Goal: Task Accomplishment & Management: Manage account settings

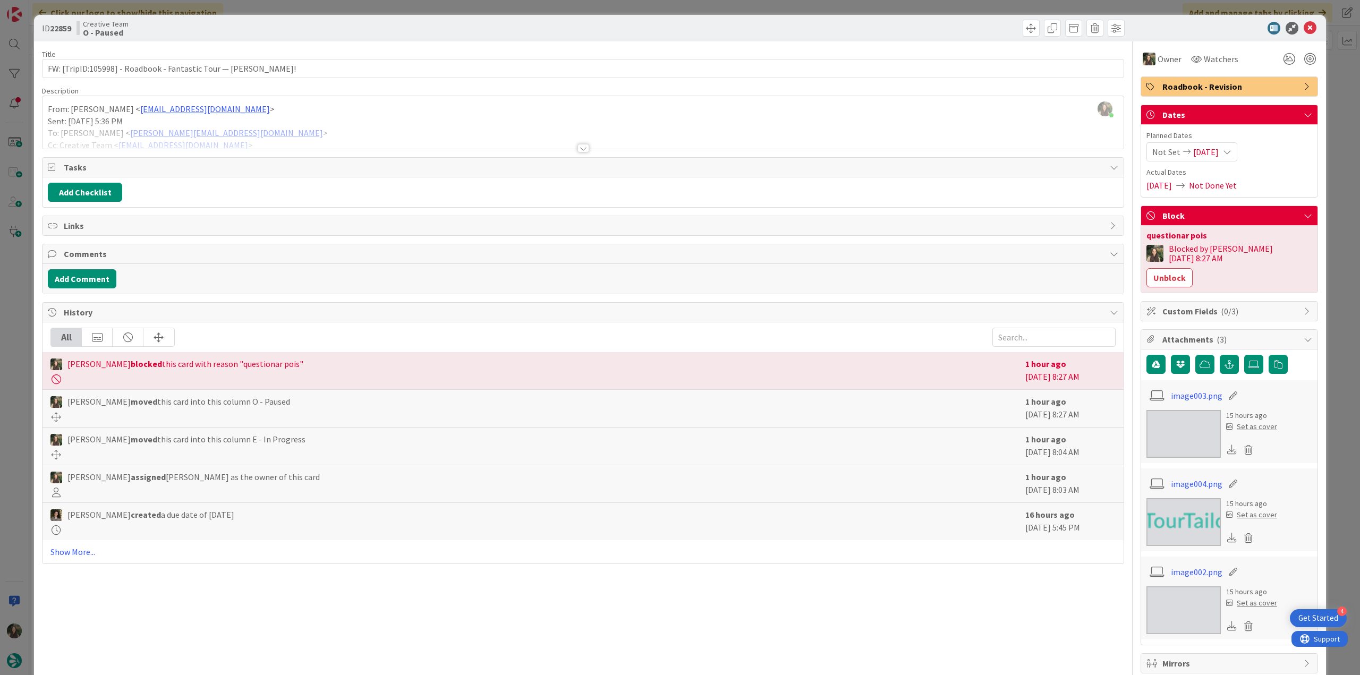
scroll to position [1010, 0]
click at [13, 491] on div "ID 22859 Creative Team O - Paused Title 62 / 128 FW: [TripID:105998] - Roadbook…" at bounding box center [680, 337] width 1360 height 675
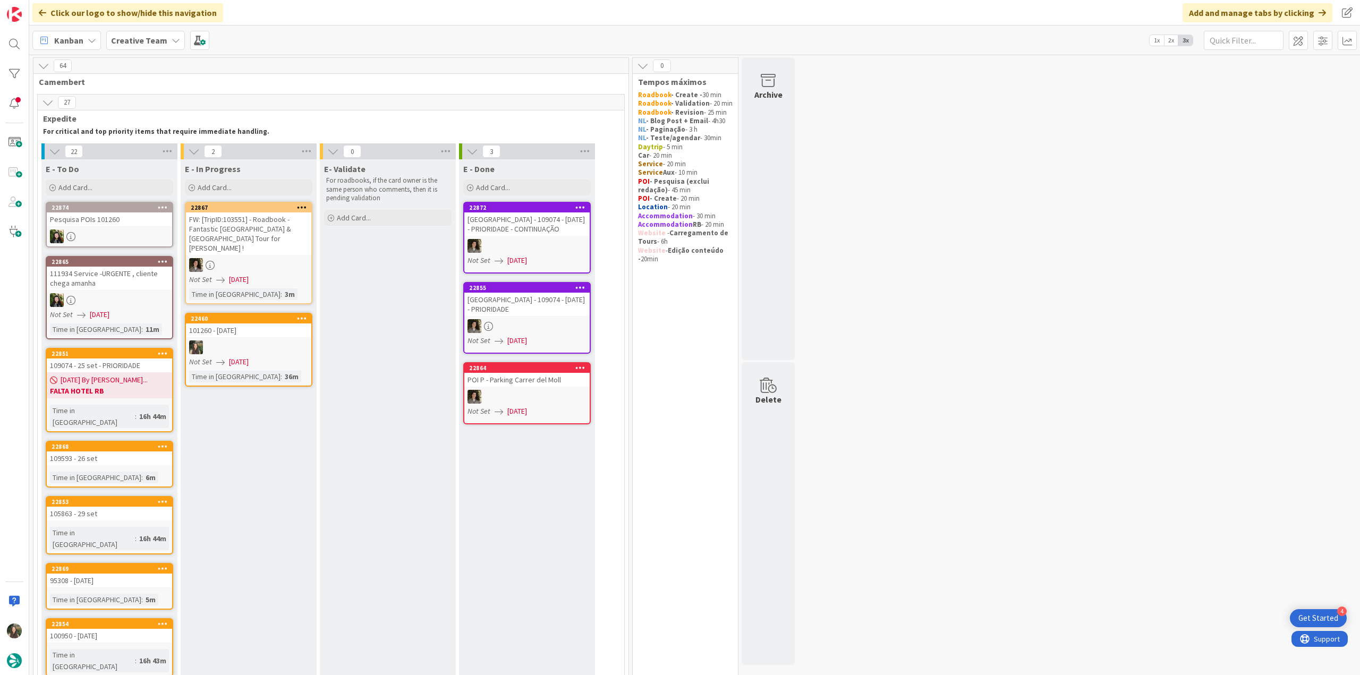
click at [134, 241] on div at bounding box center [109, 237] width 125 height 14
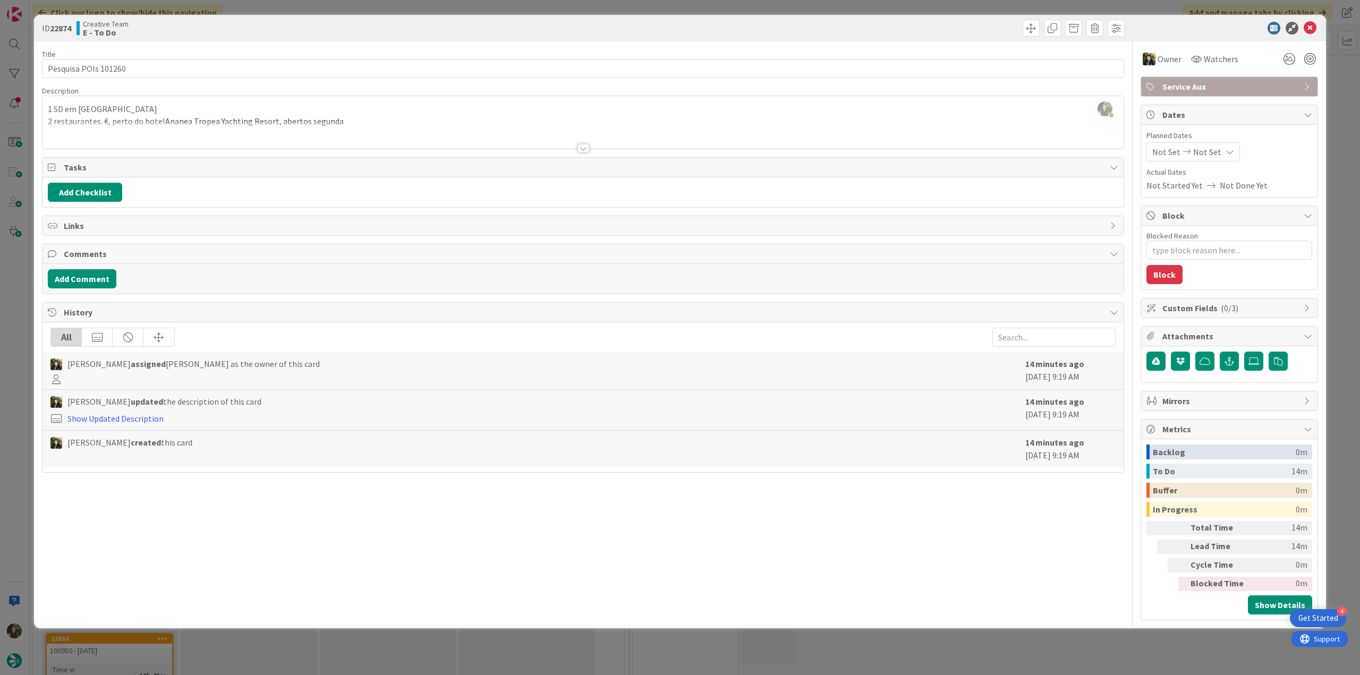
click at [18, 297] on div "ID 22874 Creative Team E - To Do Title 20 / 128 Pesquisa POIs 101260 Descriptio…" at bounding box center [680, 337] width 1360 height 675
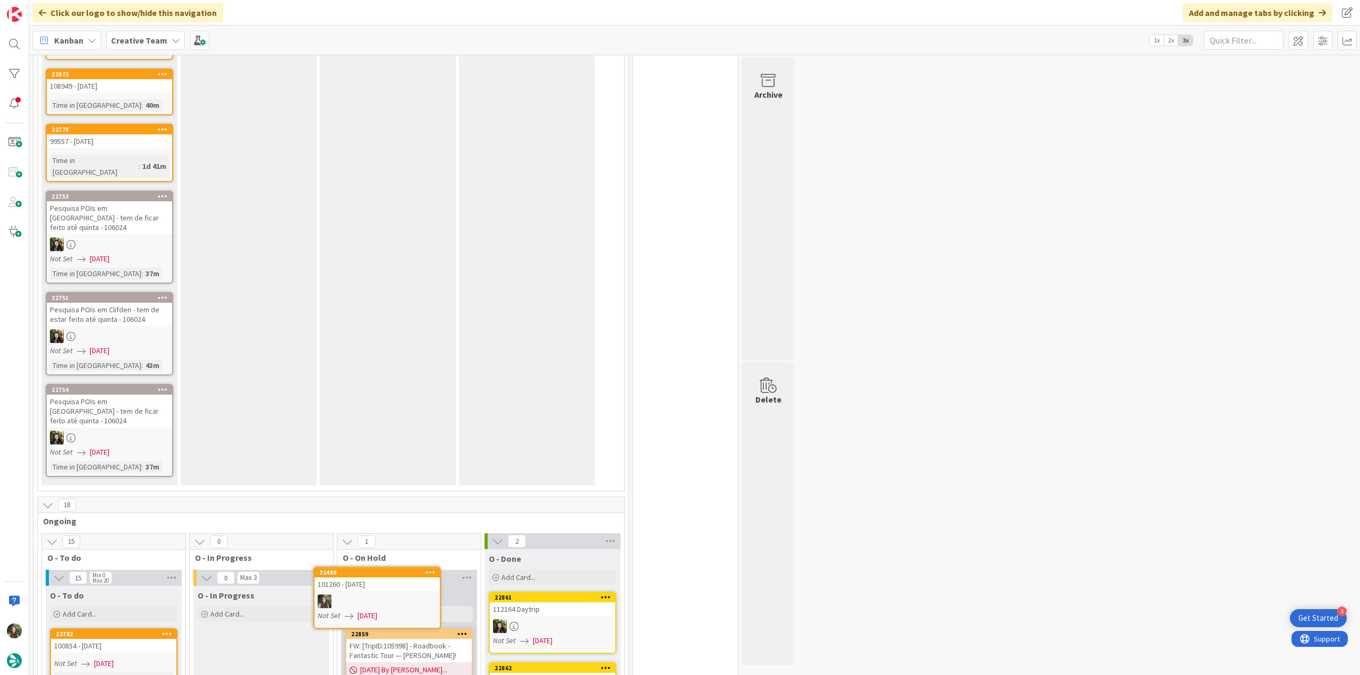
scroll to position [1542, 0]
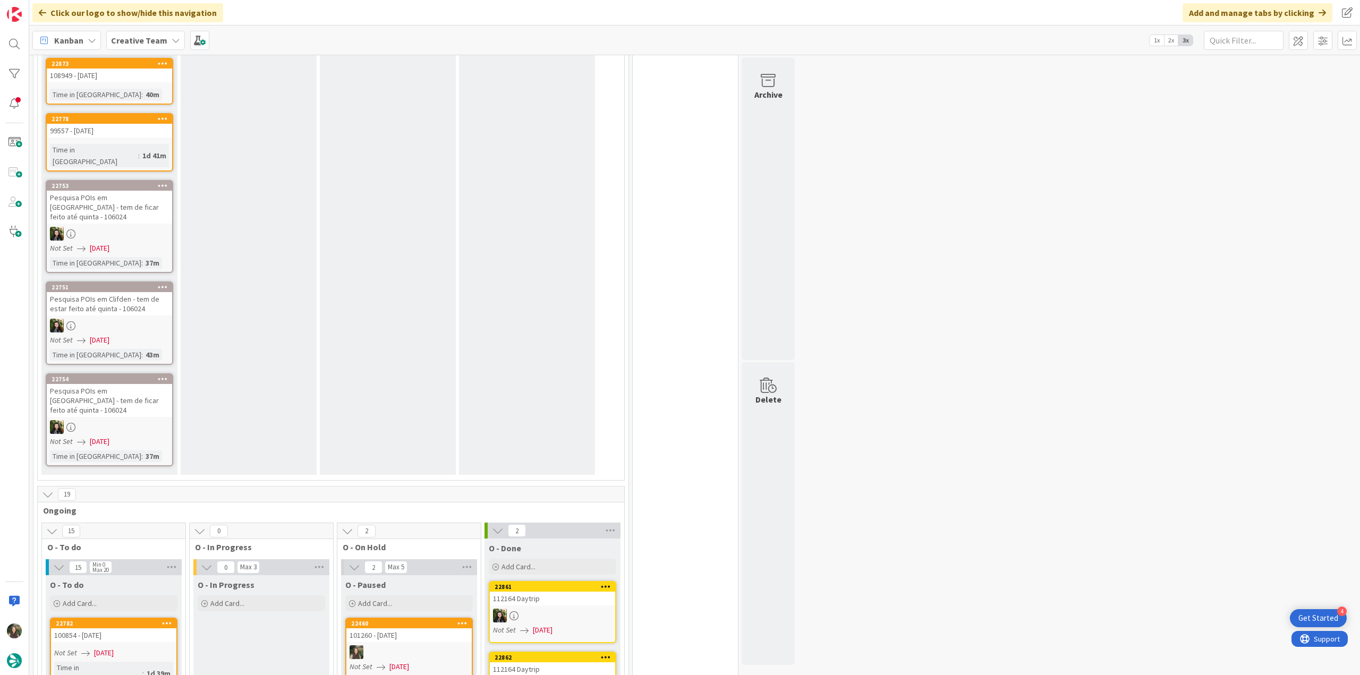
click at [404, 646] on div at bounding box center [409, 653] width 125 height 14
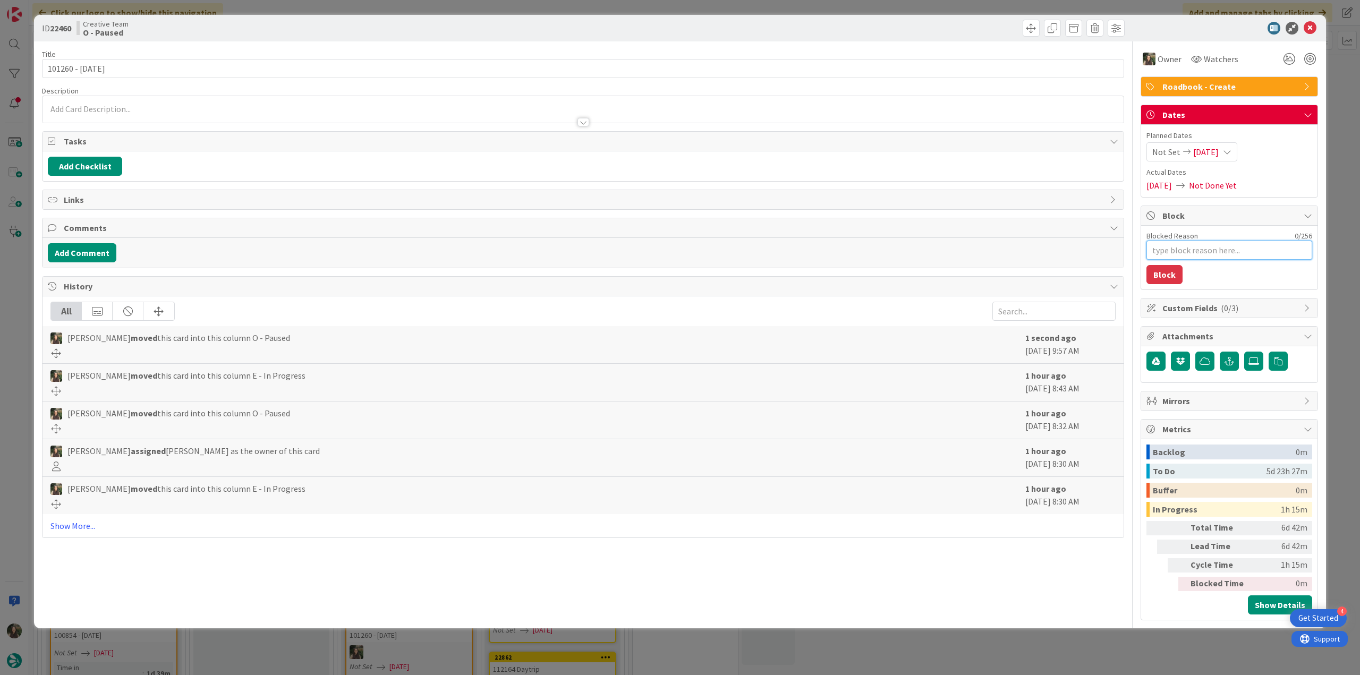
click at [1216, 252] on textarea "Blocked Reason" at bounding box center [1230, 250] width 166 height 19
type textarea "x"
type textarea "f"
type textarea "x"
type textarea "fa"
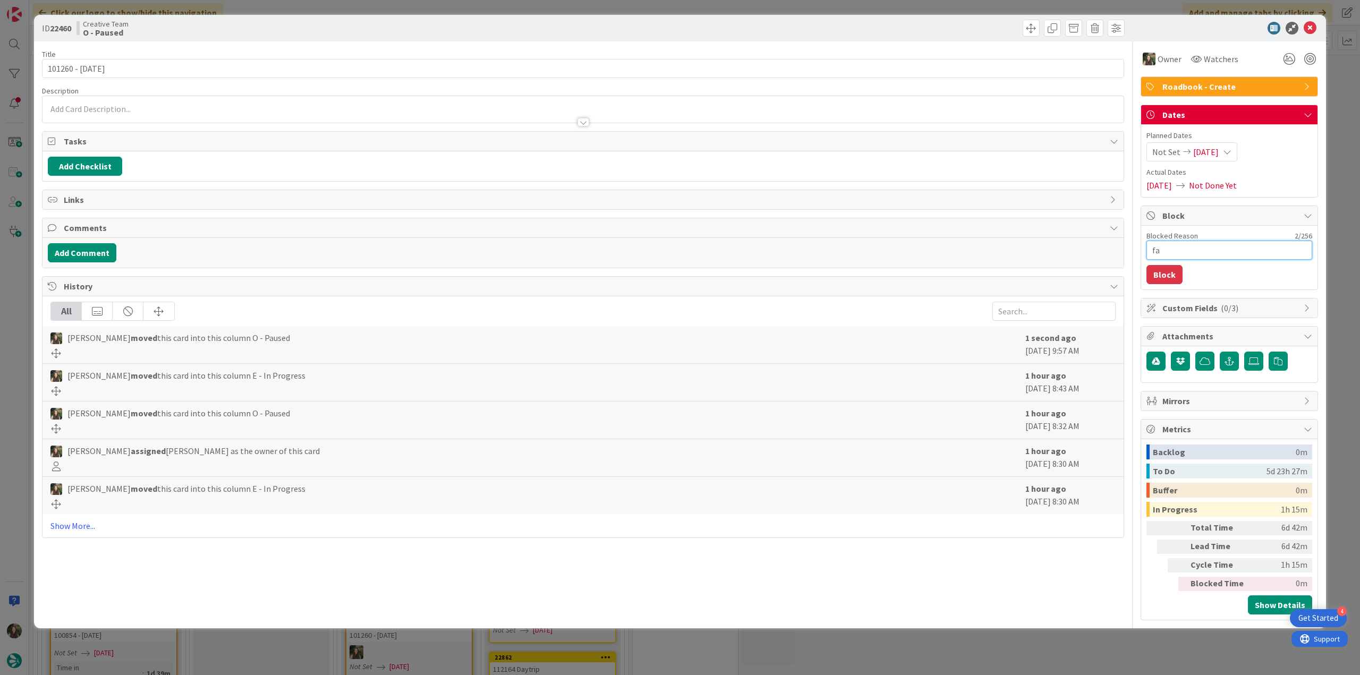
type textarea "x"
type textarea "fal"
type textarea "x"
type textarea "falt"
type textarea "x"
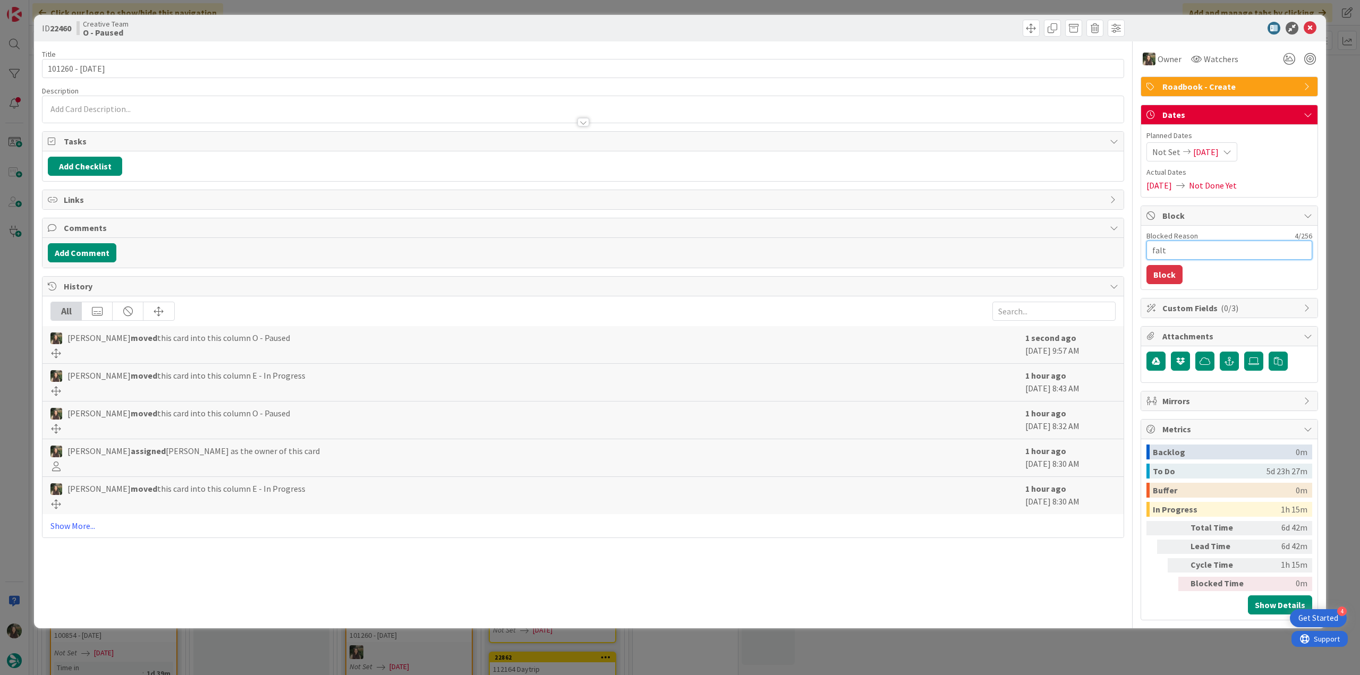
type textarea "falta"
type textarea "x"
type textarea "faltam"
type textarea "x"
type textarea "faltam"
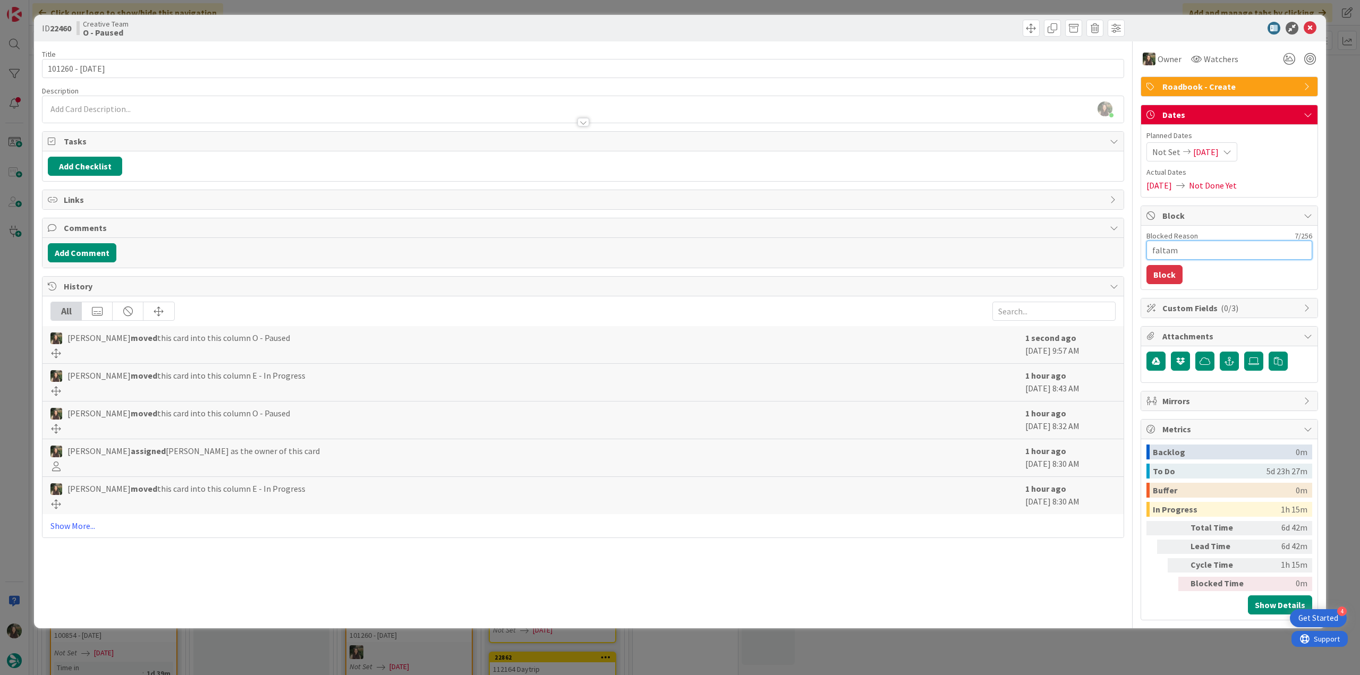
type textarea "x"
type textarea "faltam p"
type textarea "x"
type textarea "faltam po"
type textarea "x"
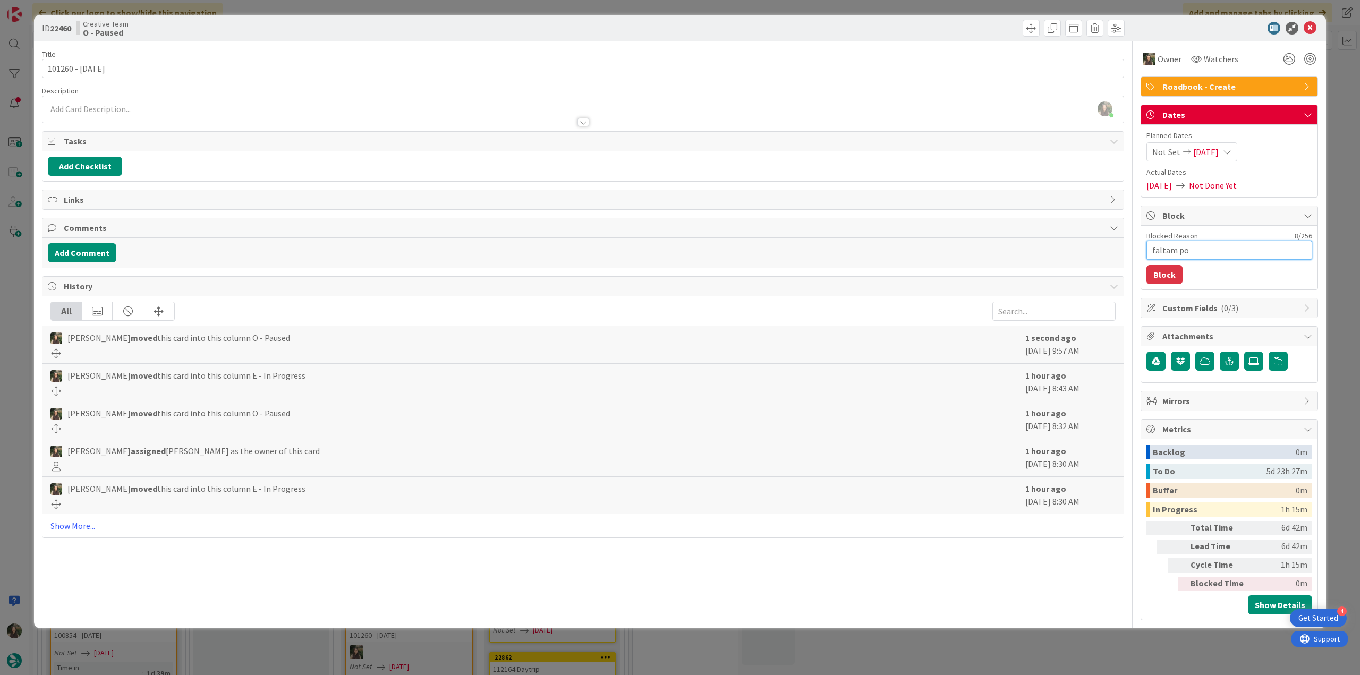
type textarea "faltam poi"
type textarea "x"
type textarea "faltam pois"
click at [1172, 272] on button "Block" at bounding box center [1165, 274] width 36 height 19
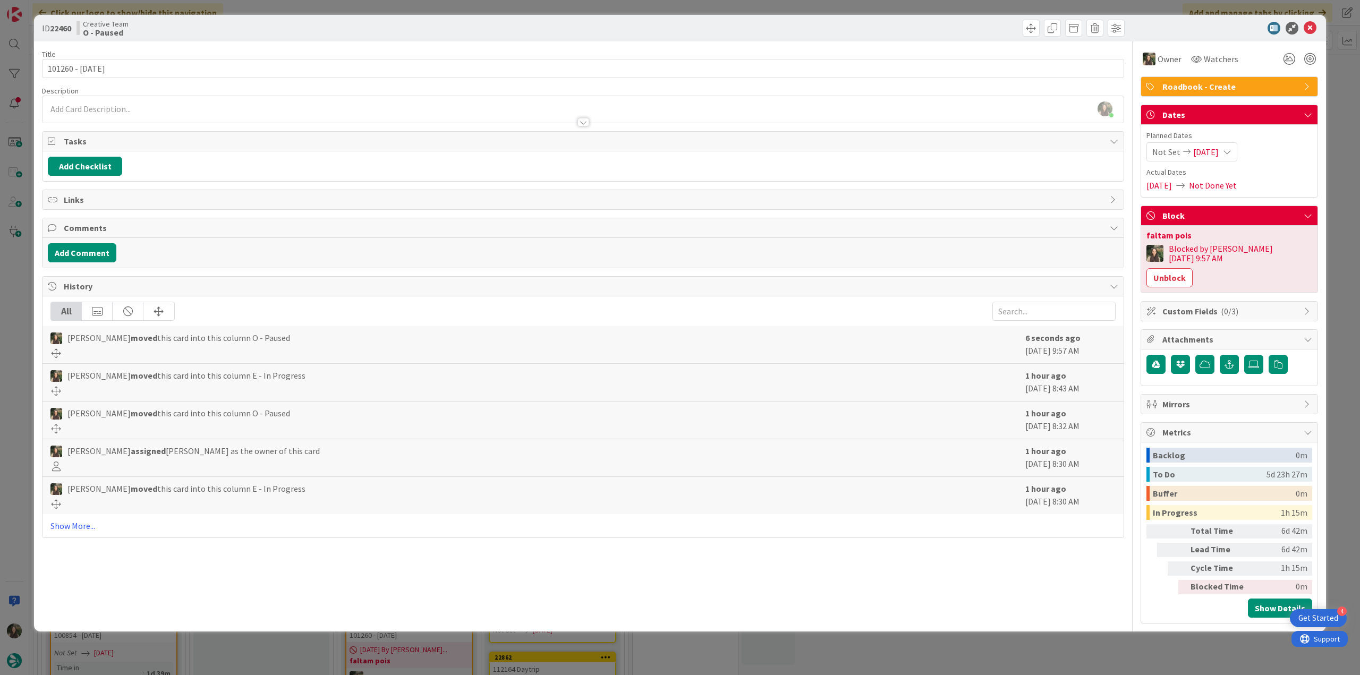
click at [1344, 232] on div "ID 22460 Creative Team O - Paused Title 13 / 128 101260 - 7oct Description Inês…" at bounding box center [680, 337] width 1360 height 675
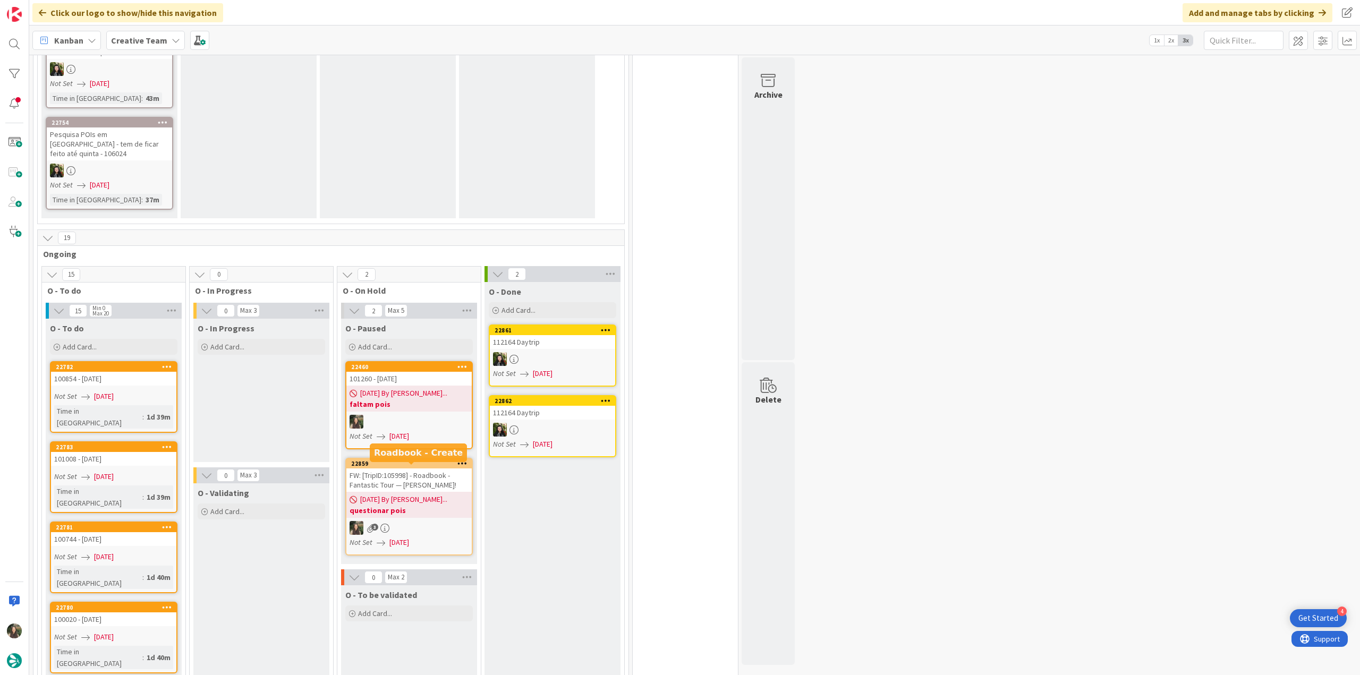
scroll to position [1860, 0]
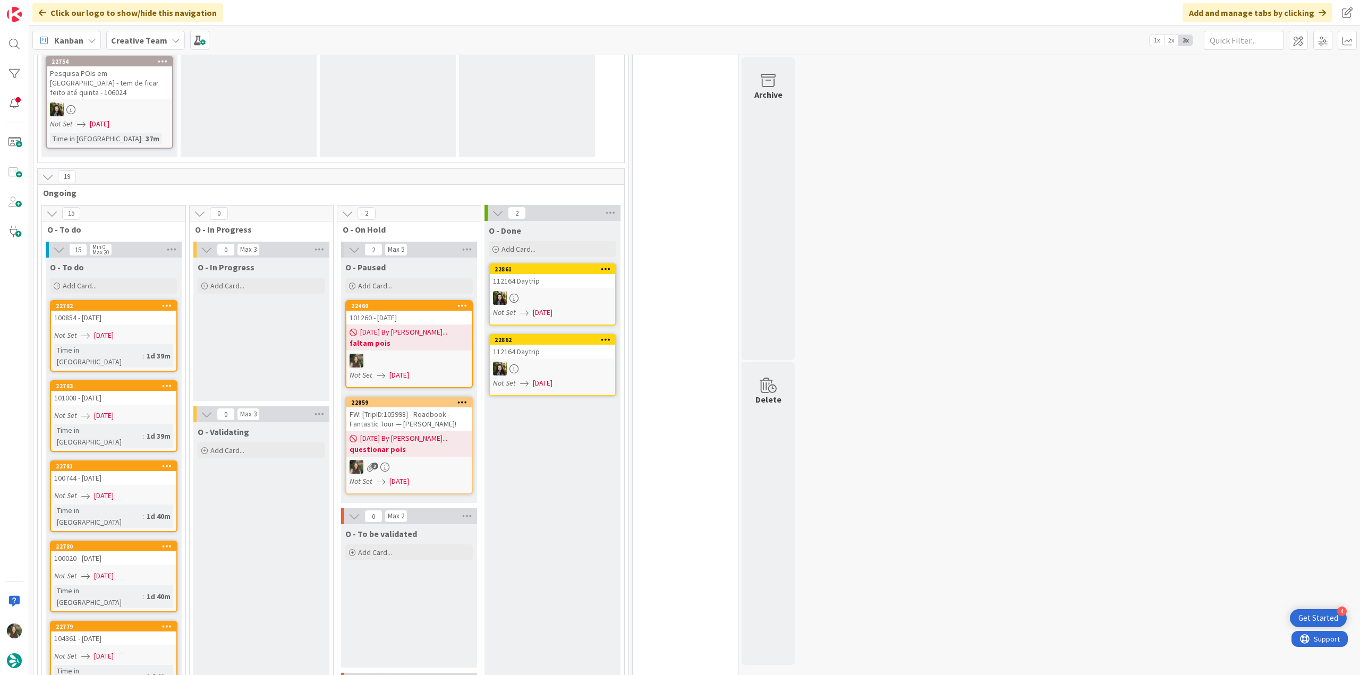
click at [430, 354] on div at bounding box center [409, 361] width 125 height 14
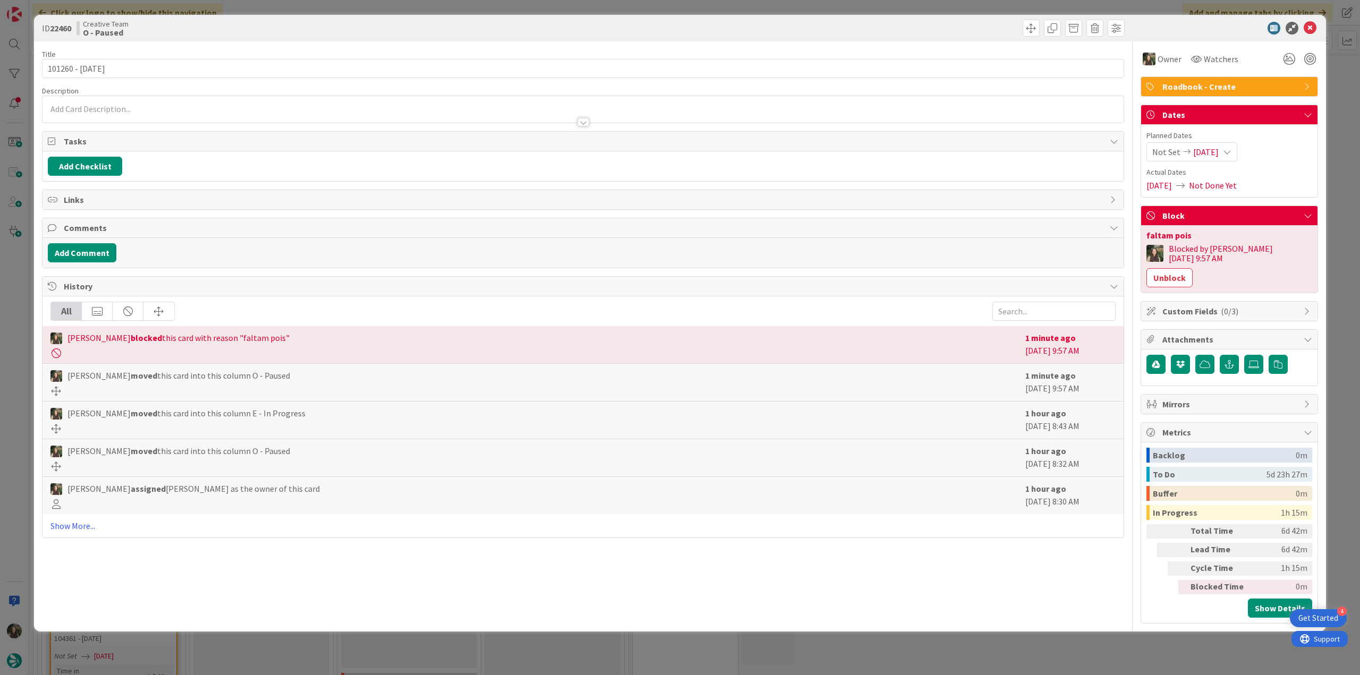
click at [1110, 635] on div "ID 22460 Creative Team O - Paused Title 13 / 128 101260 - 7oct Description Owne…" at bounding box center [680, 337] width 1360 height 675
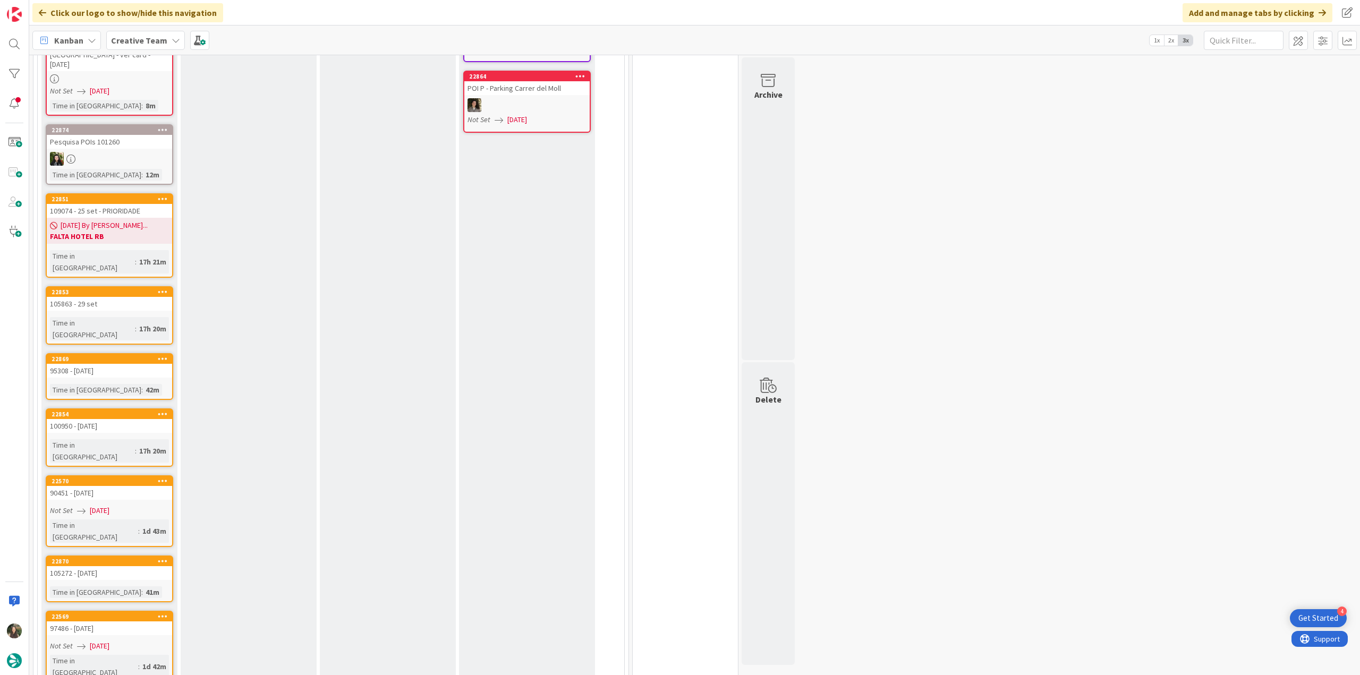
scroll to position [53, 0]
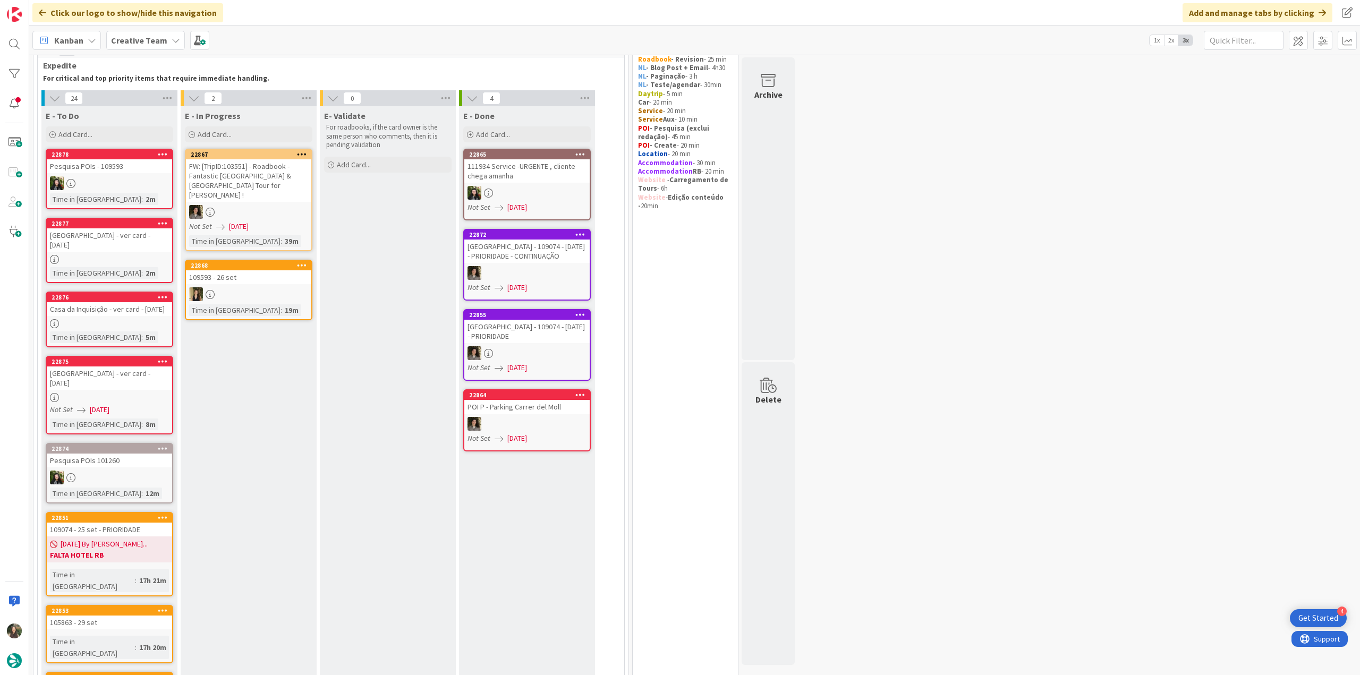
click at [140, 383] on div "[GEOGRAPHIC_DATA] - ver card - [DATE]" at bounding box center [109, 378] width 125 height 23
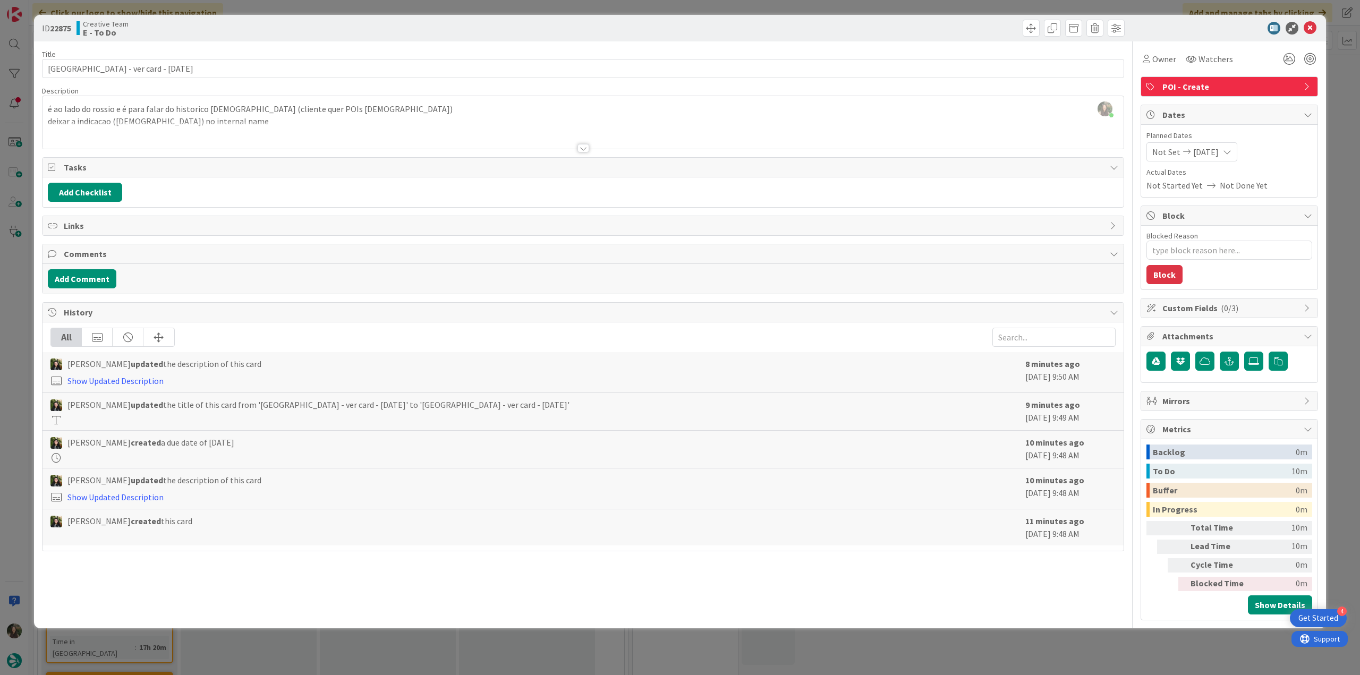
click at [293, 133] on div at bounding box center [583, 135] width 1081 height 27
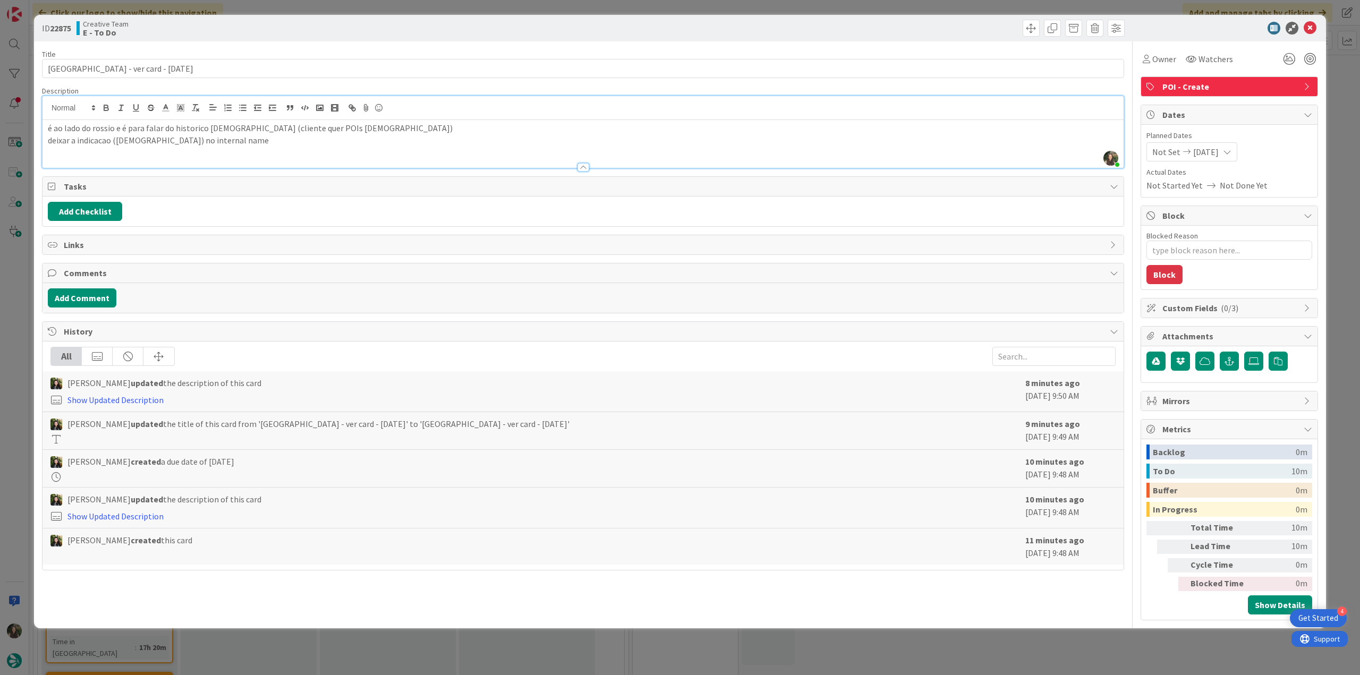
click at [22, 327] on div "ID 22875 Creative Team E - To Do Title 40 / 128 Largo de São Domingos - ver car…" at bounding box center [680, 337] width 1360 height 675
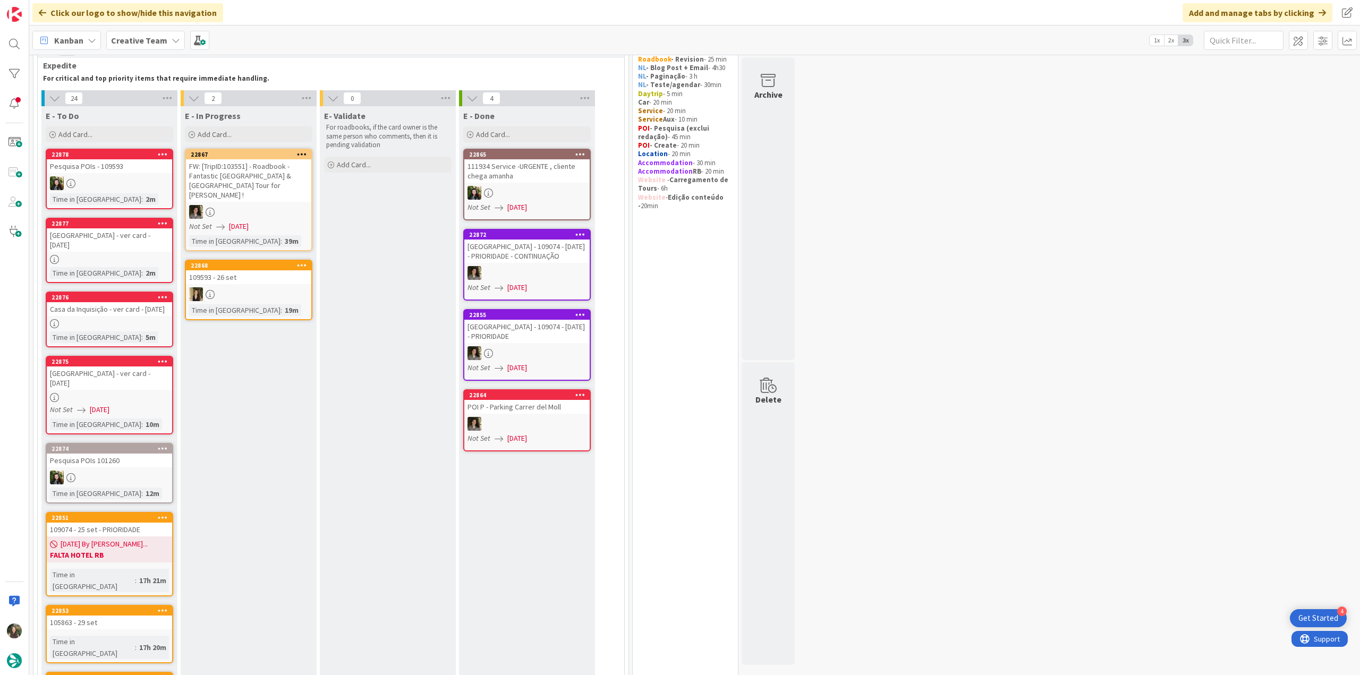
click at [149, 384] on div "[GEOGRAPHIC_DATA] - ver card - [DATE]" at bounding box center [109, 378] width 125 height 23
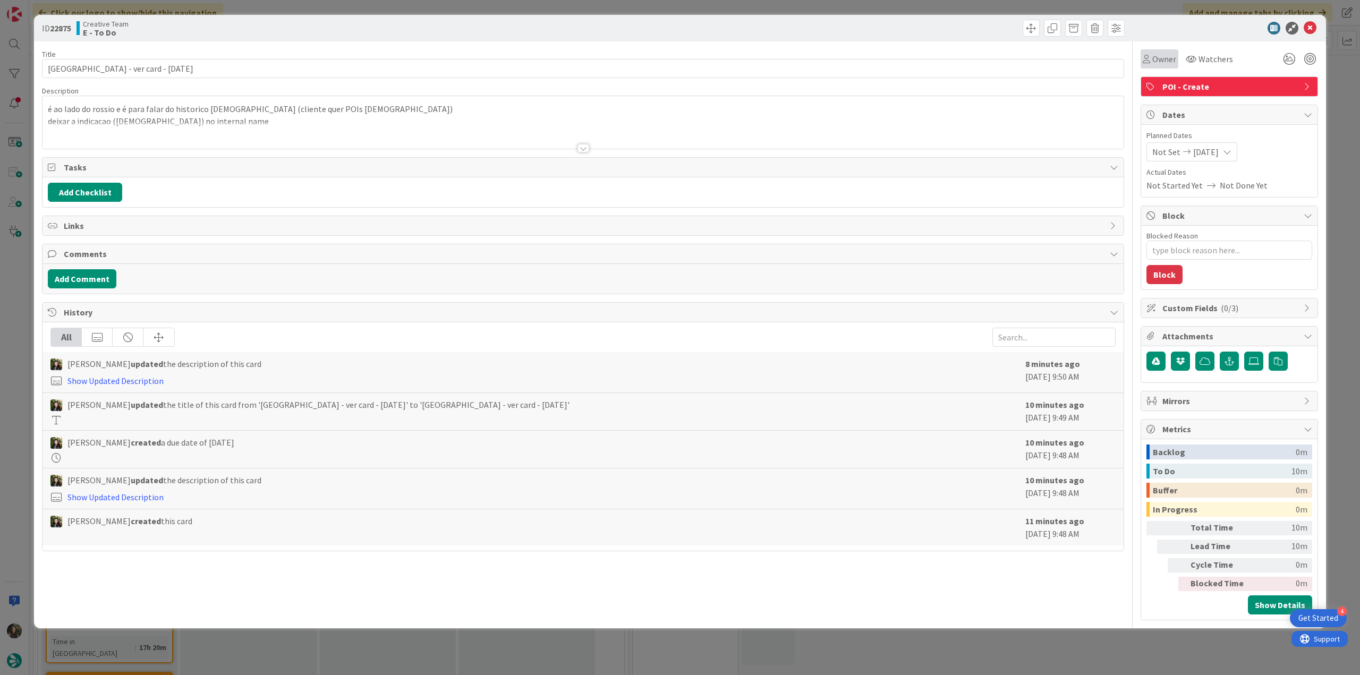
click at [1157, 64] on span "Owner" at bounding box center [1165, 59] width 24 height 13
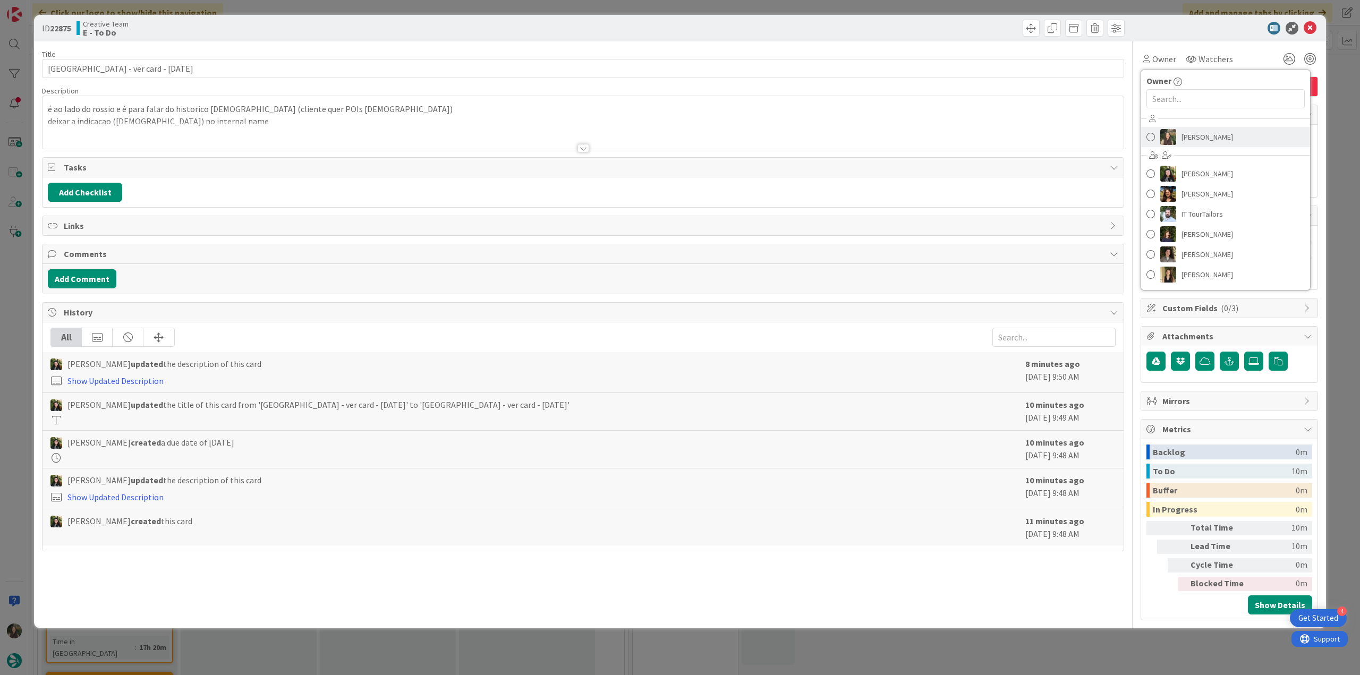
click at [1186, 139] on span "[PERSON_NAME]" at bounding box center [1208, 137] width 52 height 16
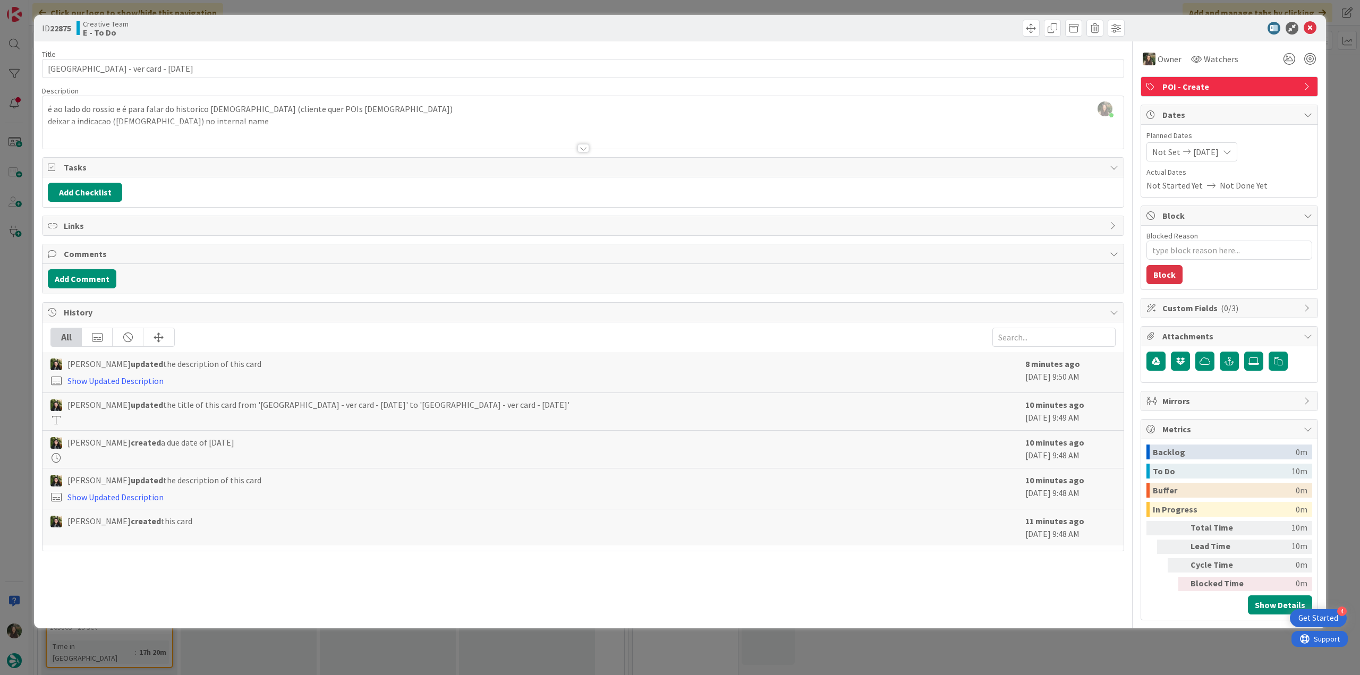
click at [1332, 80] on div "ID 22875 Creative Team E - To Do Title 40 / 128 Largo de São Domingos - ver car…" at bounding box center [680, 337] width 1360 height 675
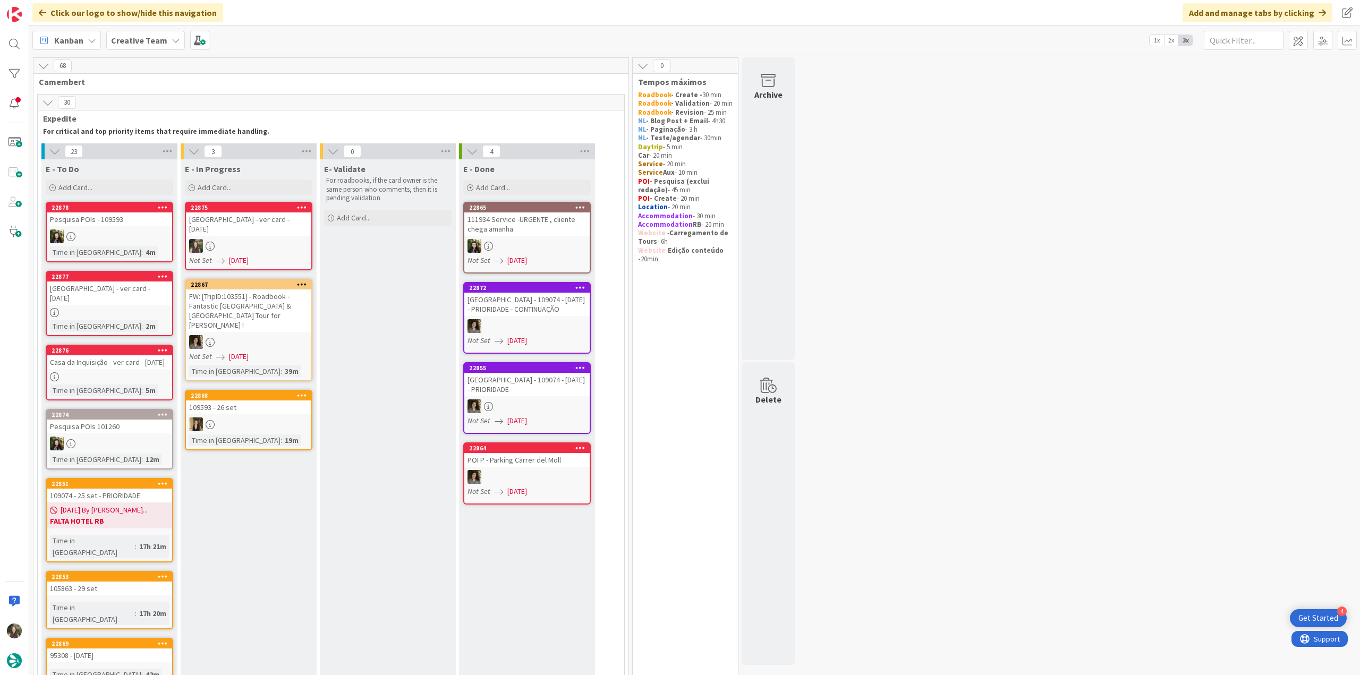
click at [239, 242] on div at bounding box center [248, 246] width 125 height 14
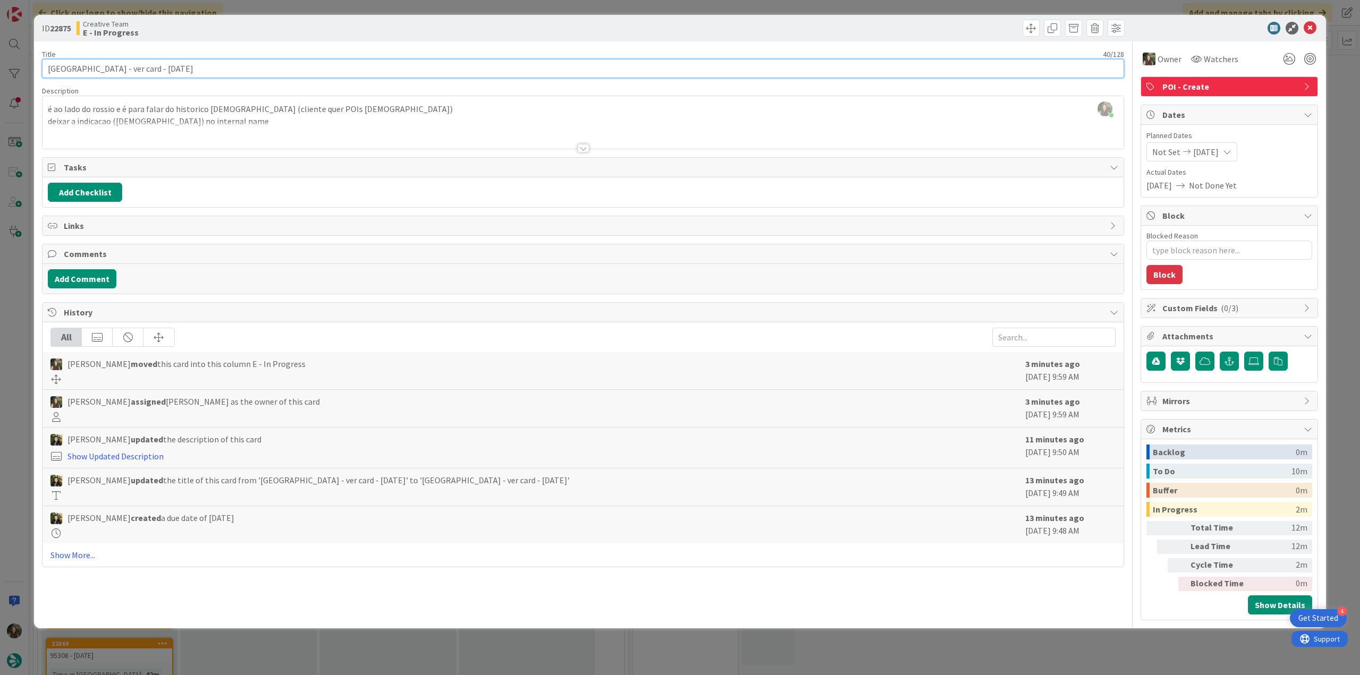
drag, startPoint x: 48, startPoint y: 68, endPoint x: 131, endPoint y: 70, distance: 82.9
click at [131, 70] on input "[GEOGRAPHIC_DATA] - ver card - [DATE]" at bounding box center [583, 68] width 1083 height 19
click at [18, 285] on div "ID 22875 Creative Team E - In Progress Title 40 / 128 Largo de São Domingos - v…" at bounding box center [680, 337] width 1360 height 675
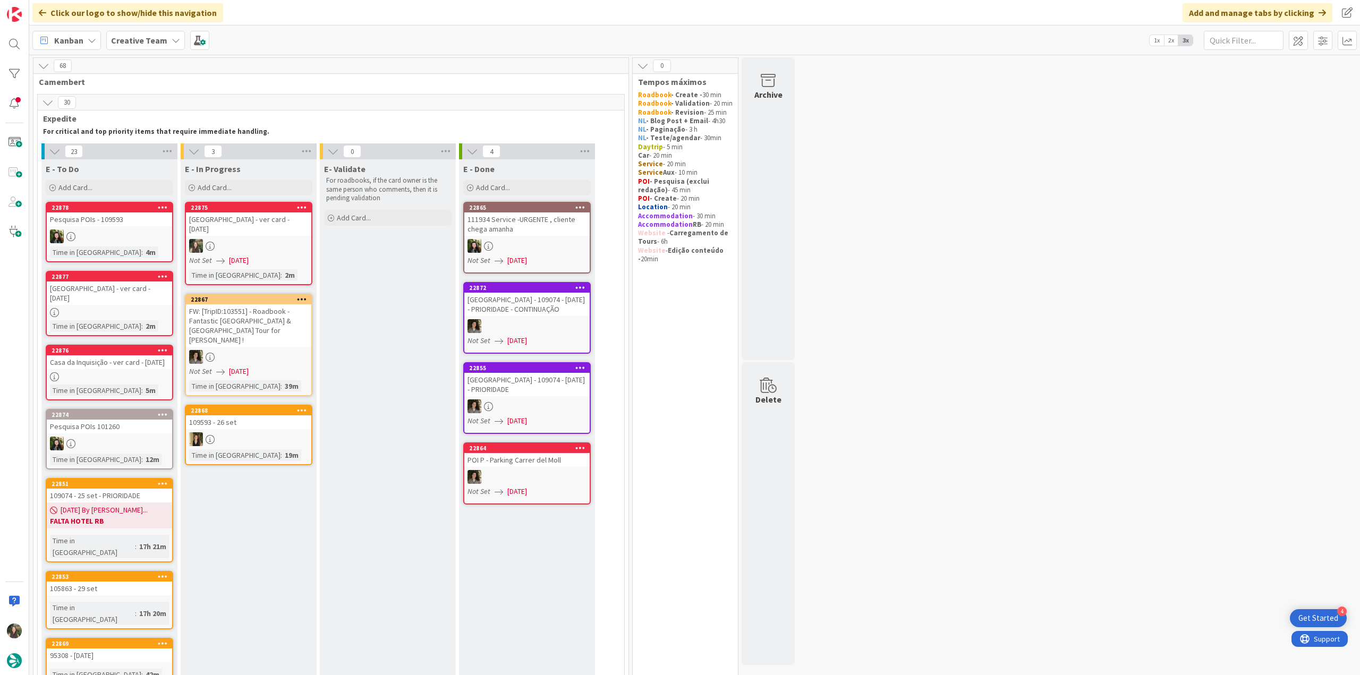
click at [252, 243] on div at bounding box center [248, 246] width 125 height 14
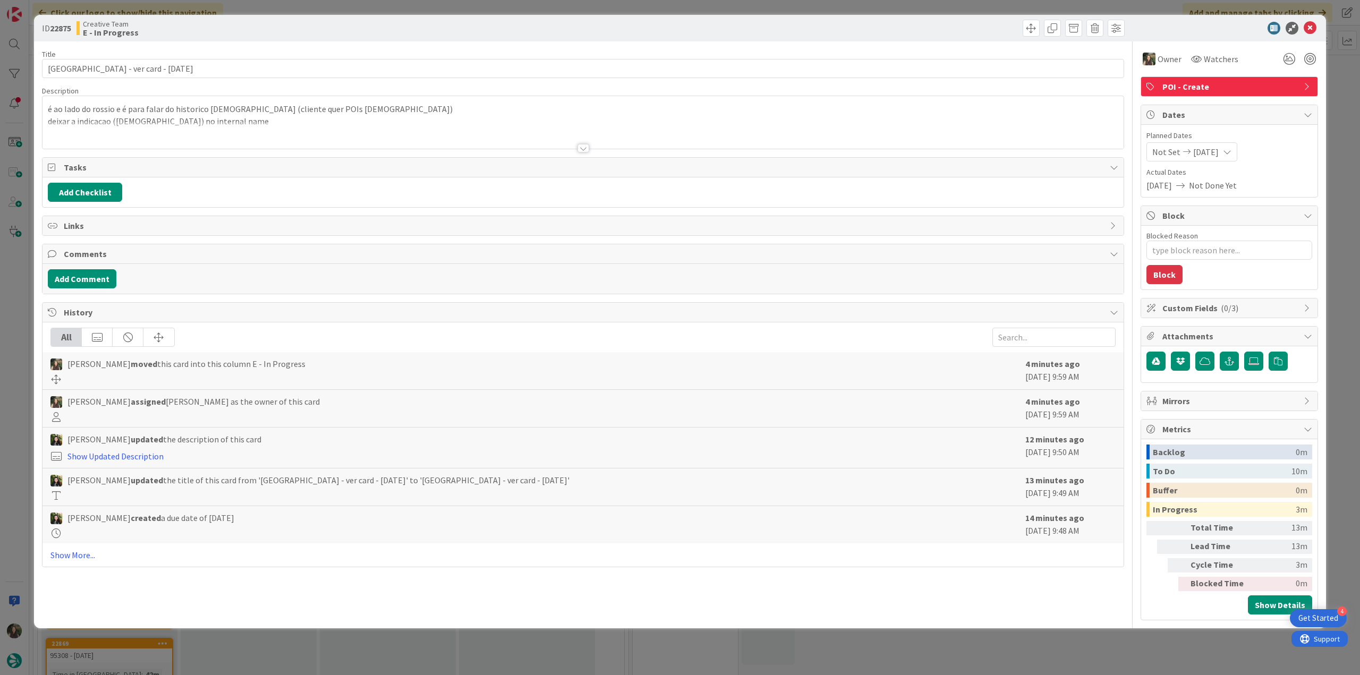
click at [272, 125] on div at bounding box center [583, 135] width 1081 height 27
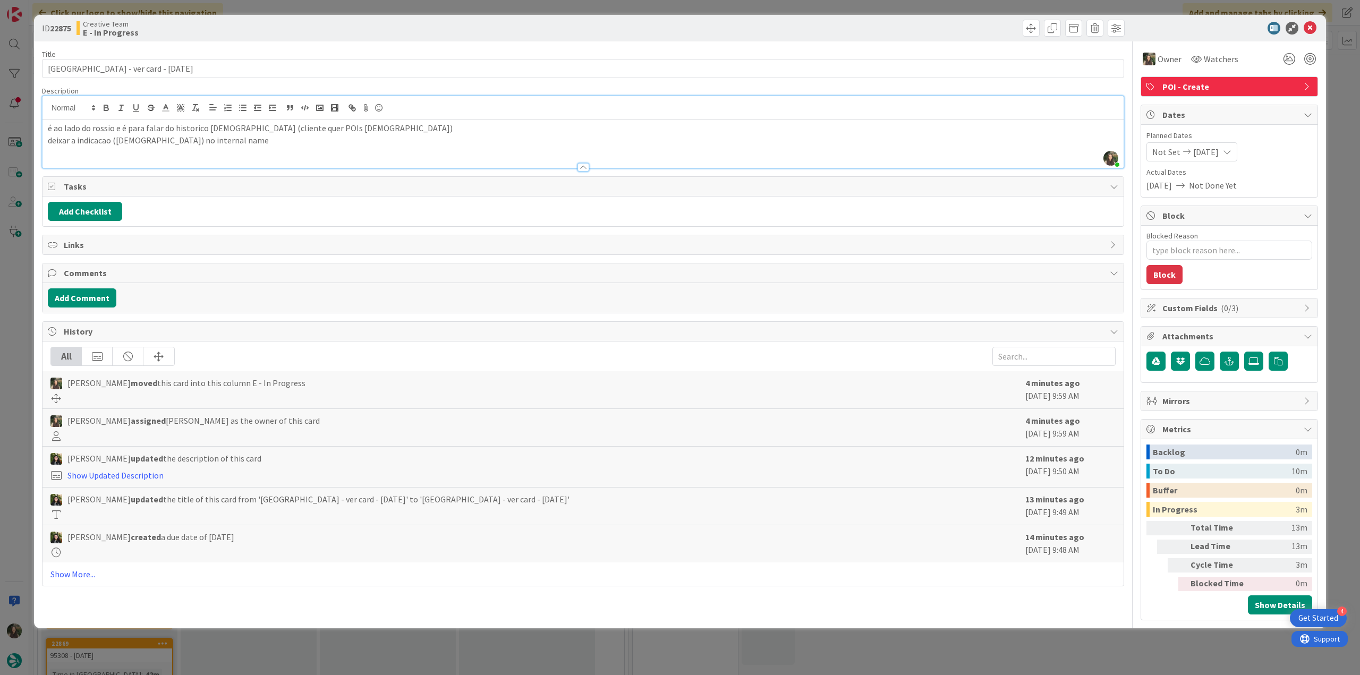
click at [9, 293] on div "ID 22875 Creative Team E - In Progress Title 40 / 128 Largo de São Domingos - v…" at bounding box center [680, 337] width 1360 height 675
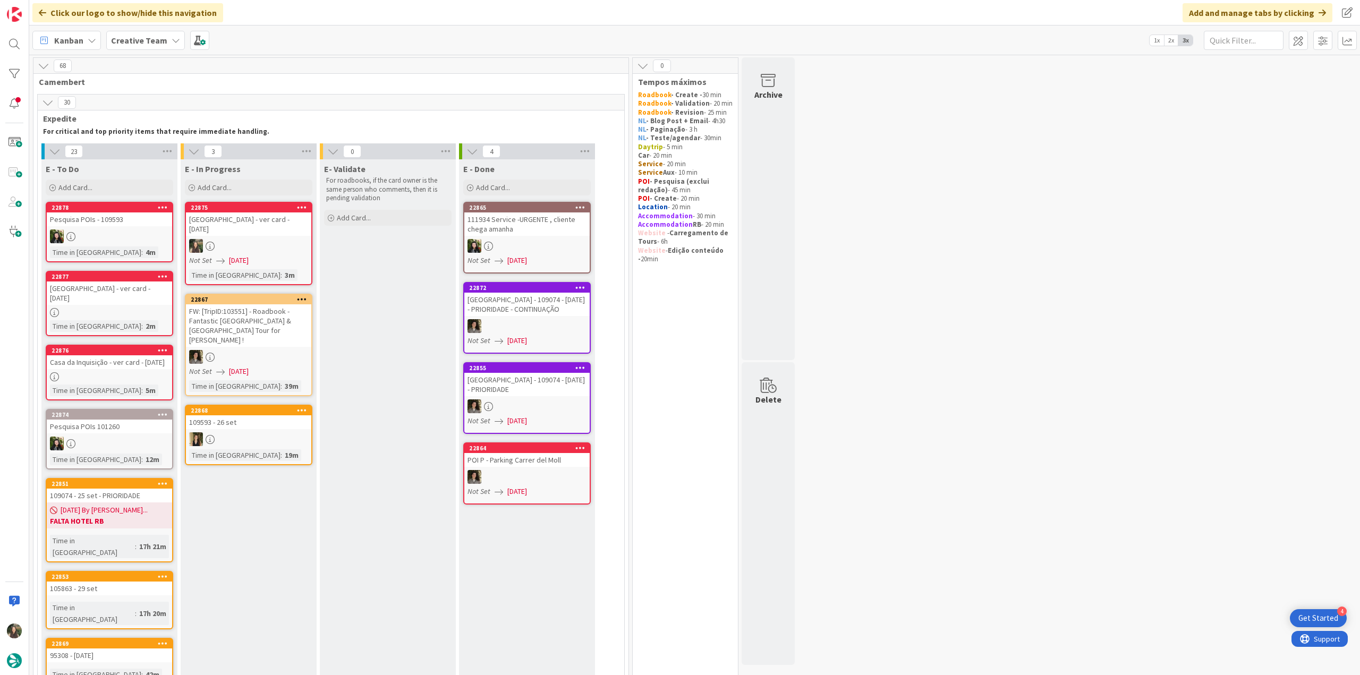
click at [160, 377] on div at bounding box center [109, 377] width 125 height 9
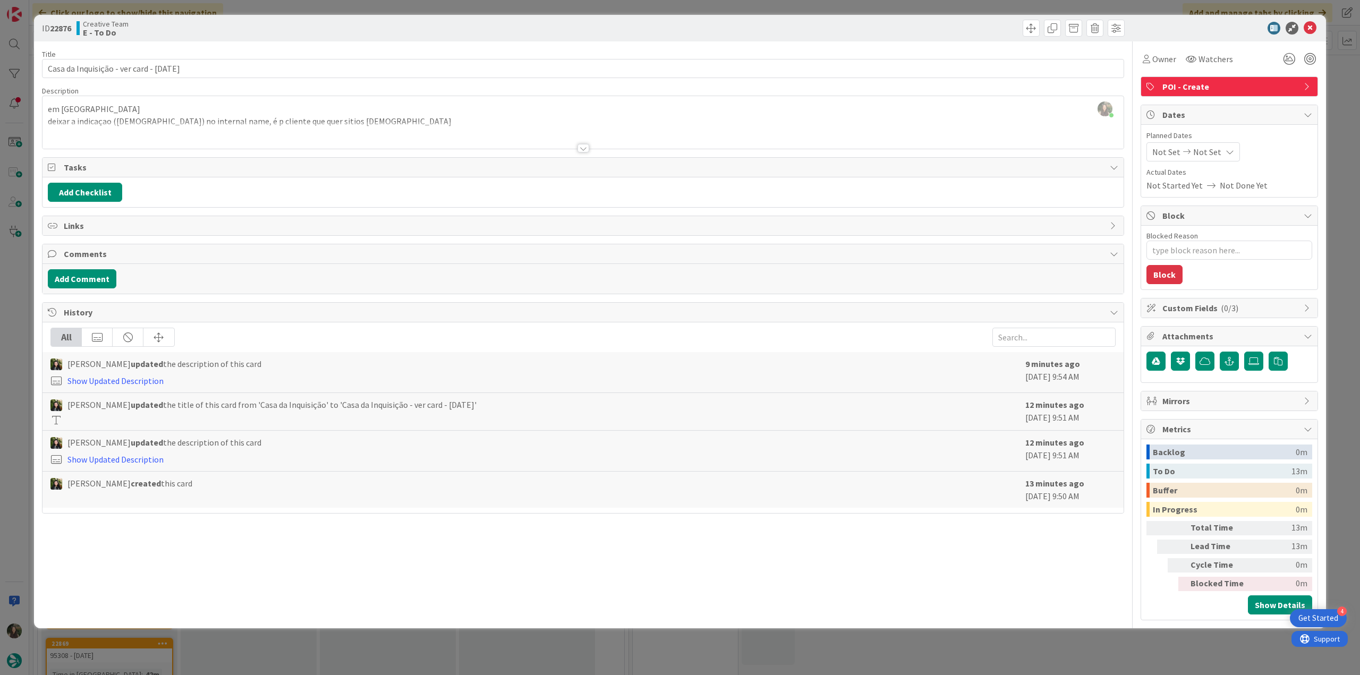
click at [14, 318] on div "ID 22876 Creative Team E - To Do Title 37 / 128 Casa da Inquisição - ver card -…" at bounding box center [680, 337] width 1360 height 675
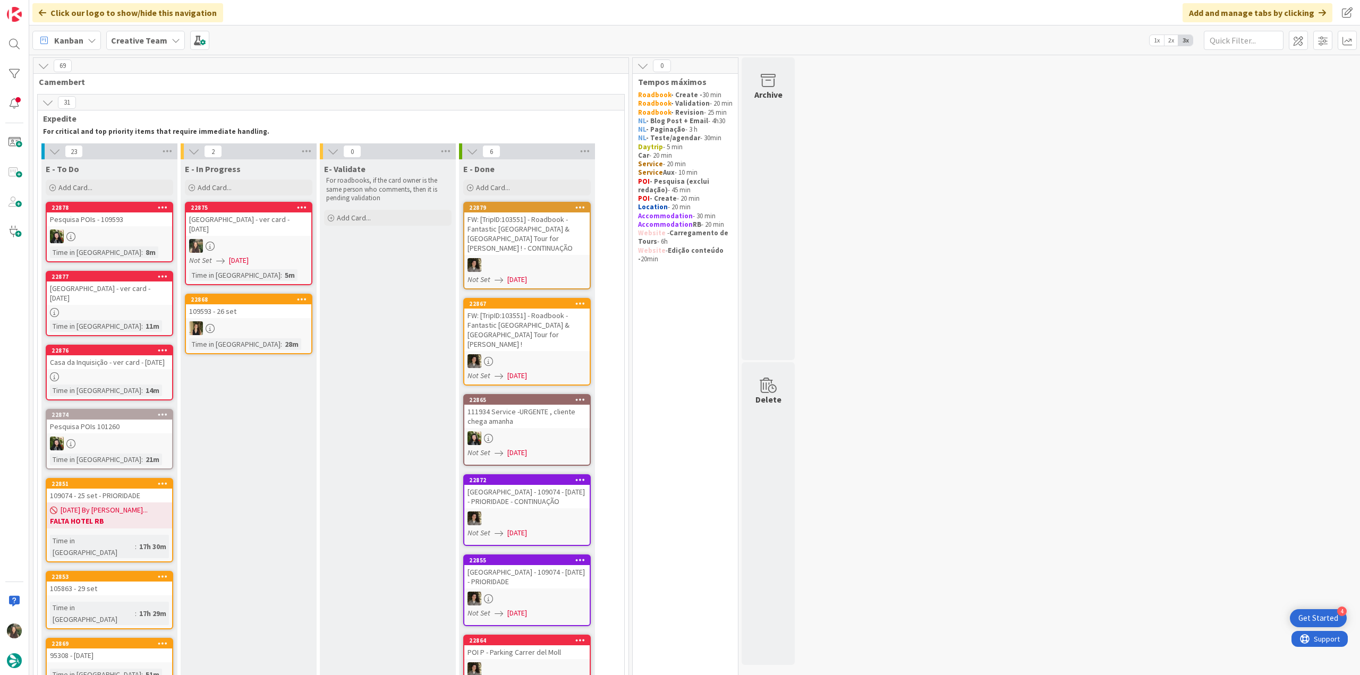
click at [231, 232] on div "[GEOGRAPHIC_DATA] - ver card - [DATE]" at bounding box center [248, 224] width 125 height 23
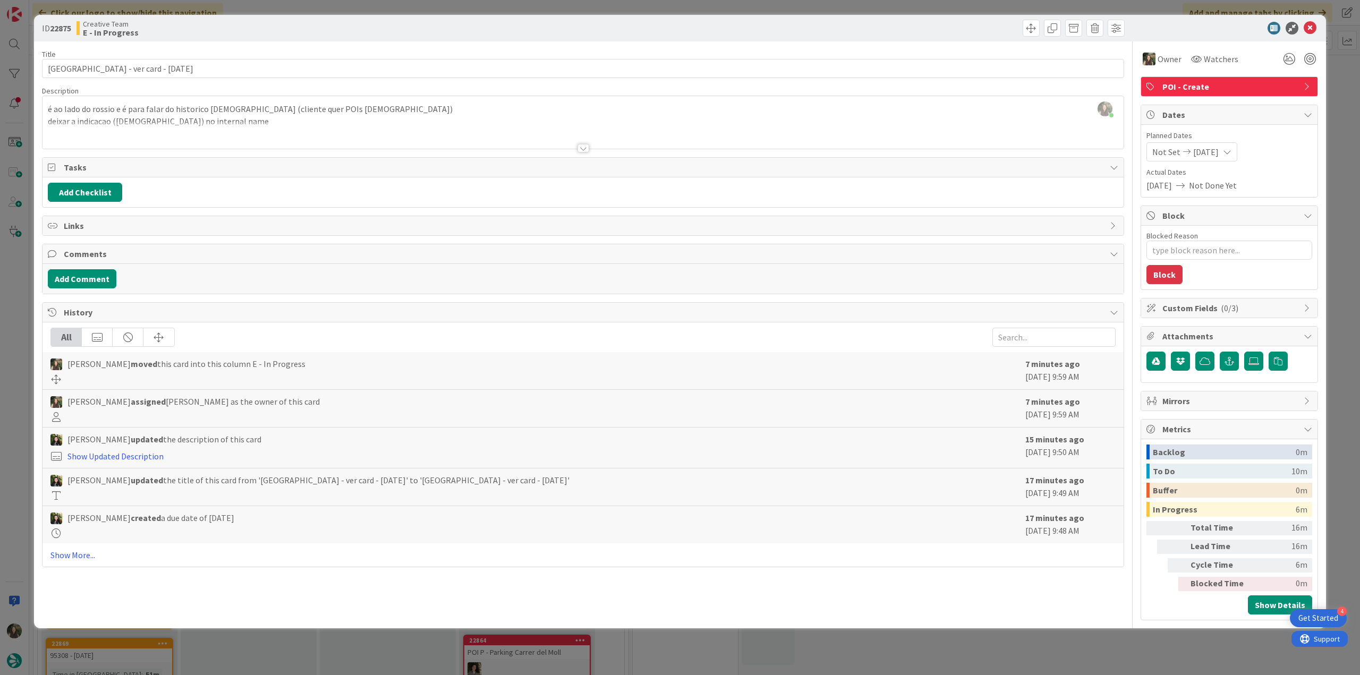
click at [16, 295] on div "ID 22875 Creative Team E - In Progress Title 40 / 128 Largo de São Domingos - v…" at bounding box center [680, 337] width 1360 height 675
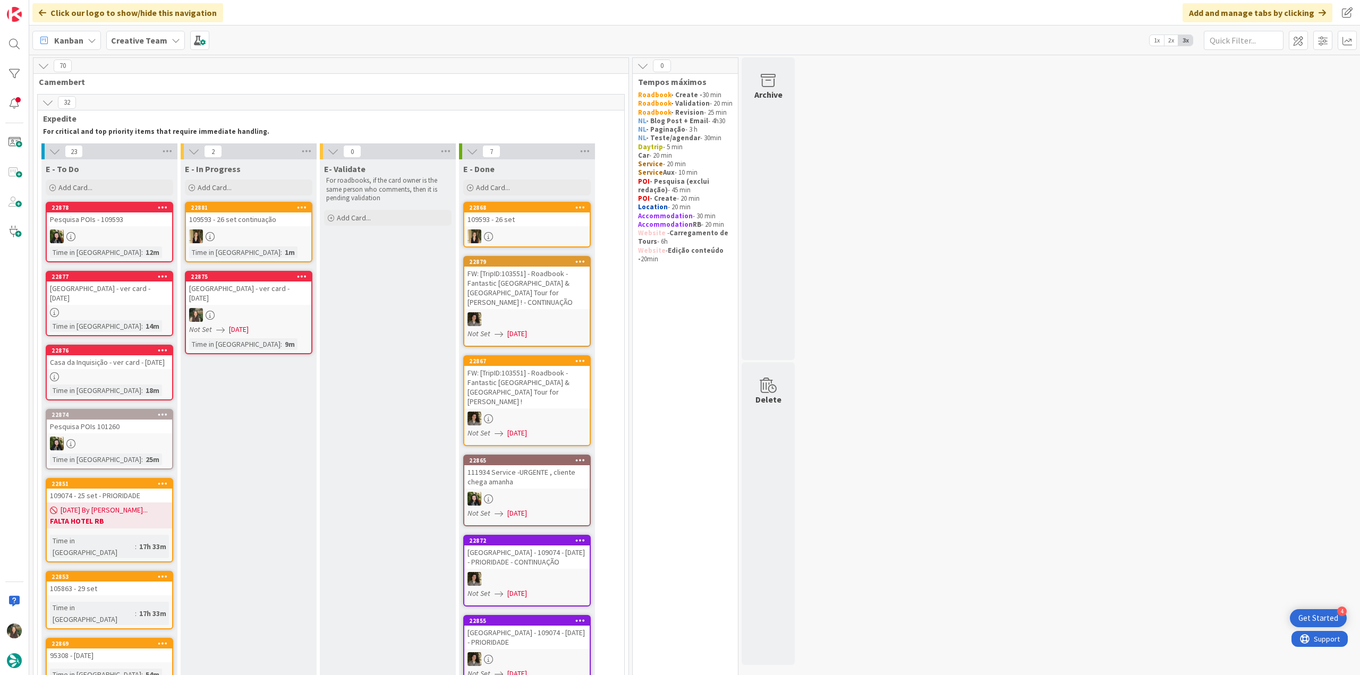
click at [269, 327] on div "Not Set 09/11/2025" at bounding box center [250, 329] width 122 height 11
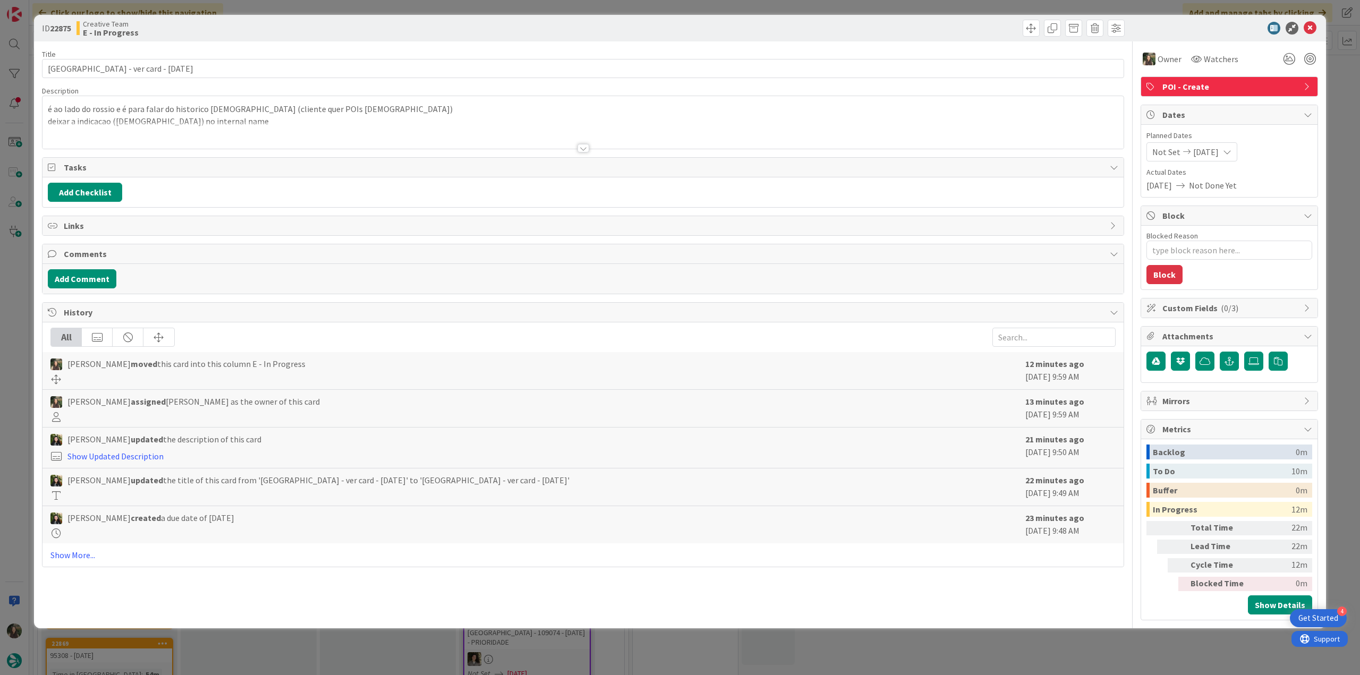
click at [345, 131] on div at bounding box center [583, 135] width 1081 height 27
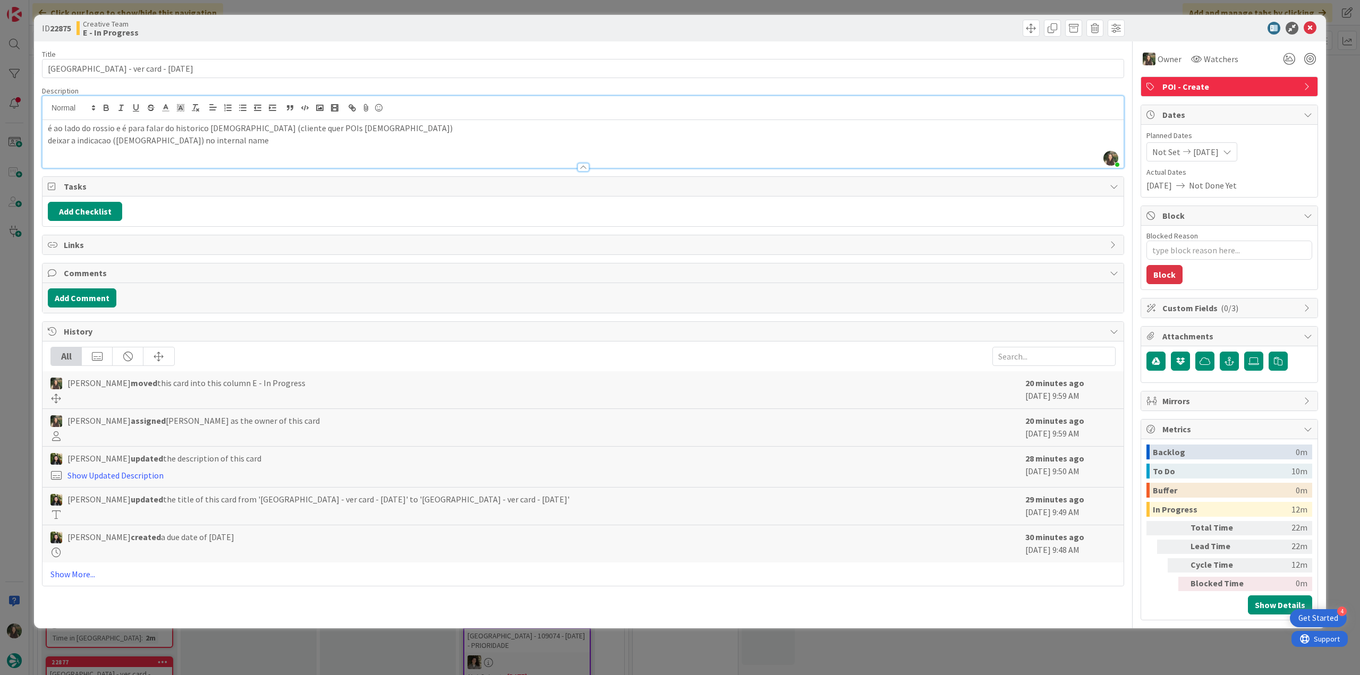
click at [10, 304] on div "ID 22875 Creative Team E - In Progress Title 40 / 128 Largo de São Domingos - v…" at bounding box center [680, 337] width 1360 height 675
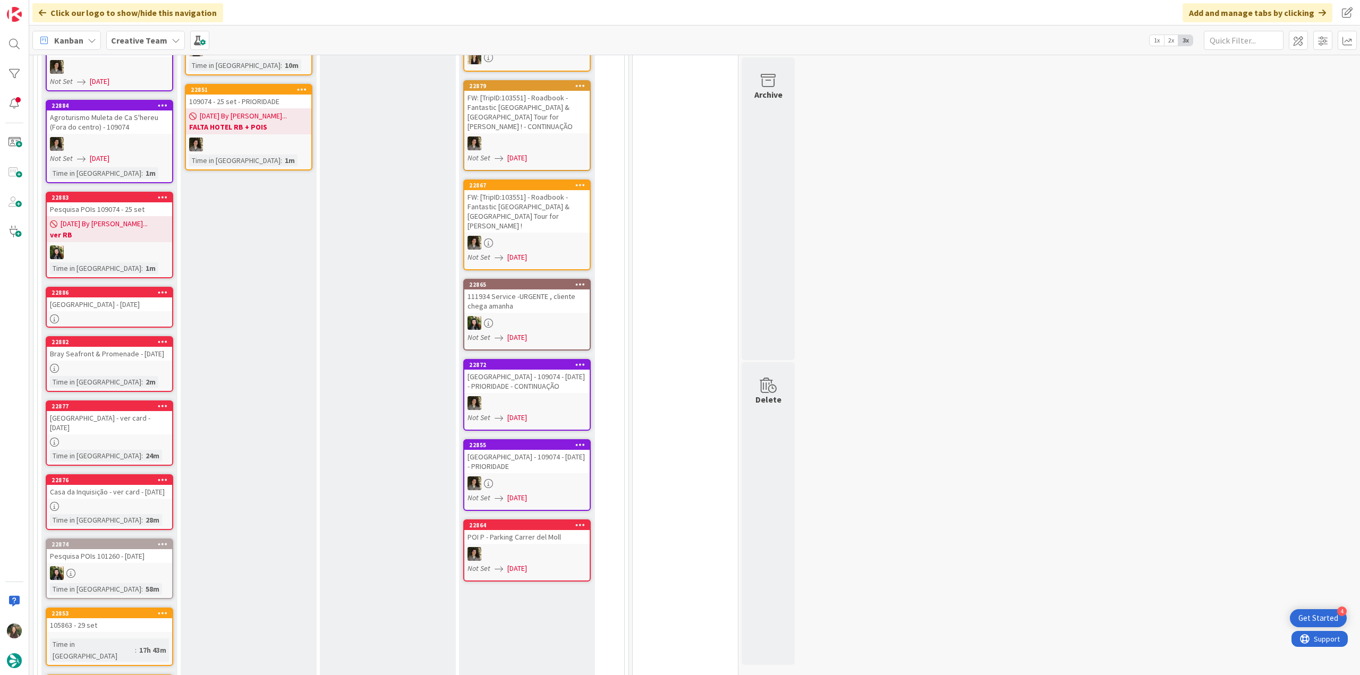
scroll to position [266, 0]
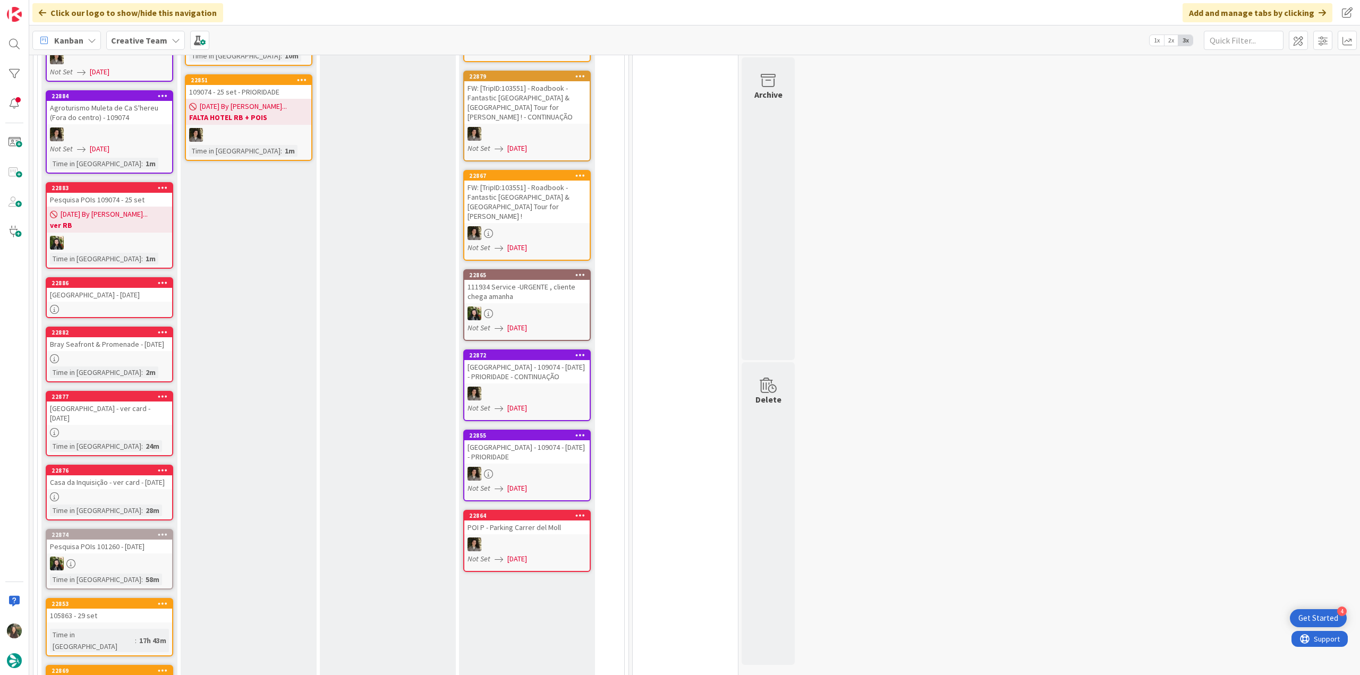
click at [147, 487] on div "Casa da Inquisição - ver card - 7 oct" at bounding box center [109, 483] width 125 height 14
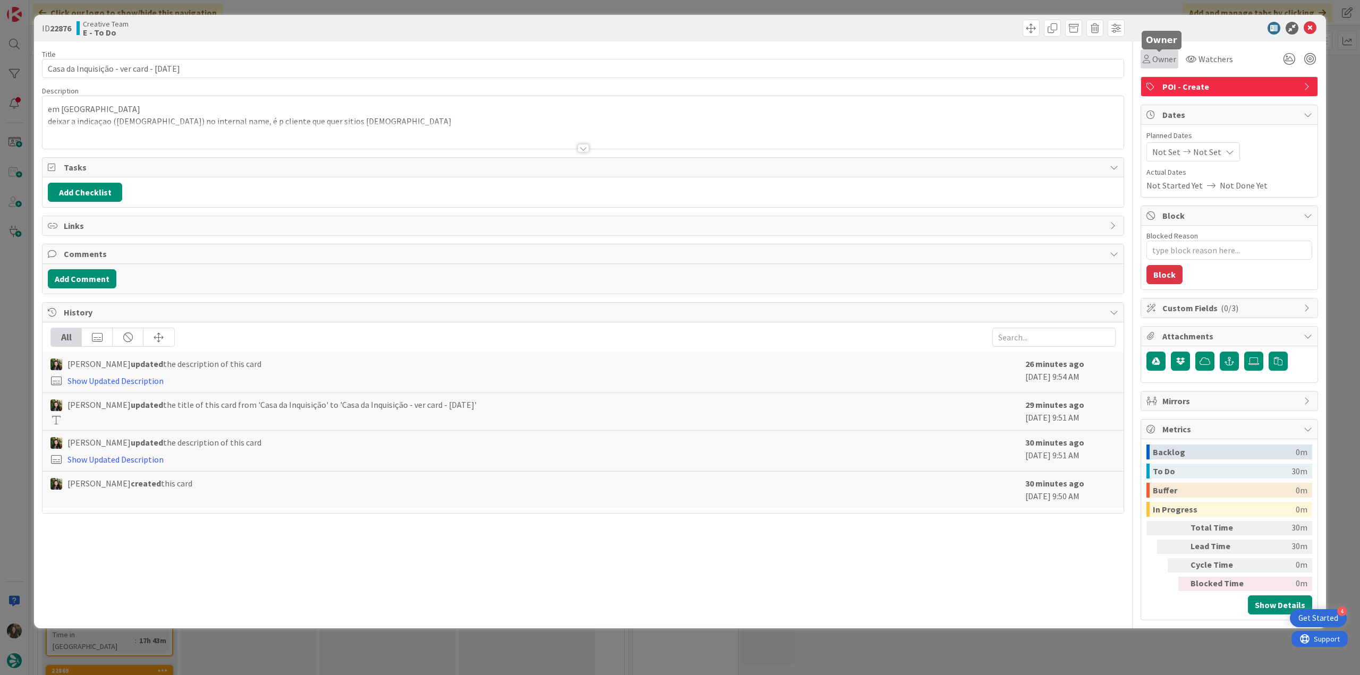
click at [1162, 65] on span "Owner" at bounding box center [1165, 59] width 24 height 13
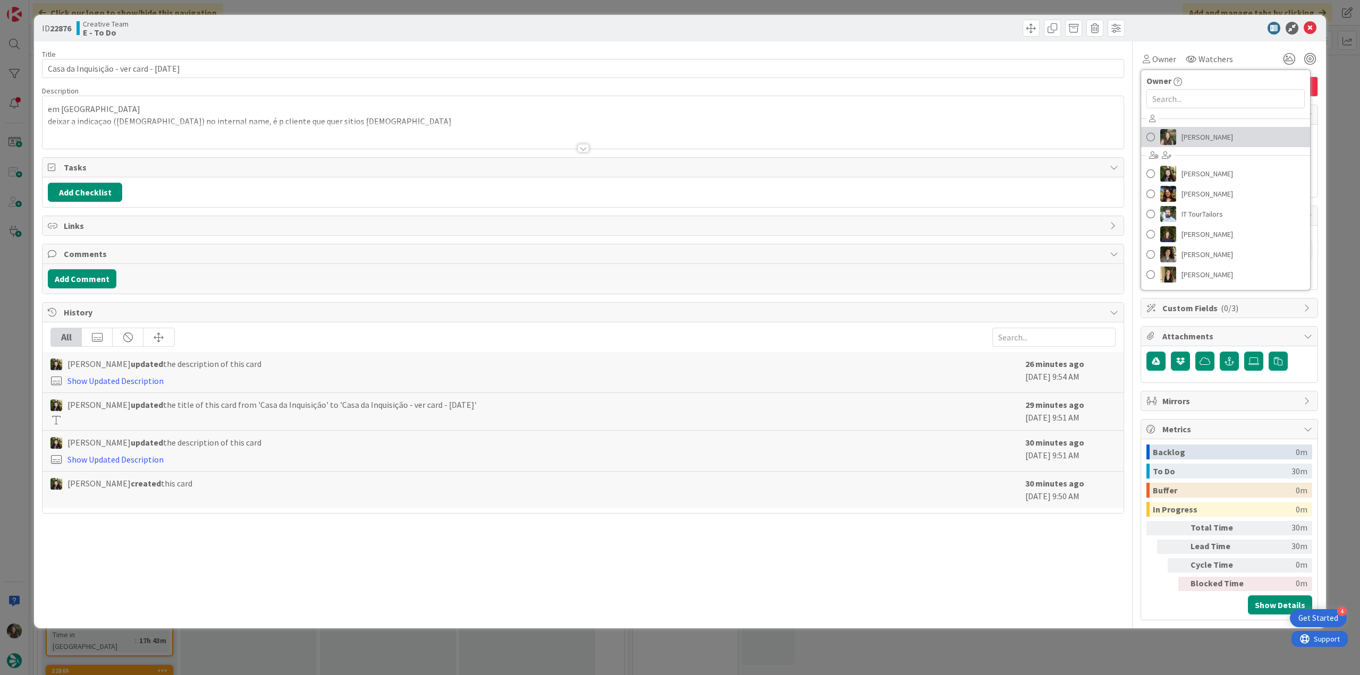
drag, startPoint x: 1186, startPoint y: 141, endPoint x: 1275, endPoint y: 123, distance: 91.0
click at [1186, 141] on span "[PERSON_NAME]" at bounding box center [1208, 137] width 52 height 16
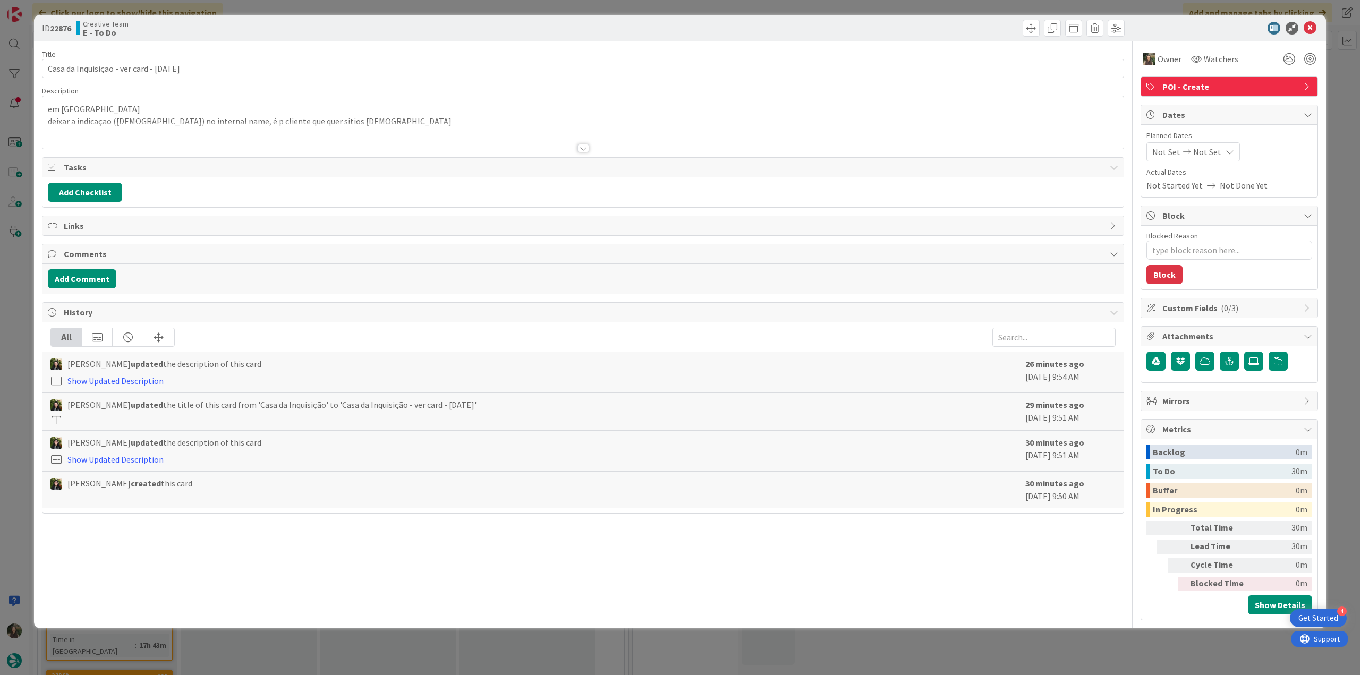
click at [1334, 91] on div "ID 22876 Creative Team E - To Do Title 37 / 128 Casa da Inquisição - ver card -…" at bounding box center [680, 337] width 1360 height 675
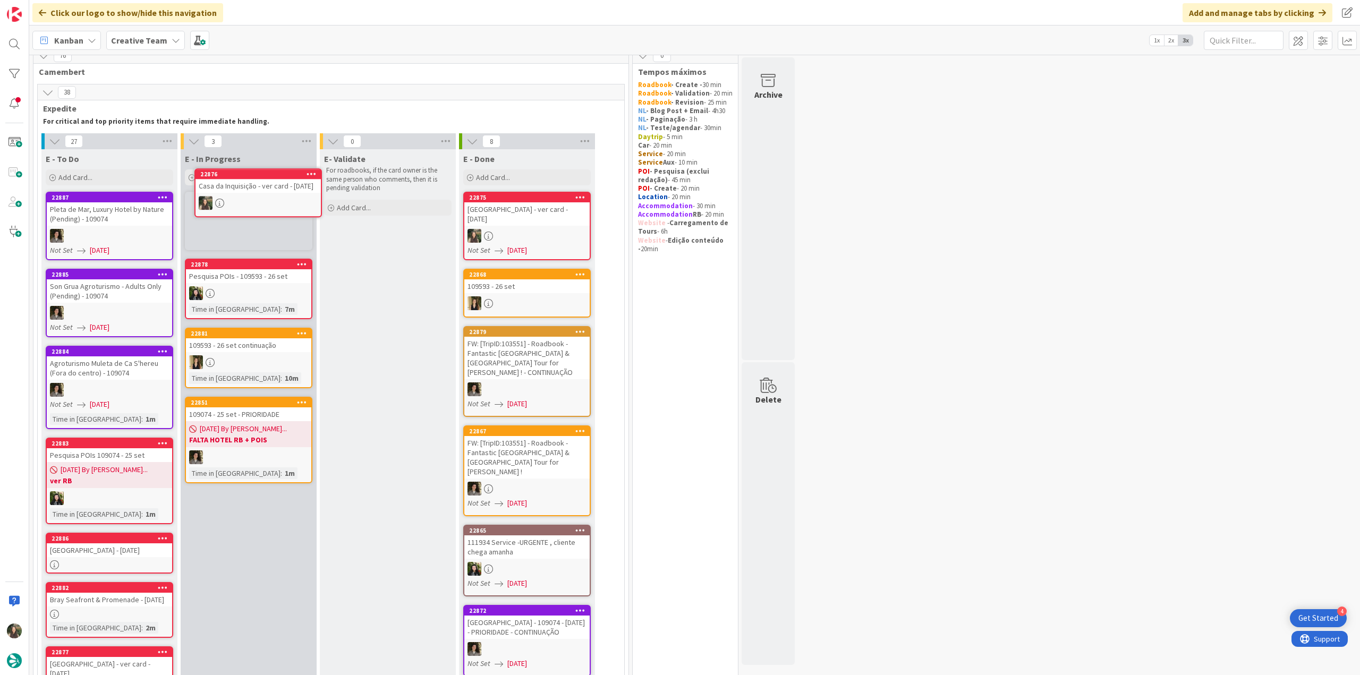
scroll to position [10, 0]
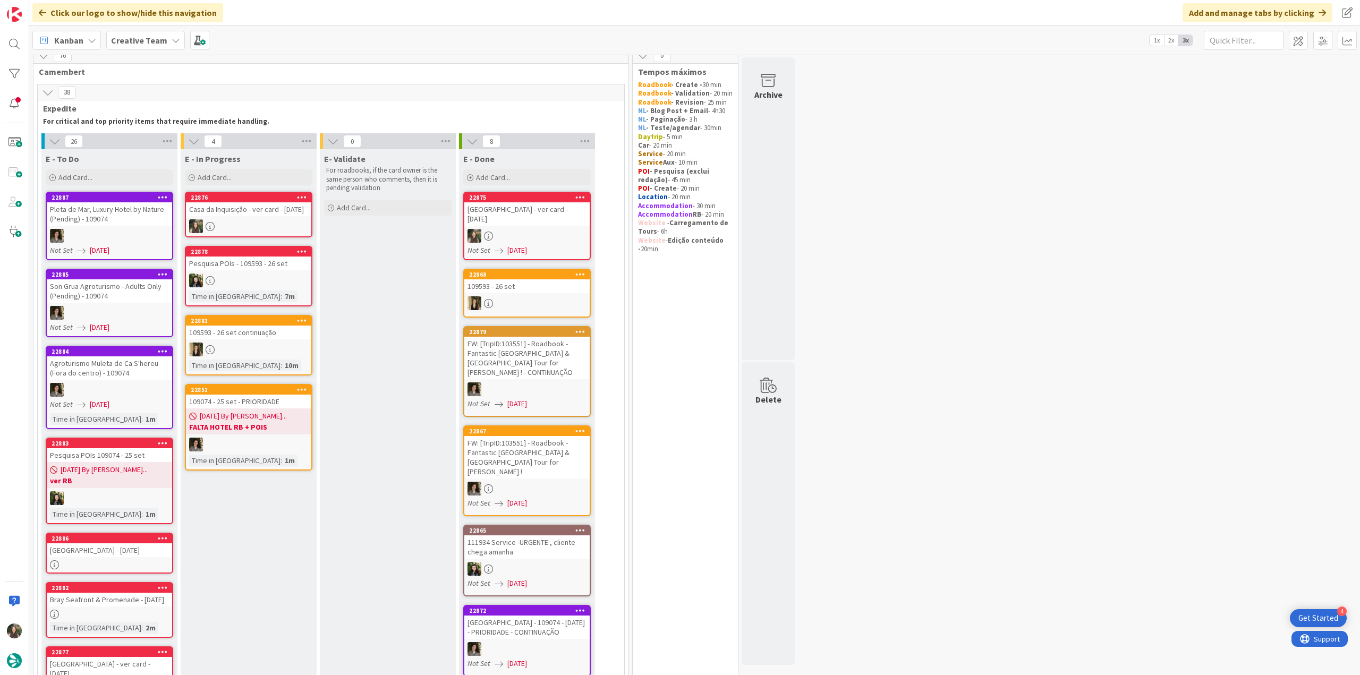
click at [284, 216] on div "Casa da Inquisição - ver card - 7 oct" at bounding box center [248, 209] width 125 height 14
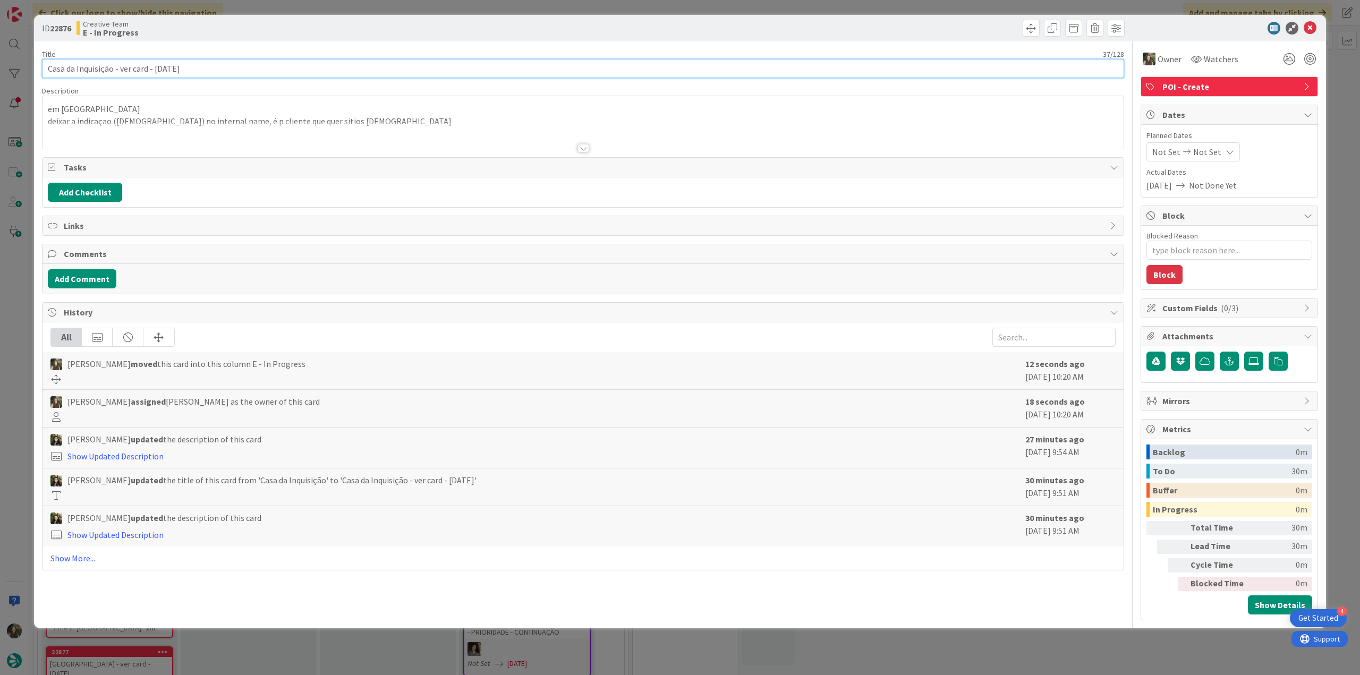
drag, startPoint x: 113, startPoint y: 70, endPoint x: 28, endPoint y: 71, distance: 85.6
click at [28, 71] on div "ID 22876 Creative Team E - In Progress Title 37 / 128 Casa da Inquisição - ver …" at bounding box center [680, 337] width 1360 height 675
click at [19, 271] on div "ID 22876 Creative Team E - In Progress Title 37 / 128 Casa da Inquisição - ver …" at bounding box center [680, 337] width 1360 height 675
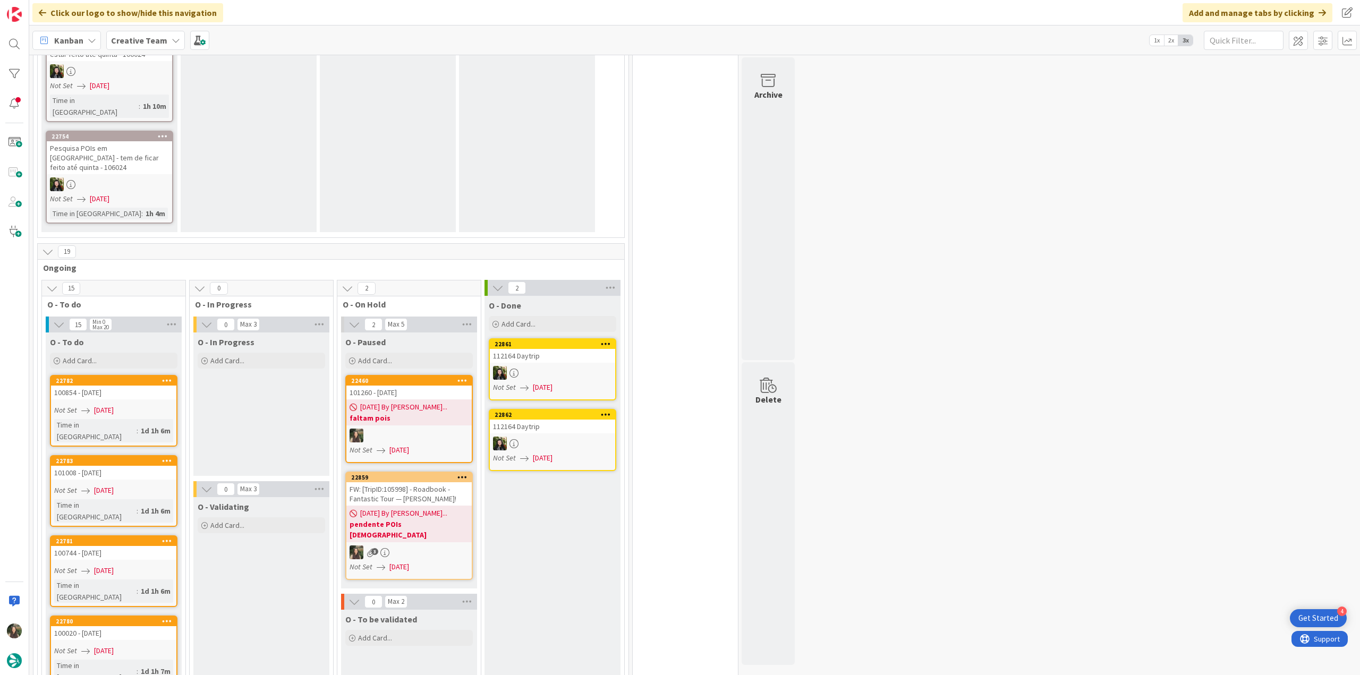
scroll to position [2136, 0]
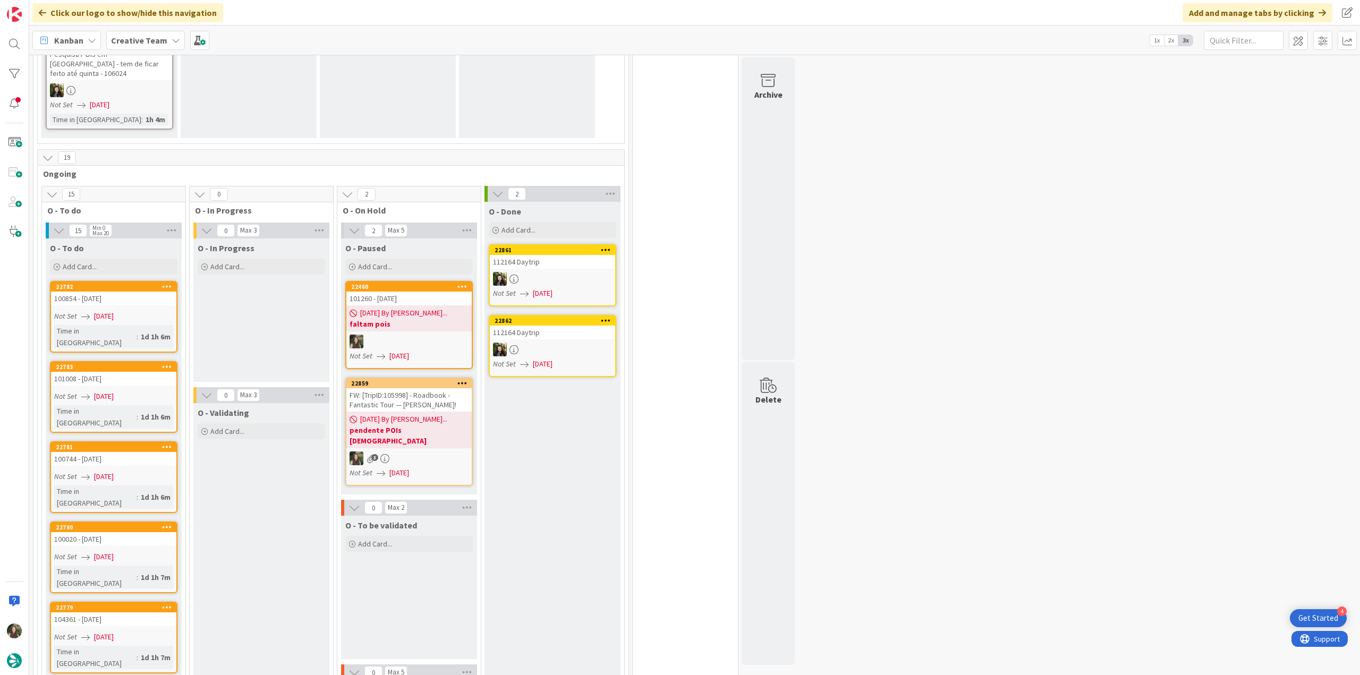
click at [433, 388] on div "FW: [TripID:105998] - Roadbook - Fantastic Tour — [PERSON_NAME]!" at bounding box center [409, 399] width 125 height 23
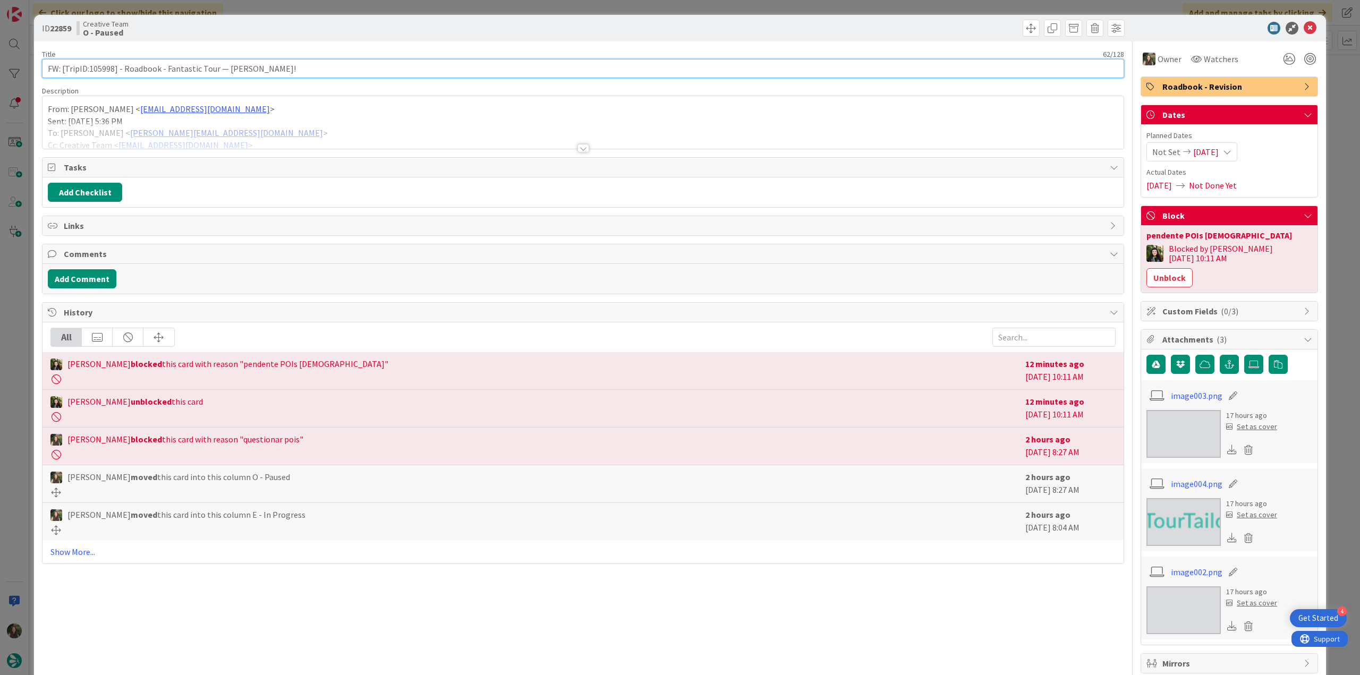
click at [107, 70] on input "FW: [TripID:105998] - Roadbook - Fantastic Tour — [PERSON_NAME]!" at bounding box center [583, 68] width 1083 height 19
click at [19, 294] on div "ID 22859 Creative Team O - Paused Title 62 / 128 FW: [TripID:105998] - Roadbook…" at bounding box center [680, 337] width 1360 height 675
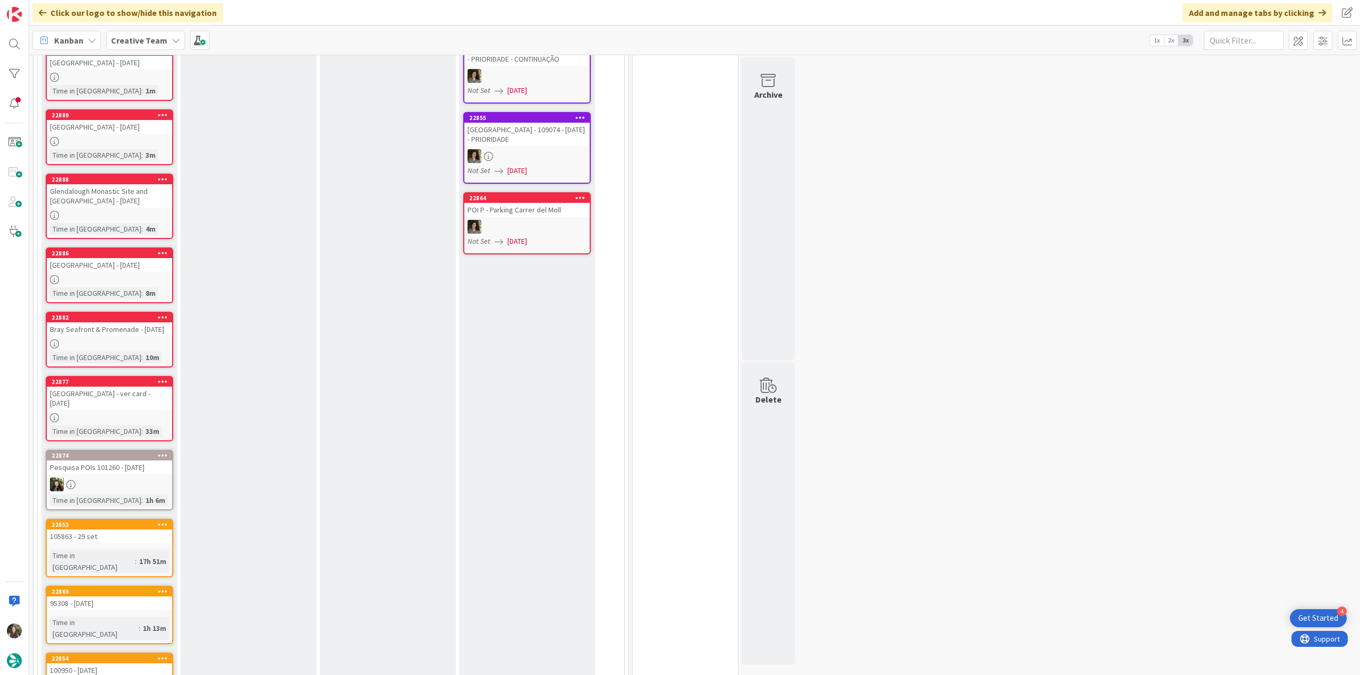
scroll to position [696, 0]
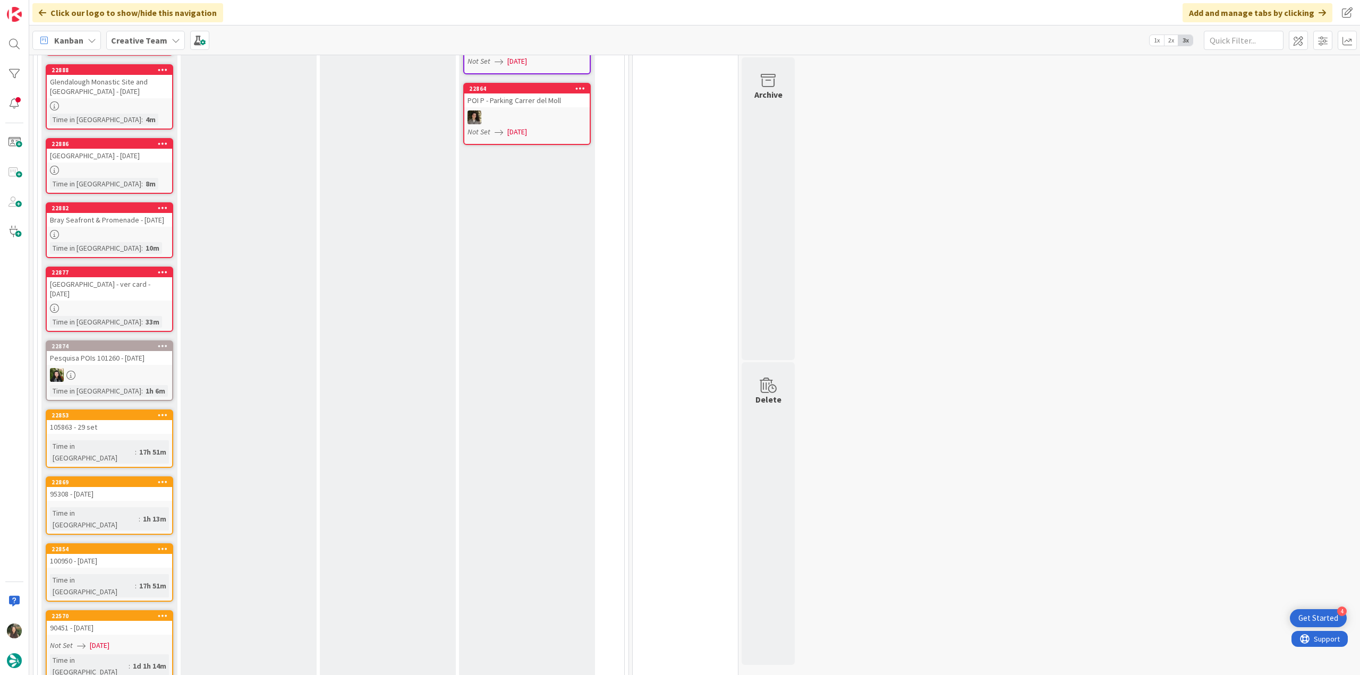
click at [131, 277] on div "[GEOGRAPHIC_DATA] - ver card - [DATE]" at bounding box center [109, 288] width 125 height 23
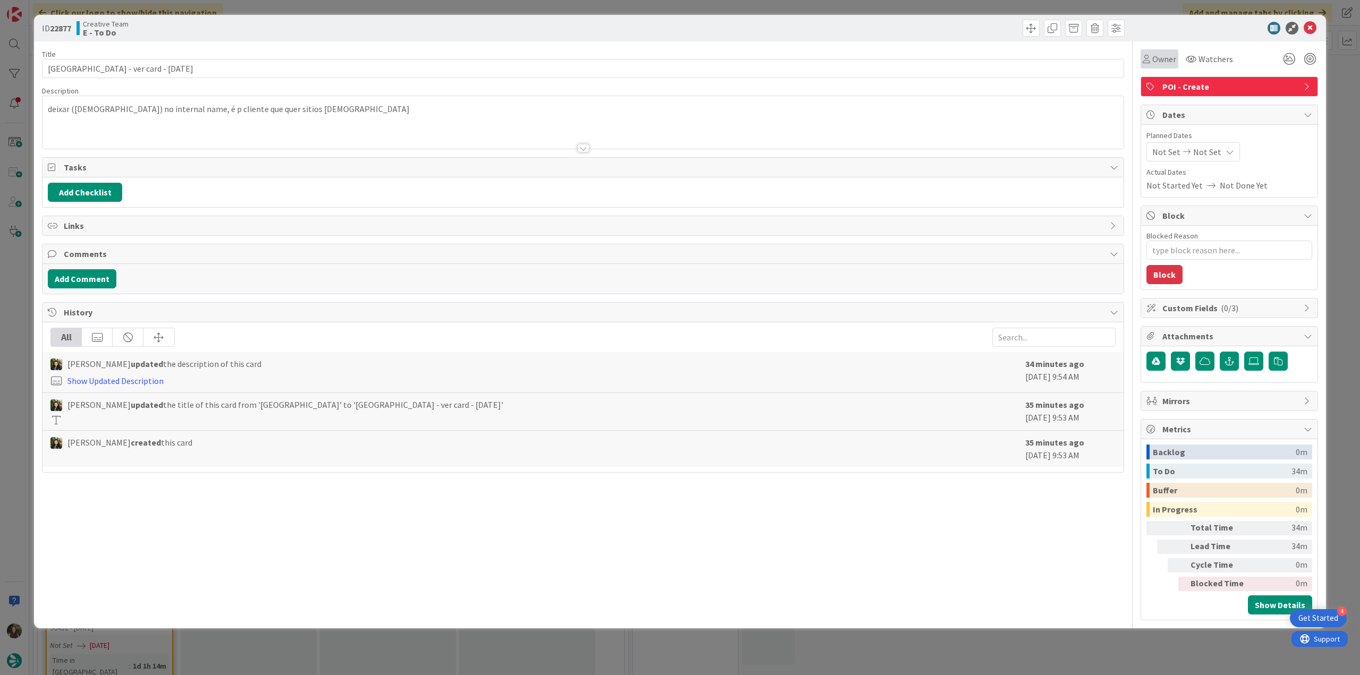
click at [1165, 65] on div "Owner" at bounding box center [1160, 58] width 38 height 19
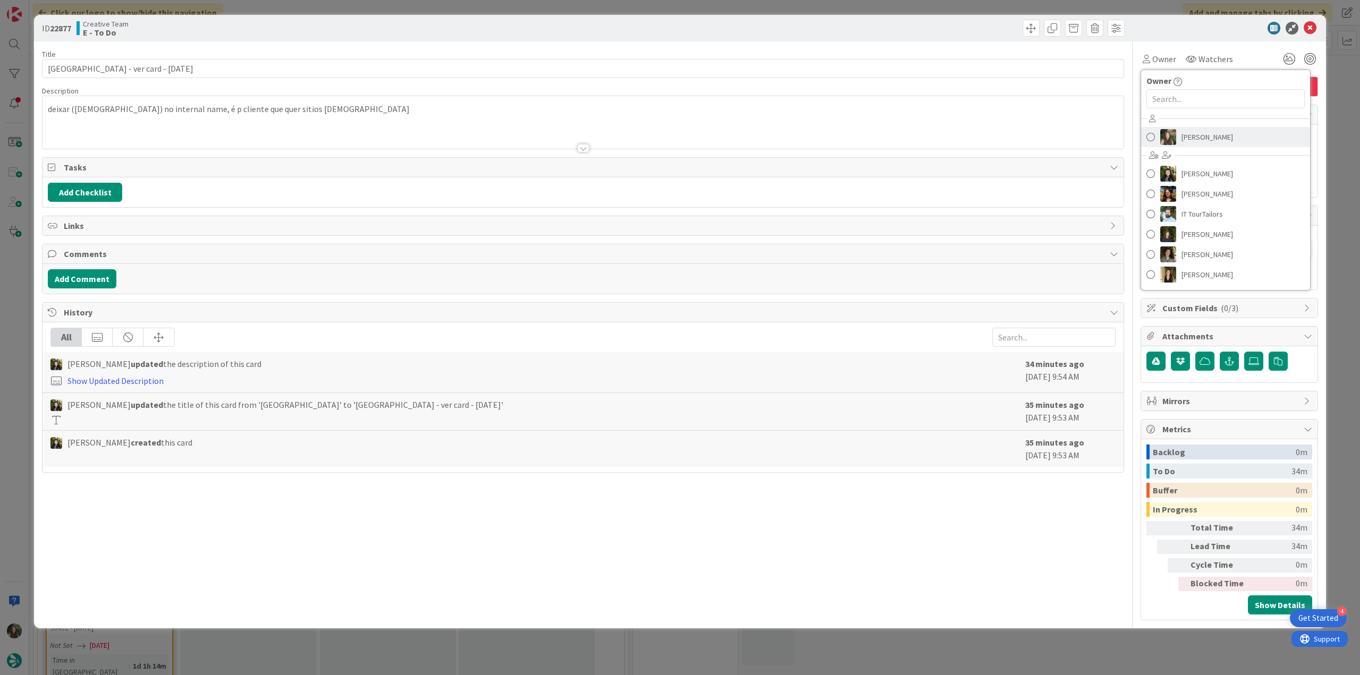
click at [1174, 133] on img at bounding box center [1169, 137] width 16 height 16
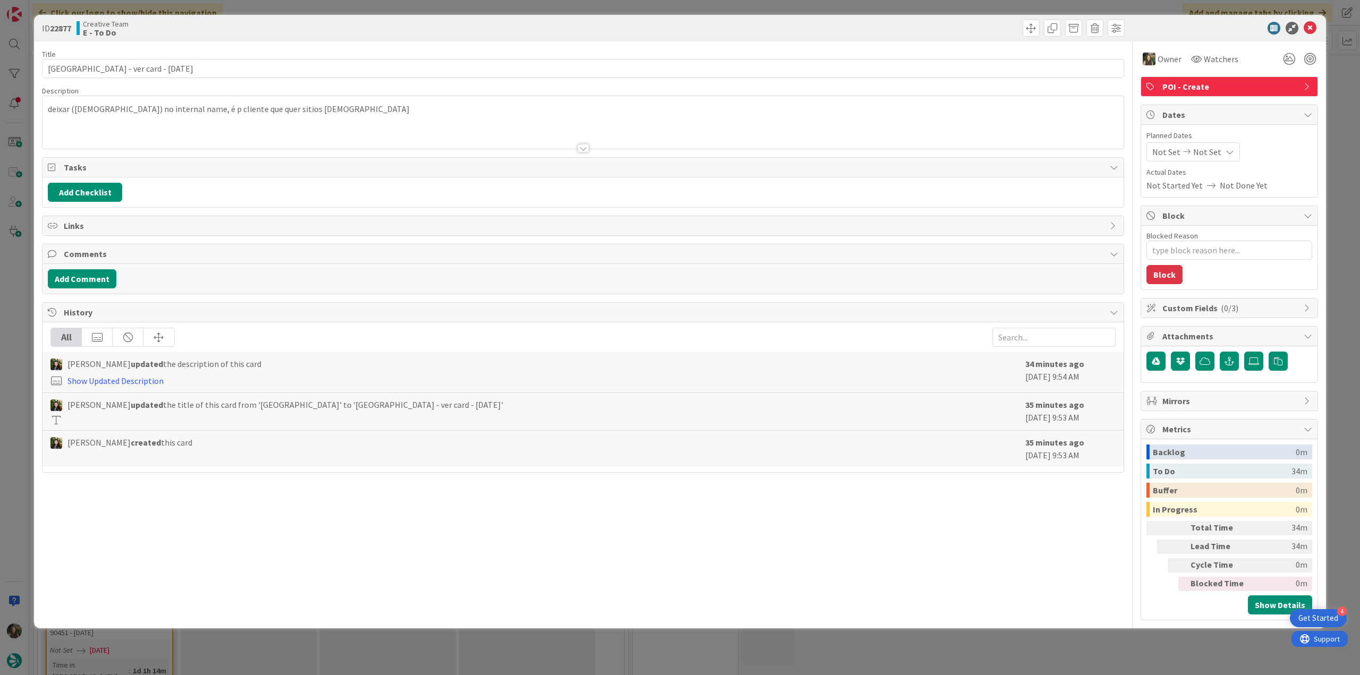
click at [1348, 68] on div "ID 22877 Creative Team E - To Do Title 41 / 128 Porto Holocaust Museum - ver ca…" at bounding box center [680, 337] width 1360 height 675
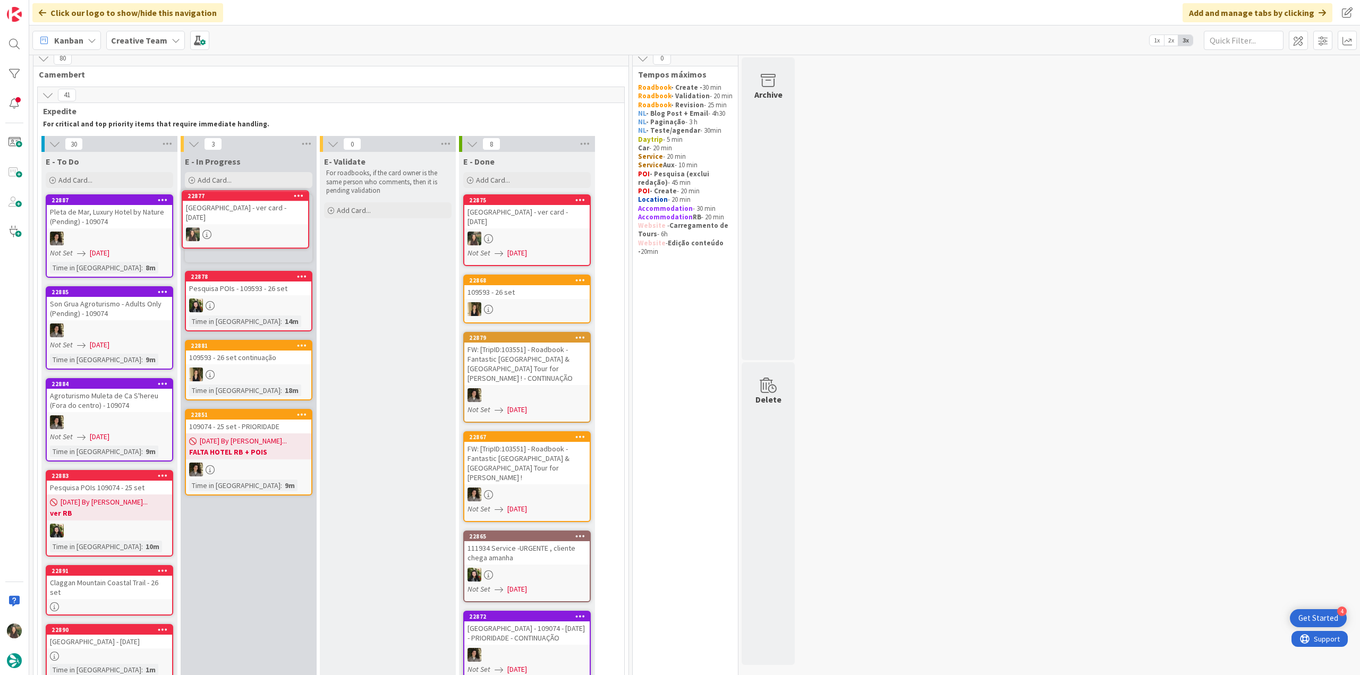
scroll to position [7, 0]
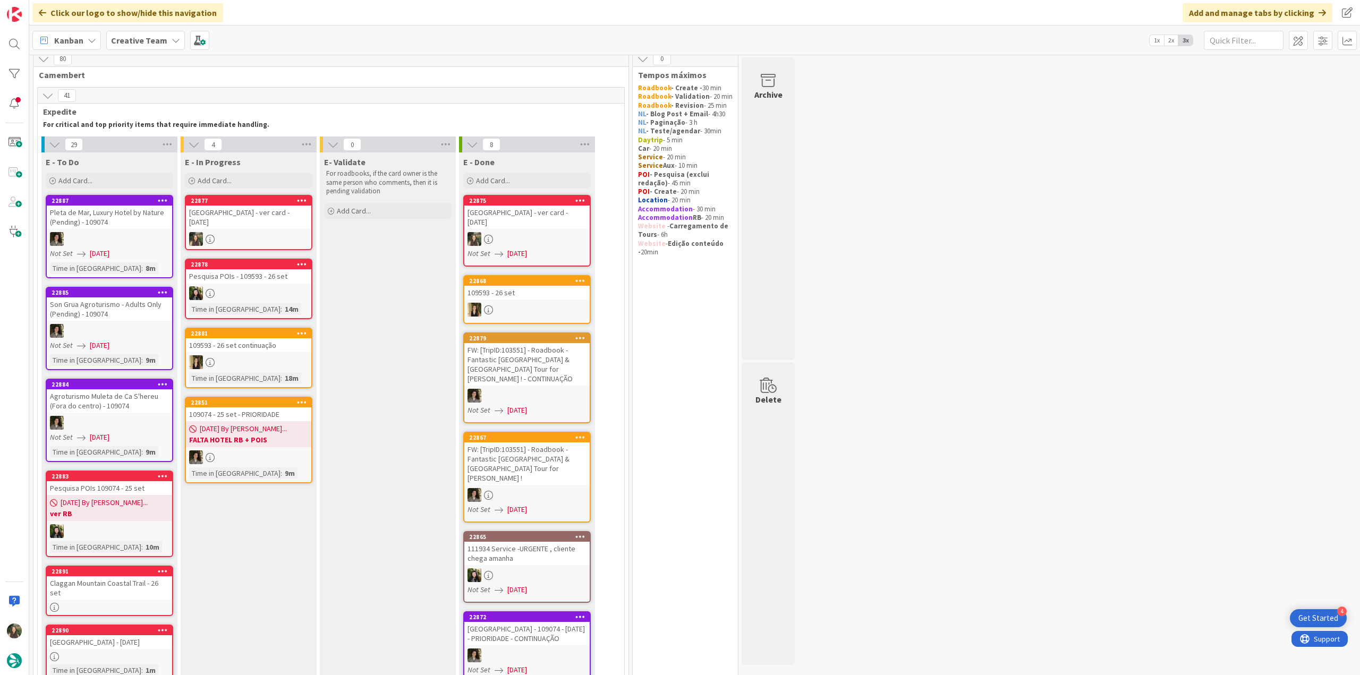
click at [262, 219] on div "[GEOGRAPHIC_DATA] - ver card - [DATE]" at bounding box center [248, 217] width 125 height 23
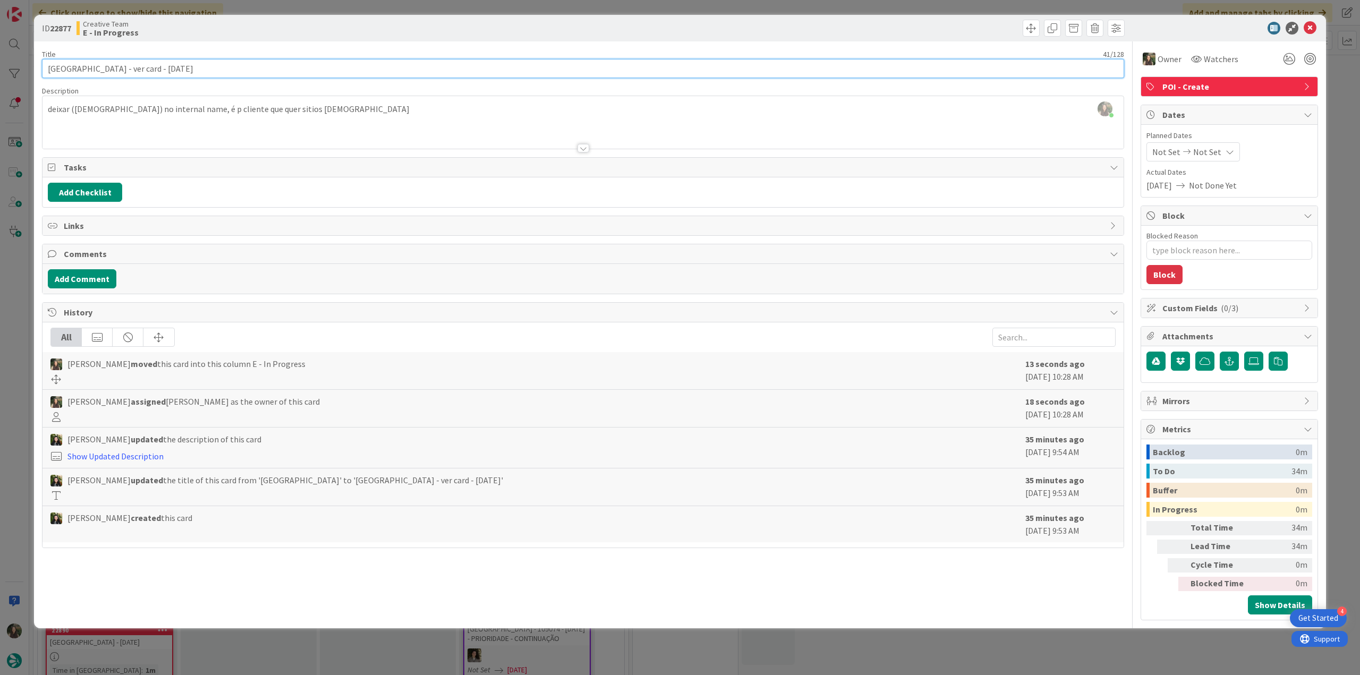
drag, startPoint x: 47, startPoint y: 69, endPoint x: 136, endPoint y: 69, distance: 88.2
click at [136, 69] on input "[GEOGRAPHIC_DATA] - ver card - [DATE]" at bounding box center [583, 68] width 1083 height 19
click at [14, 295] on div "ID 22877 Creative Team E - In Progress Title 41 / 128 Porto Holocaust Museum - …" at bounding box center [680, 337] width 1360 height 675
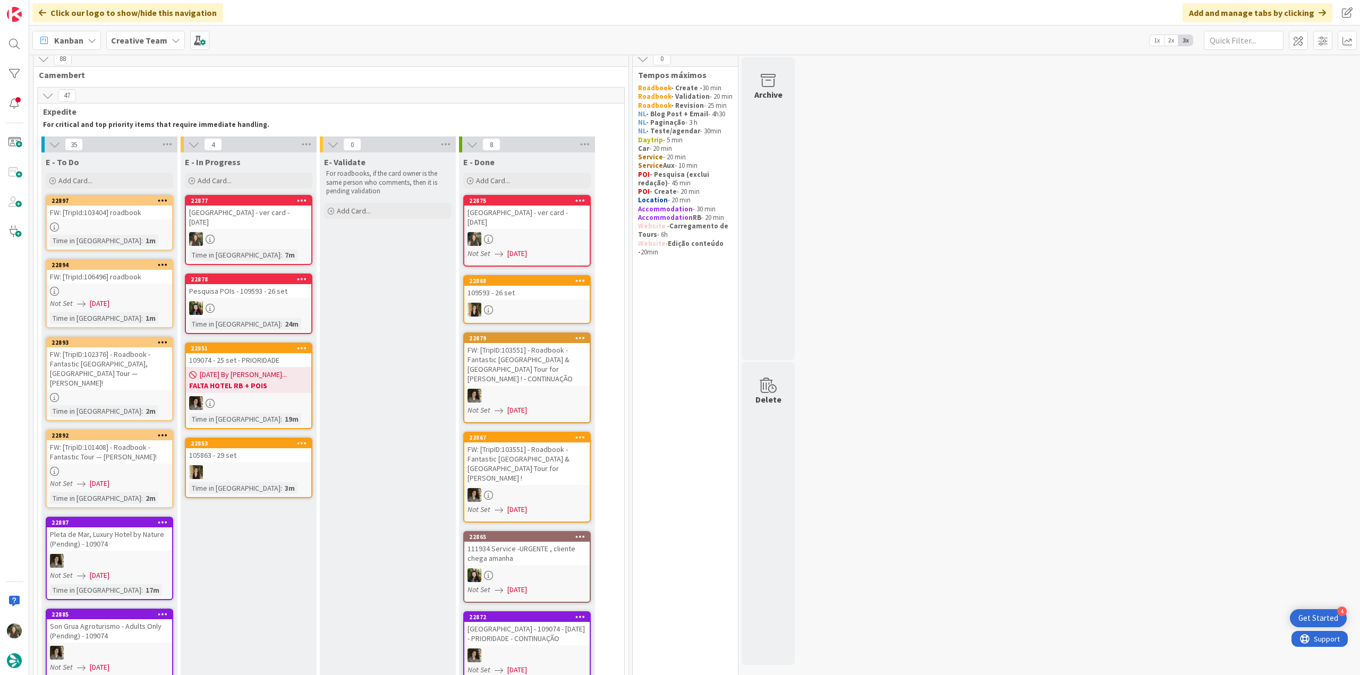
click at [289, 233] on div at bounding box center [248, 239] width 125 height 14
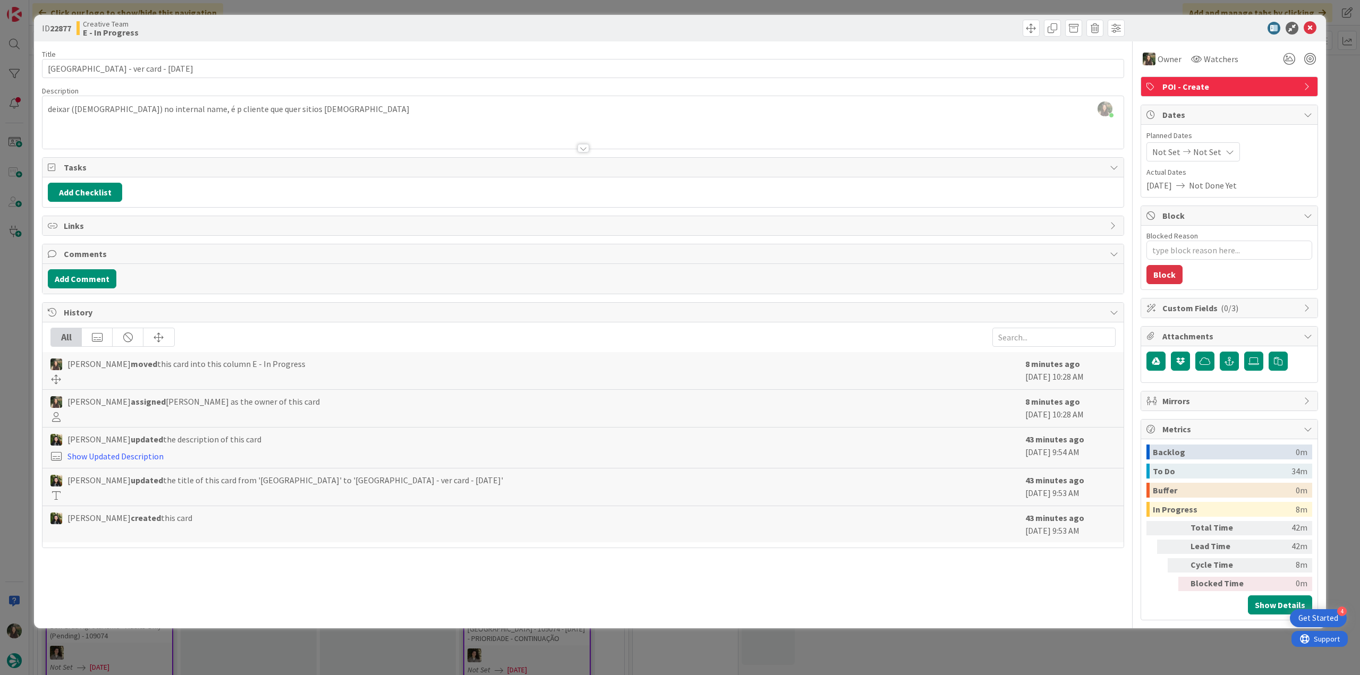
click at [5, 329] on div "ID 22877 Creative Team E - In Progress Title 41 / 128 Porto Holocaust Museum - …" at bounding box center [680, 337] width 1360 height 675
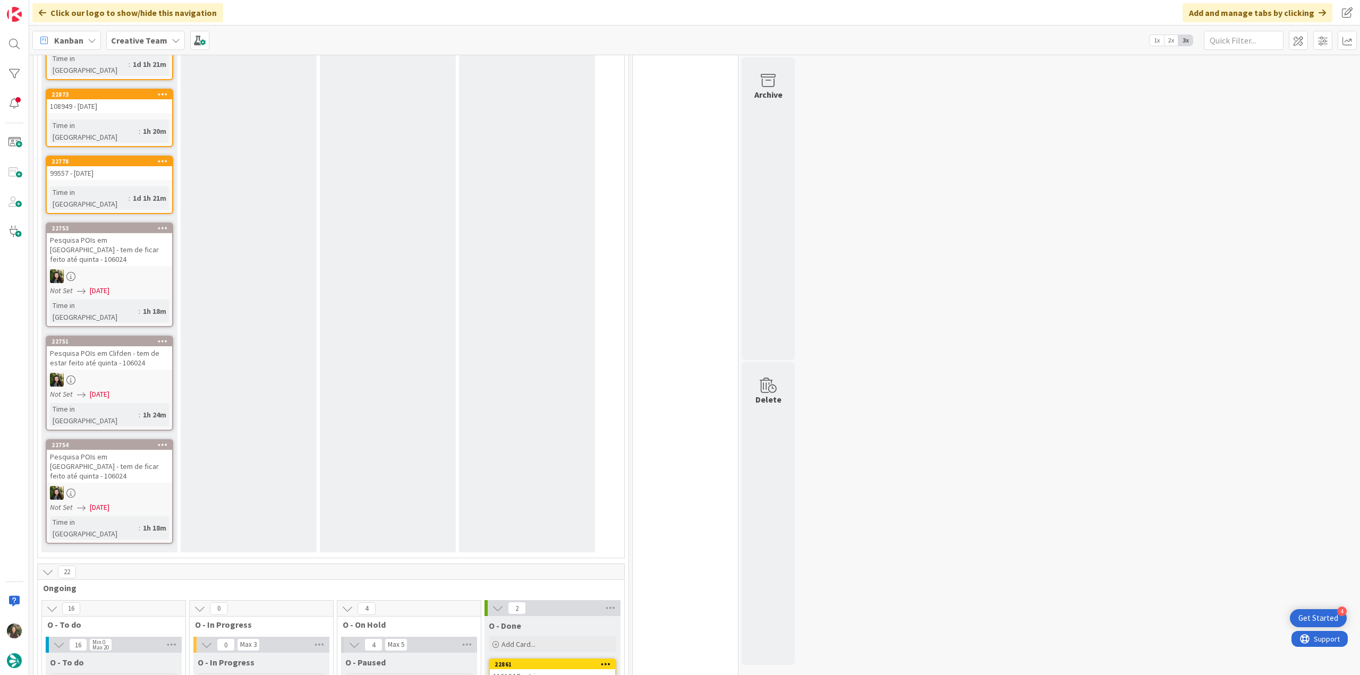
scroll to position [2452, 0]
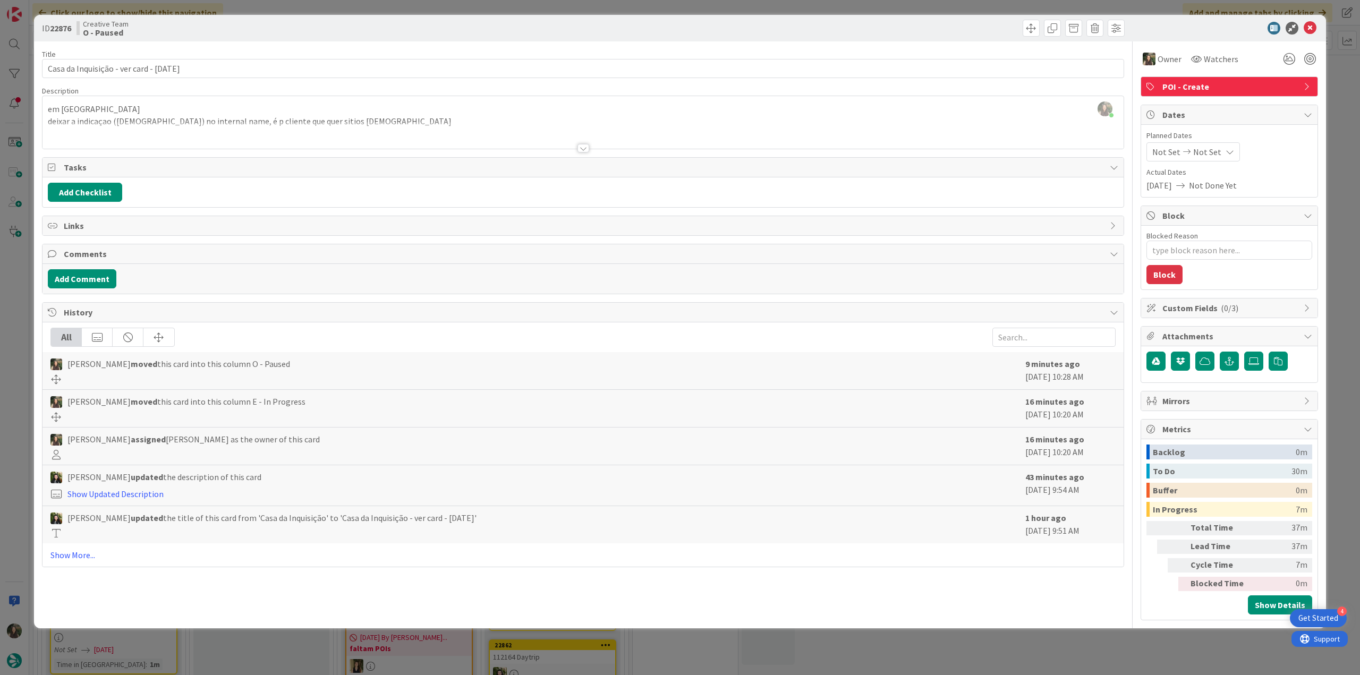
click at [996, 639] on div "ID 22876 Creative Team O - Paused Title 37 / 128 Casa da Inquisição - ver card …" at bounding box center [680, 337] width 1360 height 675
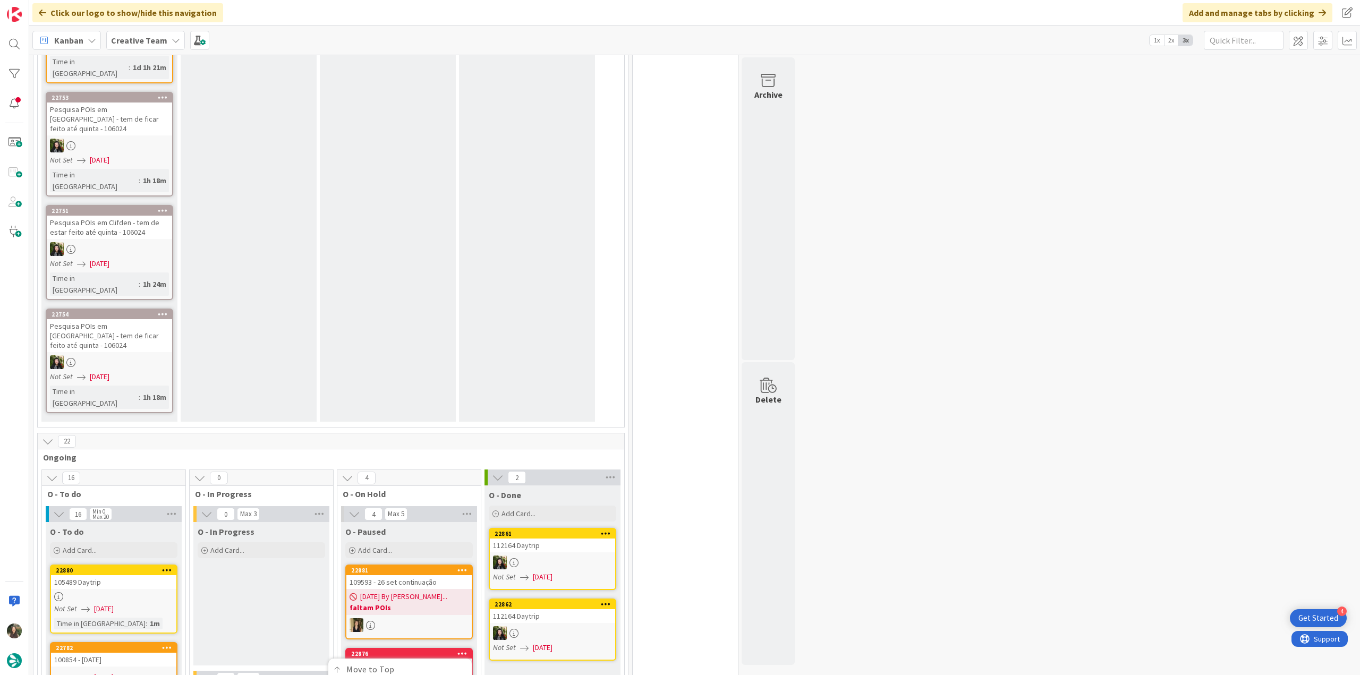
scroll to position [2505, 0]
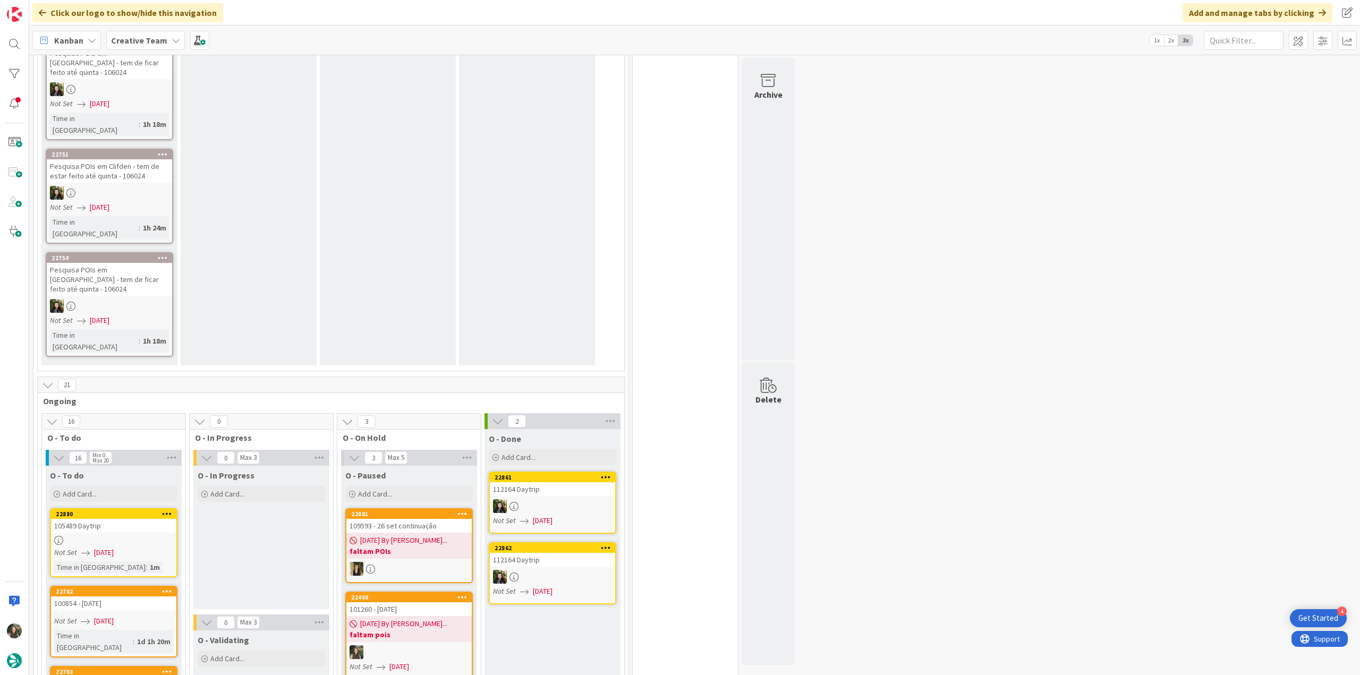
scroll to position [2551, 0]
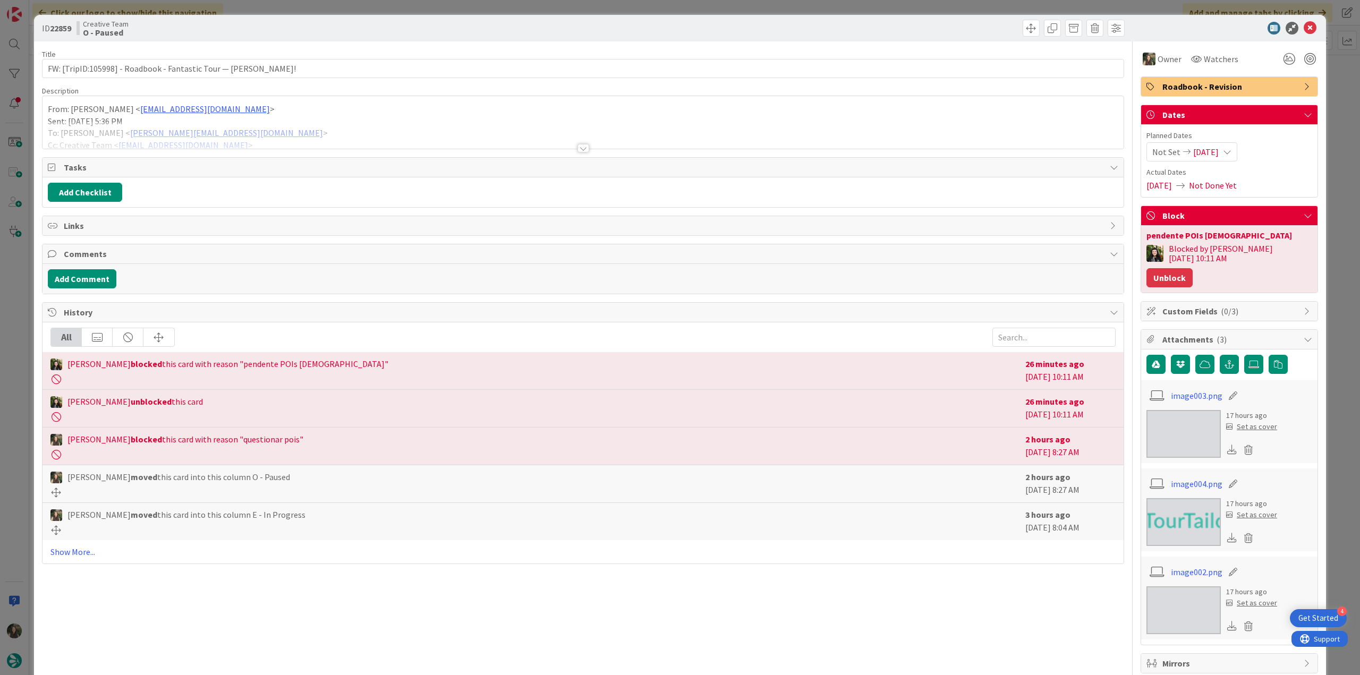
click at [1193, 268] on button "Unblock" at bounding box center [1170, 277] width 46 height 19
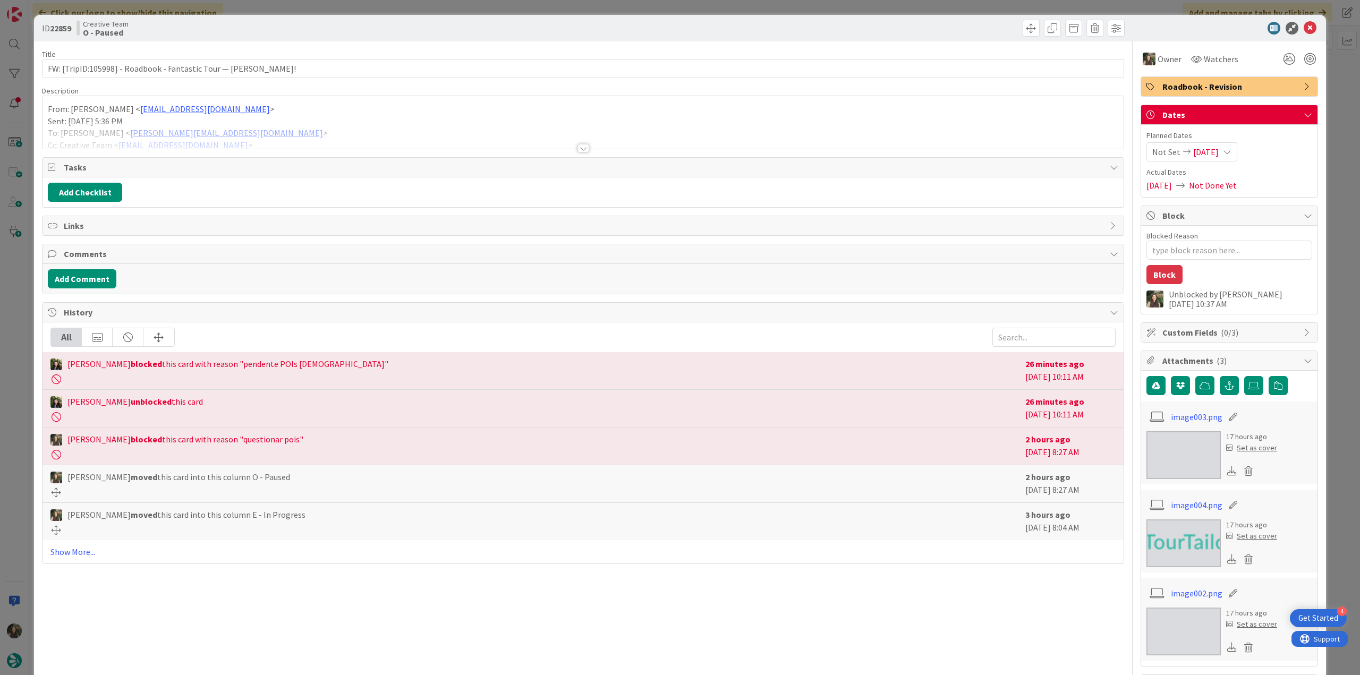
click at [1329, 240] on div "ID 22859 Creative Team O - Paused Title 62 / 128 FW: [TripID:105998] - Roadbook…" at bounding box center [680, 337] width 1360 height 675
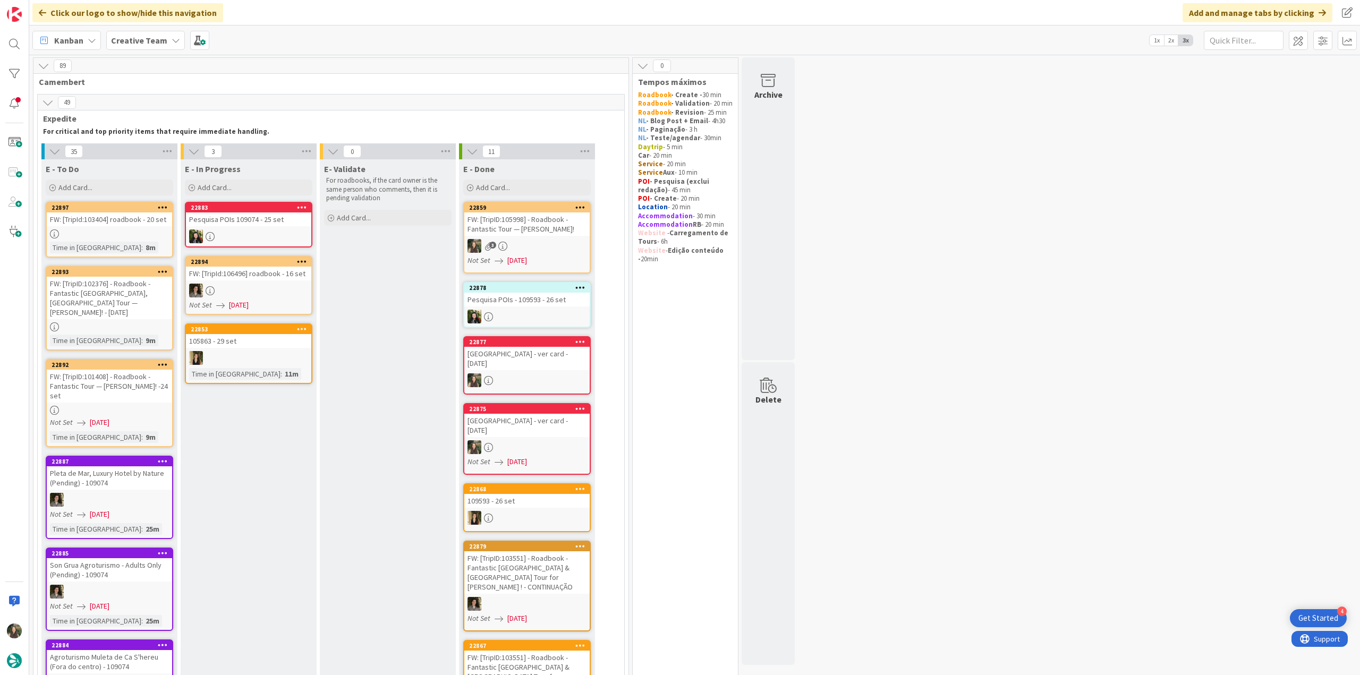
click at [559, 235] on div "FW: [TripID:105998] - Roadbook - Fantastic Tour — [PERSON_NAME]!" at bounding box center [526, 224] width 125 height 23
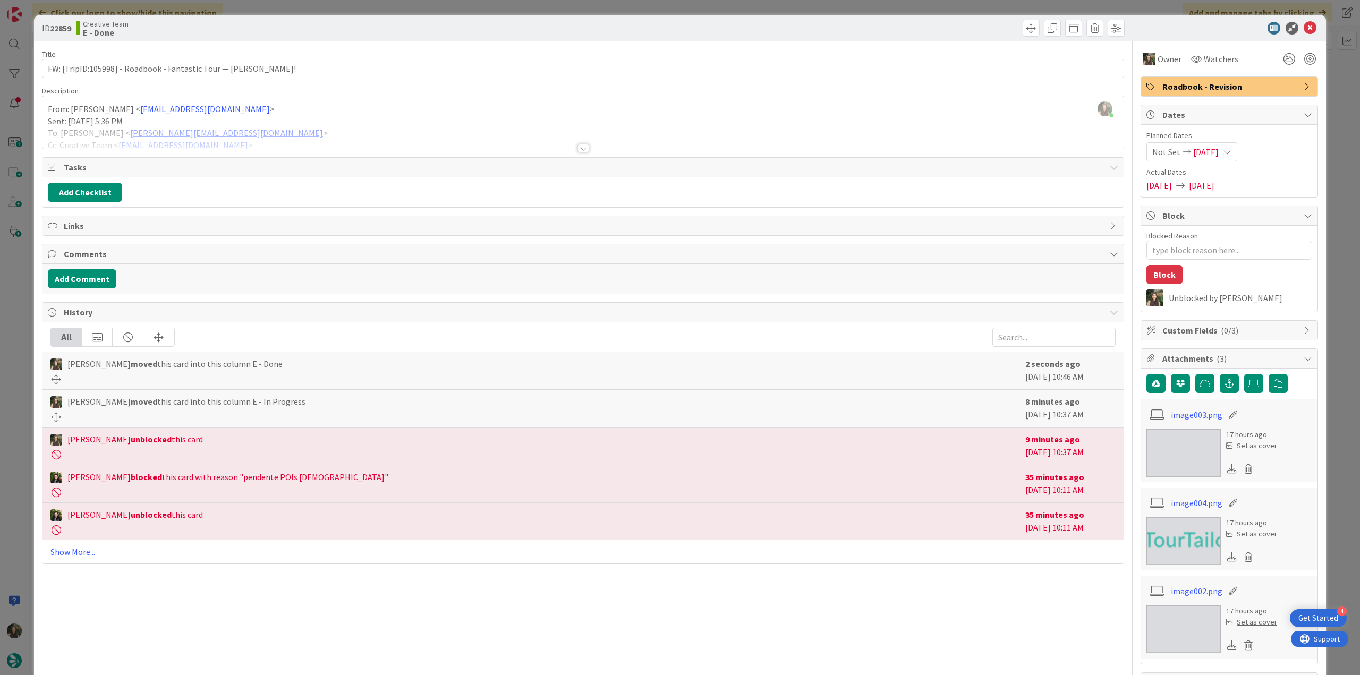
click at [1322, 342] on div "ID 22859 Creative Team E - Done Title 62 / 128 FW: [TripID:105998] - Roadbook -…" at bounding box center [680, 337] width 1360 height 675
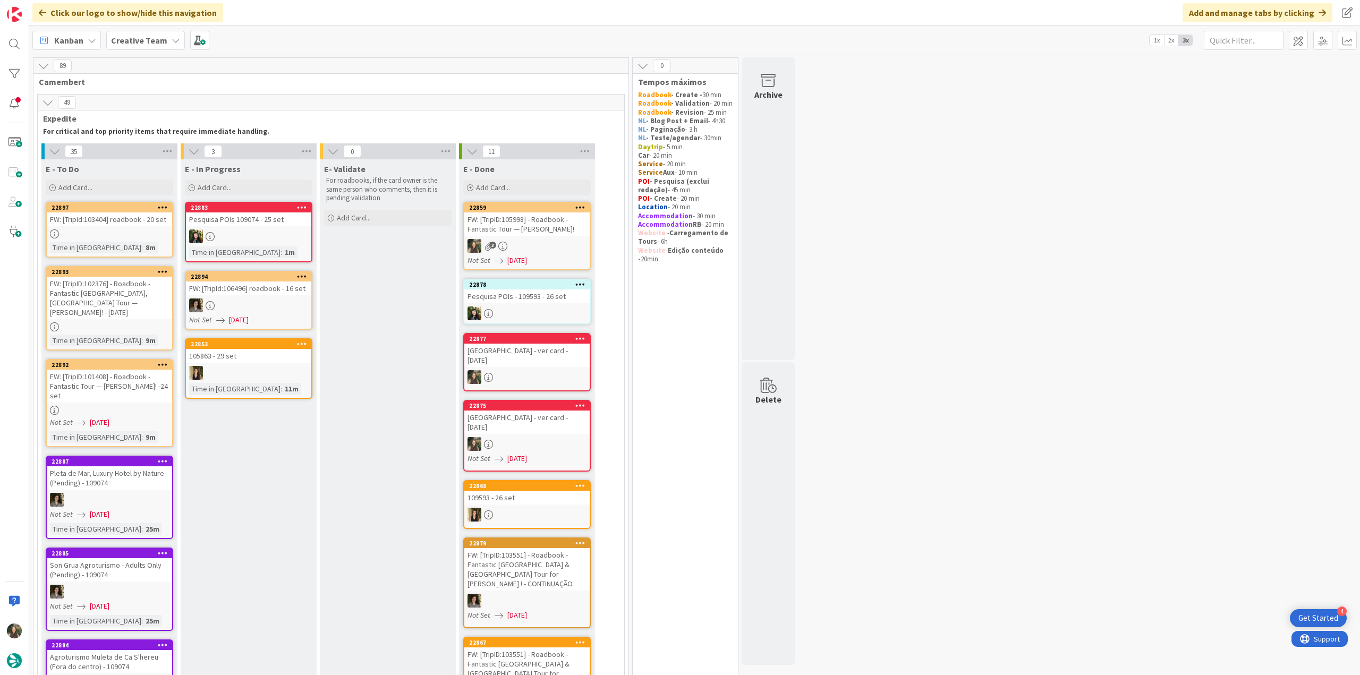
drag, startPoint x: 1157, startPoint y: 248, endPoint x: 1137, endPoint y: 248, distance: 19.7
click at [149, 237] on div at bounding box center [109, 234] width 125 height 9
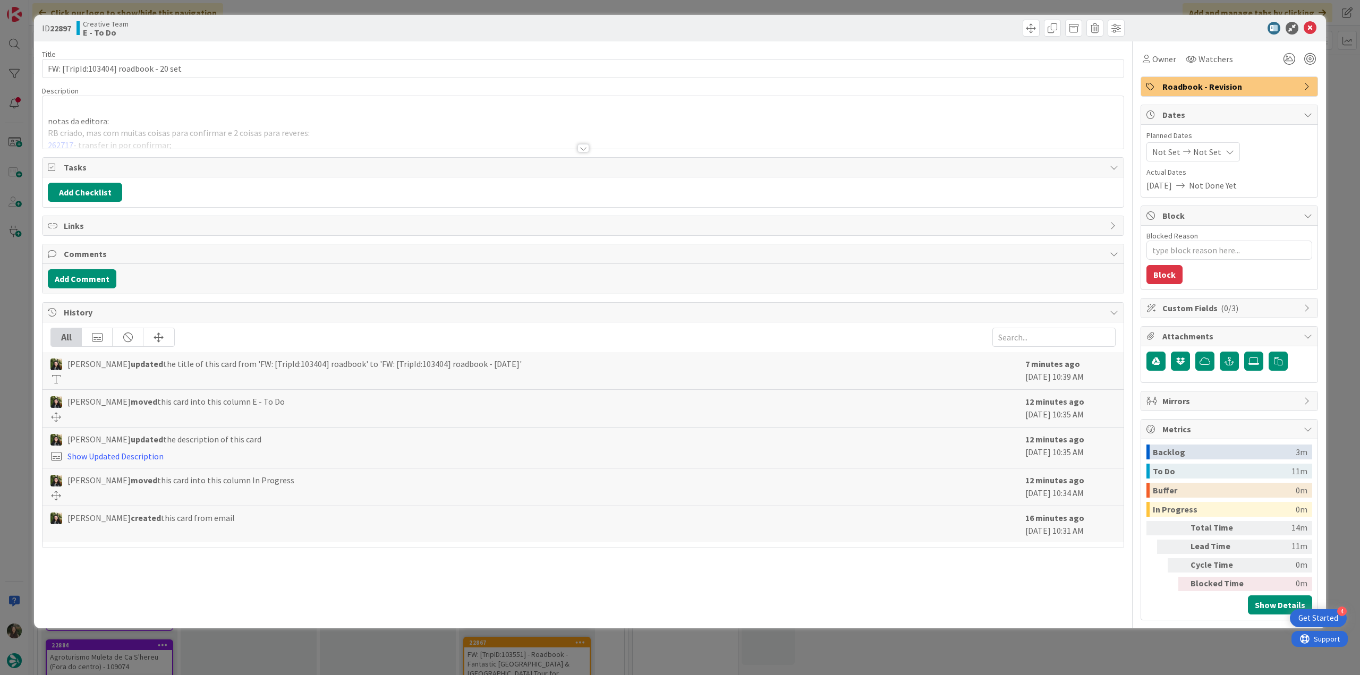
click at [230, 117] on div "notas da editora: RB criado, mas com muitas coisas para confirmar e 2 coisas pa…" at bounding box center [583, 122] width 1081 height 53
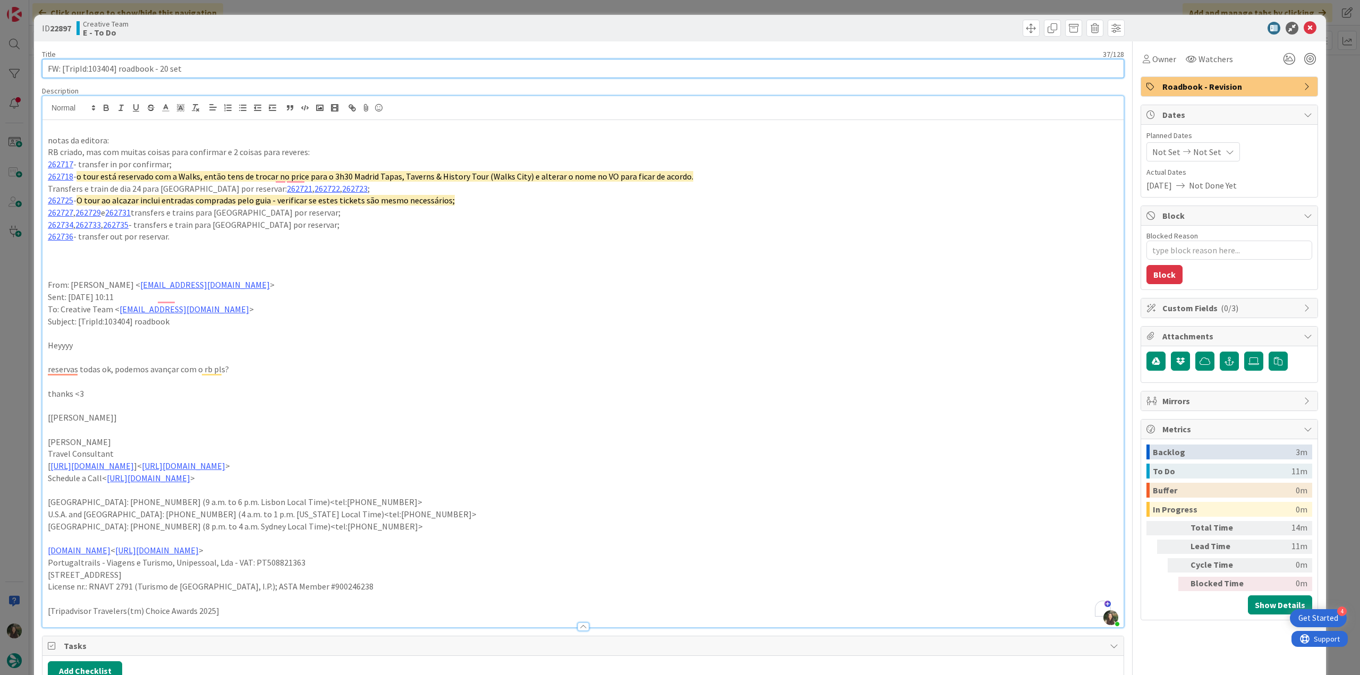
click at [105, 69] on input "FW: [TripId:103404] roadbook - 20 set" at bounding box center [583, 68] width 1083 height 19
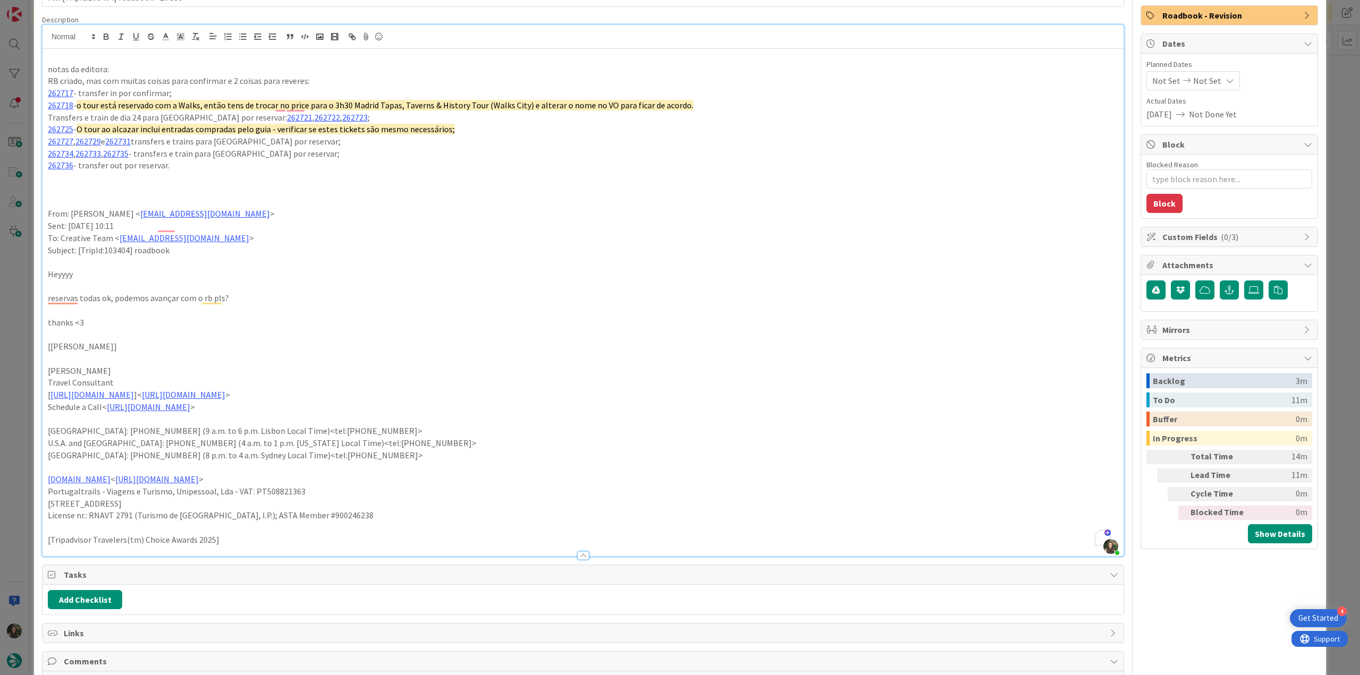
scroll to position [106, 0]
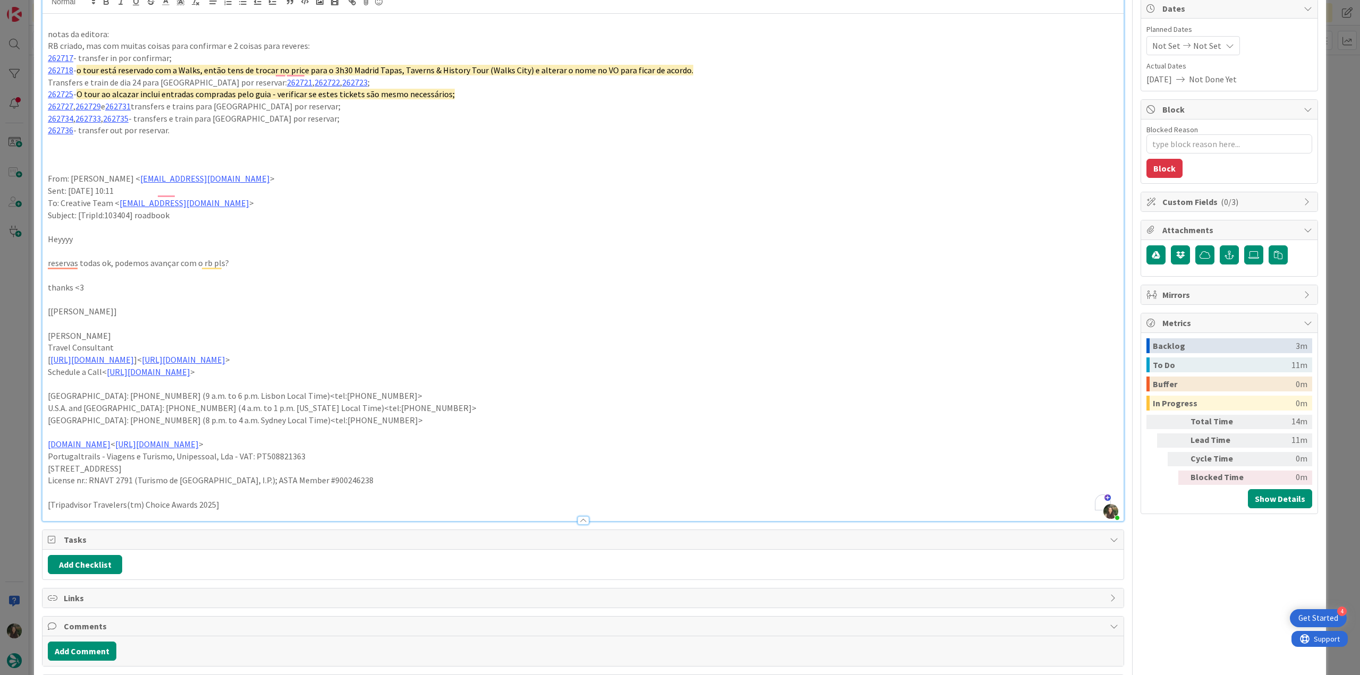
click at [19, 297] on div "ID 22897 Creative Team E - To Do Title 37 / 128 FW: [TripId:103404] roadbook - …" at bounding box center [680, 337] width 1360 height 675
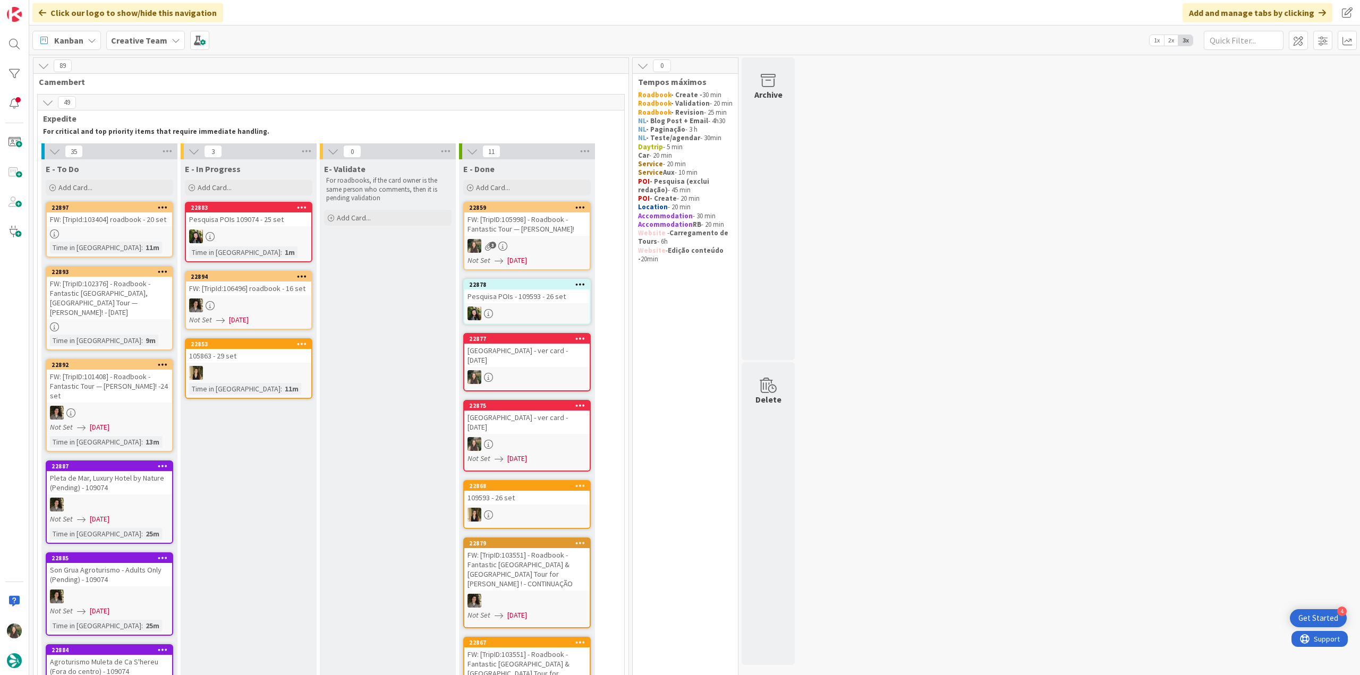
click at [146, 224] on div "FW: [TripId:103404] roadbook - 20 set" at bounding box center [109, 220] width 125 height 14
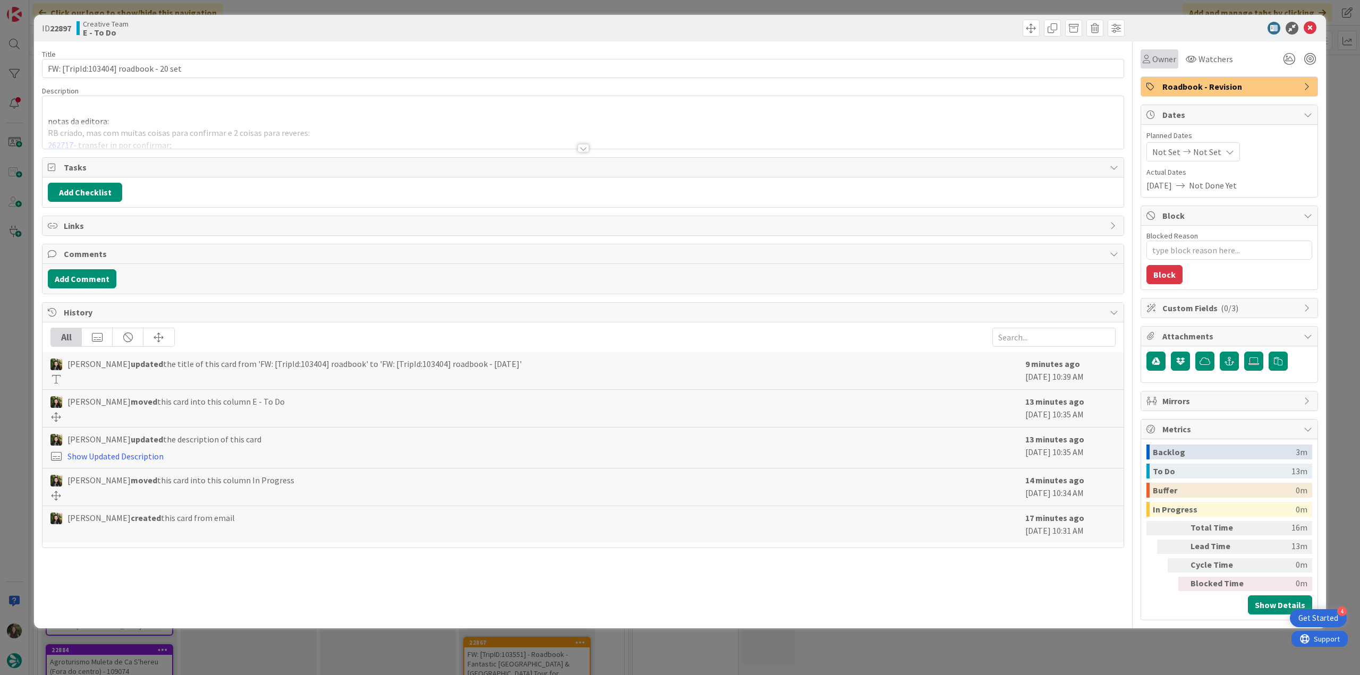
click at [1162, 67] on div "Owner" at bounding box center [1160, 58] width 38 height 19
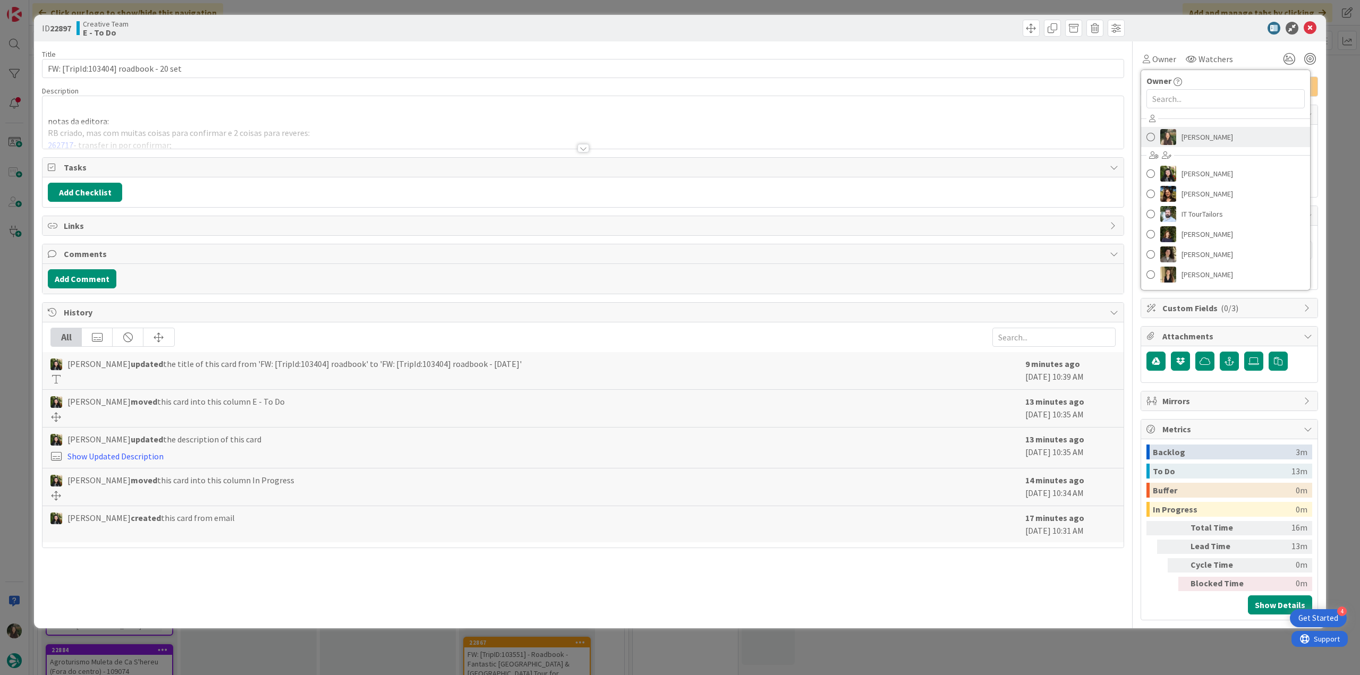
click at [1187, 138] on span "[PERSON_NAME]" at bounding box center [1208, 137] width 52 height 16
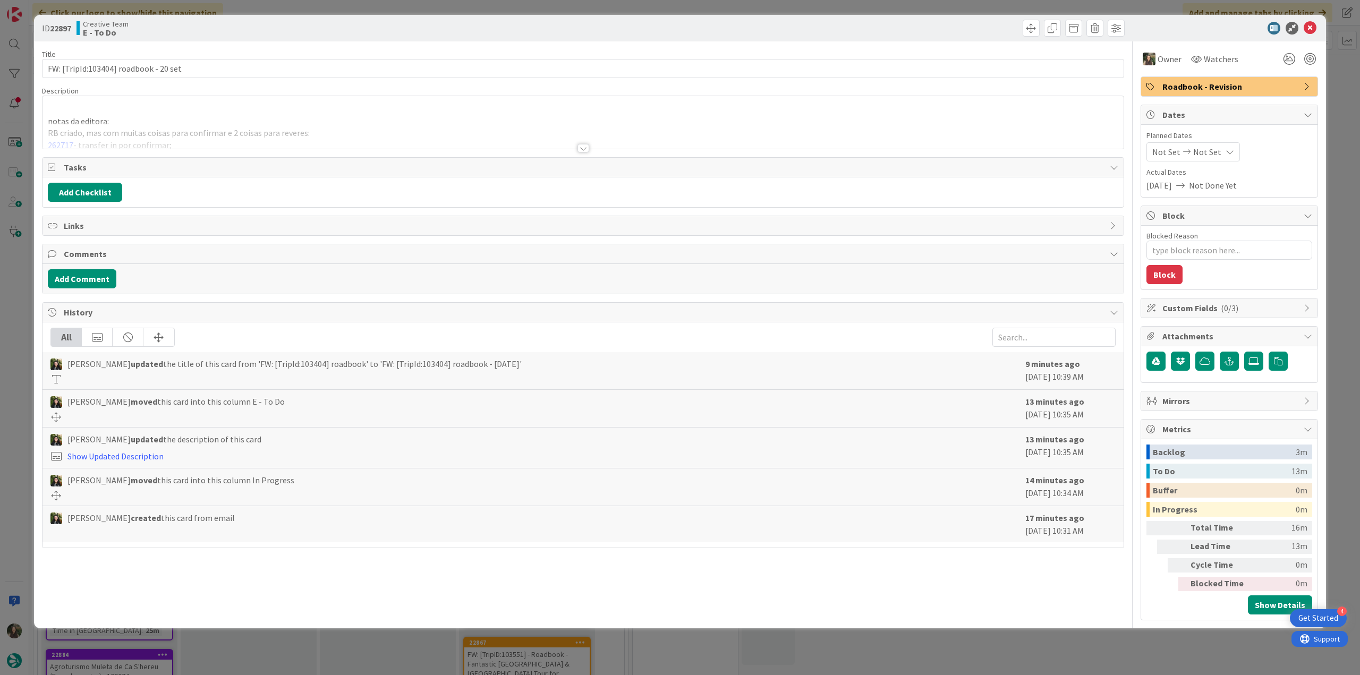
click at [1332, 93] on div "ID 22897 Creative Team E - To Do Title 37 / 128 FW: [TripId:103404] roadbook - …" at bounding box center [680, 337] width 1360 height 675
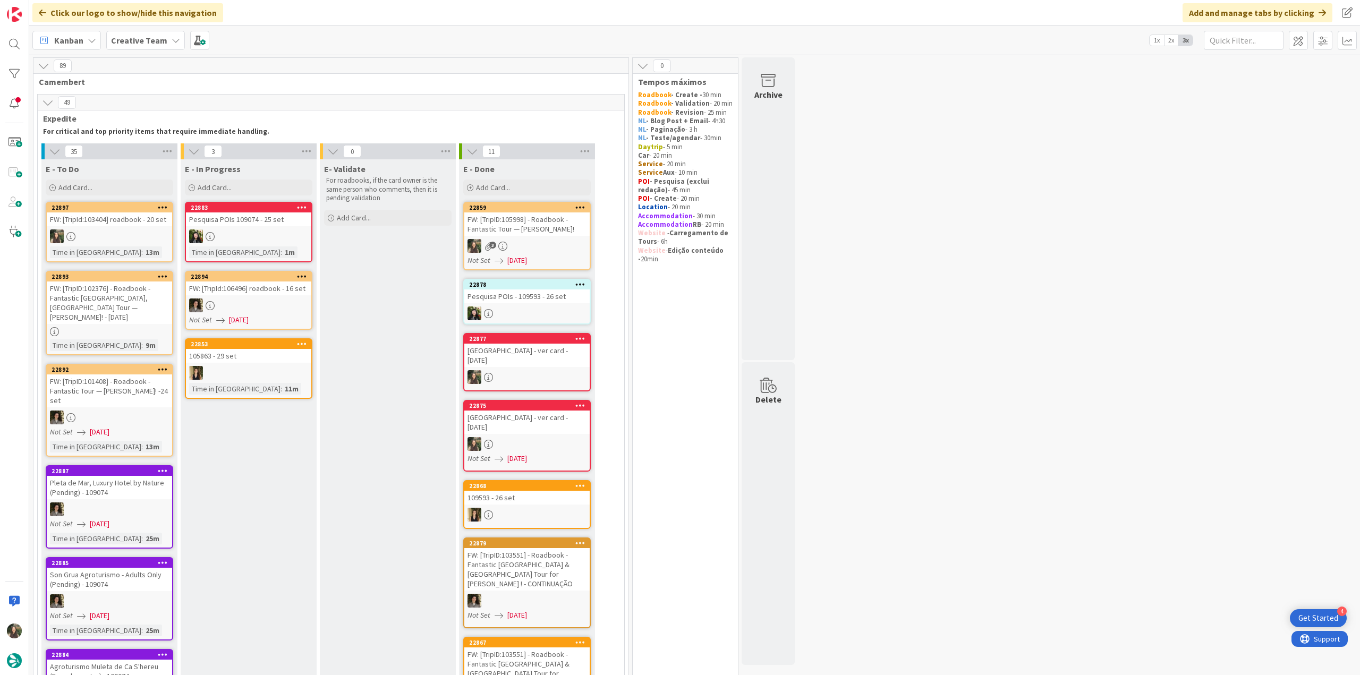
click at [157, 239] on div at bounding box center [109, 237] width 125 height 14
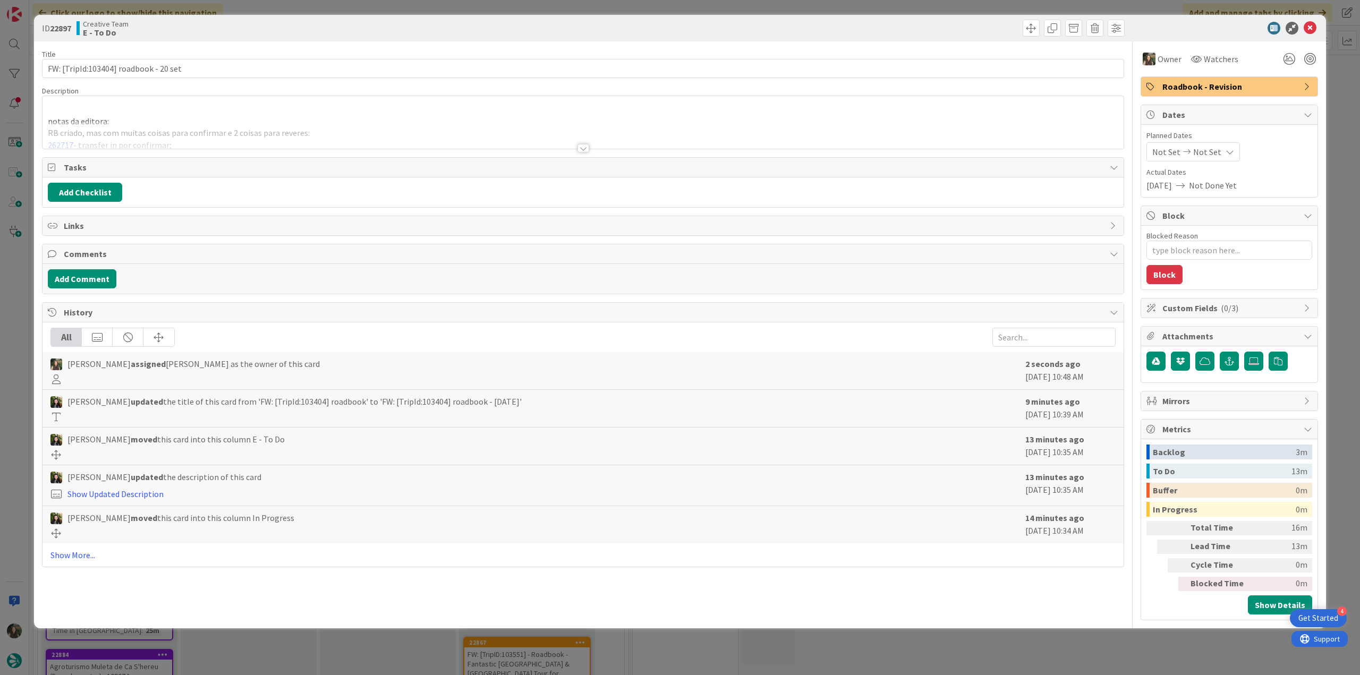
click at [24, 370] on div "ID 22897 Creative Team E - To Do Title 37 / 128 FW: [TripId:103404] roadbook - …" at bounding box center [680, 337] width 1360 height 675
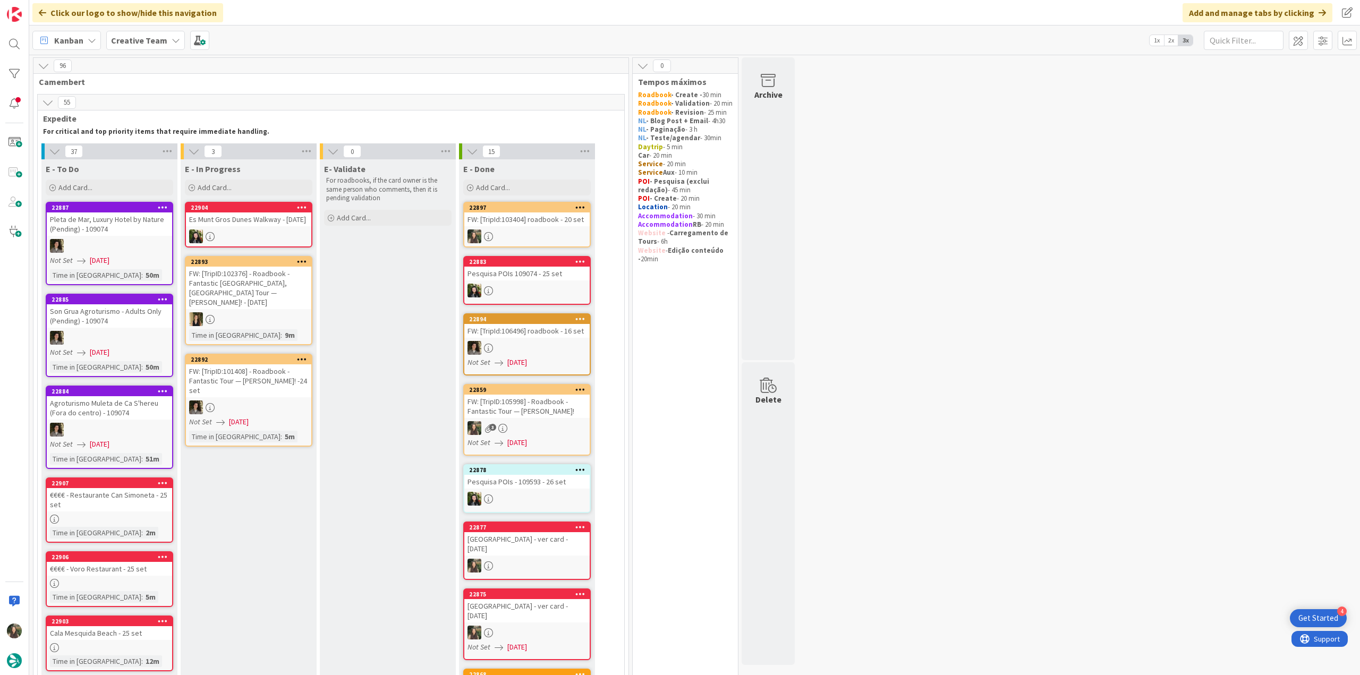
click at [555, 231] on div at bounding box center [526, 237] width 125 height 14
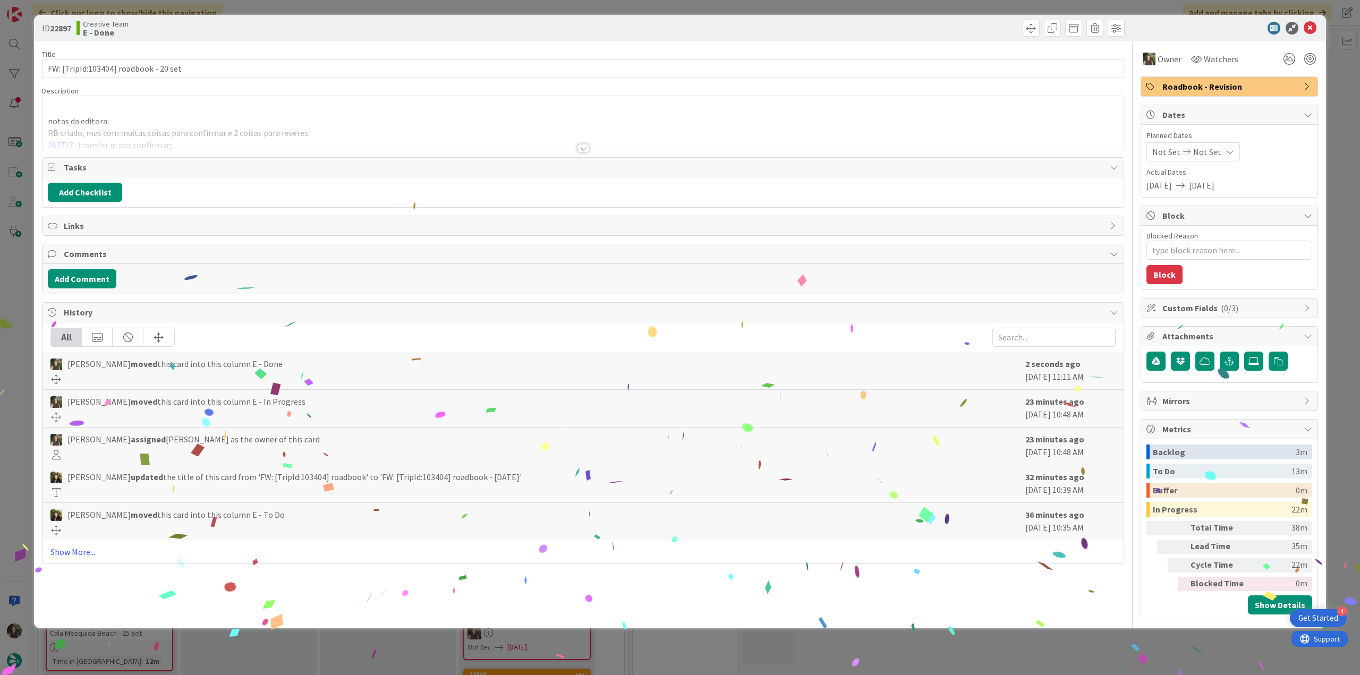
click at [939, 648] on div "ID 22897 Creative Team E - Done Title 37 / 128 FW: [TripId:103404] roadbook - 2…" at bounding box center [680, 337] width 1360 height 675
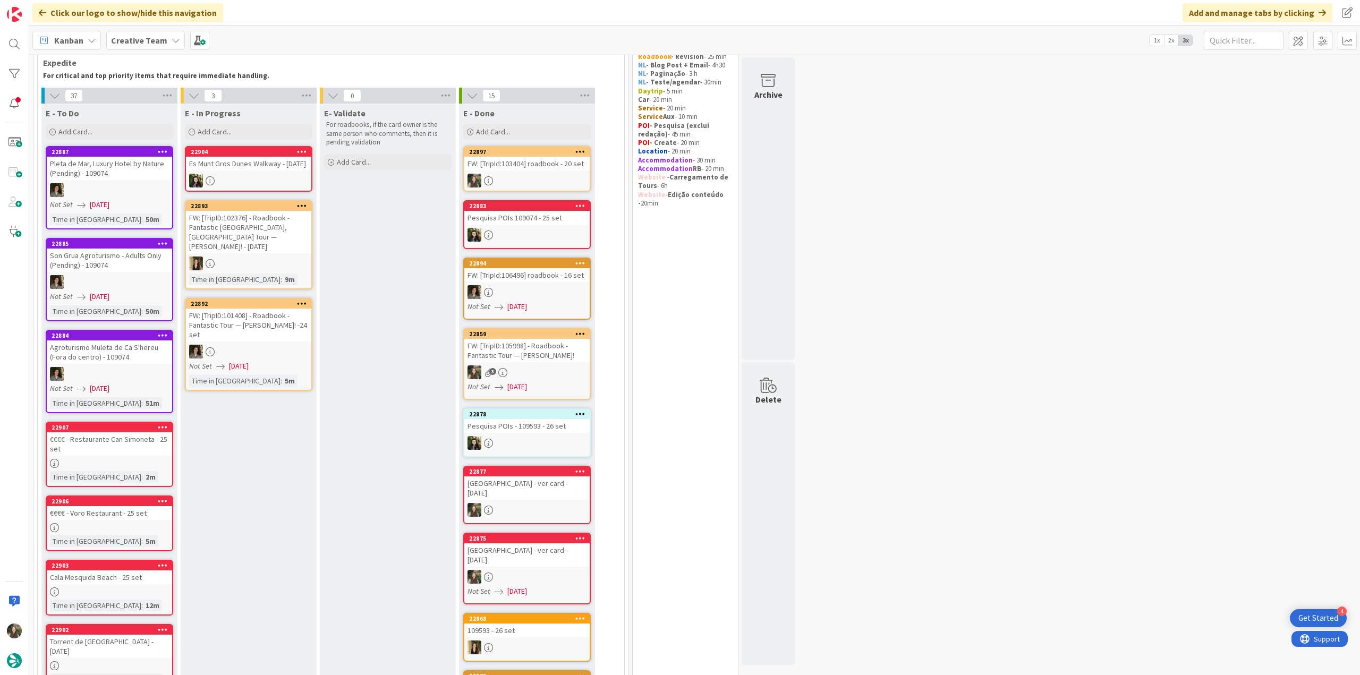
scroll to position [106, 0]
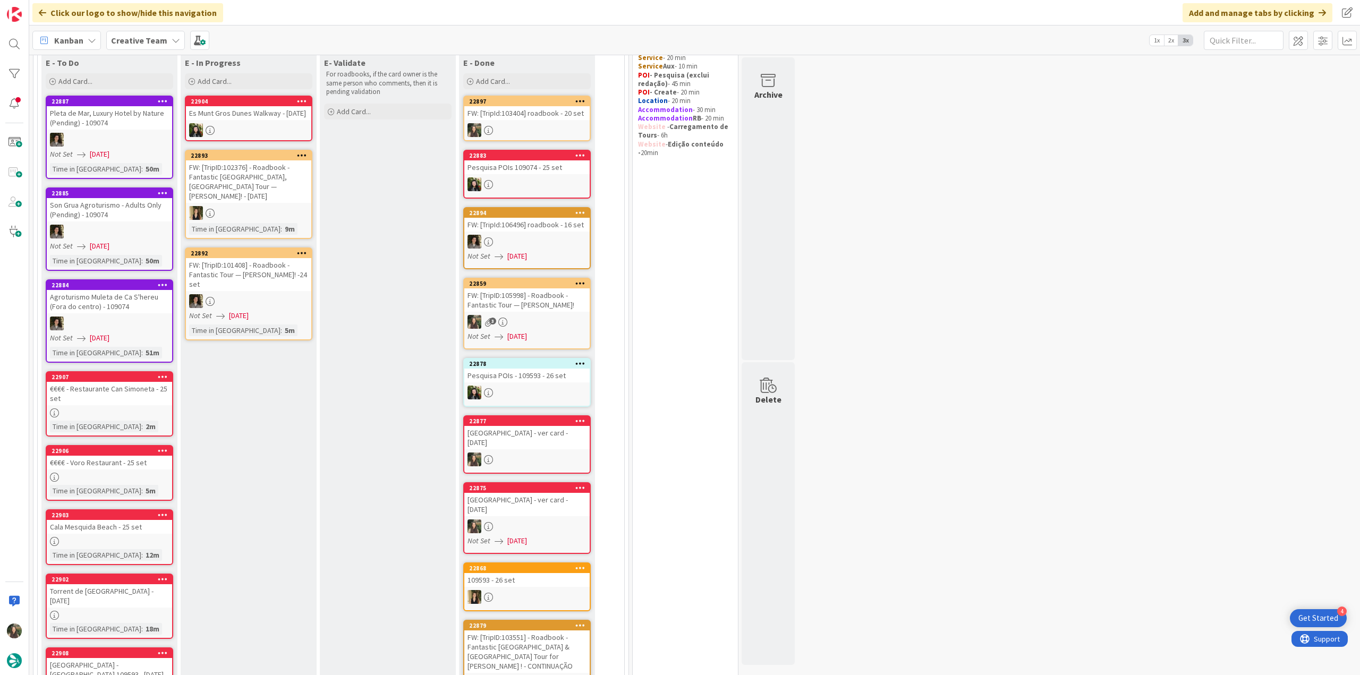
click at [151, 395] on div "€€€€ - Restaurante Can Simoneta - 25 set" at bounding box center [109, 393] width 125 height 23
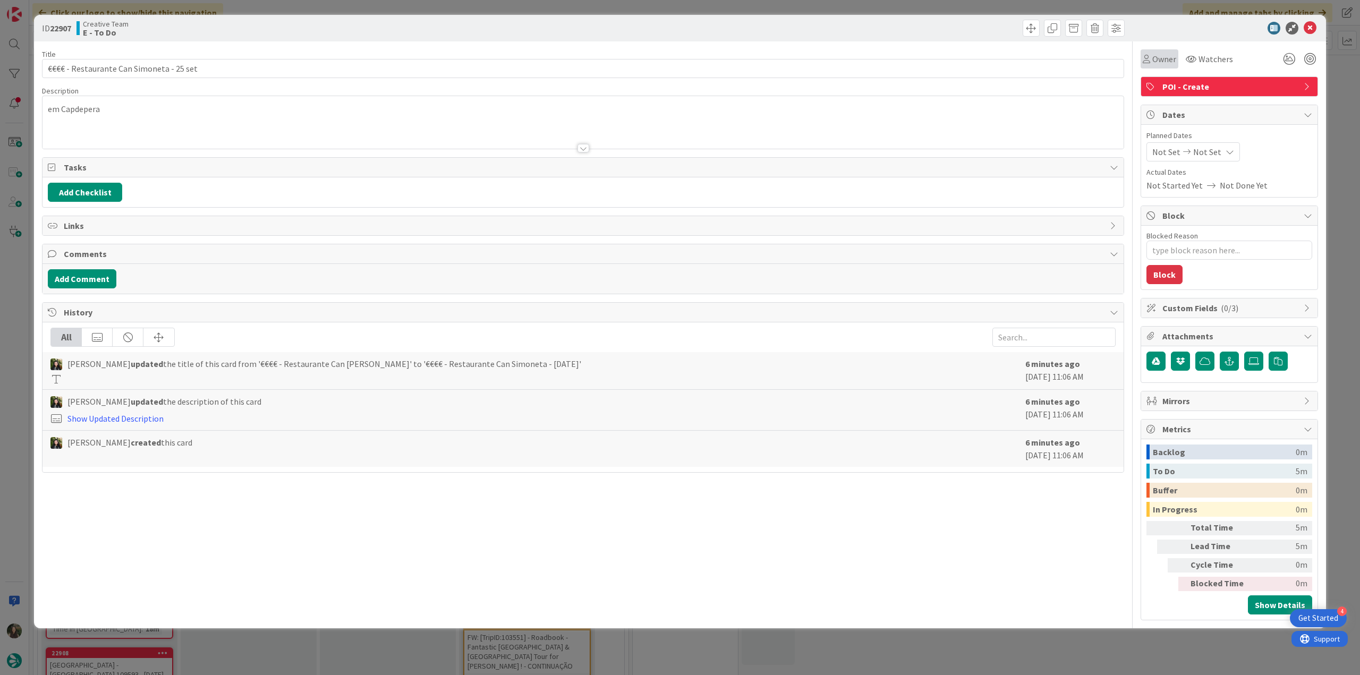
click at [1169, 64] on span "Owner" at bounding box center [1165, 59] width 24 height 13
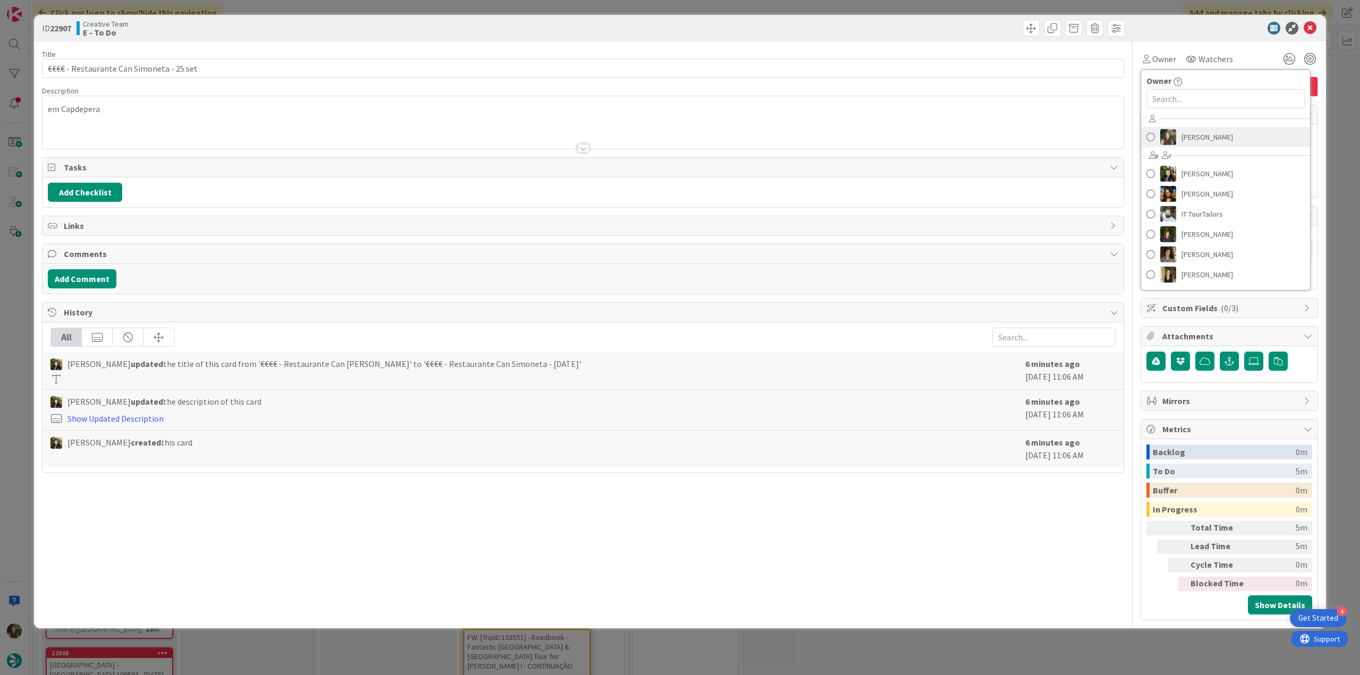
click at [1190, 132] on span "[PERSON_NAME]" at bounding box center [1208, 137] width 52 height 16
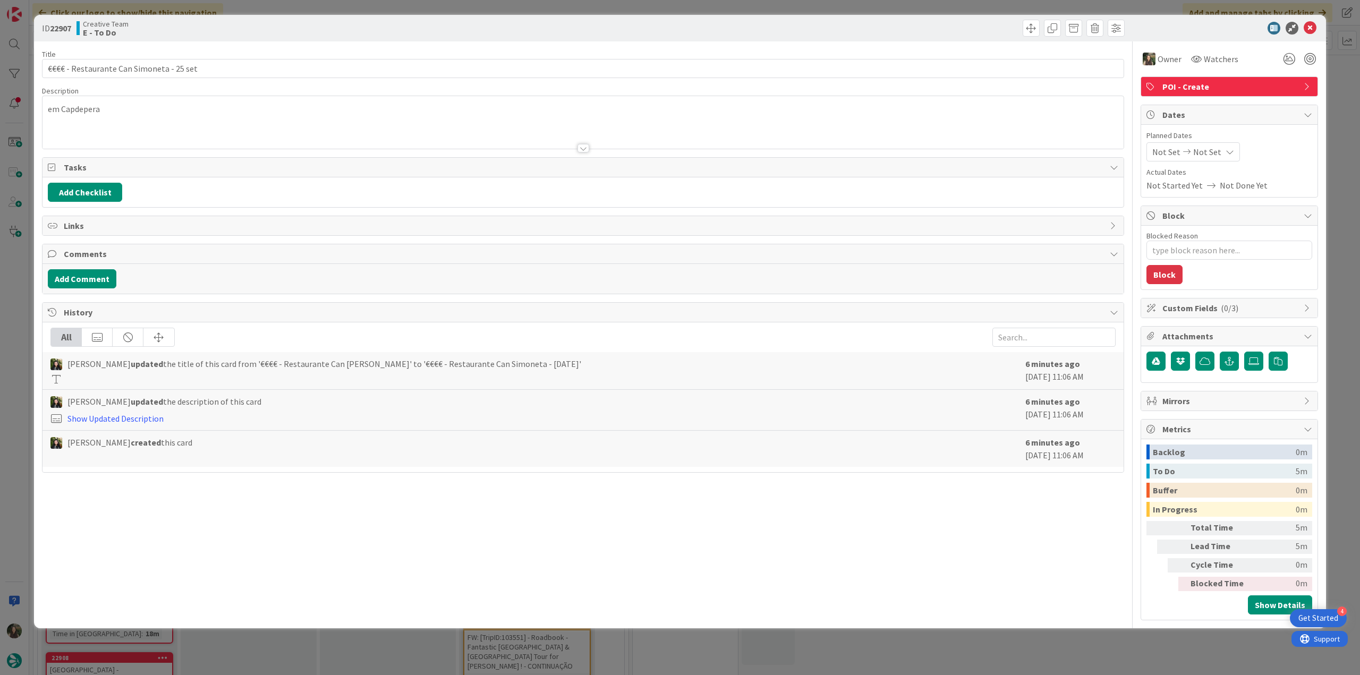
click at [1341, 87] on div "ID 22907 Creative Team E - To Do Title 40 / 128 €€€€ - Restaurante Can Simoneta…" at bounding box center [680, 337] width 1360 height 675
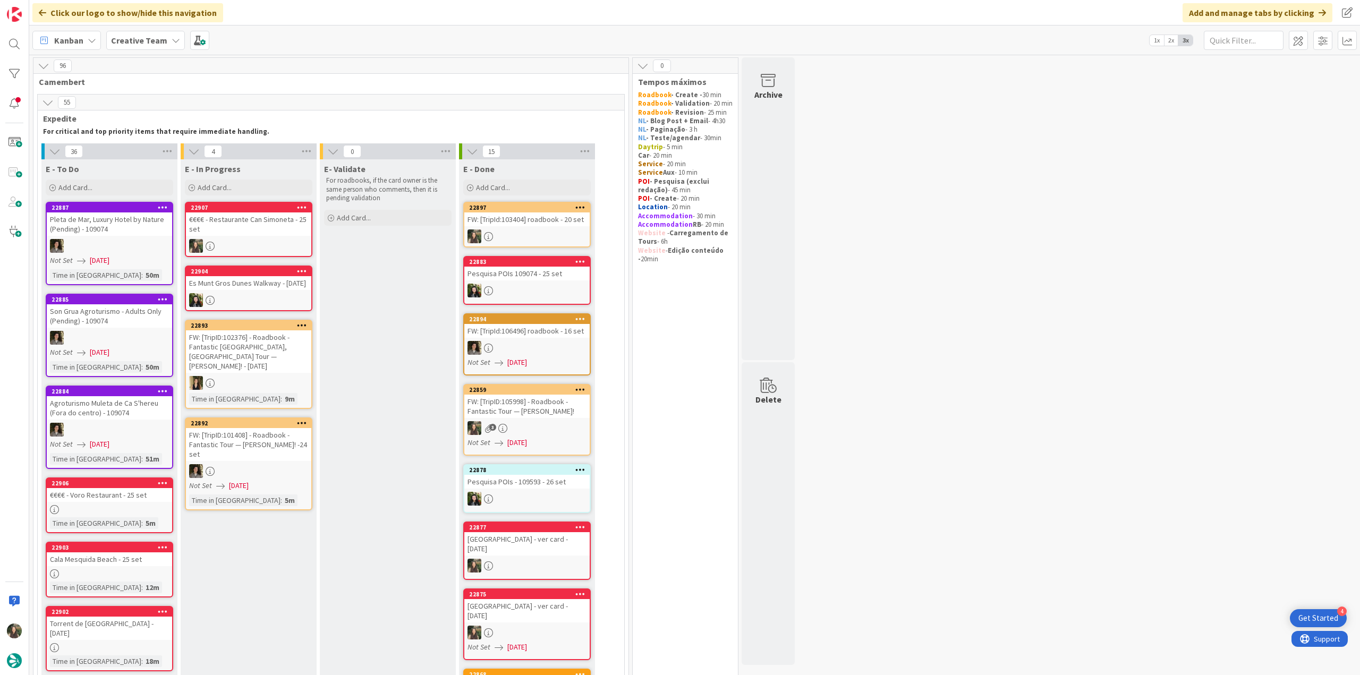
click at [261, 230] on div "€€€€ - Restaurante Can Simoneta - 25 set" at bounding box center [248, 224] width 125 height 23
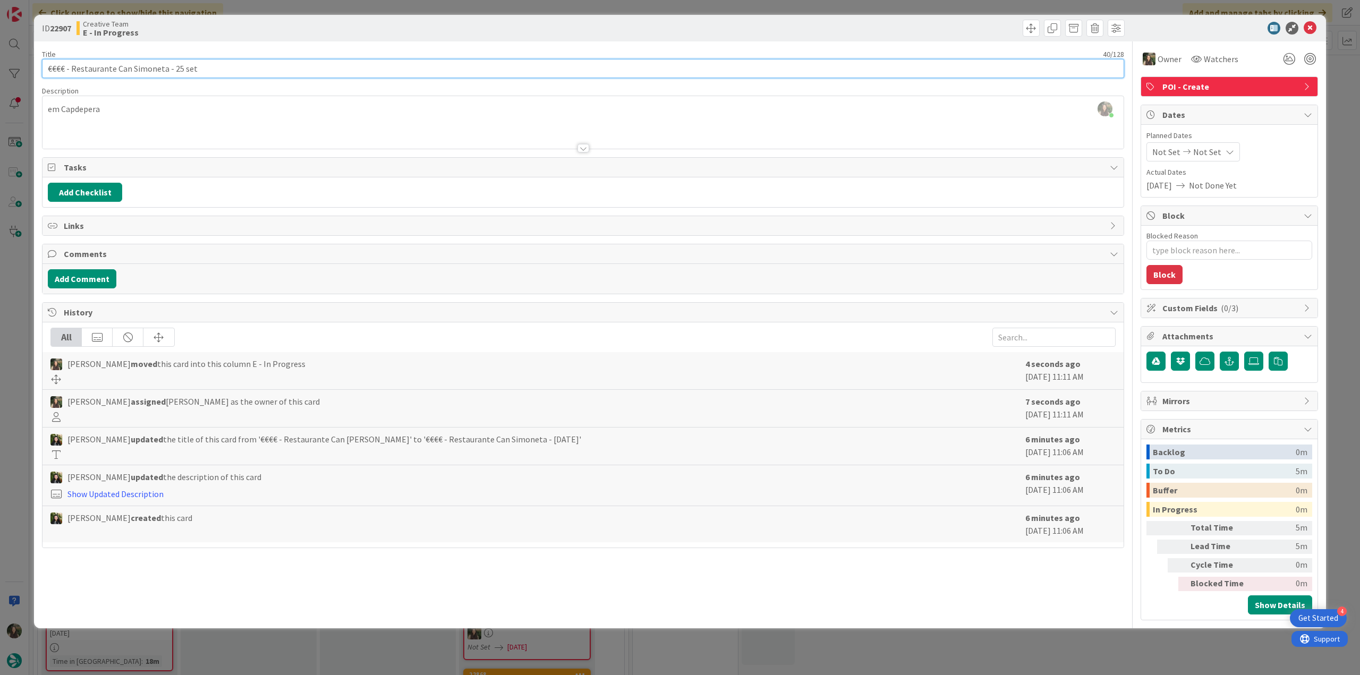
drag, startPoint x: 165, startPoint y: 68, endPoint x: 116, endPoint y: 70, distance: 49.5
click at [116, 70] on input "€€€€ - Restaurante Can Simoneta - 25 set" at bounding box center [583, 68] width 1083 height 19
click at [71, 108] on div "Inês Gonçalves just joined em Capdepera" at bounding box center [583, 122] width 1081 height 53
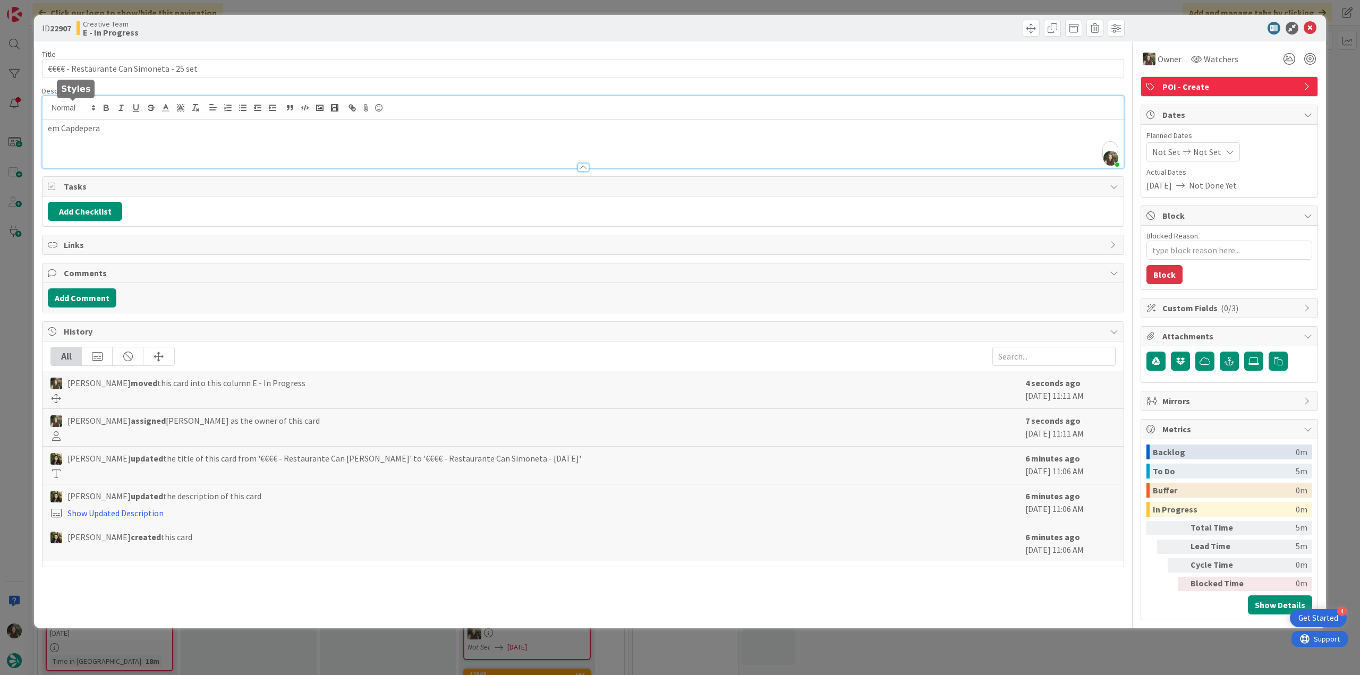
click at [71, 108] on span at bounding box center [73, 108] width 52 height 13
click at [131, 132] on p "em Capdepera" at bounding box center [583, 128] width 1071 height 12
click at [90, 131] on p "em Capdepera" at bounding box center [583, 128] width 1071 height 12
copy p "Capdepera"
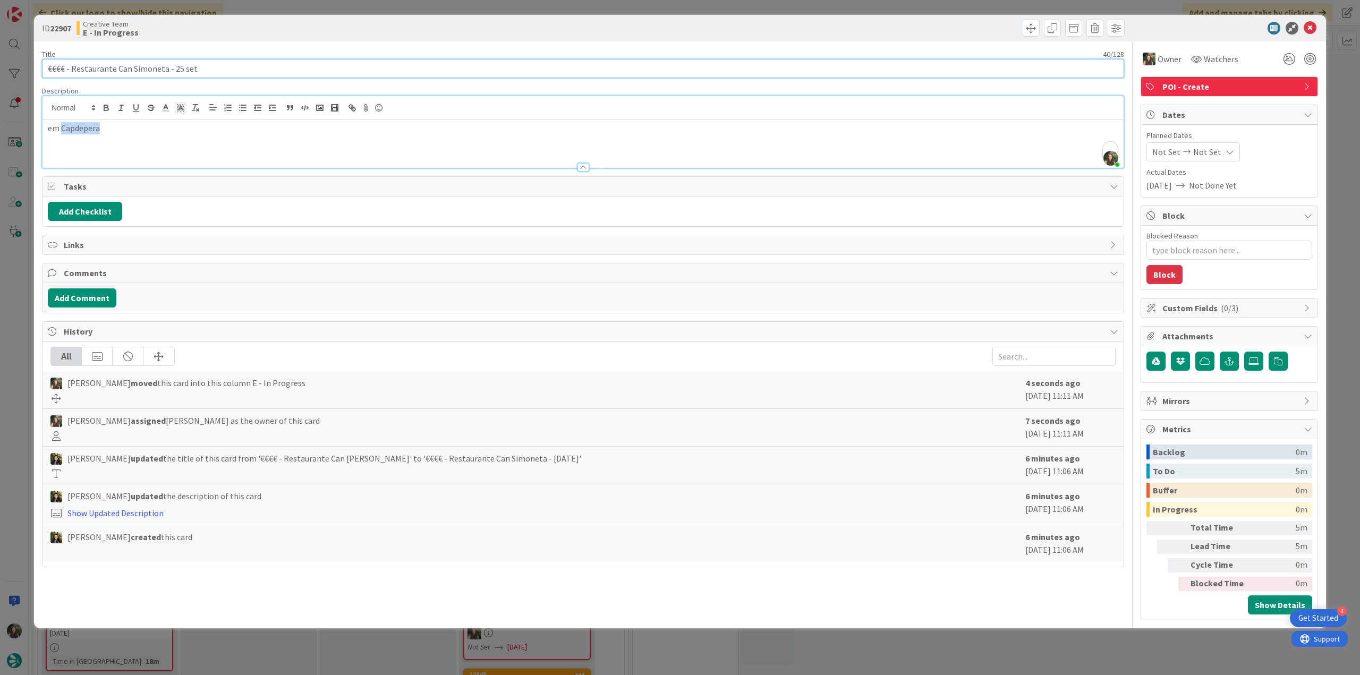
click at [146, 71] on input "€€€€ - Restaurante Can Simoneta - 25 set" at bounding box center [583, 68] width 1083 height 19
drag, startPoint x: 165, startPoint y: 67, endPoint x: 39, endPoint y: 69, distance: 126.5
click at [39, 69] on div "ID 22907 Creative Team E - In Progress Title 40 / 128 €€€€ - Restaurante Can Si…" at bounding box center [680, 322] width 1292 height 614
click at [84, 125] on p "em Capdepera" at bounding box center [583, 128] width 1071 height 12
click at [82, 131] on p "em Capdepera" at bounding box center [583, 128] width 1071 height 12
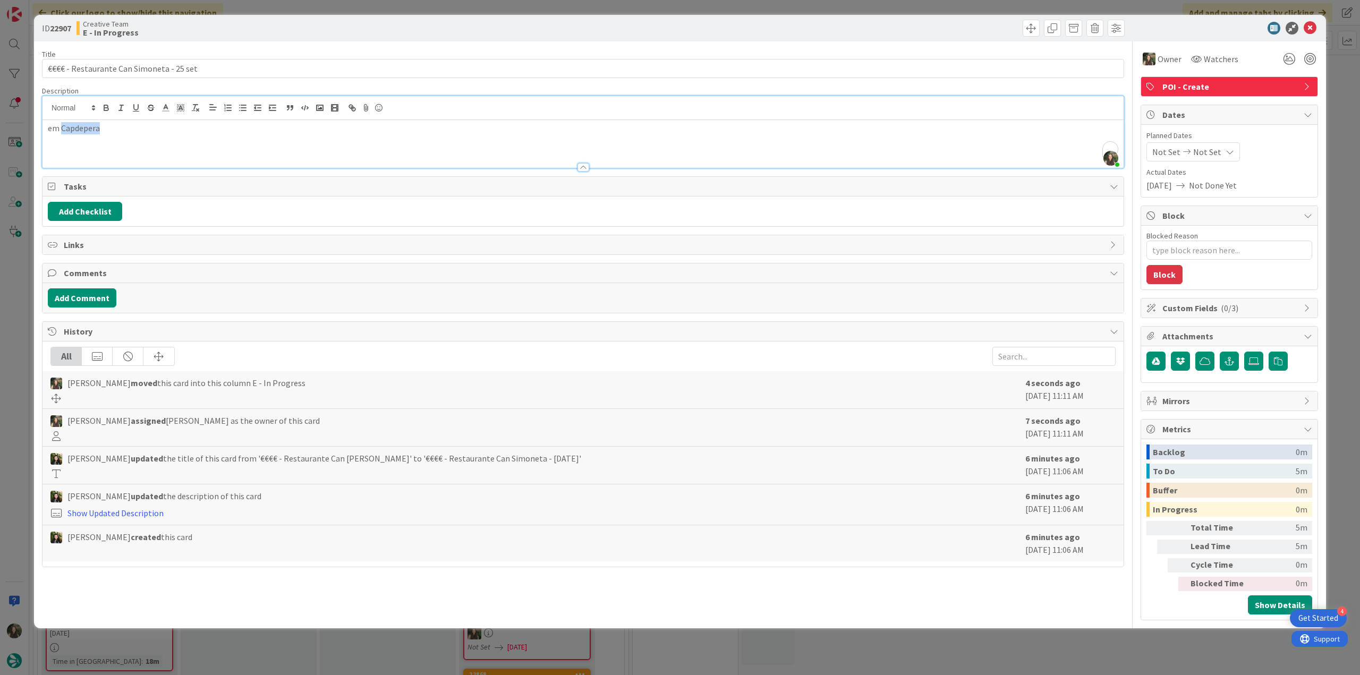
click at [82, 131] on p "em Capdepera" at bounding box center [583, 128] width 1071 height 12
copy p "Capdepera"
click at [21, 295] on div "ID 22907 Creative Team E - In Progress Title 40 / 128 €€€€ - Restaurante Can Si…" at bounding box center [680, 337] width 1360 height 675
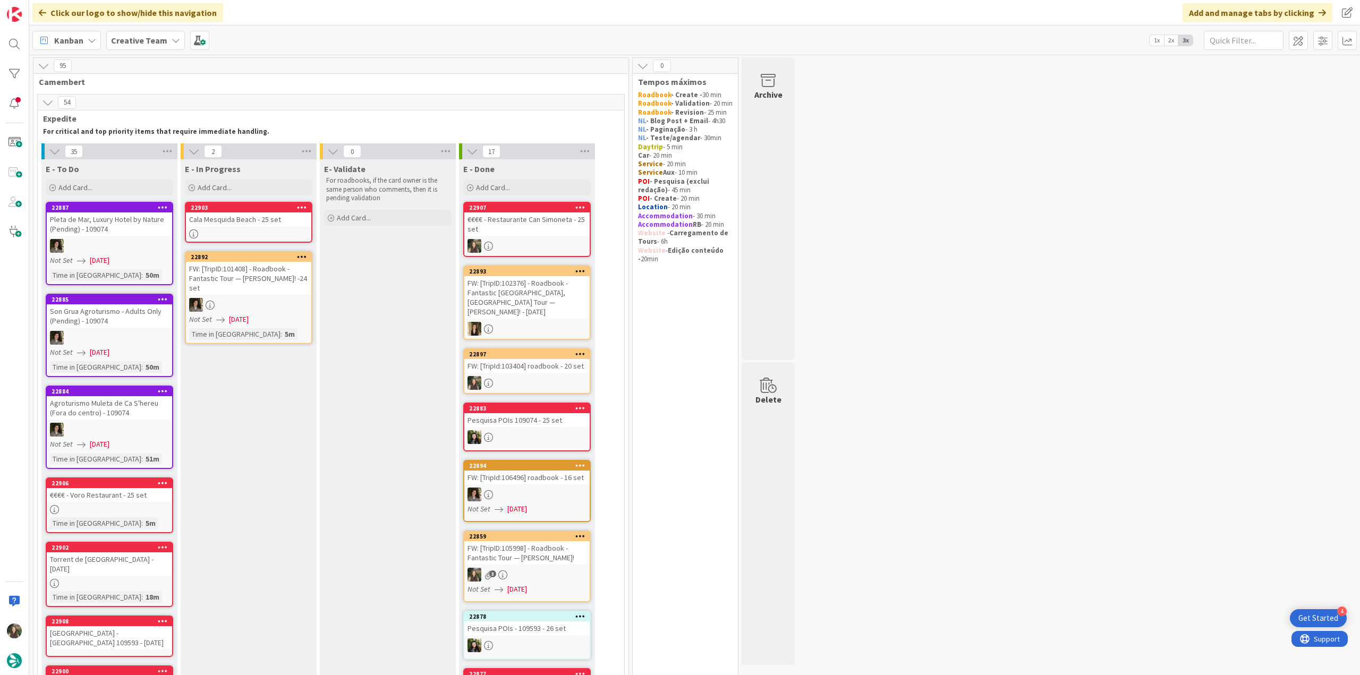
click at [536, 223] on div "€€€€ - Restaurante Can Simoneta - 25 set" at bounding box center [526, 224] width 125 height 23
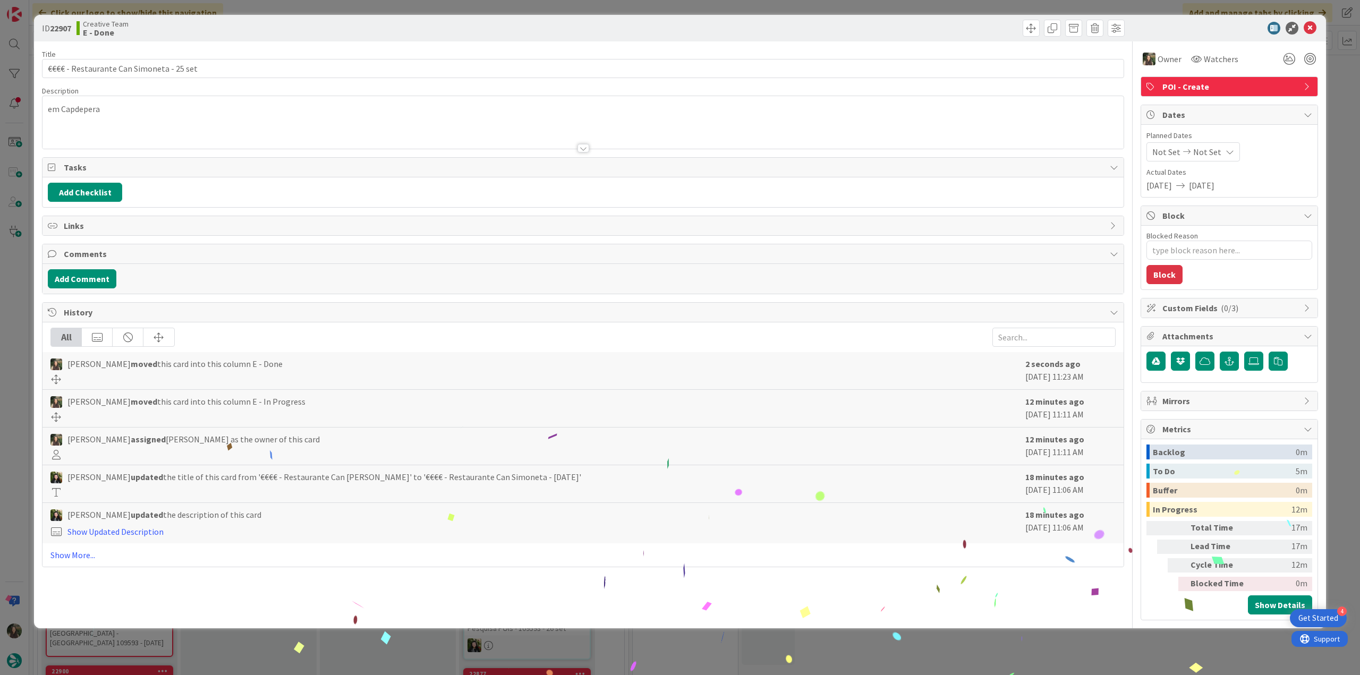
drag, startPoint x: 1037, startPoint y: 632, endPoint x: 711, endPoint y: 674, distance: 328.4
click at [1036, 633] on div "ID 22907 Creative Team E - Done Title 40 / 128 €€€€ - Restaurante Can Simoneta …" at bounding box center [680, 337] width 1360 height 675
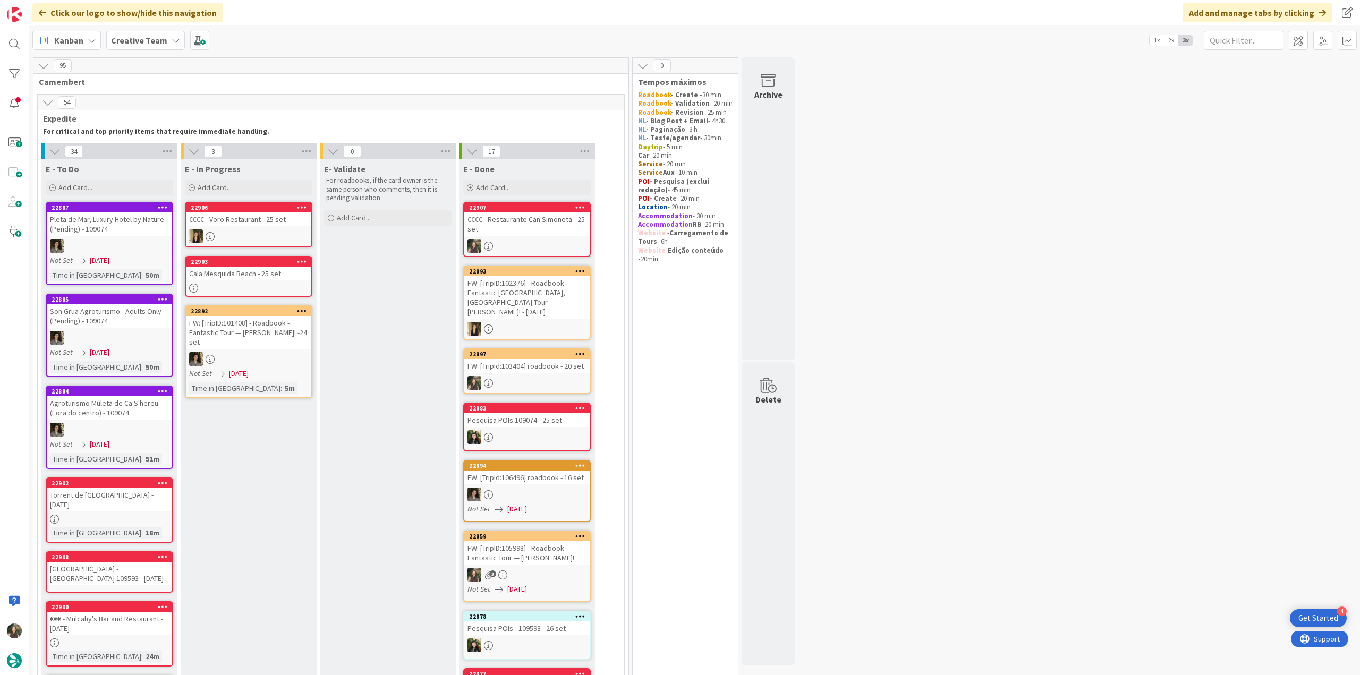
scroll to position [106, 0]
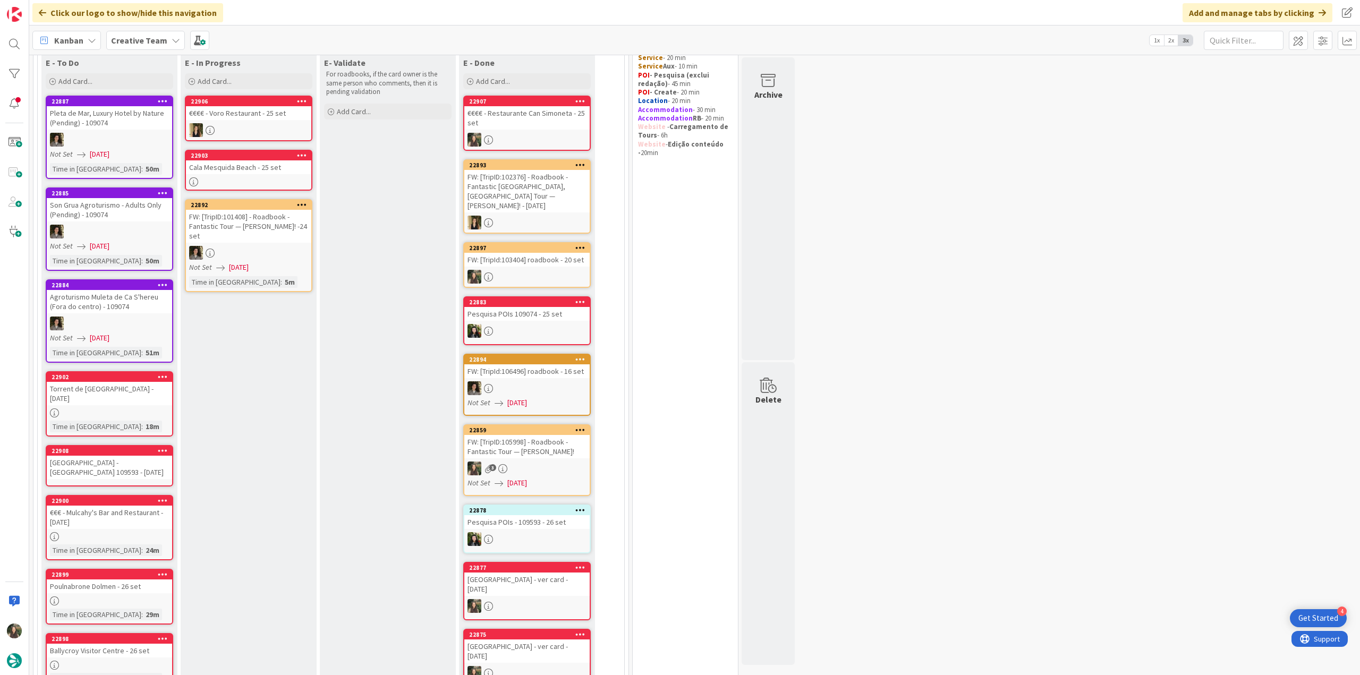
click at [156, 409] on div at bounding box center [109, 413] width 125 height 9
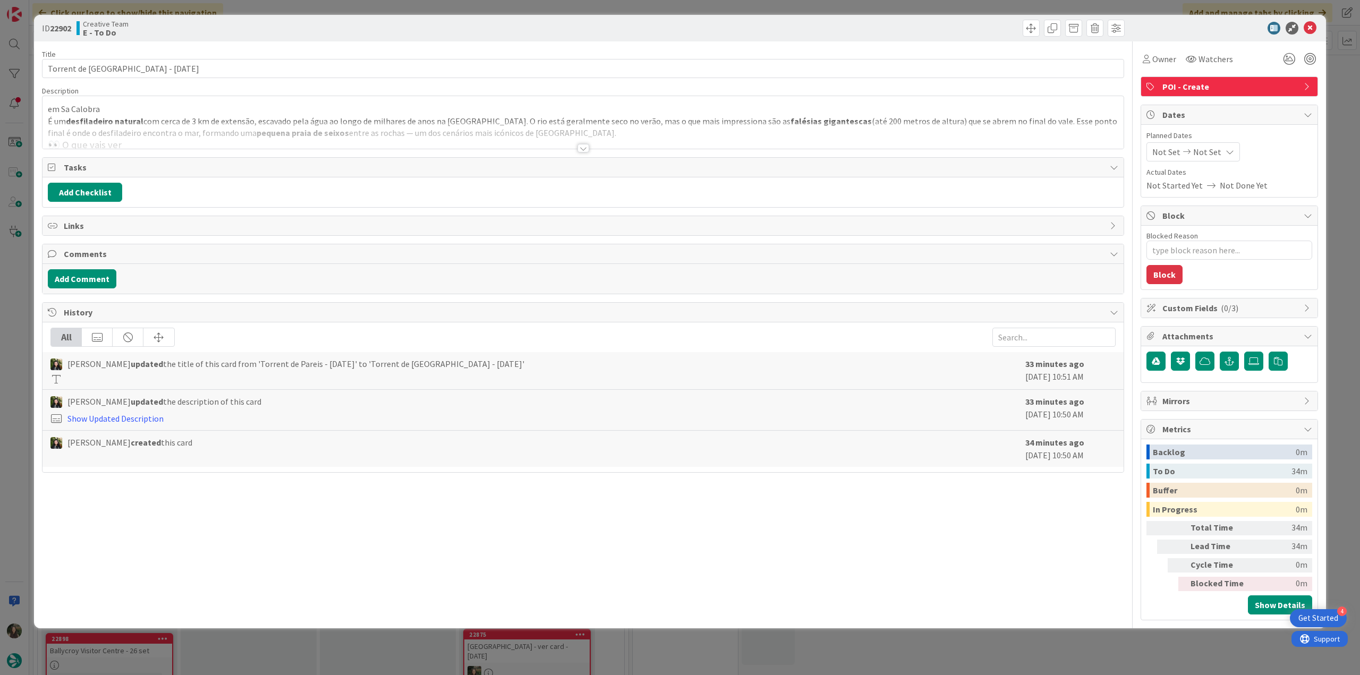
click at [242, 131] on div at bounding box center [583, 135] width 1081 height 27
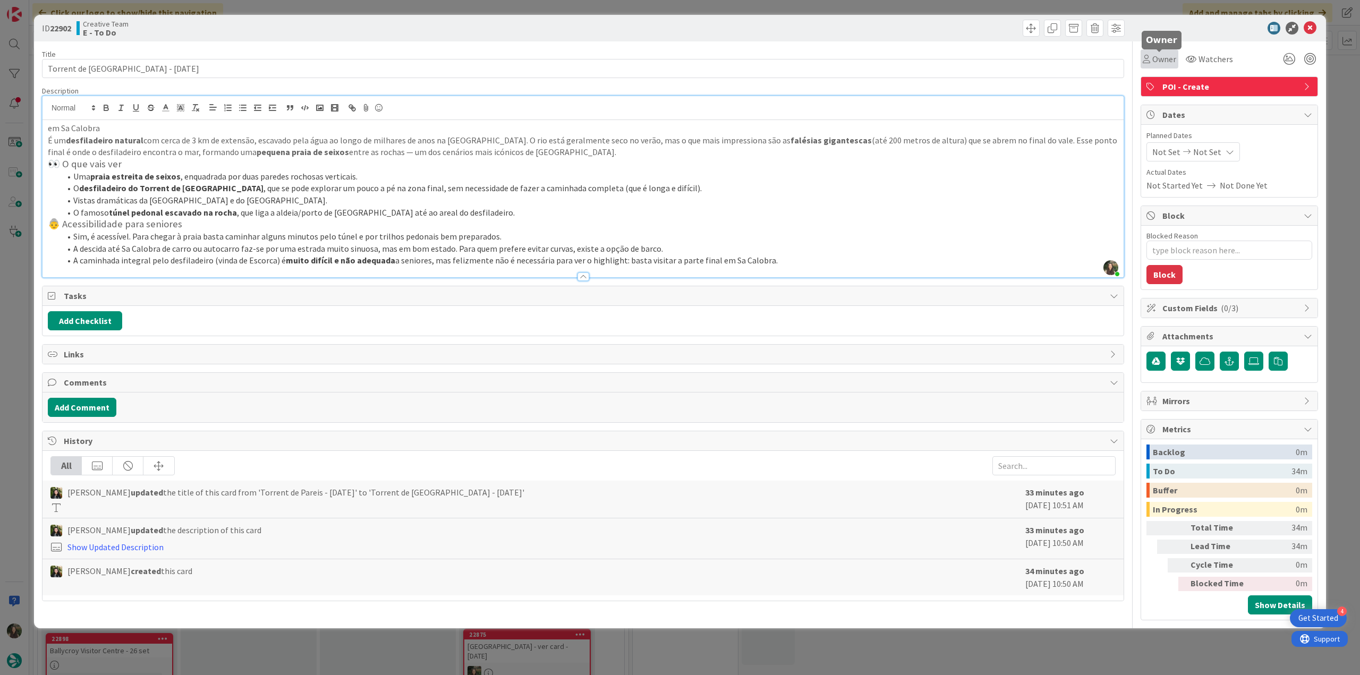
click at [1161, 58] on span "Owner" at bounding box center [1165, 59] width 24 height 13
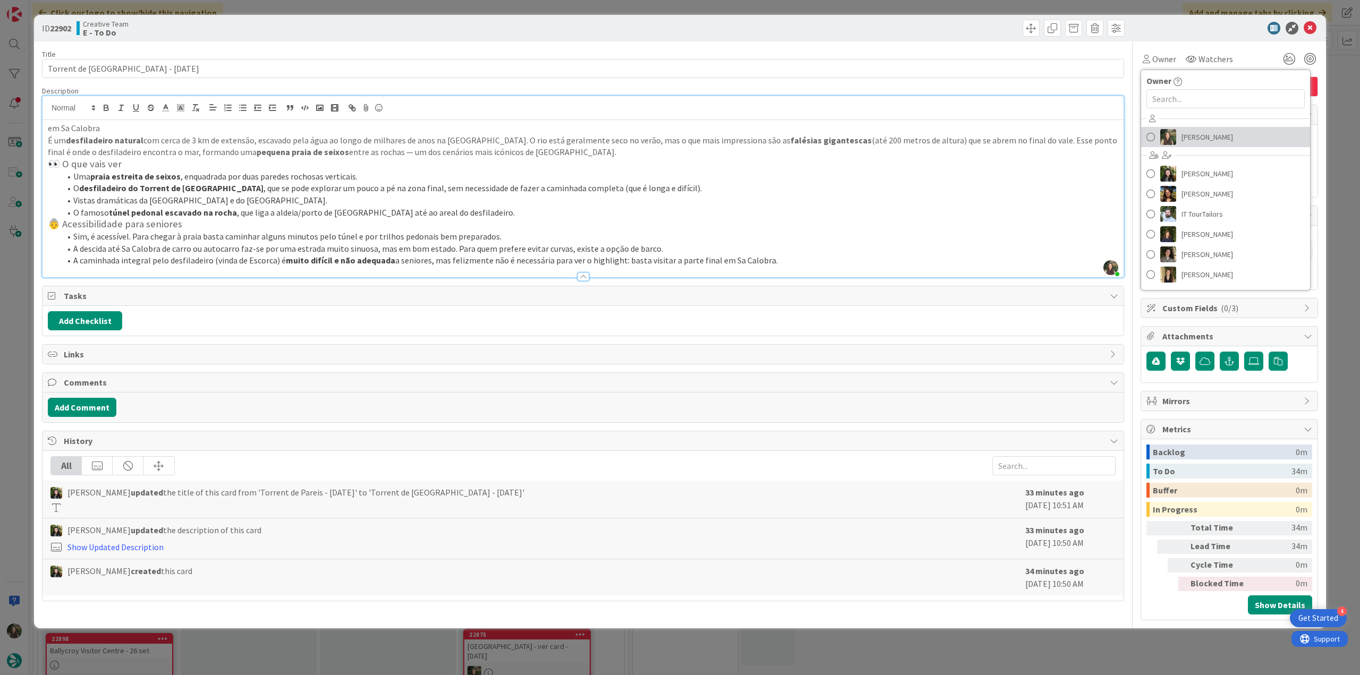
click at [1185, 144] on span "[PERSON_NAME]" at bounding box center [1208, 137] width 52 height 16
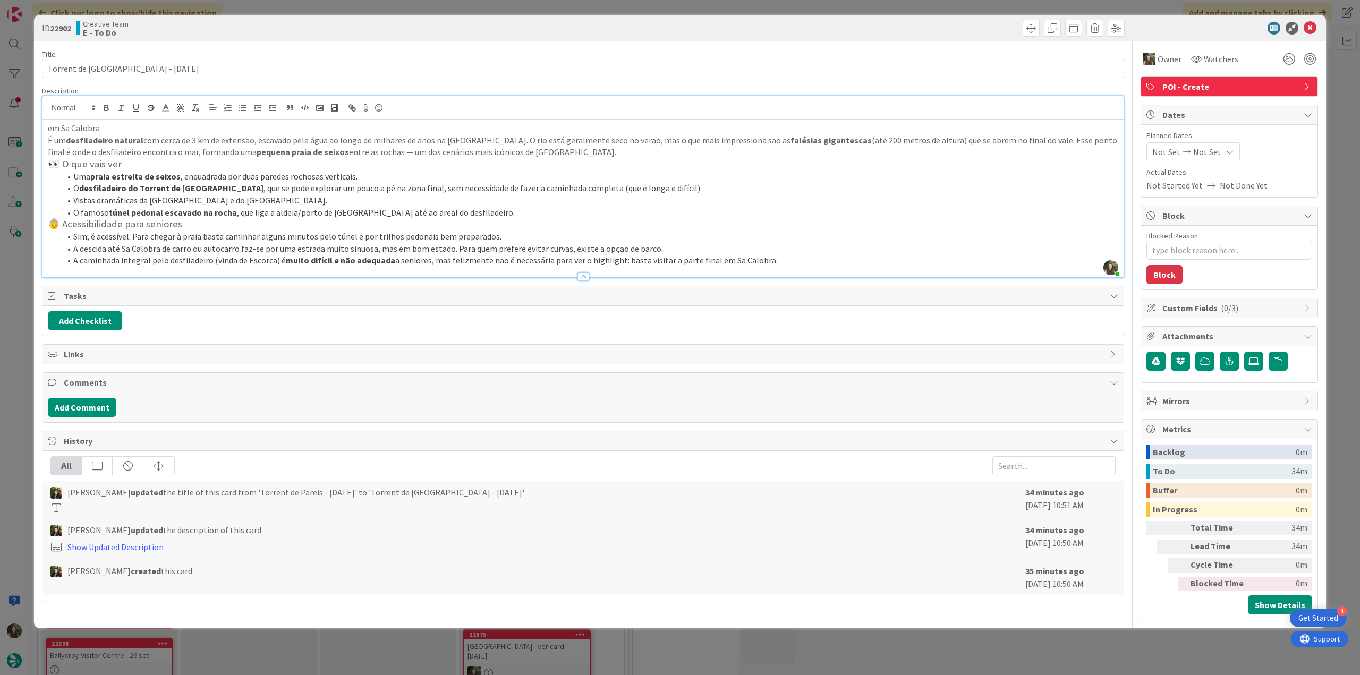
click at [1337, 91] on div "ID 22902 Creative Team E - To Do Title 34 / 128 Torrent de Pareis & Beach - 25 …" at bounding box center [680, 337] width 1360 height 675
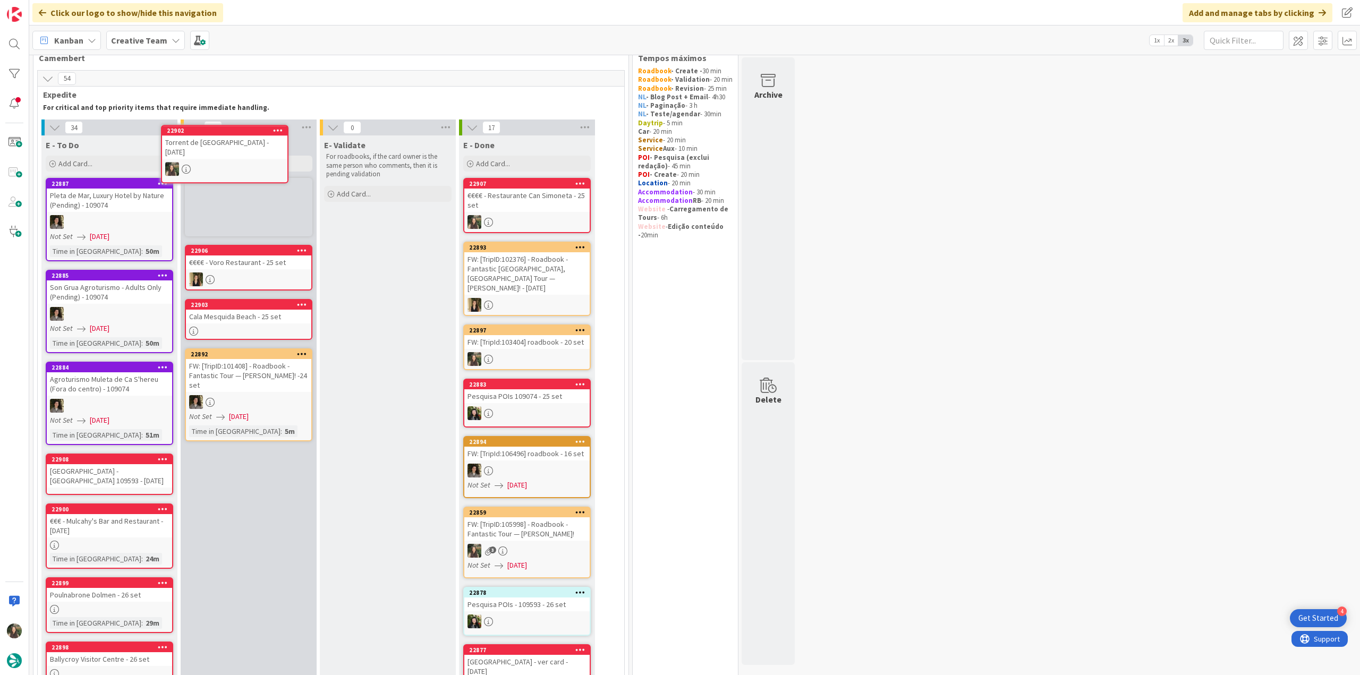
scroll to position [20, 0]
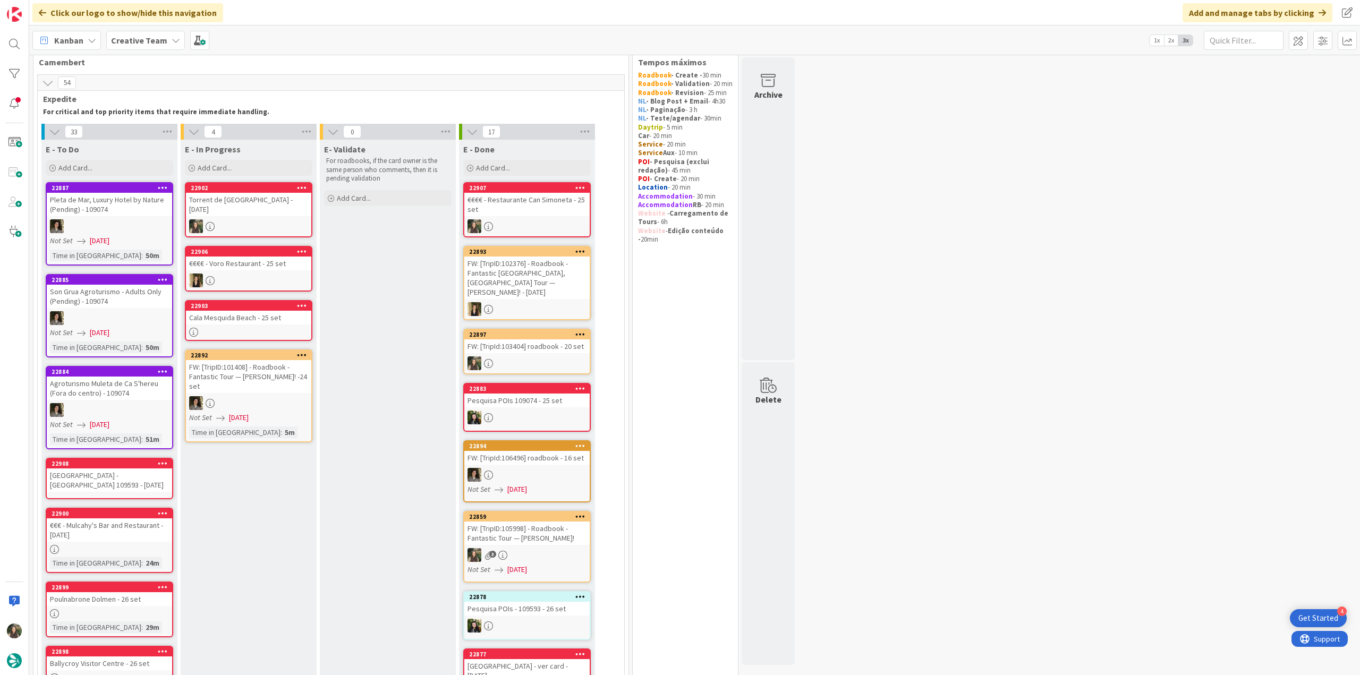
click at [283, 199] on div "Torrent de [GEOGRAPHIC_DATA] - [DATE]" at bounding box center [248, 204] width 125 height 23
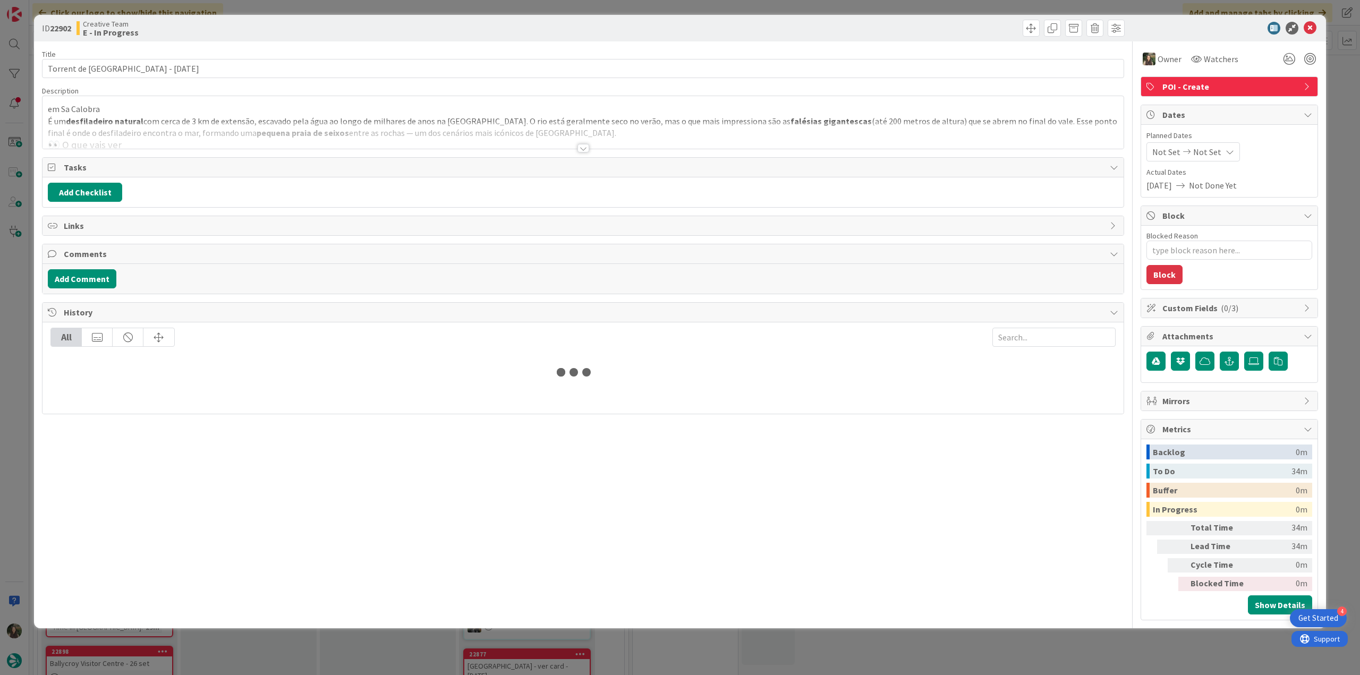
type textarea "x"
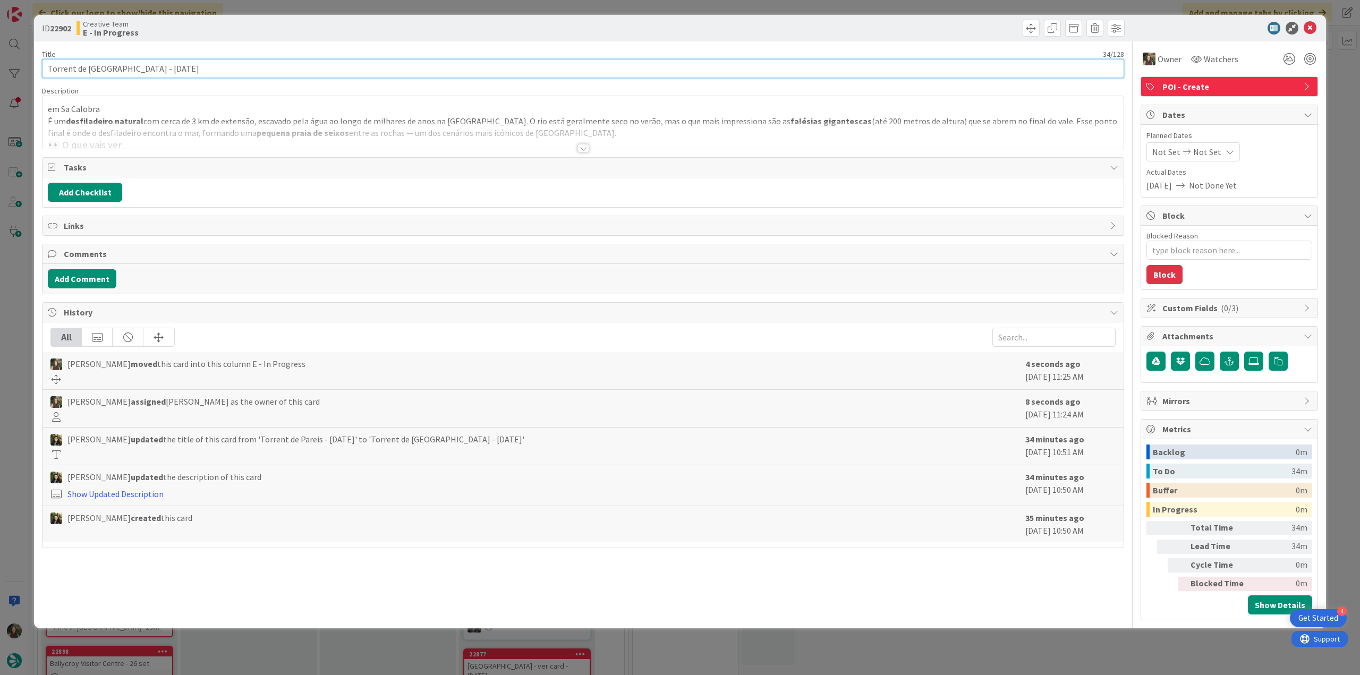
drag, startPoint x: 138, startPoint y: 69, endPoint x: 39, endPoint y: 71, distance: 98.3
click at [39, 71] on div "ID 22902 Creative Team E - In Progress Title 34 / 128 Torrent de Pareis & Beach…" at bounding box center [680, 322] width 1292 height 614
click at [146, 117] on div "Inês Gonçalves just joined em Sa Calobra É um desfiladeiro natural com cerca de…" at bounding box center [583, 122] width 1081 height 53
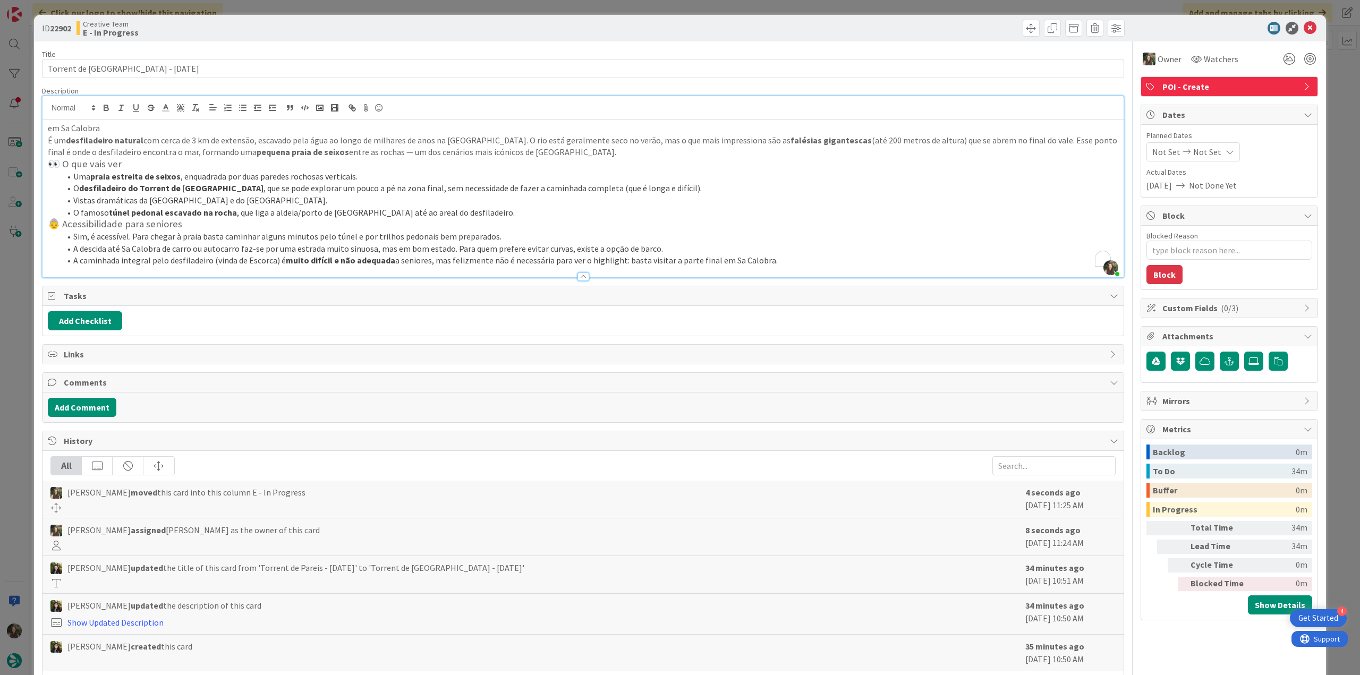
click at [14, 305] on div "ID 22902 Creative Team E - In Progress Title 34 / 128 Torrent de [GEOGRAPHIC_DA…" at bounding box center [680, 337] width 1360 height 675
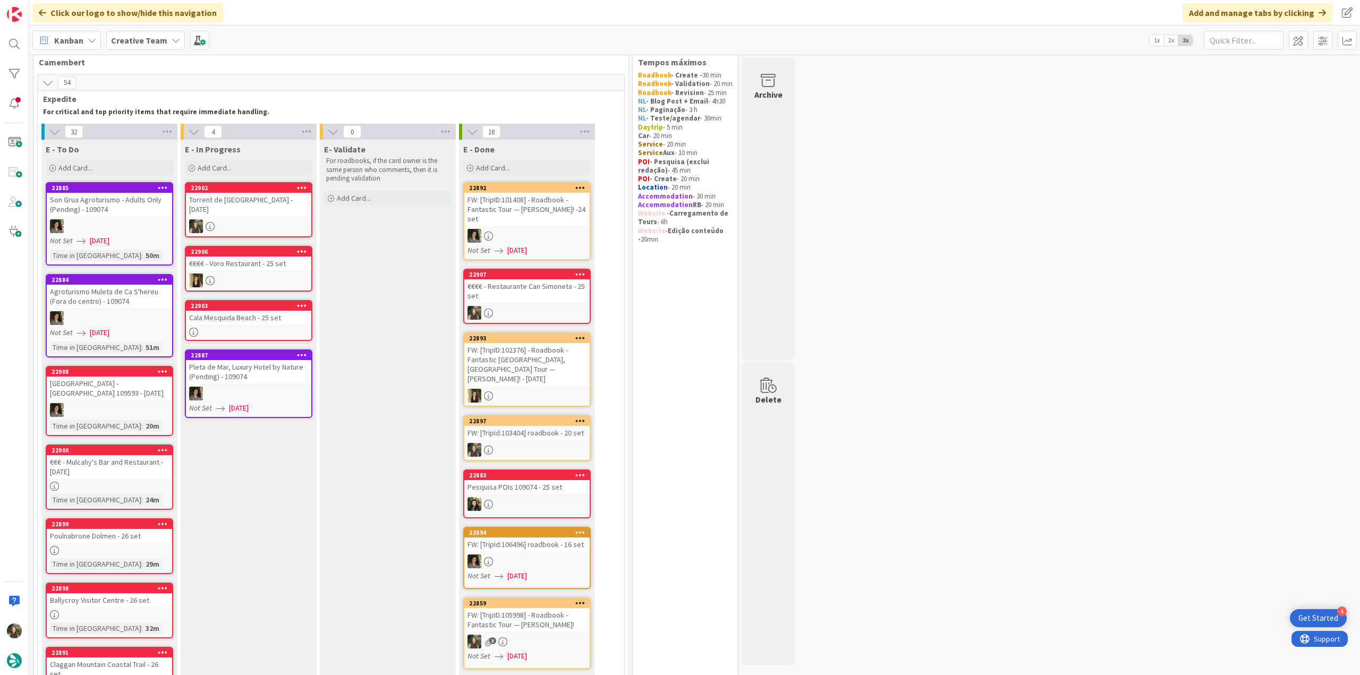
click at [247, 209] on link "22902 Torrent de [GEOGRAPHIC_DATA] - [DATE]" at bounding box center [249, 209] width 128 height 55
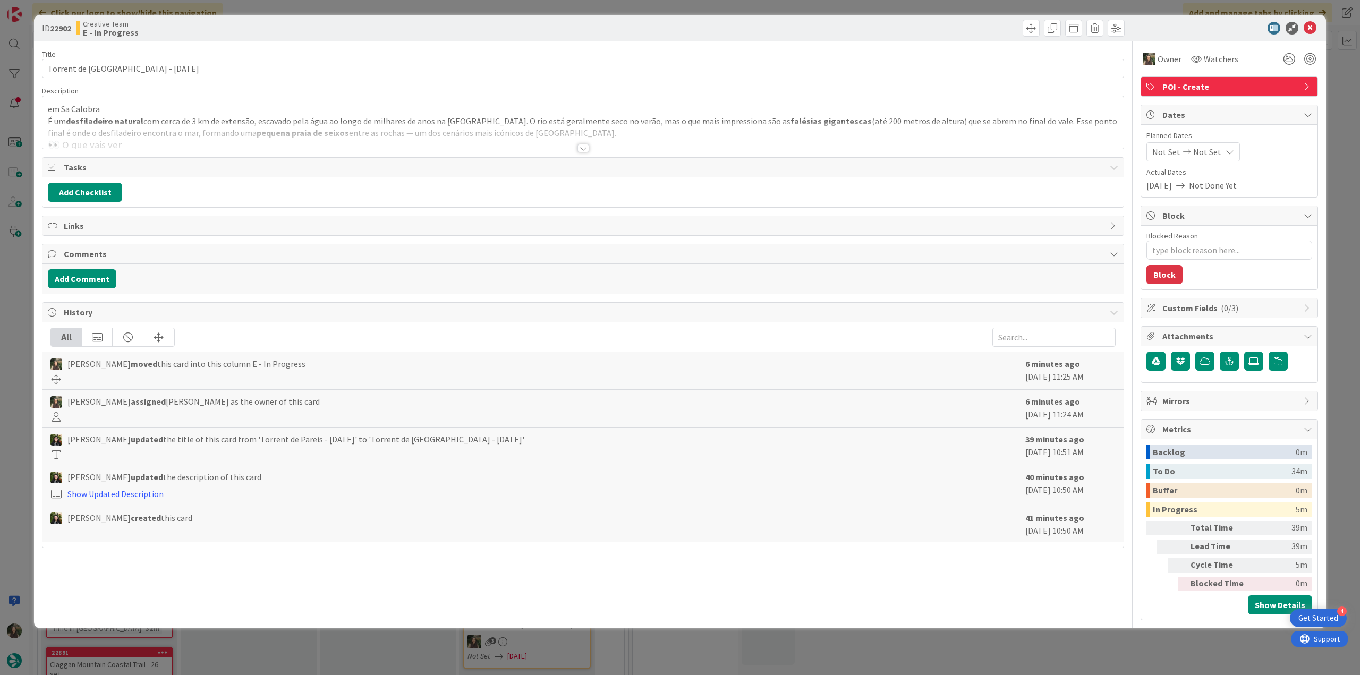
click at [622, 130] on div at bounding box center [583, 135] width 1081 height 27
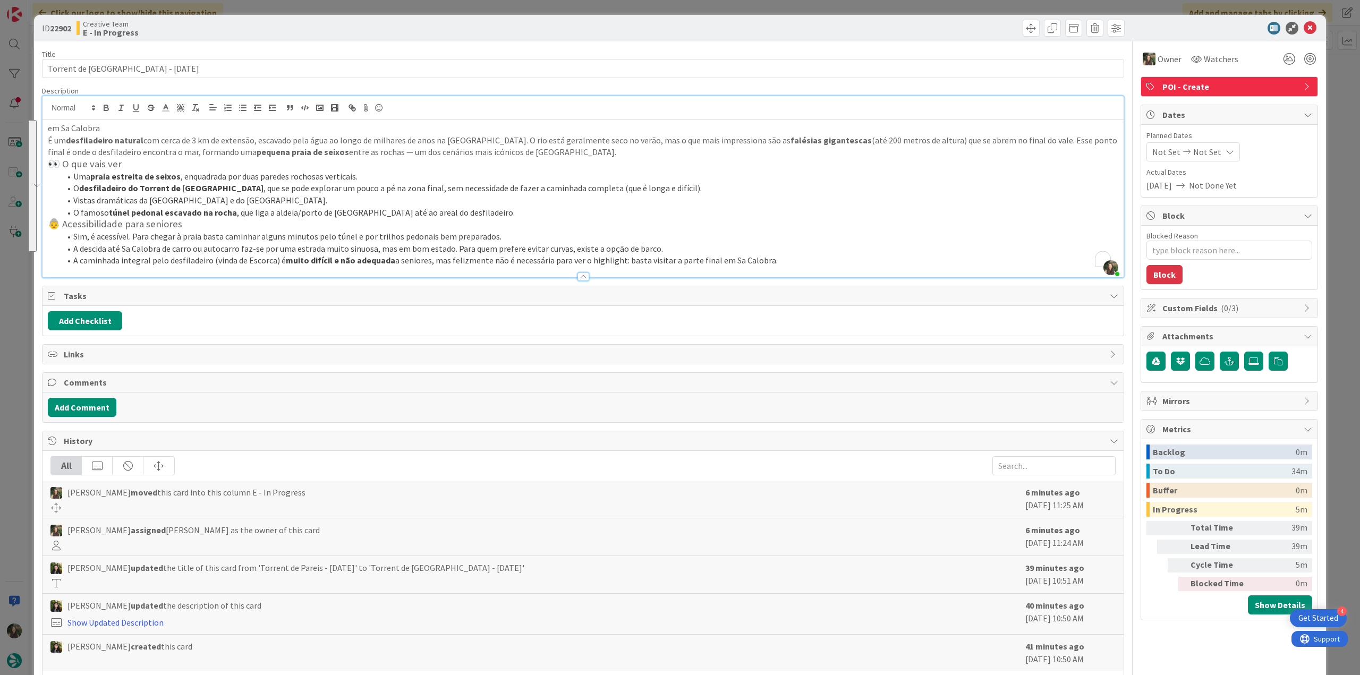
drag, startPoint x: 704, startPoint y: 258, endPoint x: 33, endPoint y: 139, distance: 681.7
click at [33, 139] on div "ID 22902 Creative Team E - In Progress Title 34 / 128 Torrent de [GEOGRAPHIC_DA…" at bounding box center [680, 337] width 1360 height 675
copy div "L ip dolorsitamet consect adi elits do 7 ei te incididu, utlabore etdo magn al …"
click at [176, 180] on strong "praia estreita de seixos" at bounding box center [135, 176] width 90 height 11
drag, startPoint x: 105, startPoint y: 130, endPoint x: 61, endPoint y: 128, distance: 44.2
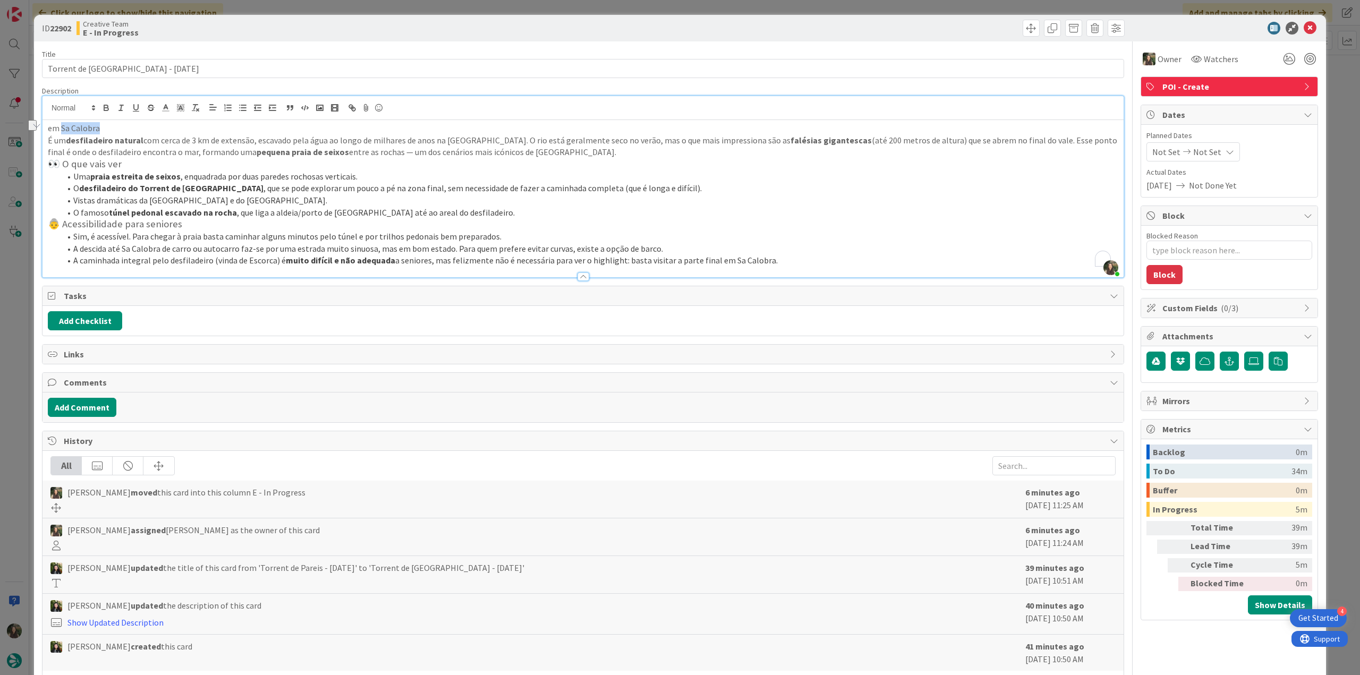
click at [61, 128] on p "em Sa Calobra" at bounding box center [583, 128] width 1071 height 12
copy p "Sa Calobra"
drag, startPoint x: 137, startPoint y: 66, endPoint x: 38, endPoint y: 79, distance: 100.1
click at [40, 71] on div "ID 22902 Creative Team E - In Progress Title 34 / 128 Torrent de [GEOGRAPHIC_DA…" at bounding box center [680, 350] width 1292 height 670
click at [22, 297] on div "ID 22902 Creative Team E - In Progress Title 34 / 128 Torrent de [GEOGRAPHIC_DA…" at bounding box center [680, 337] width 1360 height 675
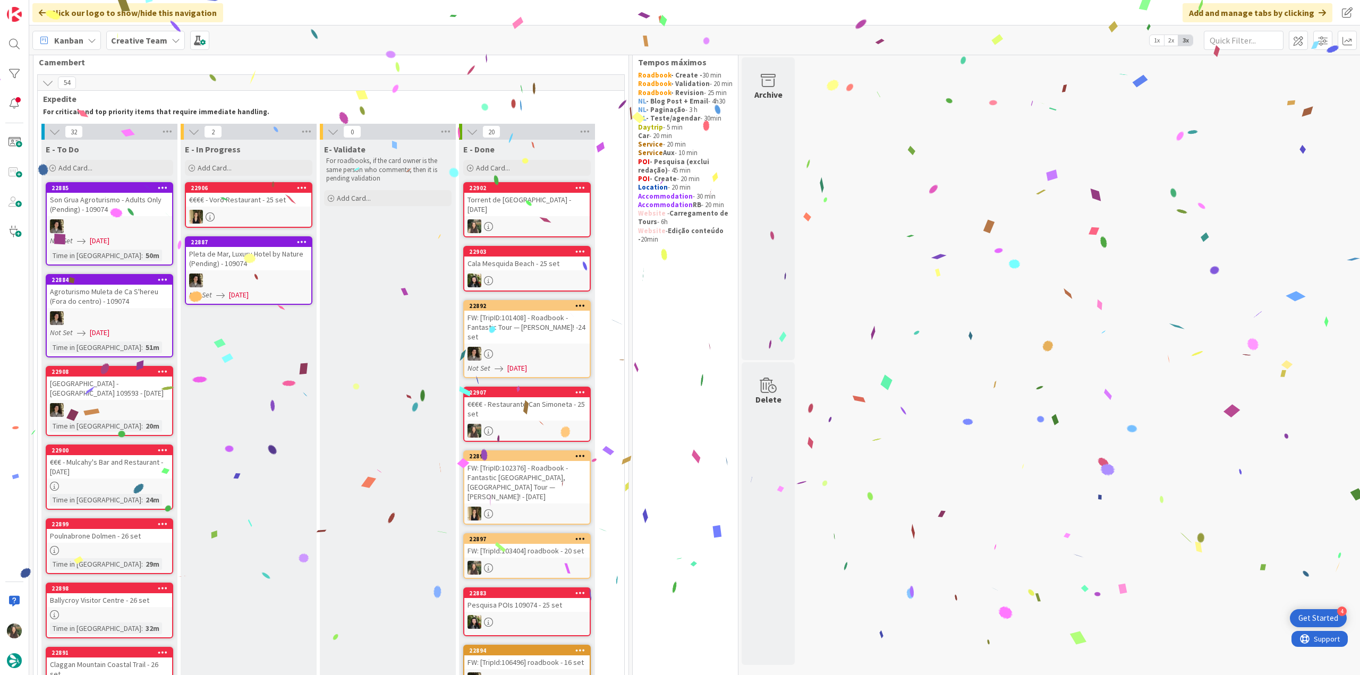
click at [545, 207] on link "22902 Torrent de [GEOGRAPHIC_DATA] - [DATE]" at bounding box center [527, 209] width 128 height 55
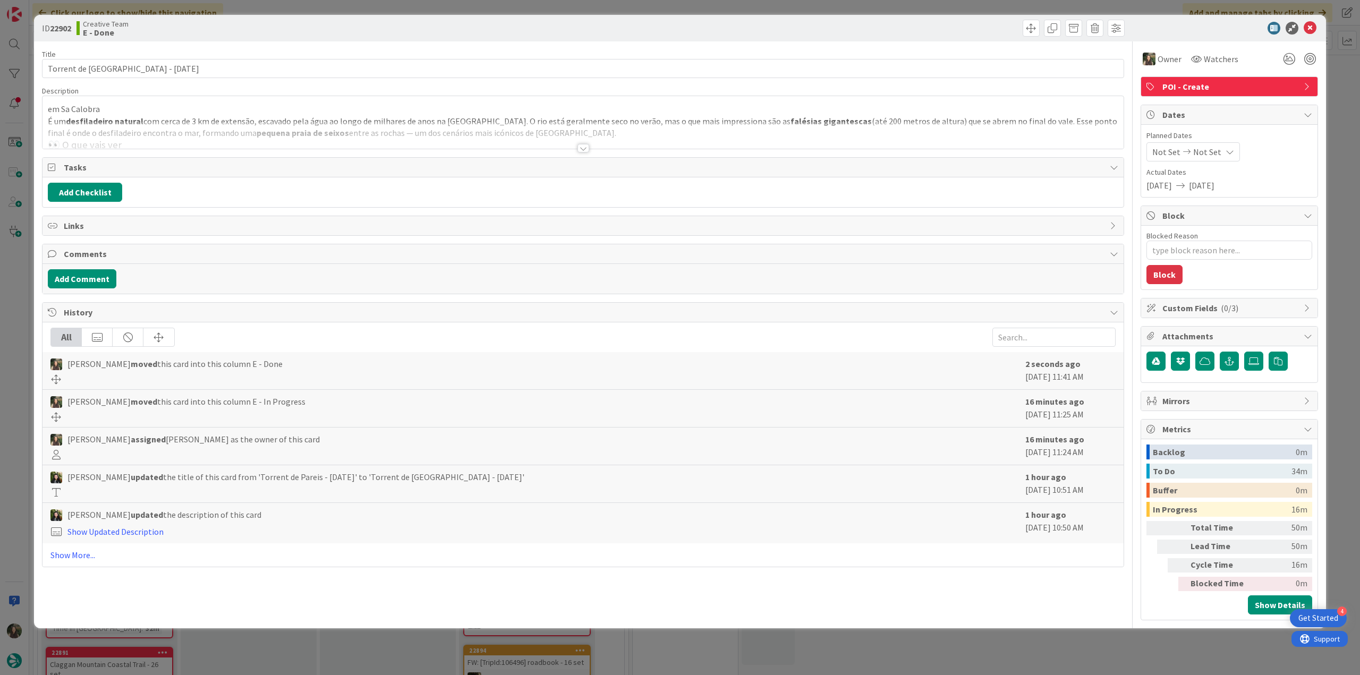
click at [982, 643] on div "ID 22902 Creative Team E - Done Title 34 / 128 Torrent de [GEOGRAPHIC_DATA] - […" at bounding box center [680, 337] width 1360 height 675
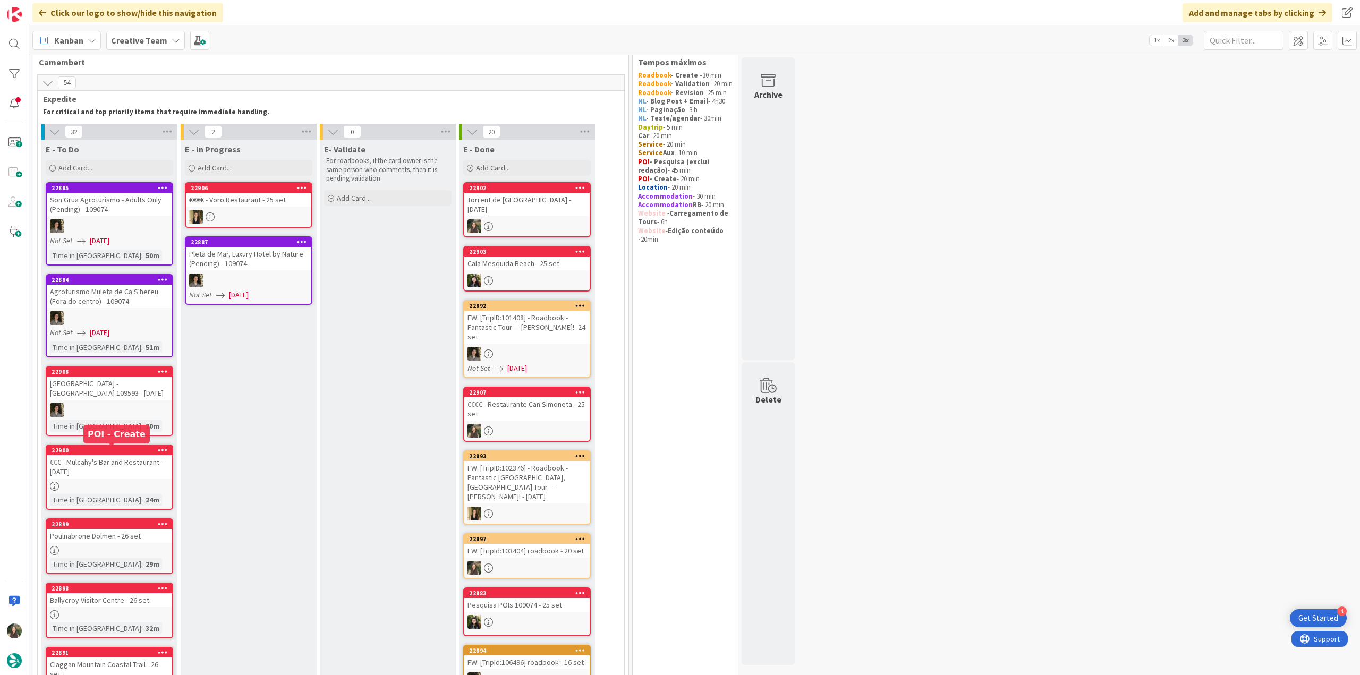
click at [140, 470] on div "€€€ - Mulcahy's Bar and Restaurant - [DATE]" at bounding box center [109, 466] width 125 height 23
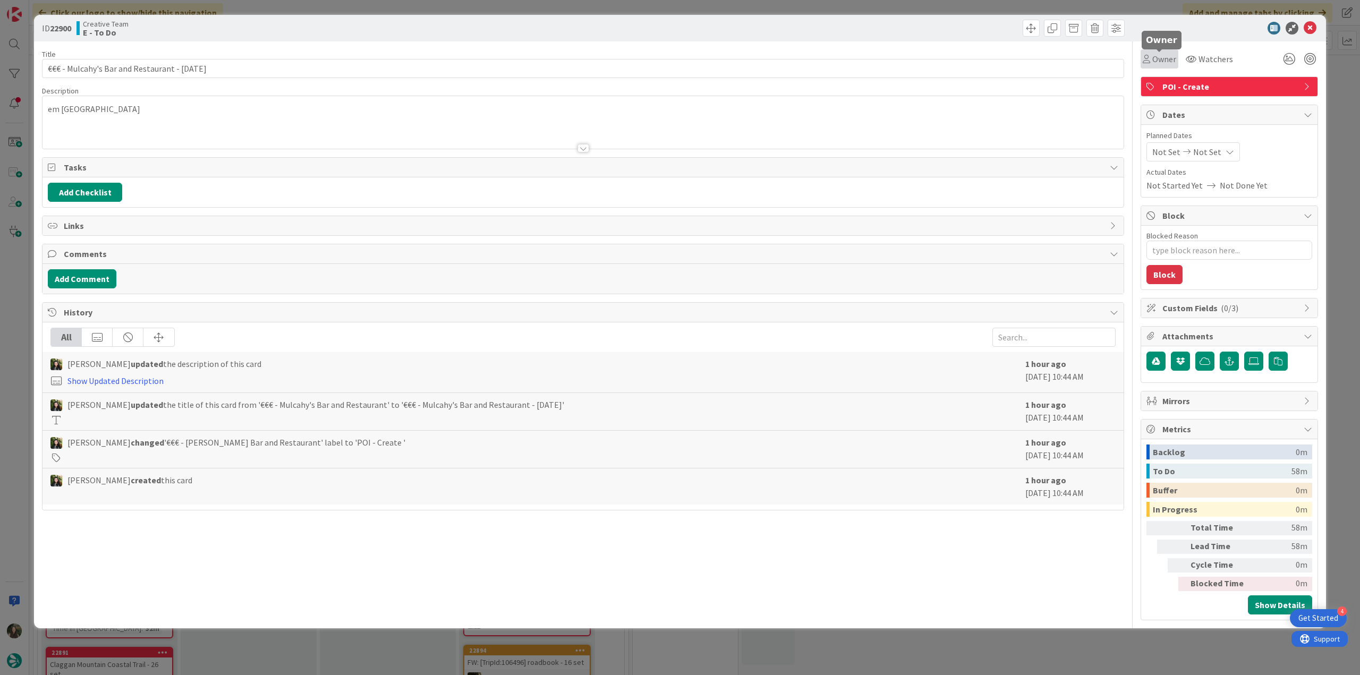
click at [1165, 62] on span "Owner" at bounding box center [1165, 59] width 24 height 13
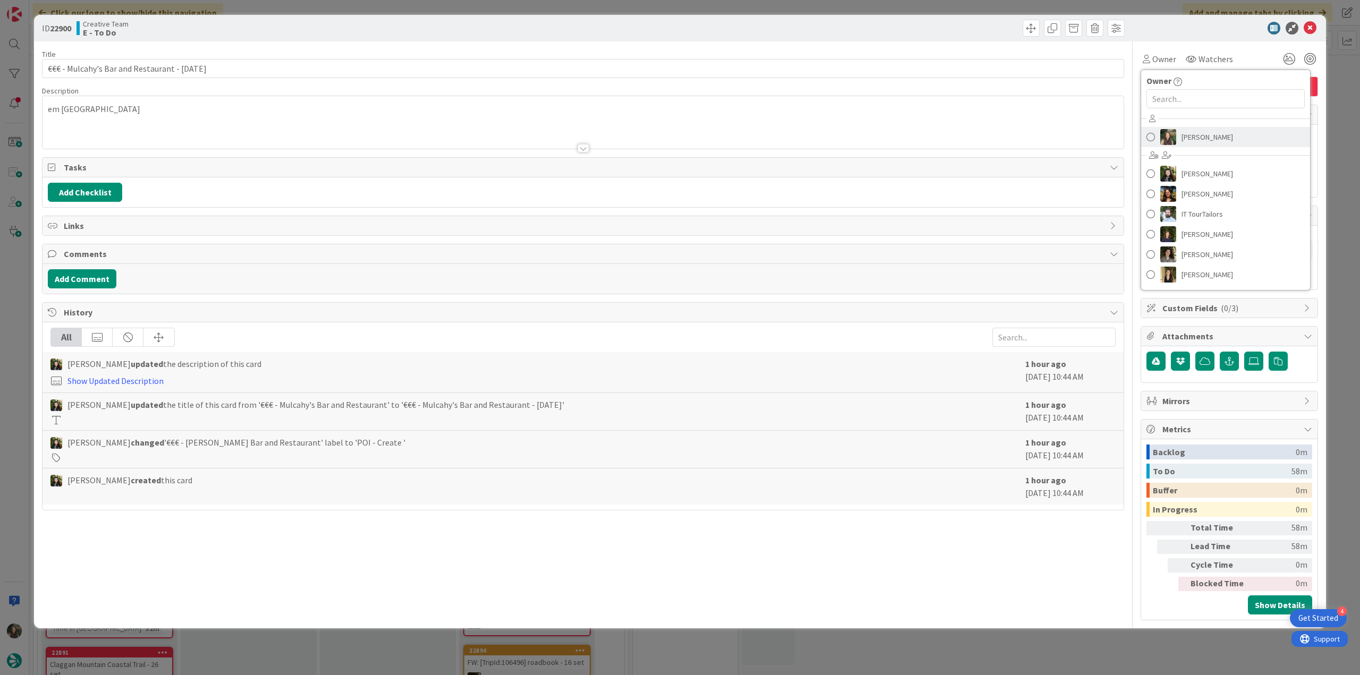
click at [1184, 139] on span "[PERSON_NAME]" at bounding box center [1208, 137] width 52 height 16
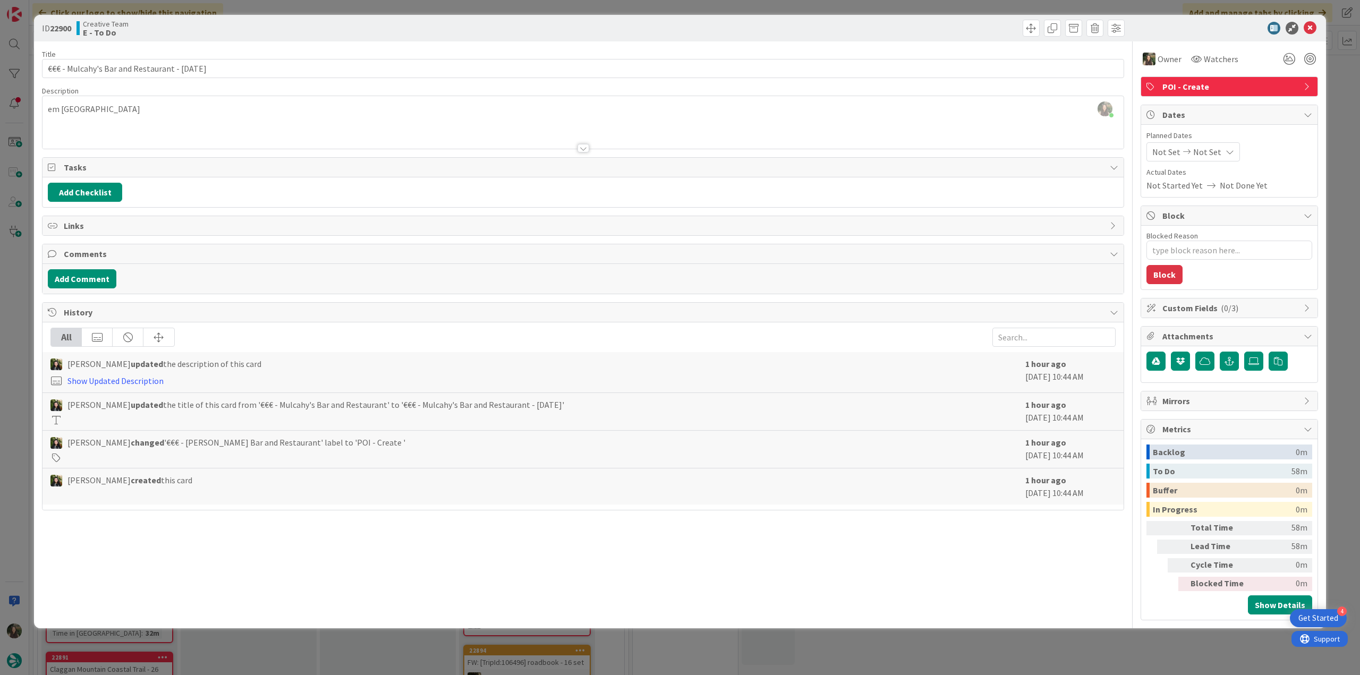
click at [1336, 99] on div "ID 22900 Creative Team E - To Do Title 43 / 128 €€€ - [PERSON_NAME] Bar and Res…" at bounding box center [680, 337] width 1360 height 675
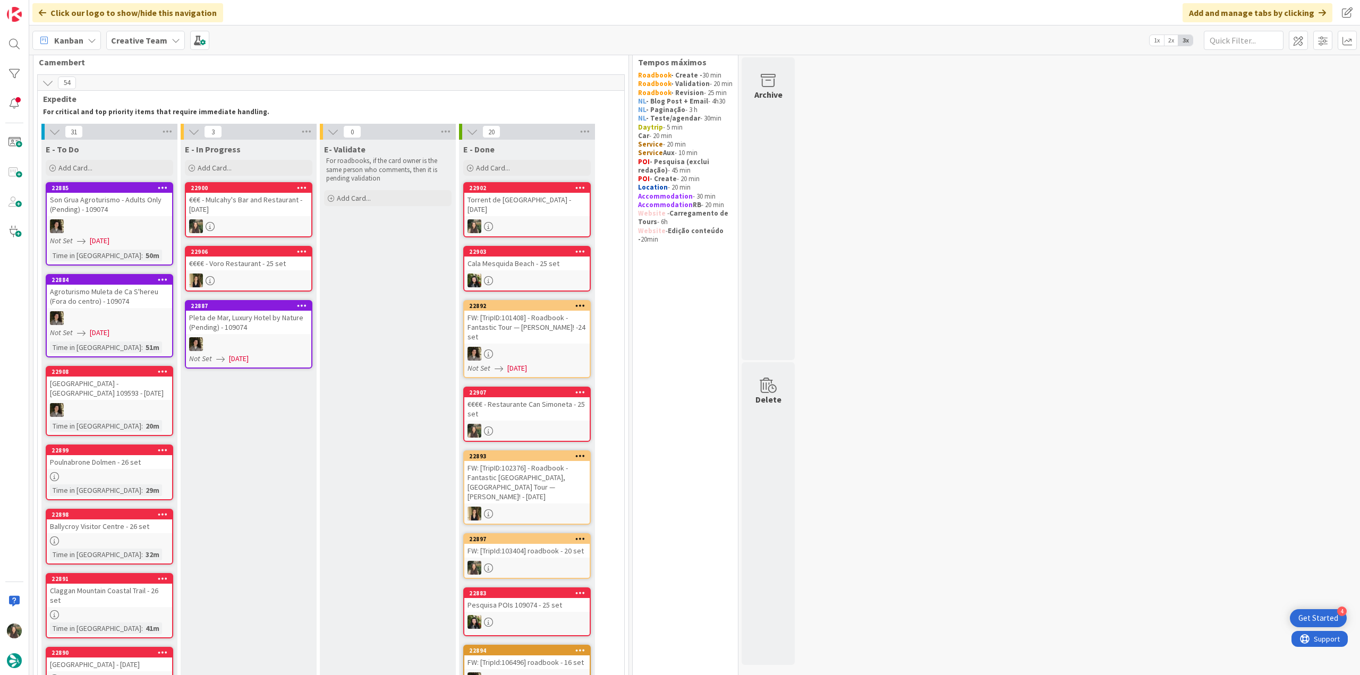
click at [281, 201] on div "€€€ - Mulcahy's Bar and Restaurant - [DATE]" at bounding box center [248, 204] width 125 height 23
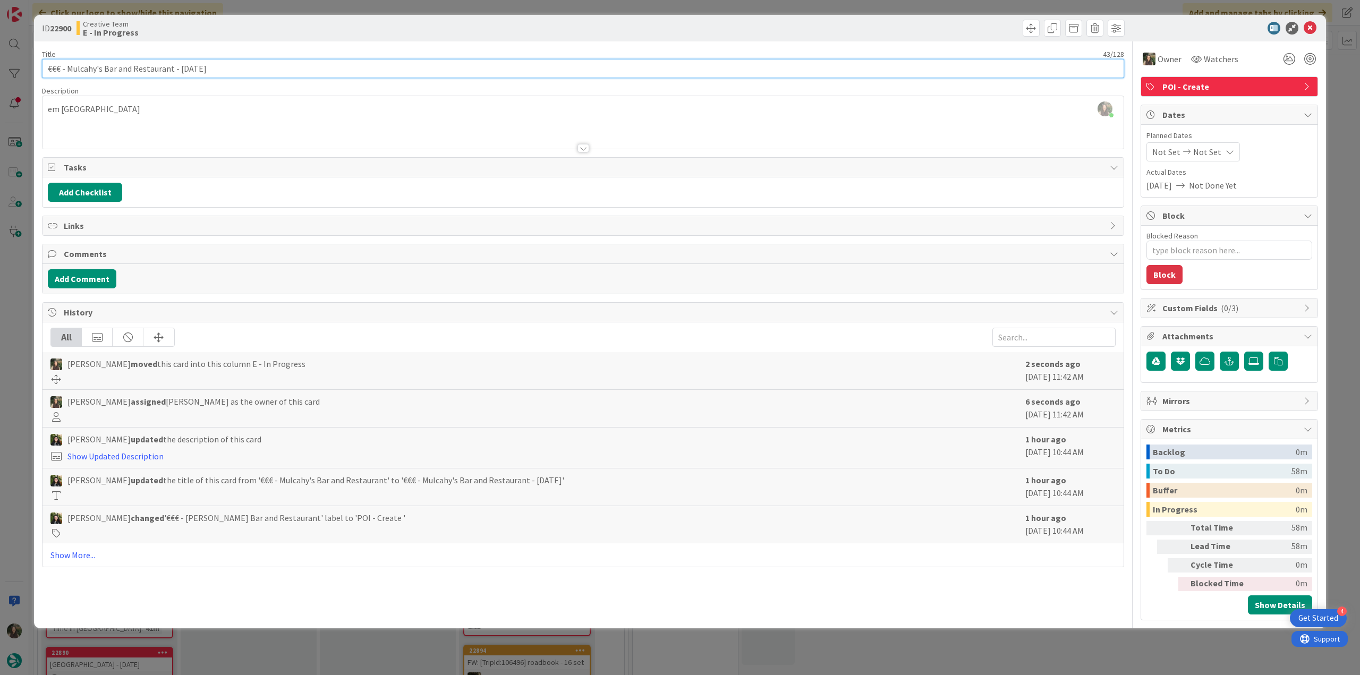
drag, startPoint x: 173, startPoint y: 69, endPoint x: 28, endPoint y: 71, distance: 144.6
click at [28, 71] on div "ID 22900 Creative Team E - In Progress Title 43 / 128 €€€ - [PERSON_NAME] Bar a…" at bounding box center [680, 337] width 1360 height 675
click at [163, 62] on input "€€€ - Mulcahy's Bar and Restaurant - [DATE]" at bounding box center [583, 68] width 1083 height 19
drag, startPoint x: 171, startPoint y: 69, endPoint x: 68, endPoint y: 69, distance: 103.1
click at [68, 69] on input "€€€ - Mulcahy's Bar and Restaurant - [DATE]" at bounding box center [583, 68] width 1083 height 19
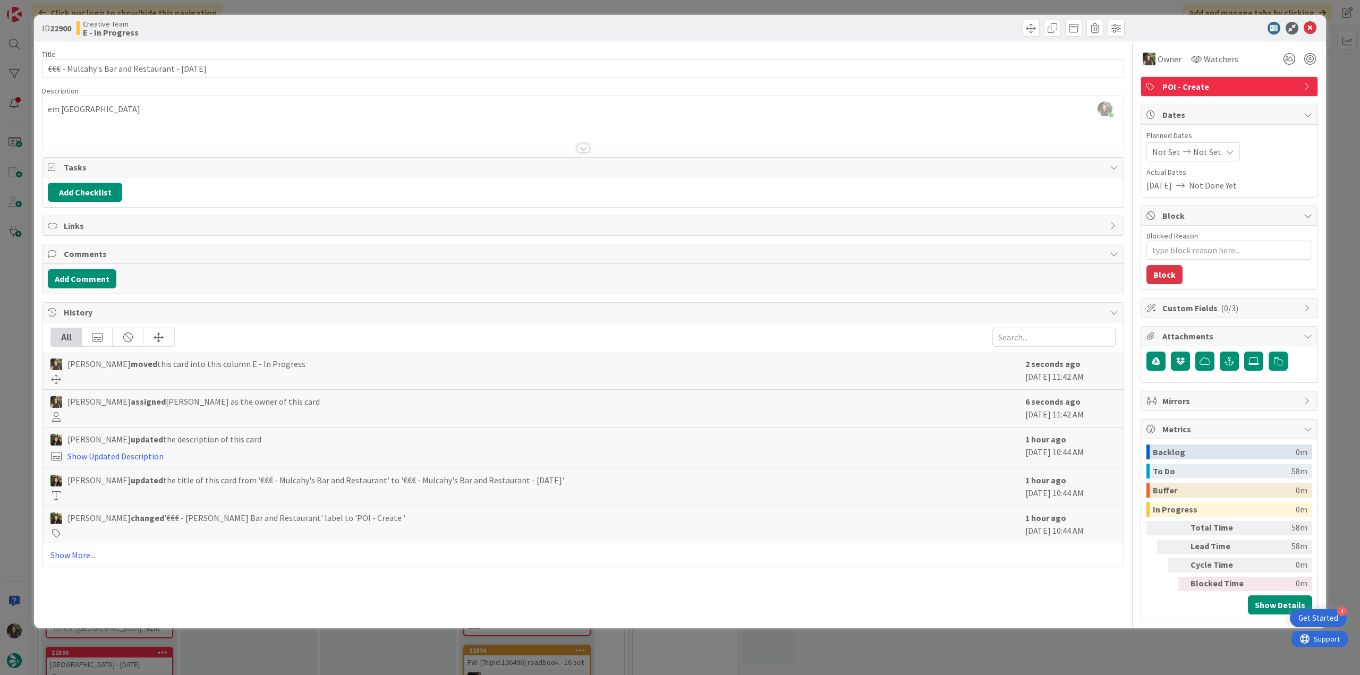
click at [86, 116] on div "[PERSON_NAME] just joined em [GEOGRAPHIC_DATA]" at bounding box center [583, 122] width 1081 height 53
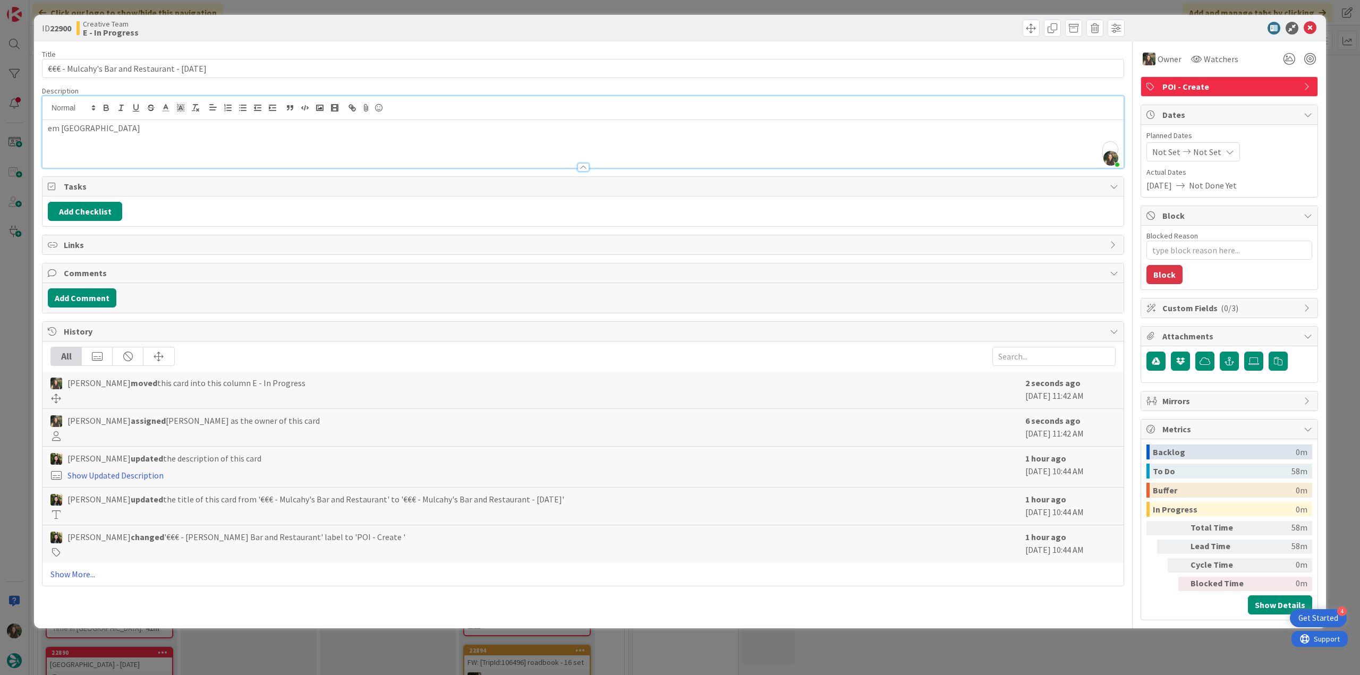
click at [86, 116] on div at bounding box center [583, 108] width 1081 height 24
click at [73, 133] on p "em [GEOGRAPHIC_DATA]" at bounding box center [583, 128] width 1071 height 12
copy p "Kenmare"
click at [15, 327] on div "ID 22900 Creative Team E - In Progress Title 43 / 128 €€€ - [PERSON_NAME] Bar a…" at bounding box center [680, 337] width 1360 height 675
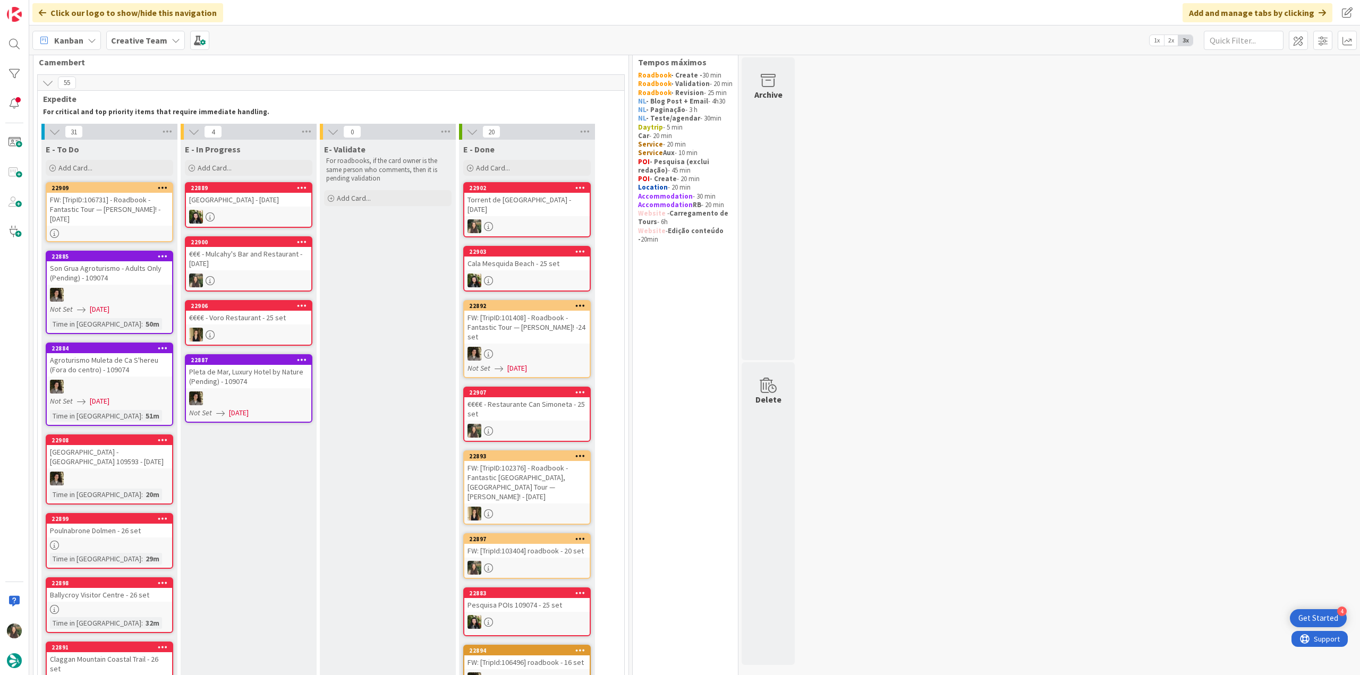
click at [290, 255] on div "€€€ - Mulcahy's Bar and Restaurant - [DATE]" at bounding box center [248, 258] width 125 height 23
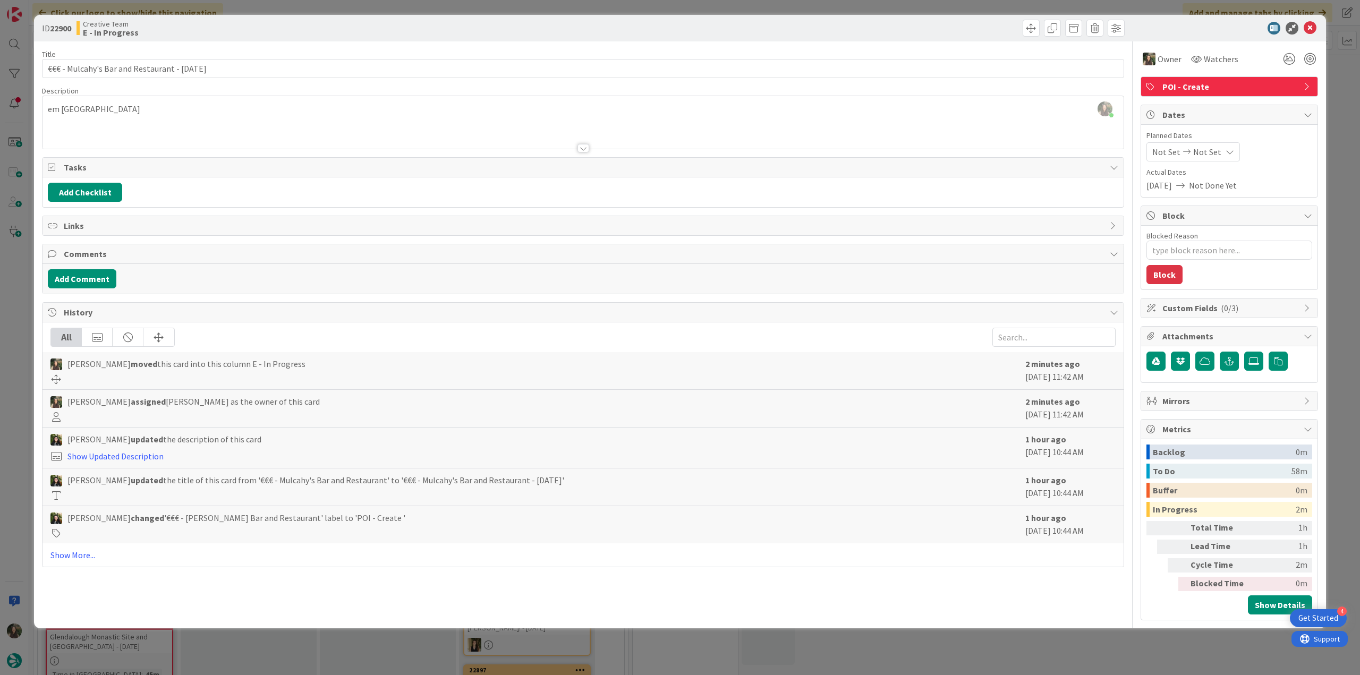
click at [23, 309] on div "ID 22900 Creative Team E - In Progress Title 43 / 128 €€€ - [PERSON_NAME] Bar a…" at bounding box center [680, 337] width 1360 height 675
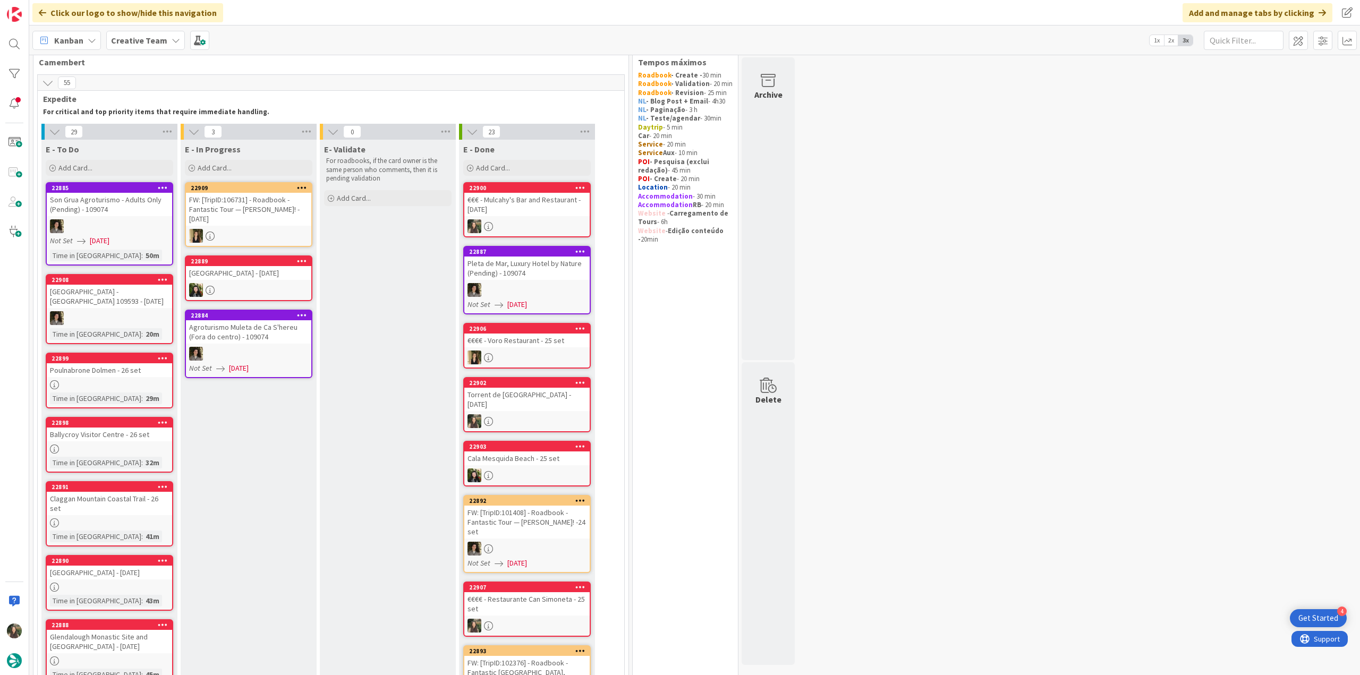
click at [553, 215] on div "€€€ - Mulcahy's Bar and Restaurant - [DATE]" at bounding box center [526, 204] width 125 height 23
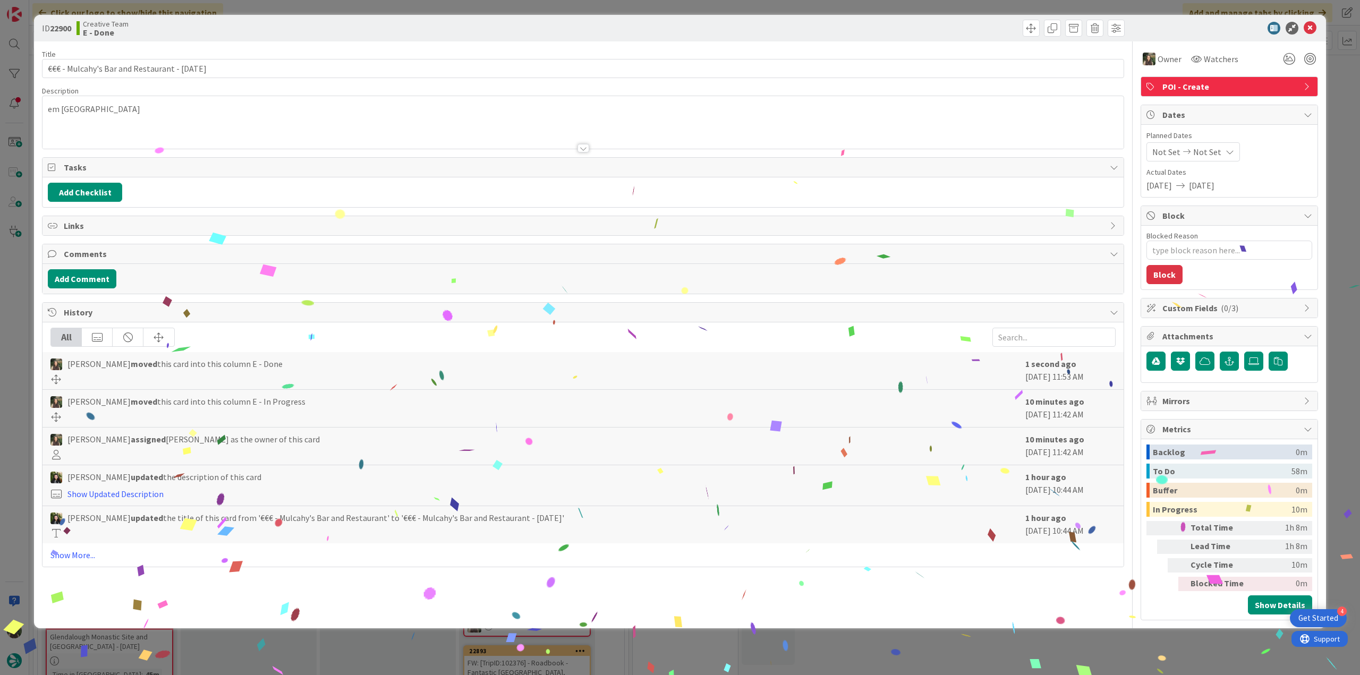
click at [1069, 644] on div "ID 22900 Creative Team E - Done Title 43 / 128 €€€ - [PERSON_NAME] Bar and Rest…" at bounding box center [680, 337] width 1360 height 675
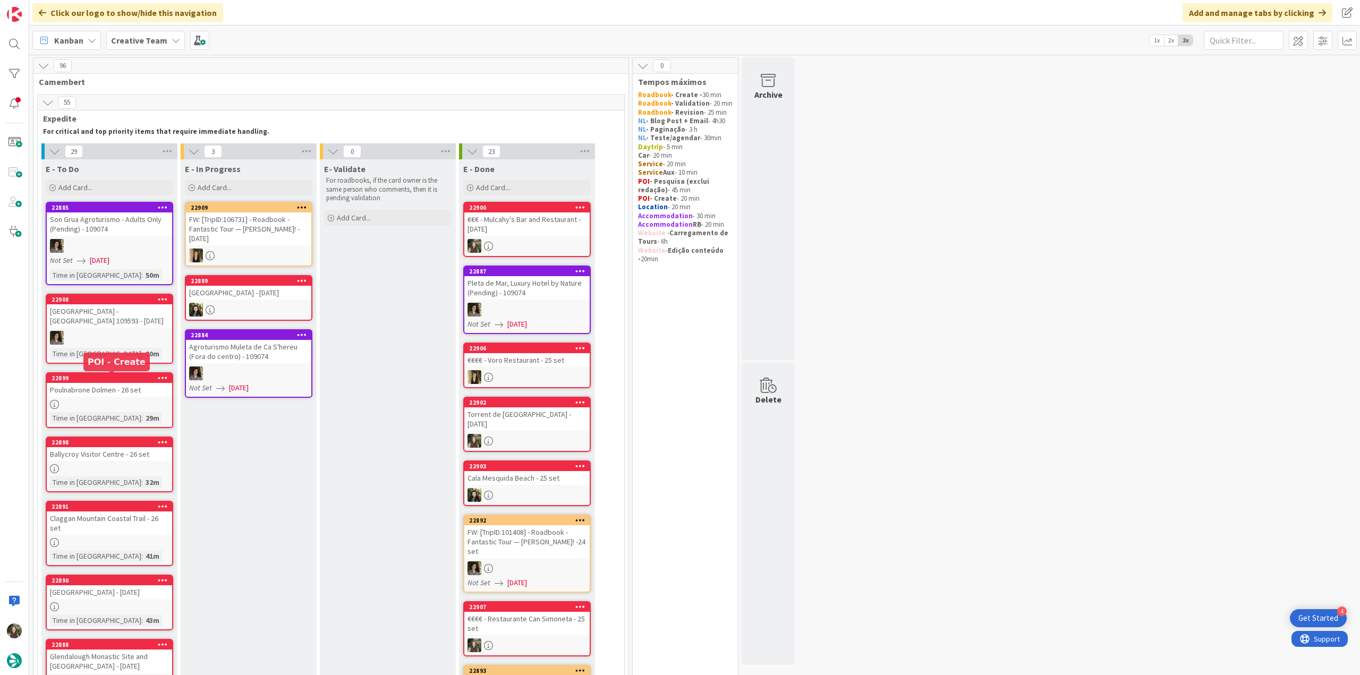
click at [124, 399] on link "22899 Poulnabrone Dolmen - [DATE] Time in [GEOGRAPHIC_DATA] : 29m" at bounding box center [110, 401] width 128 height 56
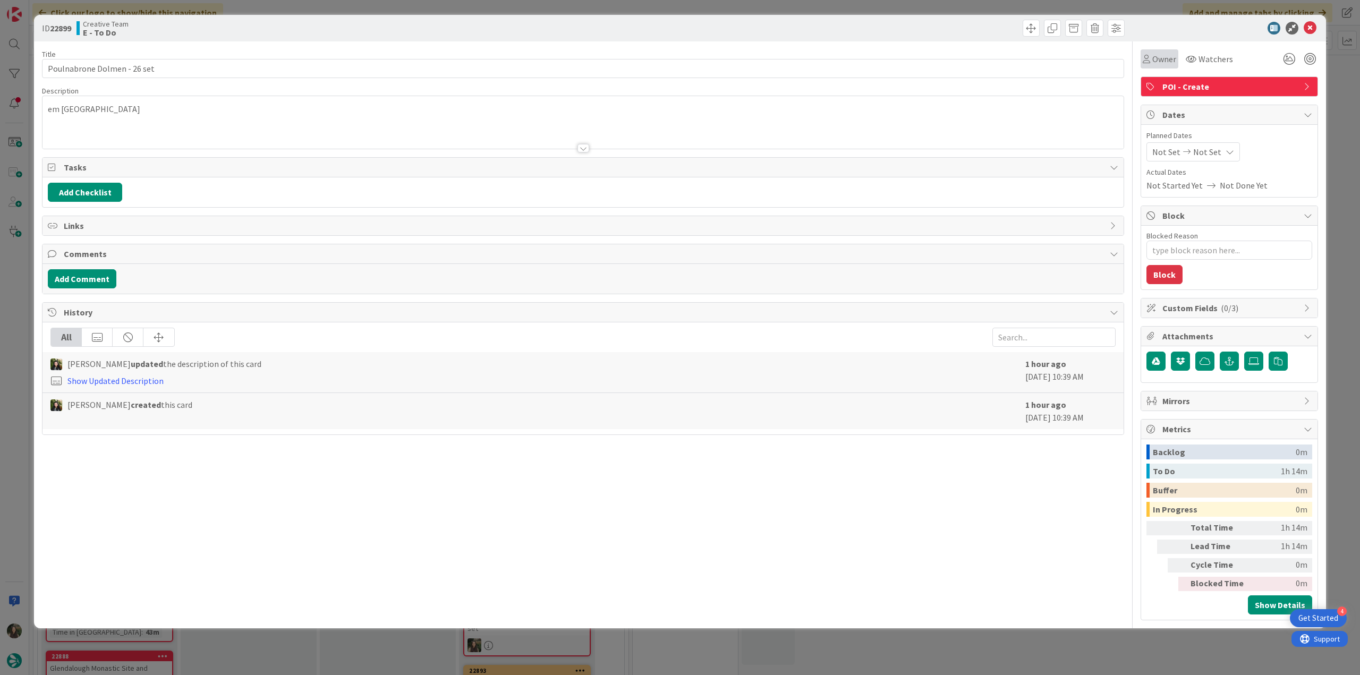
click at [1157, 65] on span "Owner" at bounding box center [1165, 59] width 24 height 13
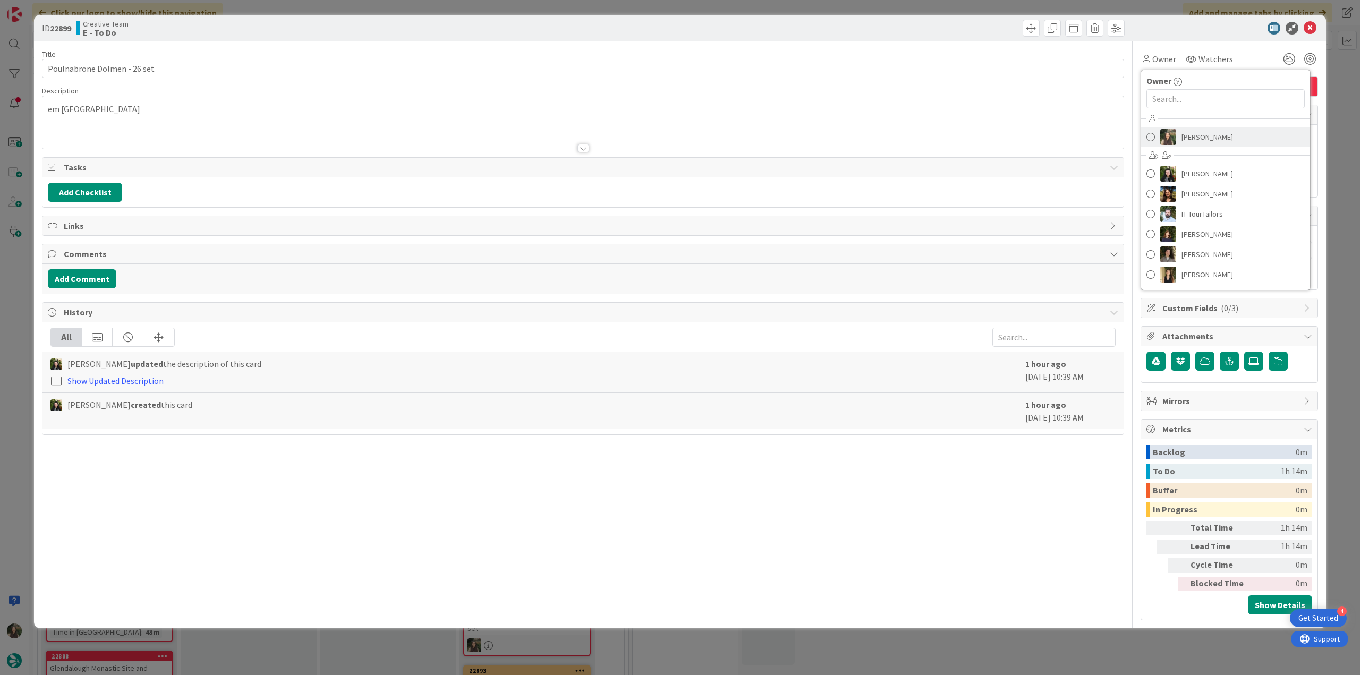
click at [1188, 139] on span "[PERSON_NAME]" at bounding box center [1208, 137] width 52 height 16
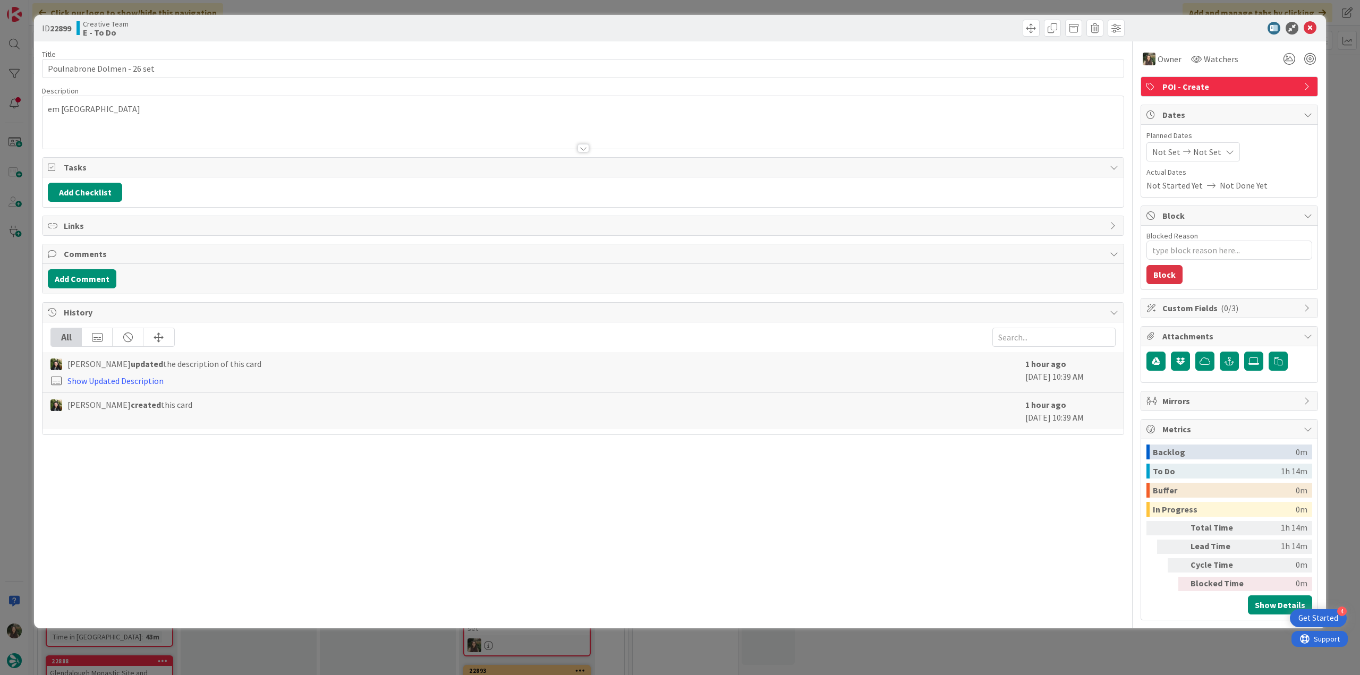
click at [1336, 94] on div "ID 22899 Creative Team E - To Do Title 27 / 128 [PERSON_NAME] - [DATE] Descript…" at bounding box center [680, 337] width 1360 height 675
click at [13, 282] on div at bounding box center [14, 337] width 29 height 675
click at [23, 326] on div at bounding box center [14, 337] width 29 height 675
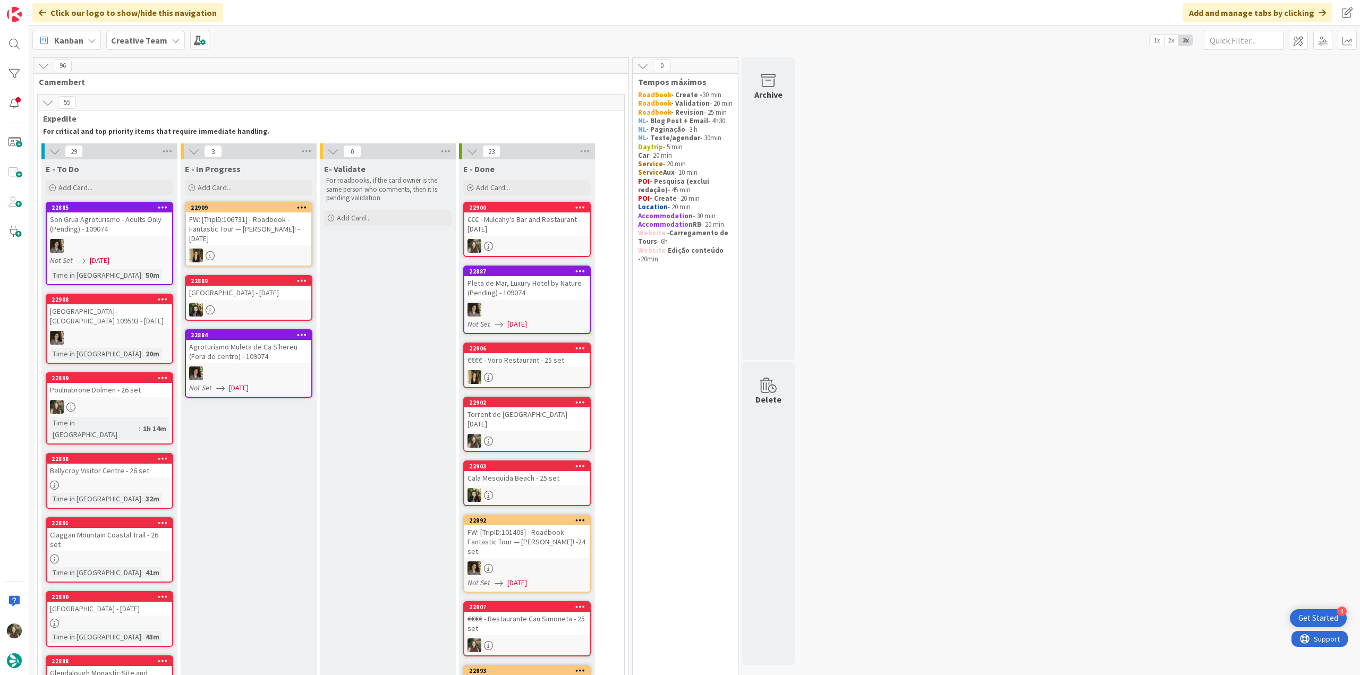
click at [22, 319] on div at bounding box center [14, 337] width 29 height 675
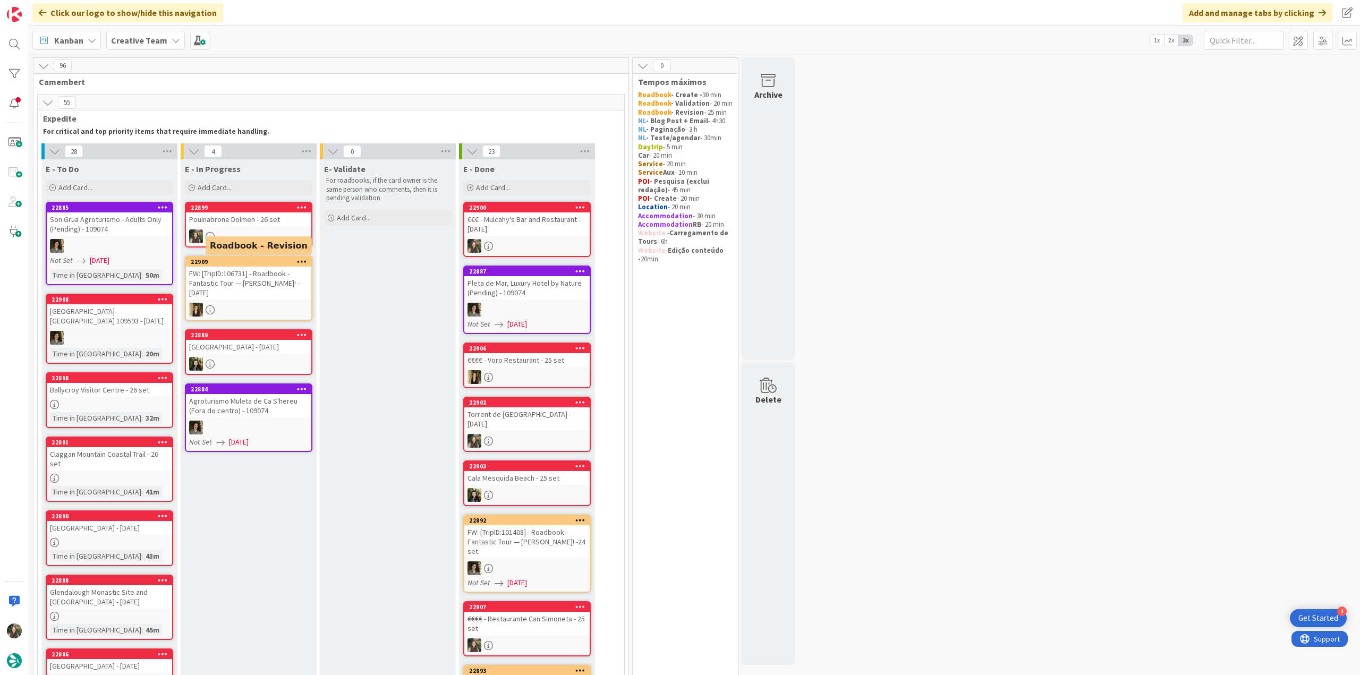
click at [269, 243] on div at bounding box center [248, 237] width 125 height 14
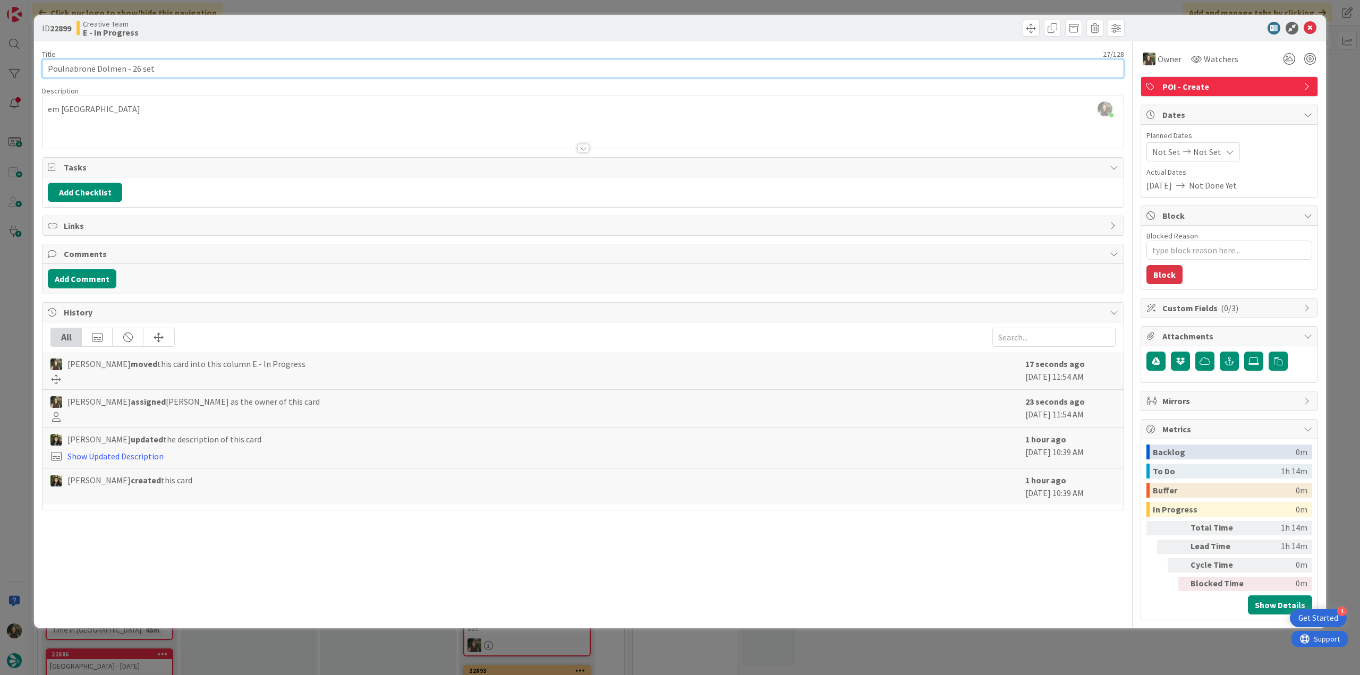
drag, startPoint x: 48, startPoint y: 70, endPoint x: 123, endPoint y: 70, distance: 74.4
click at [123, 70] on input "Poulnabrone Dolmen - 26 set" at bounding box center [583, 68] width 1083 height 19
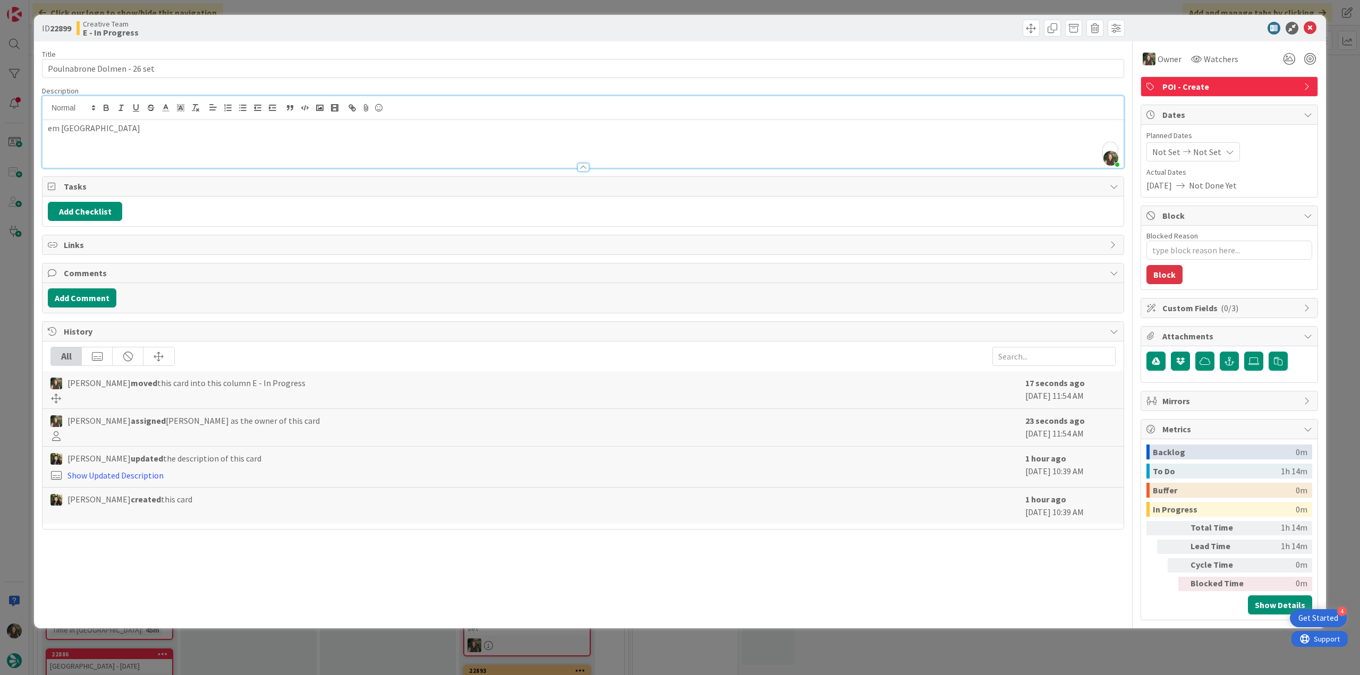
drag, startPoint x: 118, startPoint y: 111, endPoint x: 62, endPoint y: 128, distance: 58.5
click at [62, 128] on p "em [GEOGRAPHIC_DATA]" at bounding box center [583, 128] width 1071 height 12
type textarea "x"
click at [18, 280] on div "ID 22899 Creative Team E - In Progress Title 27 / 128 Poulnabrone Dolmen - 26 s…" at bounding box center [680, 337] width 1360 height 675
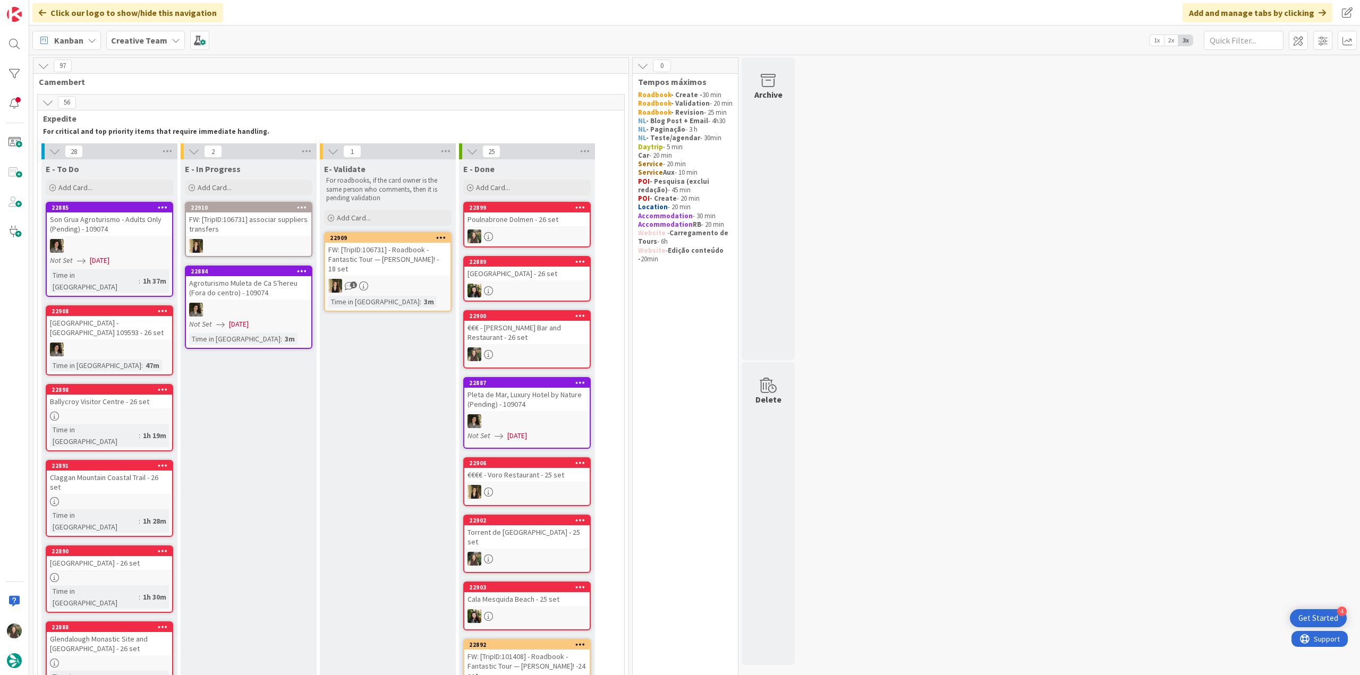
click at [569, 228] on link "22899 Poulnabrone Dolmen - [DATE]" at bounding box center [527, 225] width 128 height 46
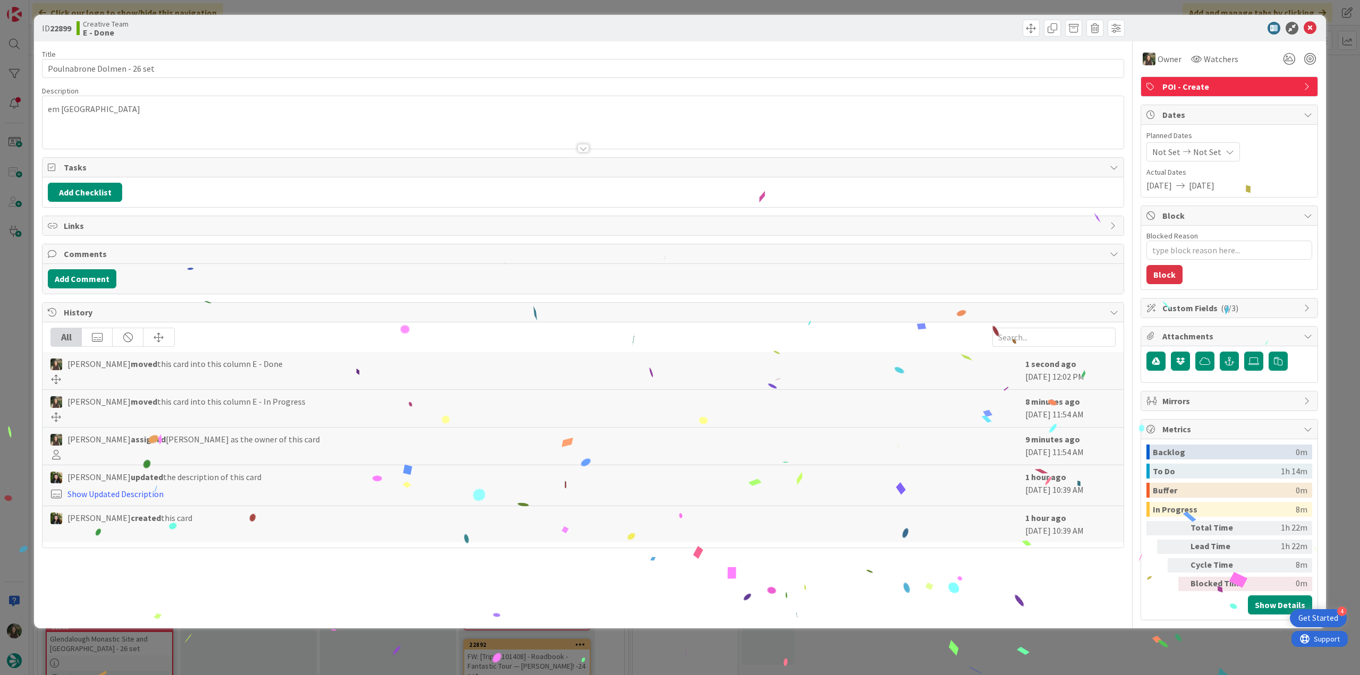
click at [992, 656] on div "ID 22899 Creative Team E - Done Title 27 / 128 Poulnabrone Dolmen - 26 set Desc…" at bounding box center [680, 337] width 1360 height 675
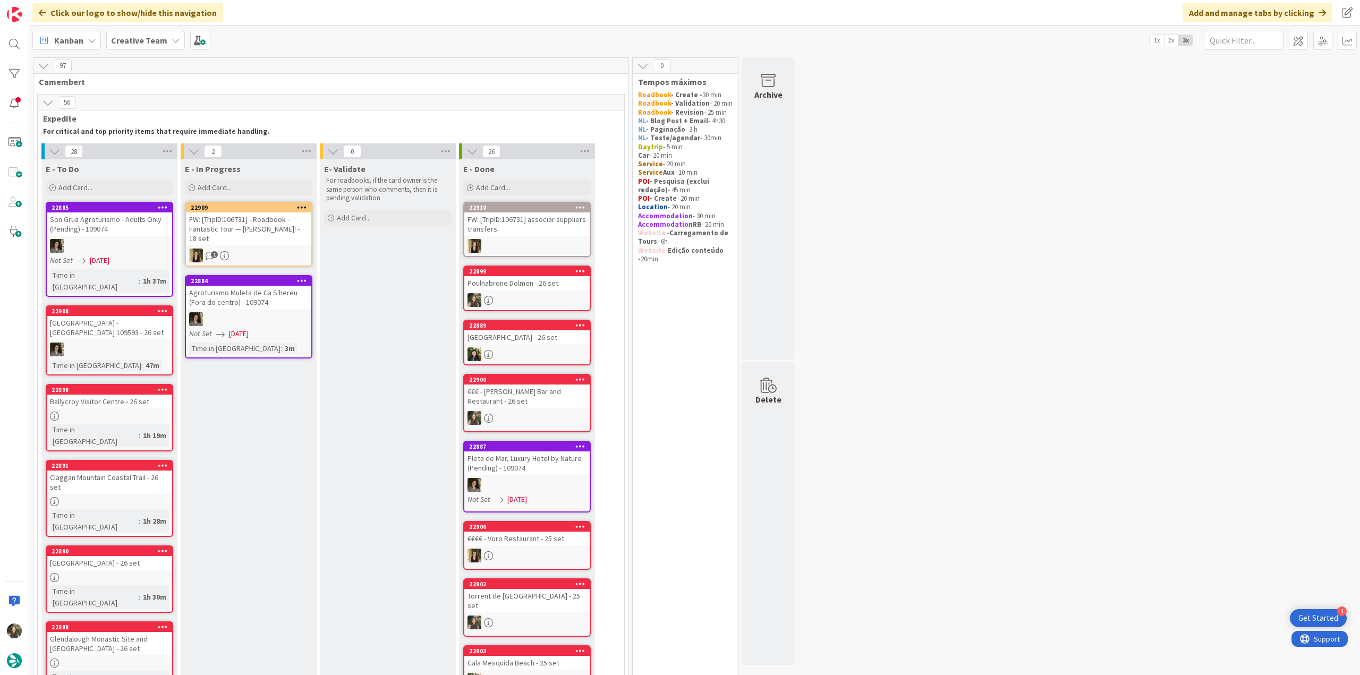
click at [128, 412] on div at bounding box center [109, 416] width 125 height 9
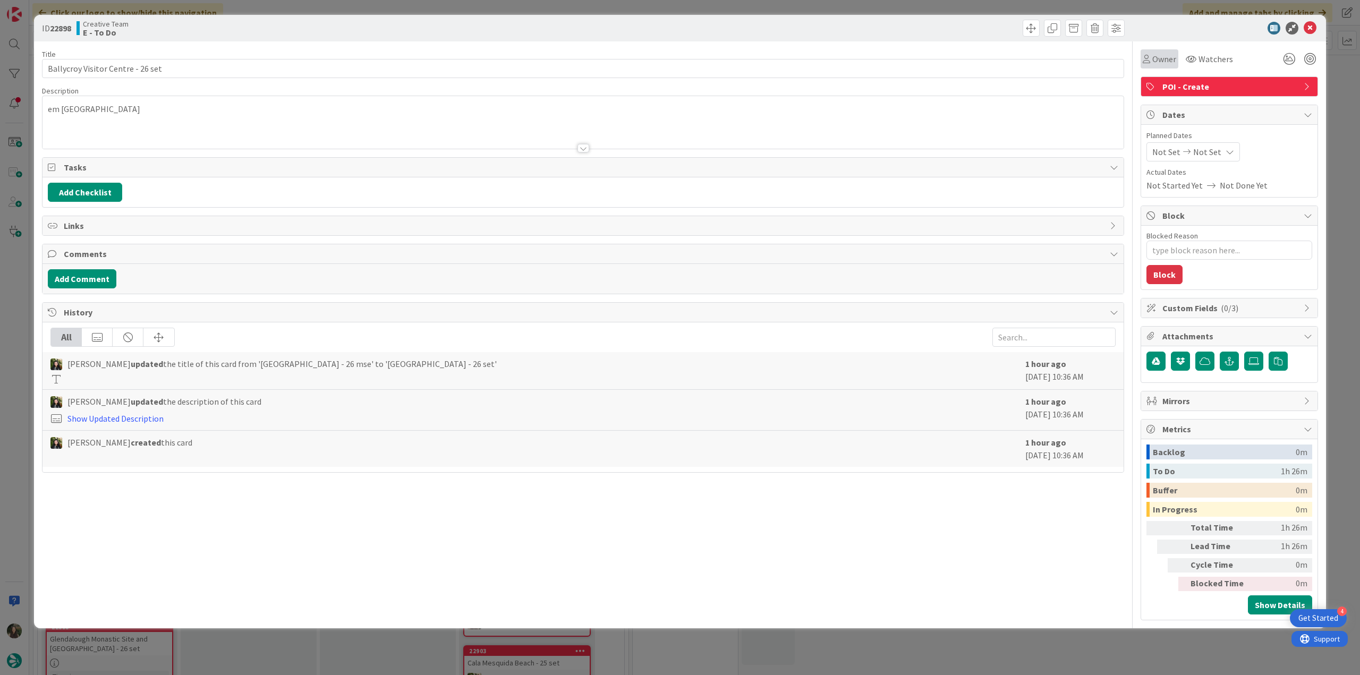
click at [1166, 59] on span "Owner" at bounding box center [1165, 59] width 24 height 13
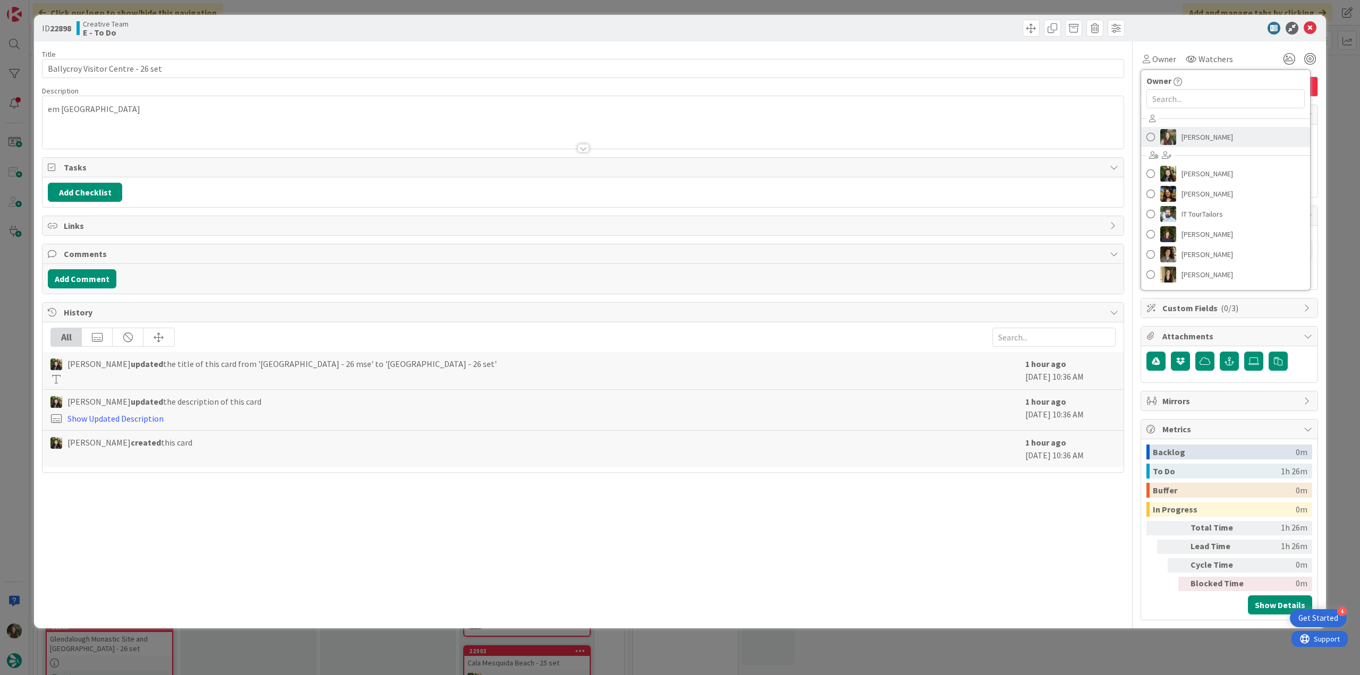
click at [1181, 139] on link "[PERSON_NAME]" at bounding box center [1226, 137] width 169 height 20
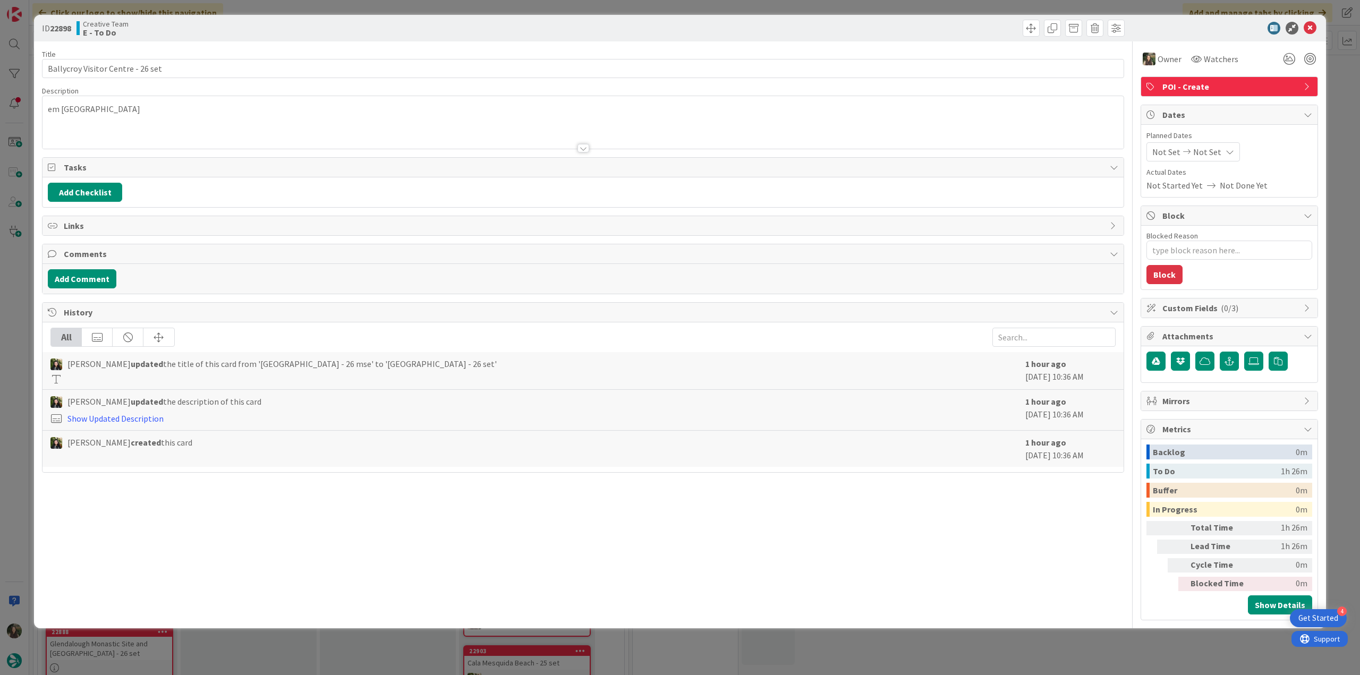
click at [1334, 89] on div "ID 22898 Creative Team E - To Do Title 33 / 128 Ballycroy Visitor Centre - 26 s…" at bounding box center [680, 337] width 1360 height 675
click at [24, 324] on div at bounding box center [14, 337] width 29 height 675
click at [21, 324] on div at bounding box center [14, 337] width 29 height 675
click at [20, 319] on div at bounding box center [14, 337] width 29 height 675
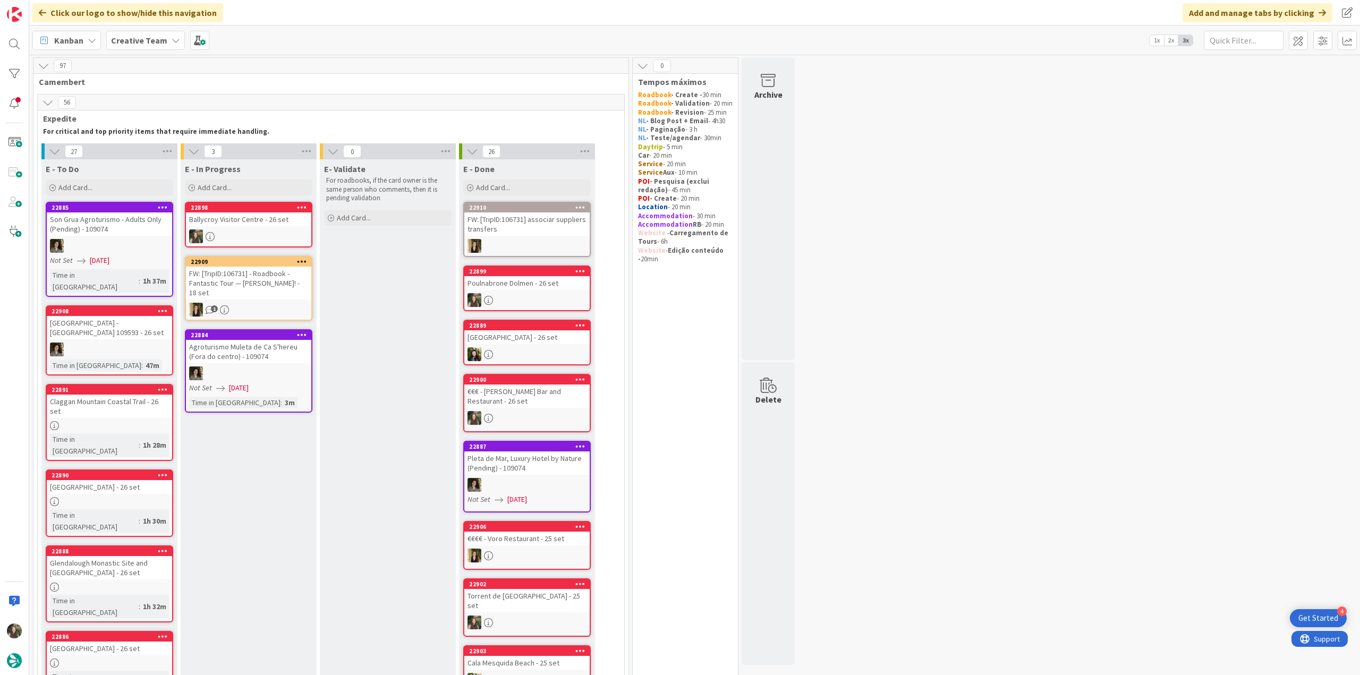
click at [242, 234] on div at bounding box center [248, 237] width 125 height 14
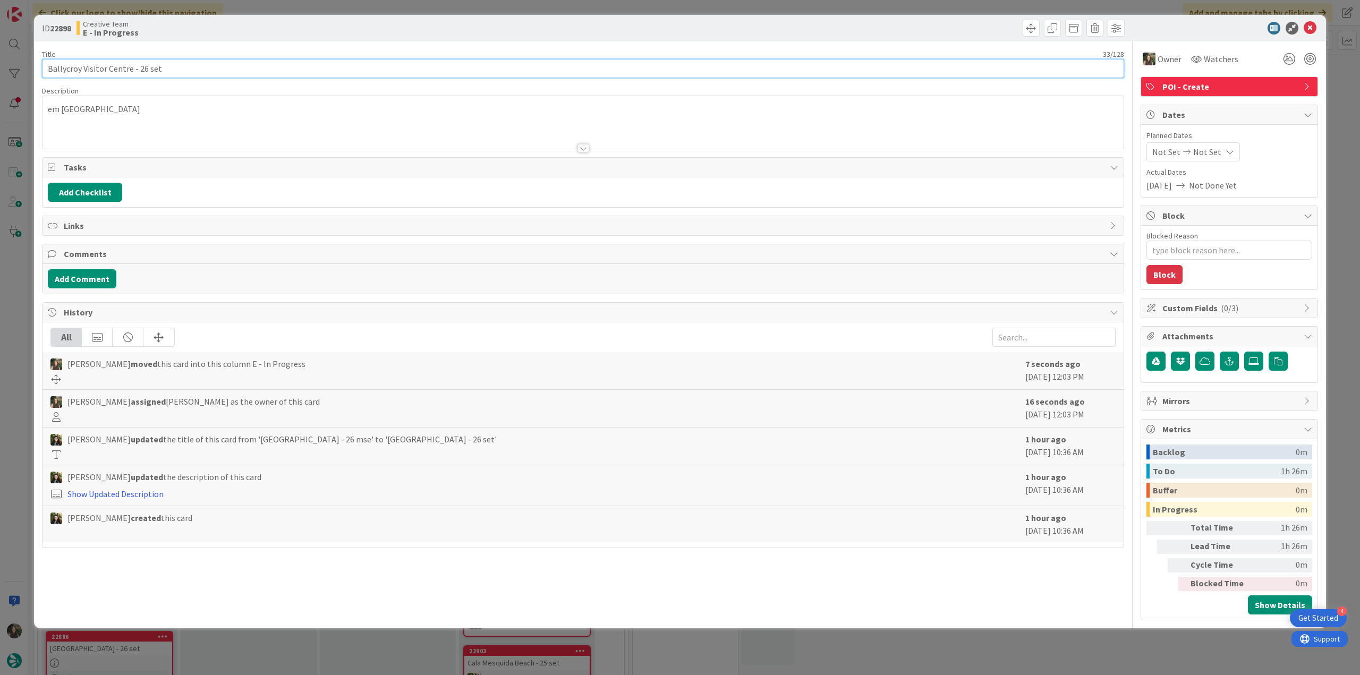
drag, startPoint x: 130, startPoint y: 69, endPoint x: 33, endPoint y: 76, distance: 96.4
click at [33, 76] on div "ID 22898 Creative Team E - In Progress Title 33 / 128 Ballycroy Visitor Centre …" at bounding box center [680, 337] width 1360 height 675
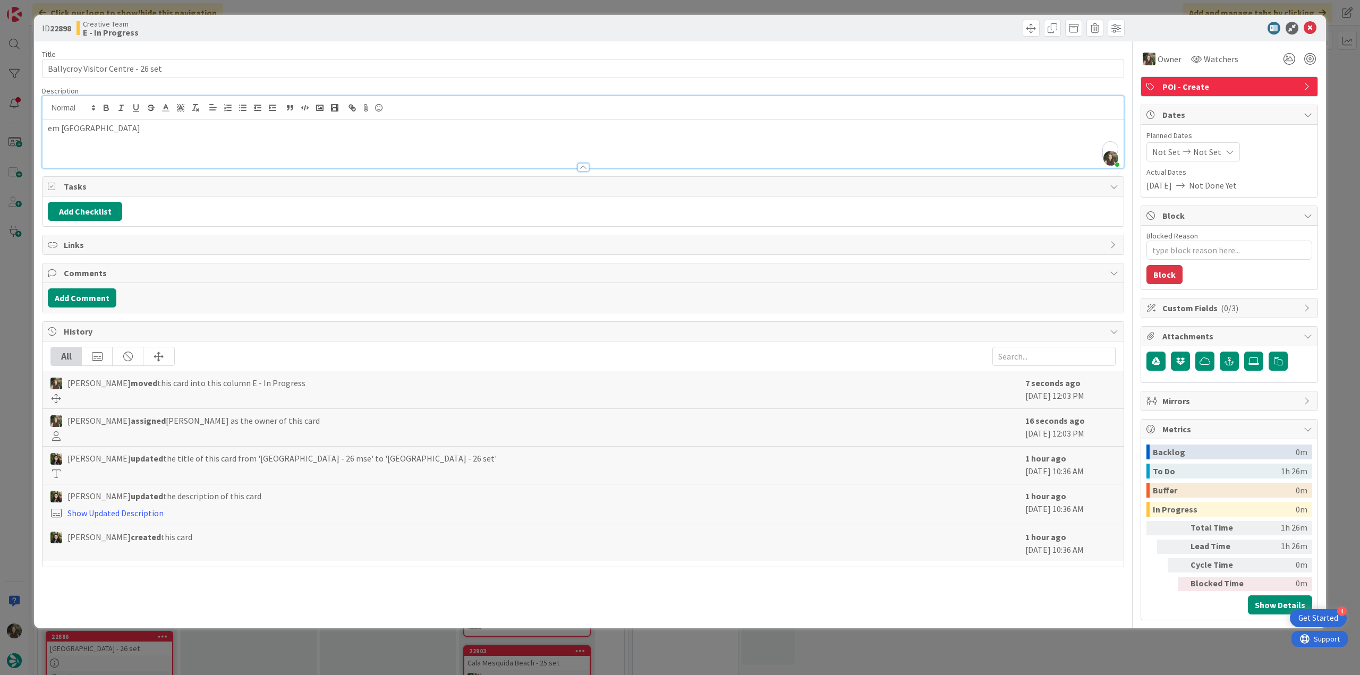
drag, startPoint x: 133, startPoint y: 112, endPoint x: 62, endPoint y: 124, distance: 72.9
click at [62, 124] on p "em Wild Nephin National Park" at bounding box center [583, 128] width 1071 height 12
drag, startPoint x: 130, startPoint y: 68, endPoint x: 16, endPoint y: 73, distance: 114.4
click at [16, 73] on div "ID 22898 Creative Team E - In Progress Title 33 / 128 Ballycroy Visitor Centre …" at bounding box center [680, 337] width 1360 height 675
click at [16, 264] on div "ID 22898 Creative Team E - In Progress Title 33 / 128 Ballycroy Visitor Centre …" at bounding box center [680, 337] width 1360 height 675
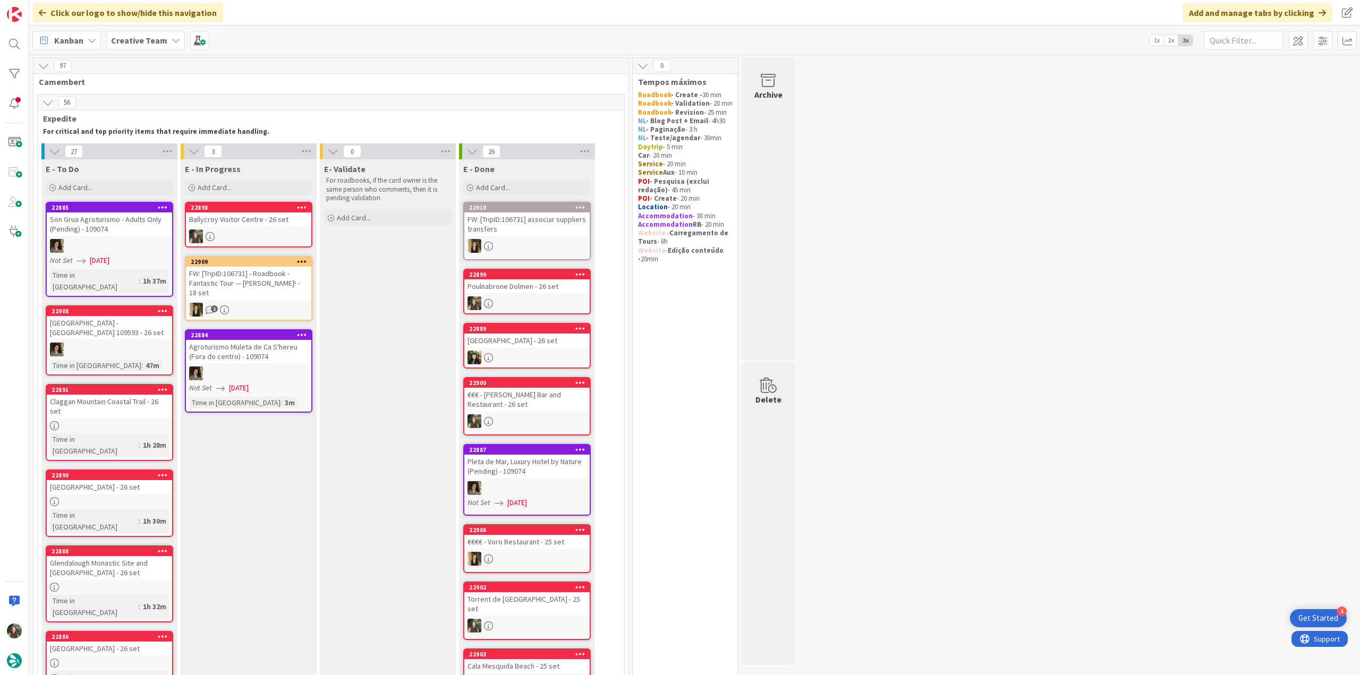
click at [273, 299] on div "FW: [TripID:106731] - Roadbook - Fantastic Tour — [PERSON_NAME]! - [DATE]" at bounding box center [248, 283] width 125 height 33
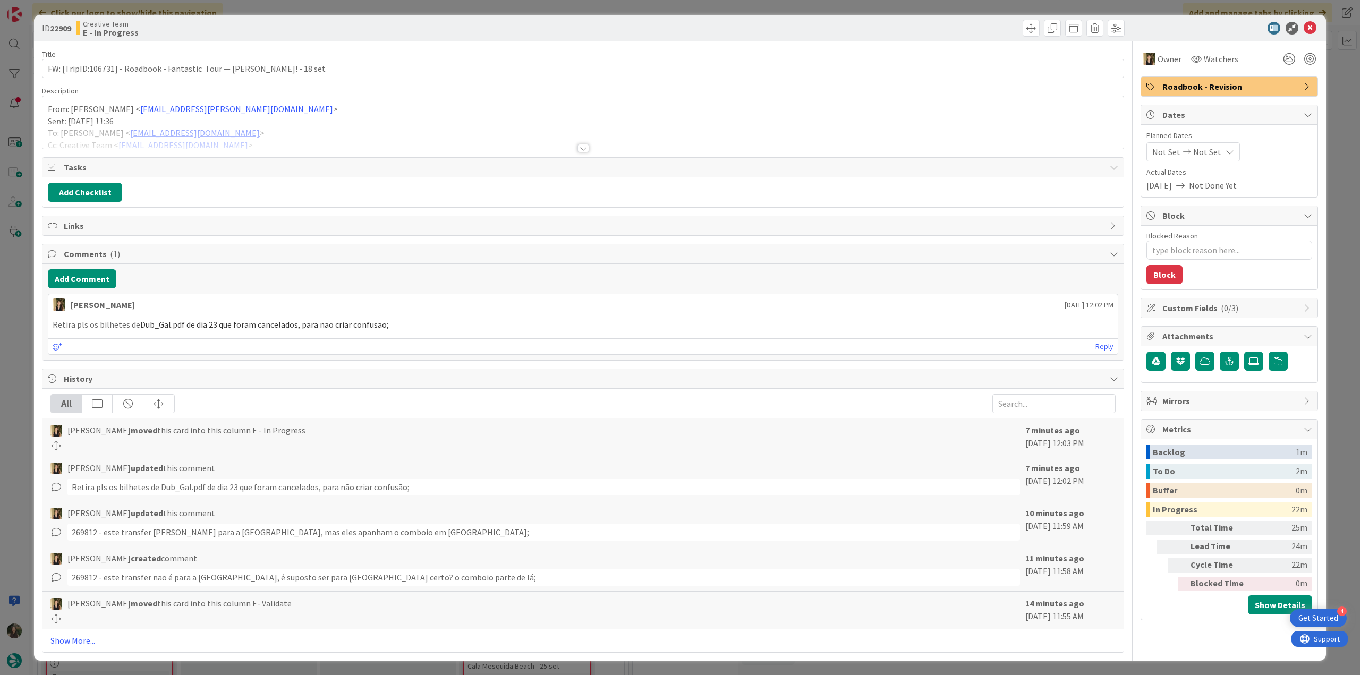
click at [320, 132] on div at bounding box center [583, 135] width 1081 height 27
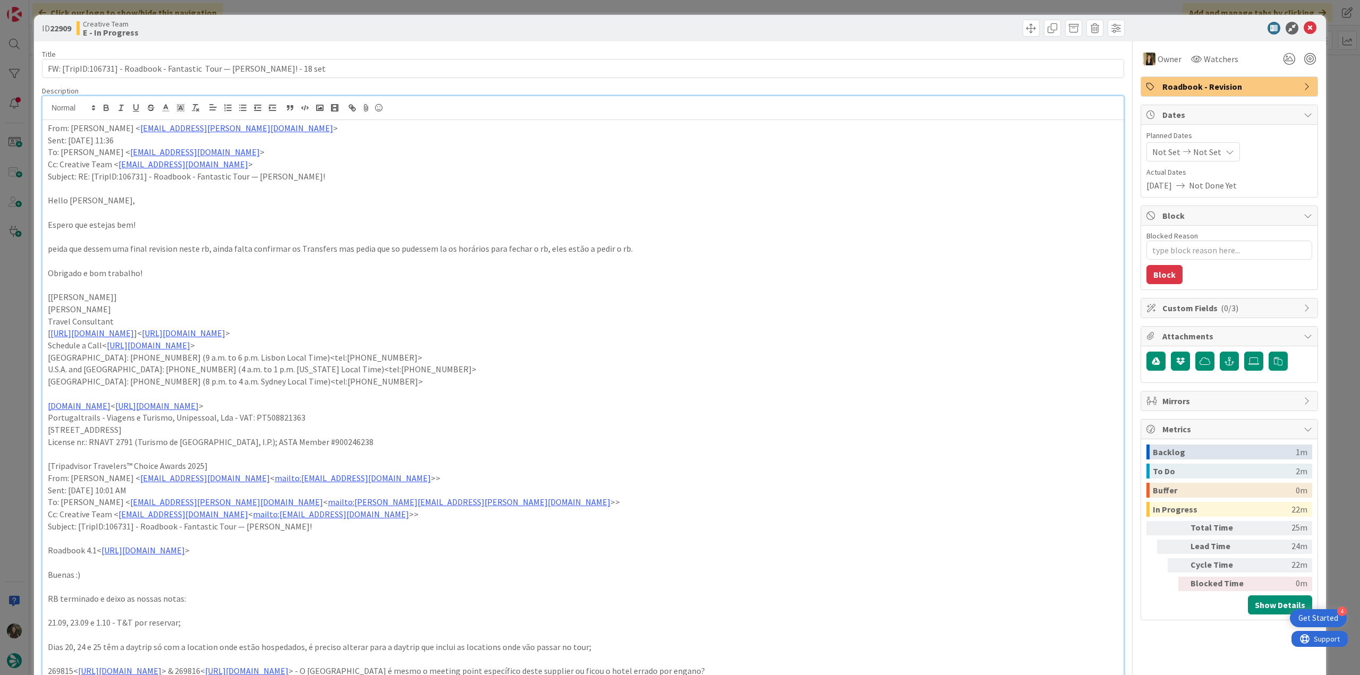
click at [25, 298] on div "ID 22909 Creative Team E - In Progress Title 77 / 128 FW: [TripID:106731] - Roa…" at bounding box center [680, 337] width 1360 height 675
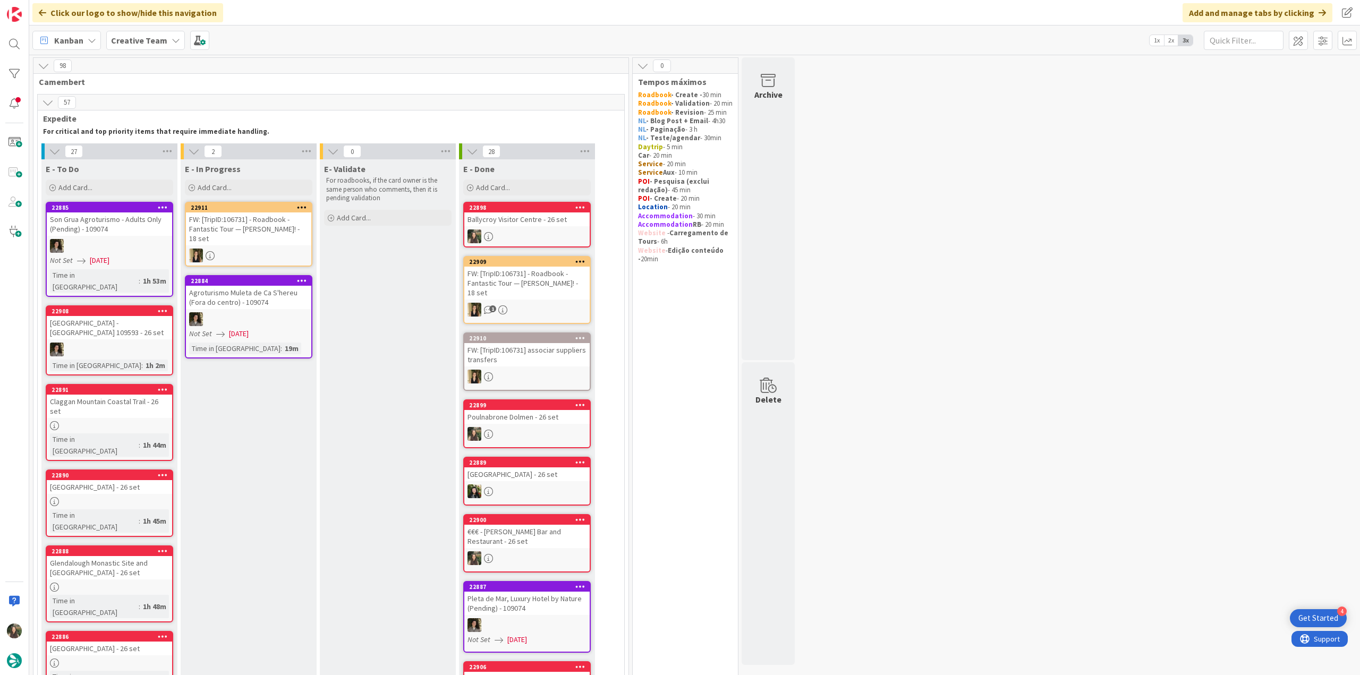
click at [554, 227] on link "22898 Ballycroy Visitor Centre - 26 set" at bounding box center [527, 225] width 128 height 46
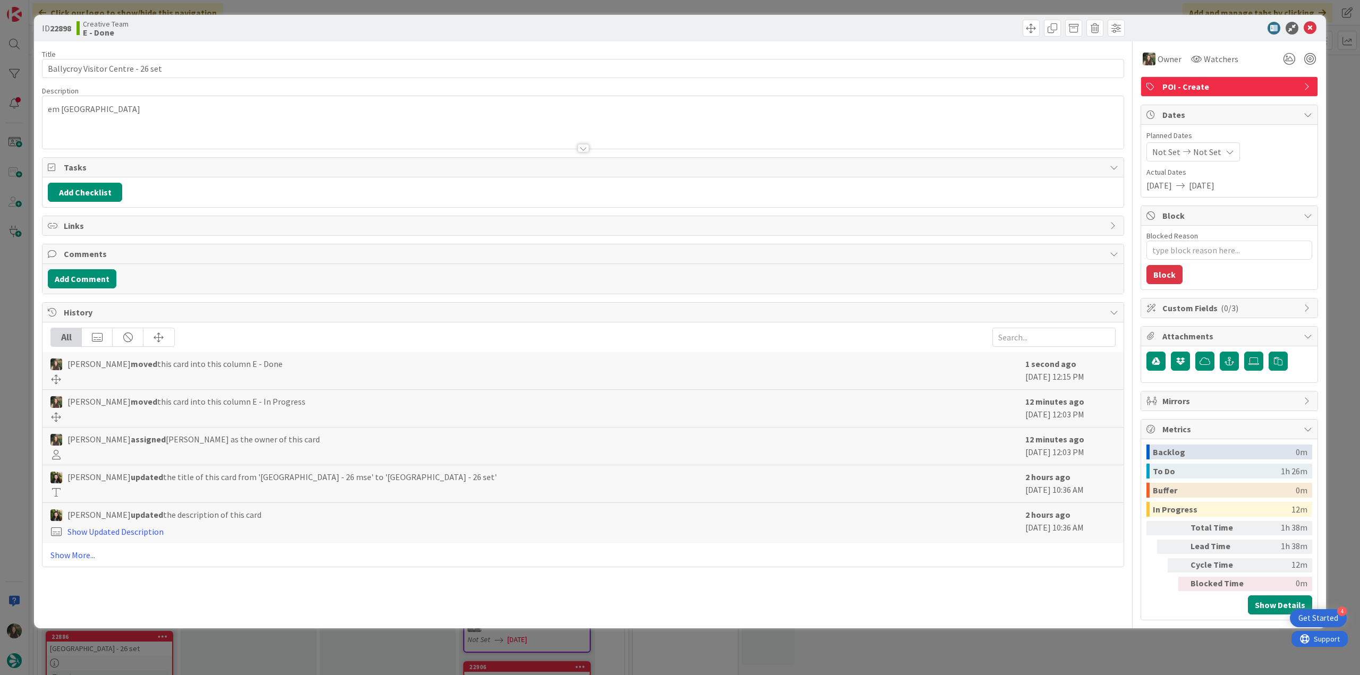
click at [988, 641] on div "ID 22898 Creative Team E - Done Title 33 / 128 Ballycroy Visitor Centre - 26 se…" at bounding box center [680, 337] width 1360 height 675
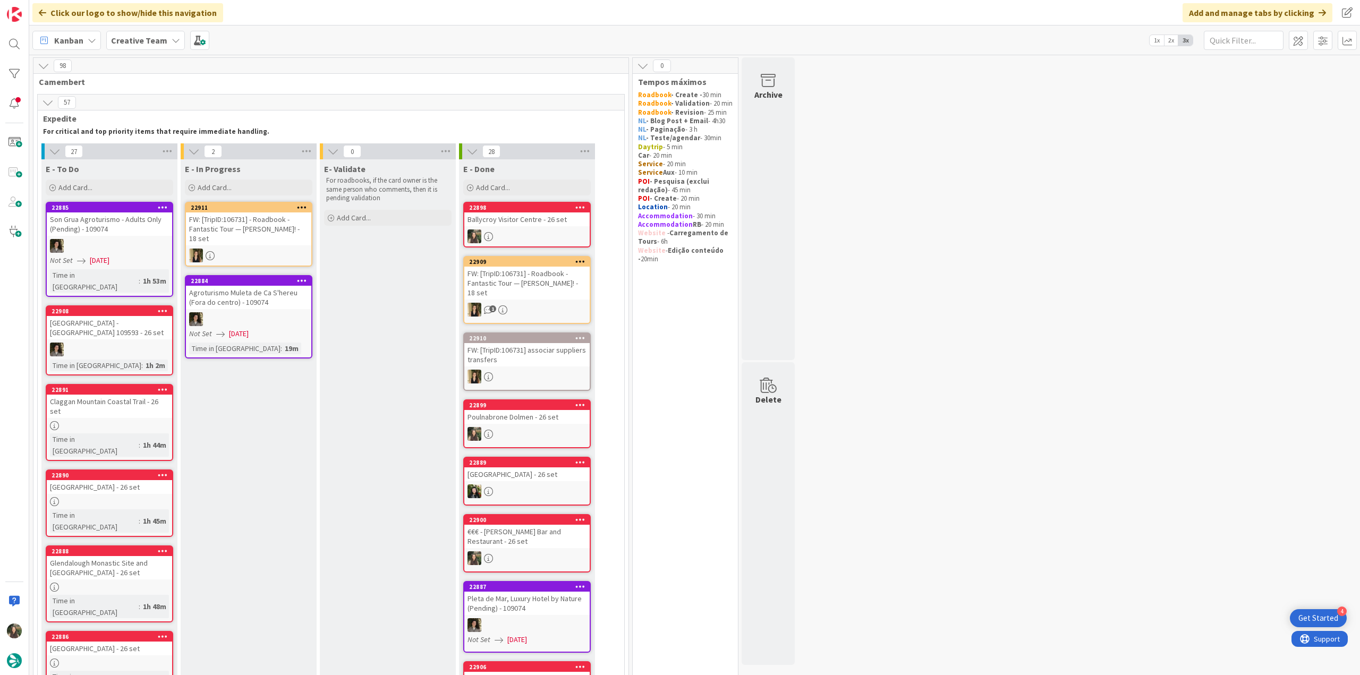
click at [557, 309] on div "1" at bounding box center [526, 310] width 125 height 14
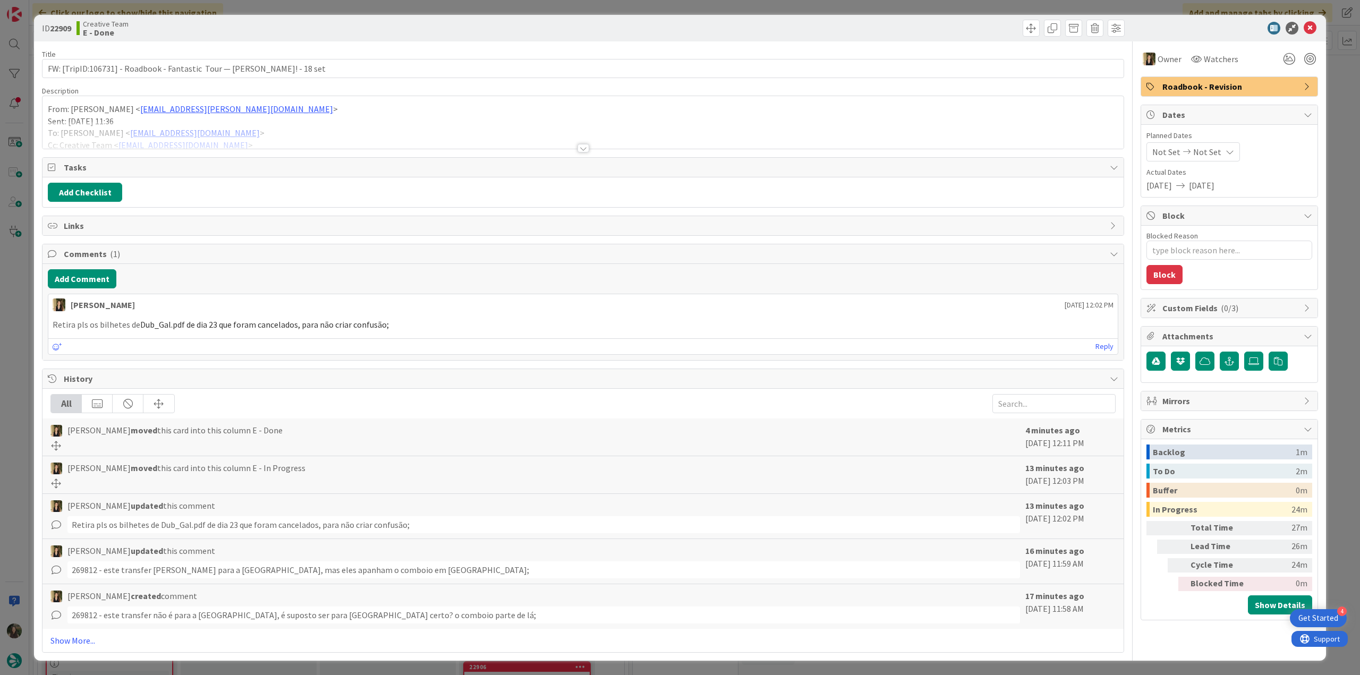
click at [1007, 671] on div "ID 22909 Creative Team E - Done Title 77 / 128 FW: [TripID:106731] - Roadbook -…" at bounding box center [680, 337] width 1360 height 675
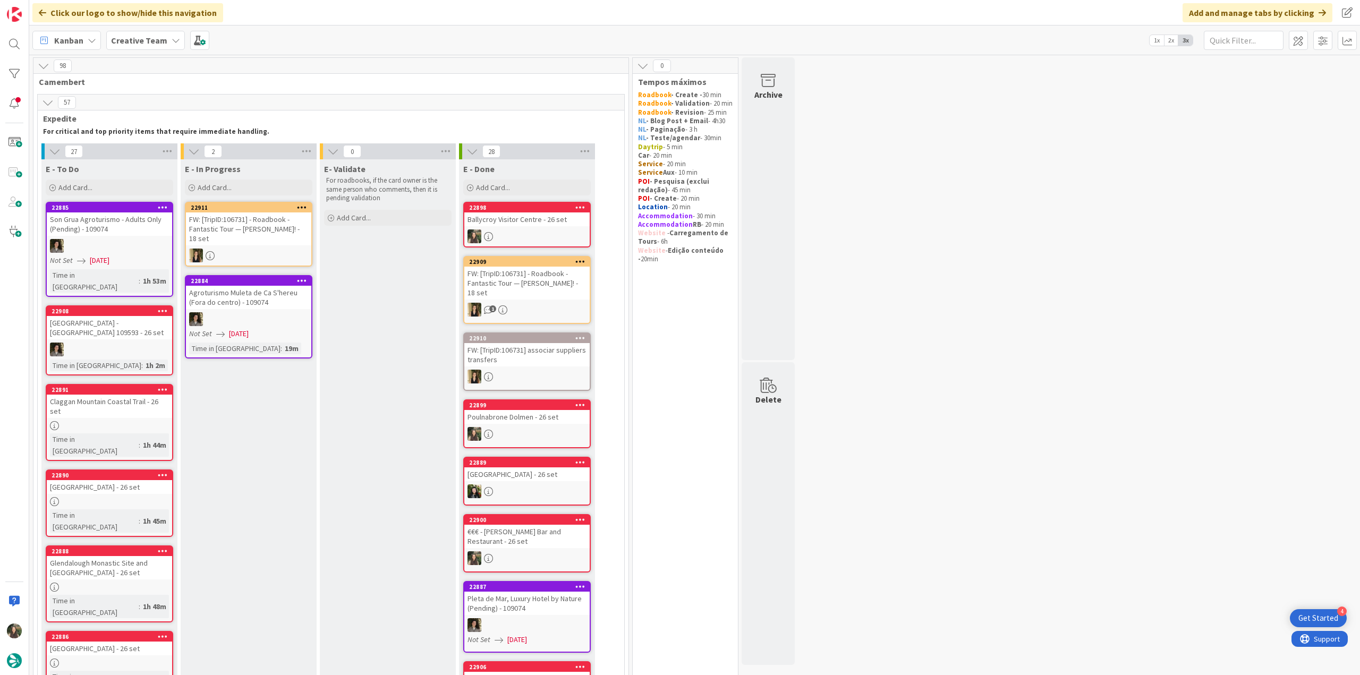
click at [533, 230] on div at bounding box center [526, 237] width 125 height 14
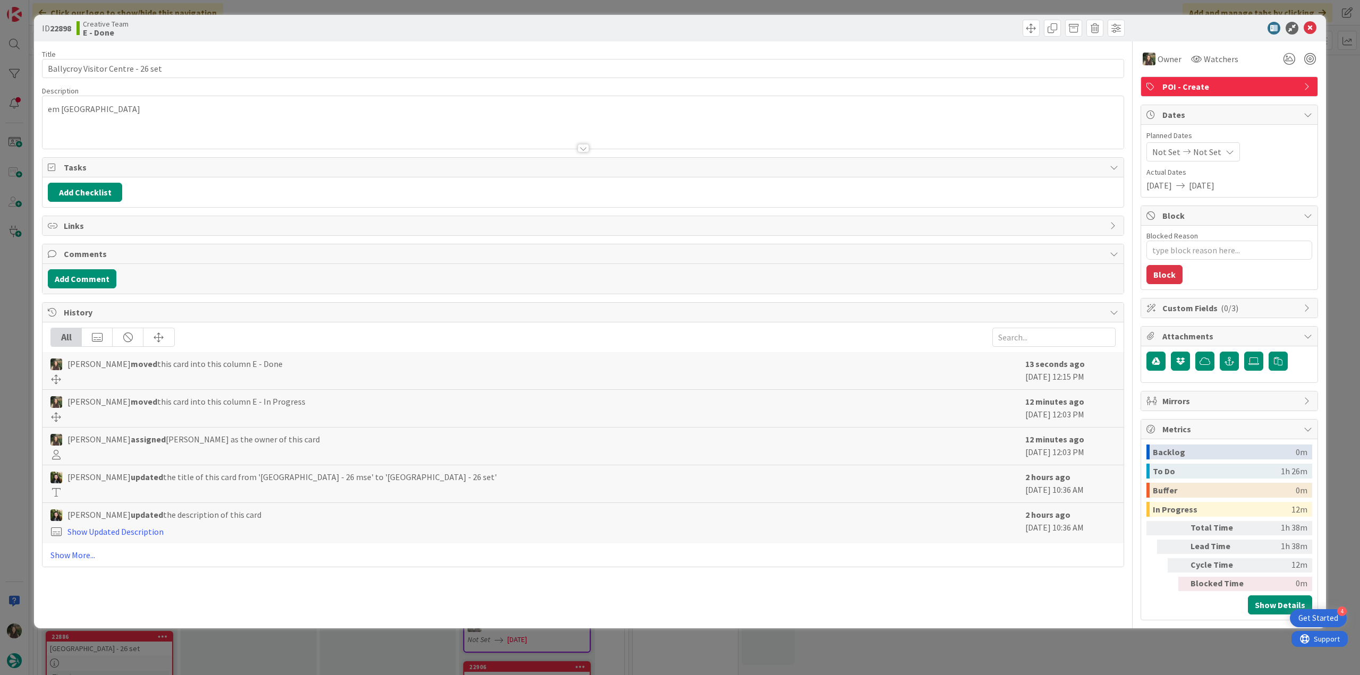
type textarea "x"
click at [945, 662] on div "ID 22898 Creative Team E - Done Title 33 / 128 Ballycroy Visitor Centre - 26 se…" at bounding box center [680, 337] width 1360 height 675
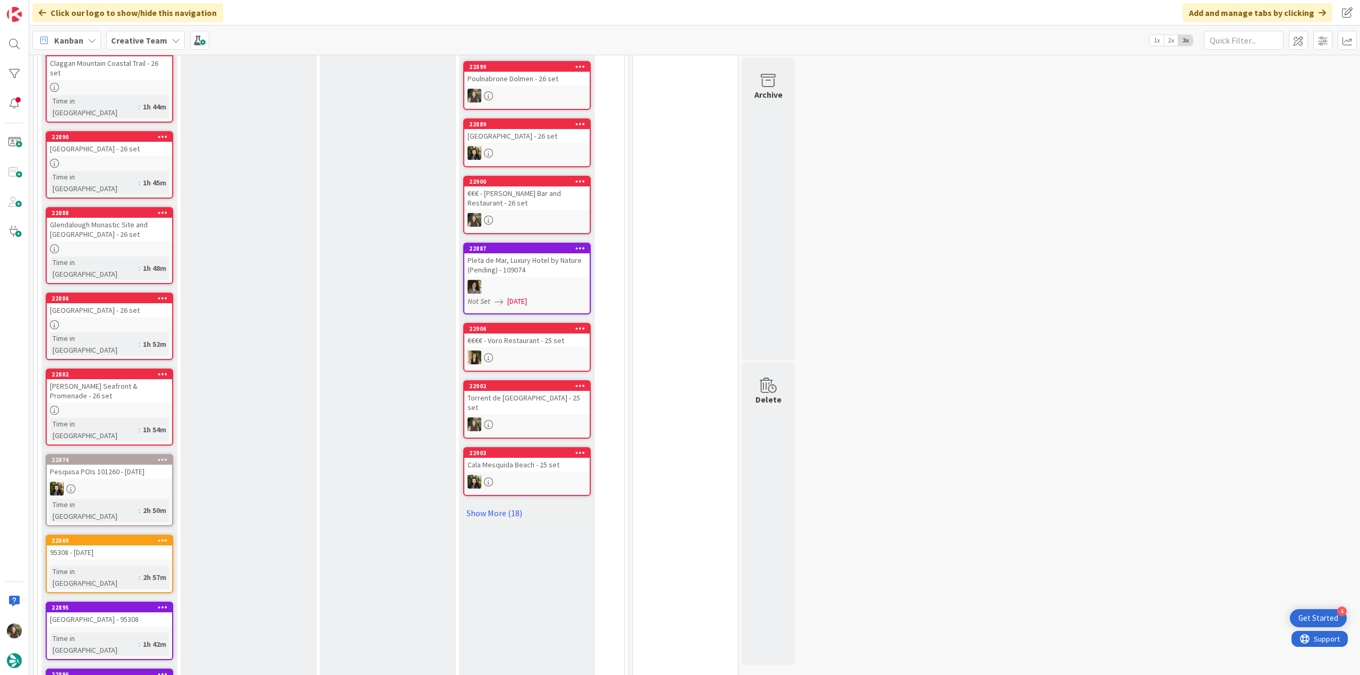
scroll to position [425, 0]
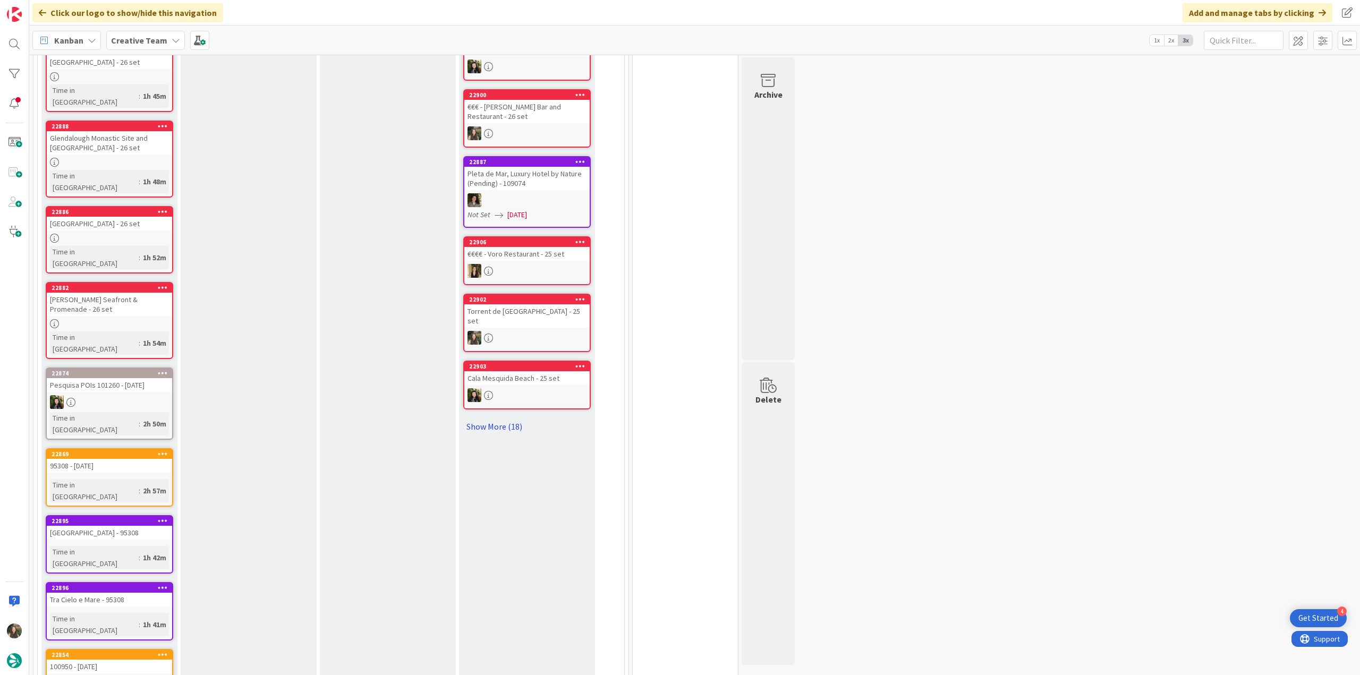
click at [498, 418] on link "Show More (18)" at bounding box center [527, 426] width 128 height 17
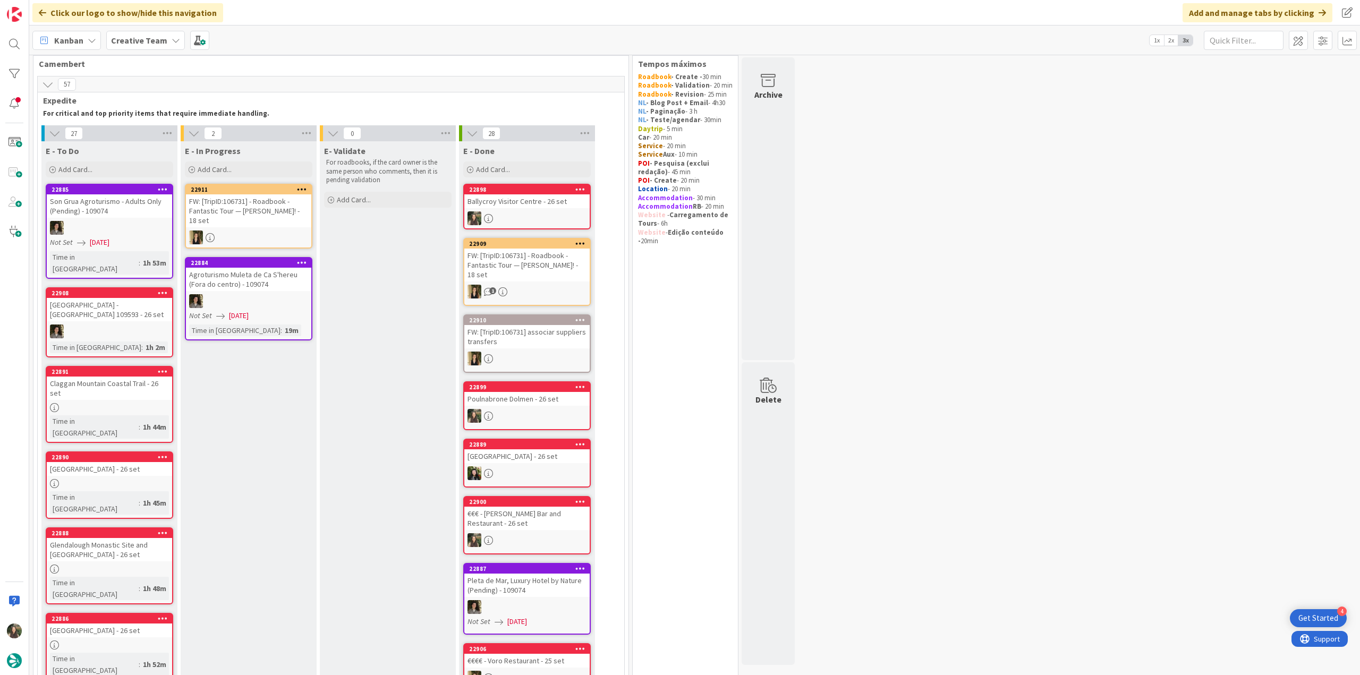
scroll to position [0, 0]
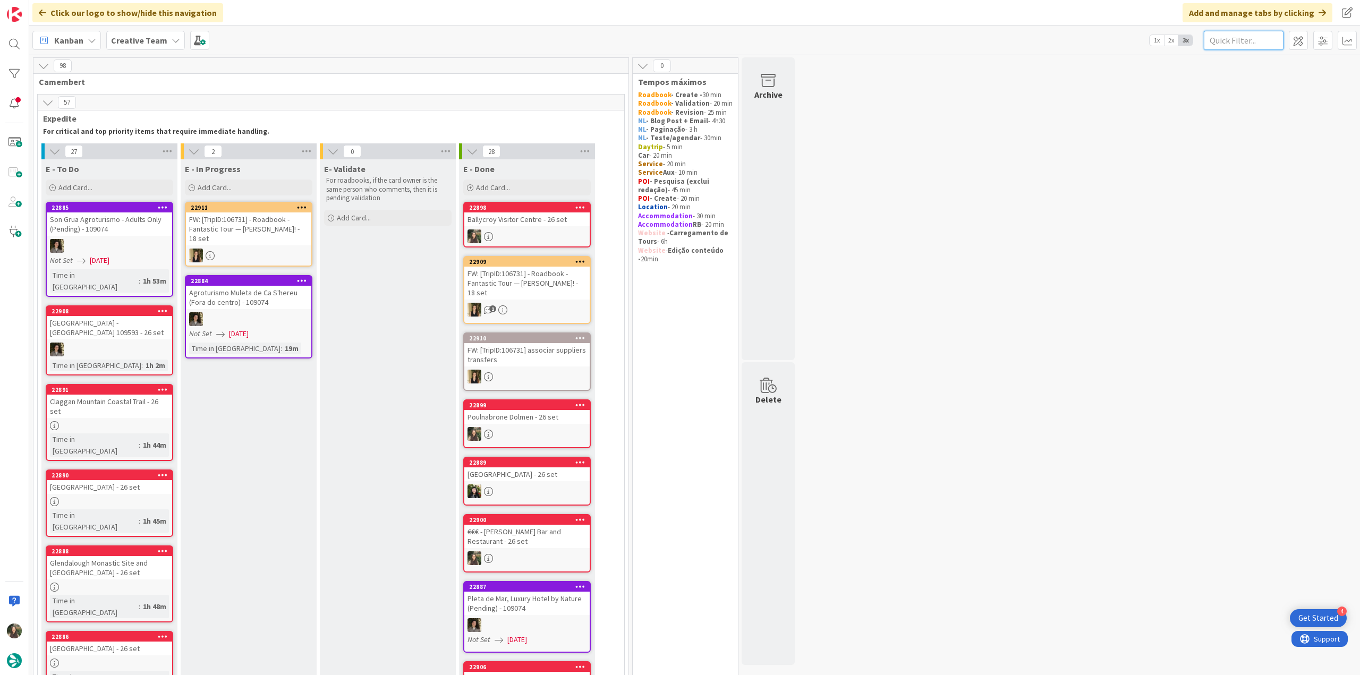
drag, startPoint x: 1227, startPoint y: 39, endPoint x: 1211, endPoint y: 41, distance: 16.0
click at [1227, 39] on input "text" at bounding box center [1244, 40] width 80 height 19
paste input "104963"
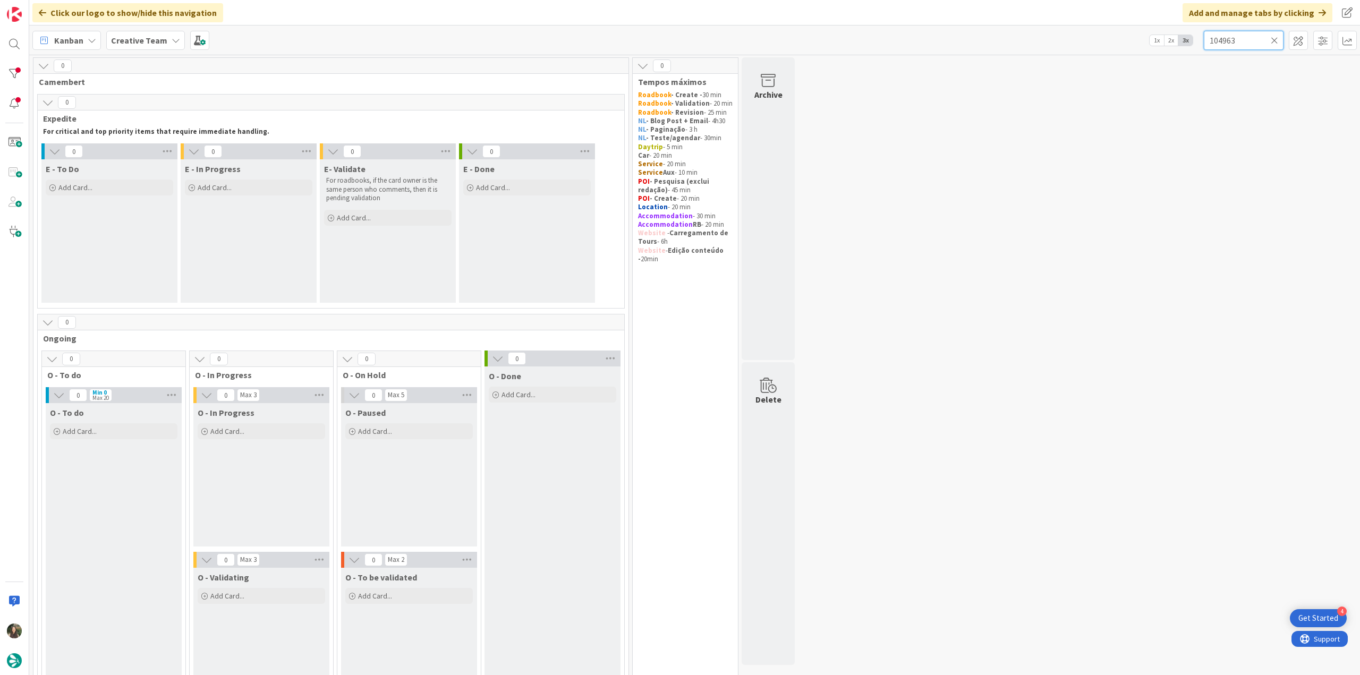
type input "104963"
click at [1274, 38] on icon at bounding box center [1274, 41] width 7 height 10
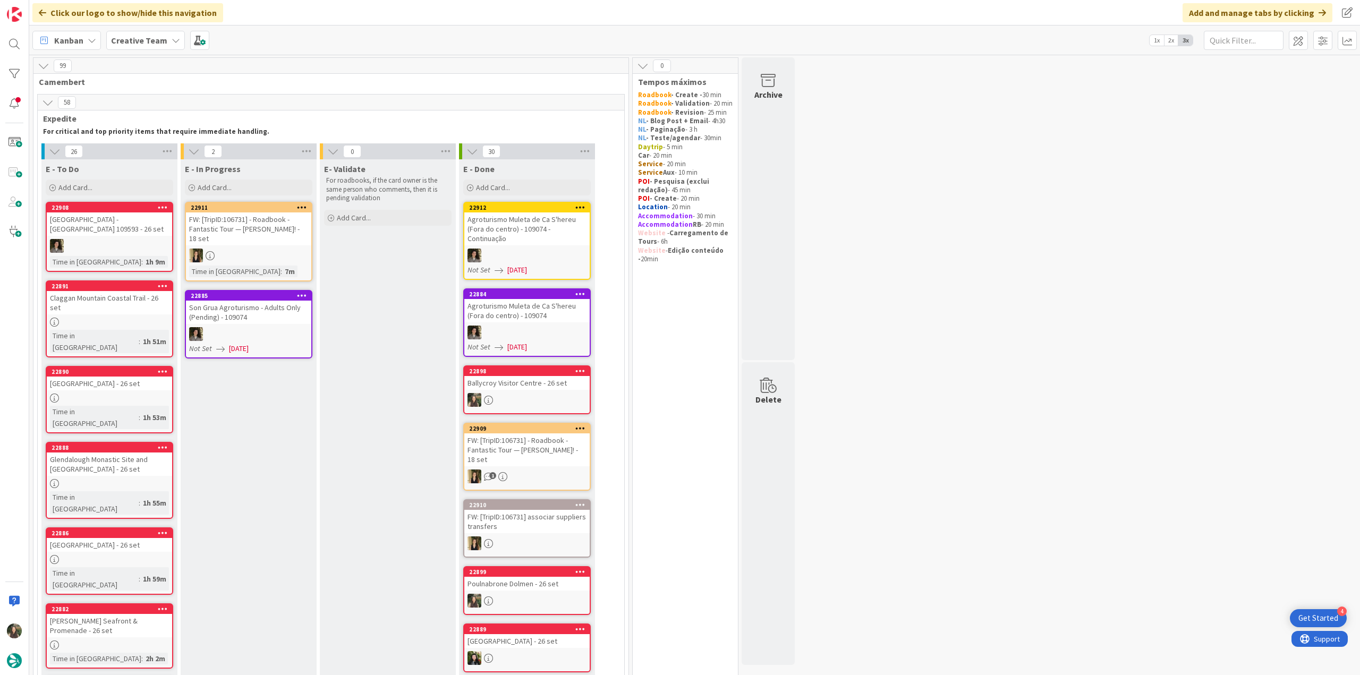
click at [143, 370] on link "22890 Ballycastle Beach - 26 set Time in Column : 1h 53m" at bounding box center [110, 399] width 128 height 67
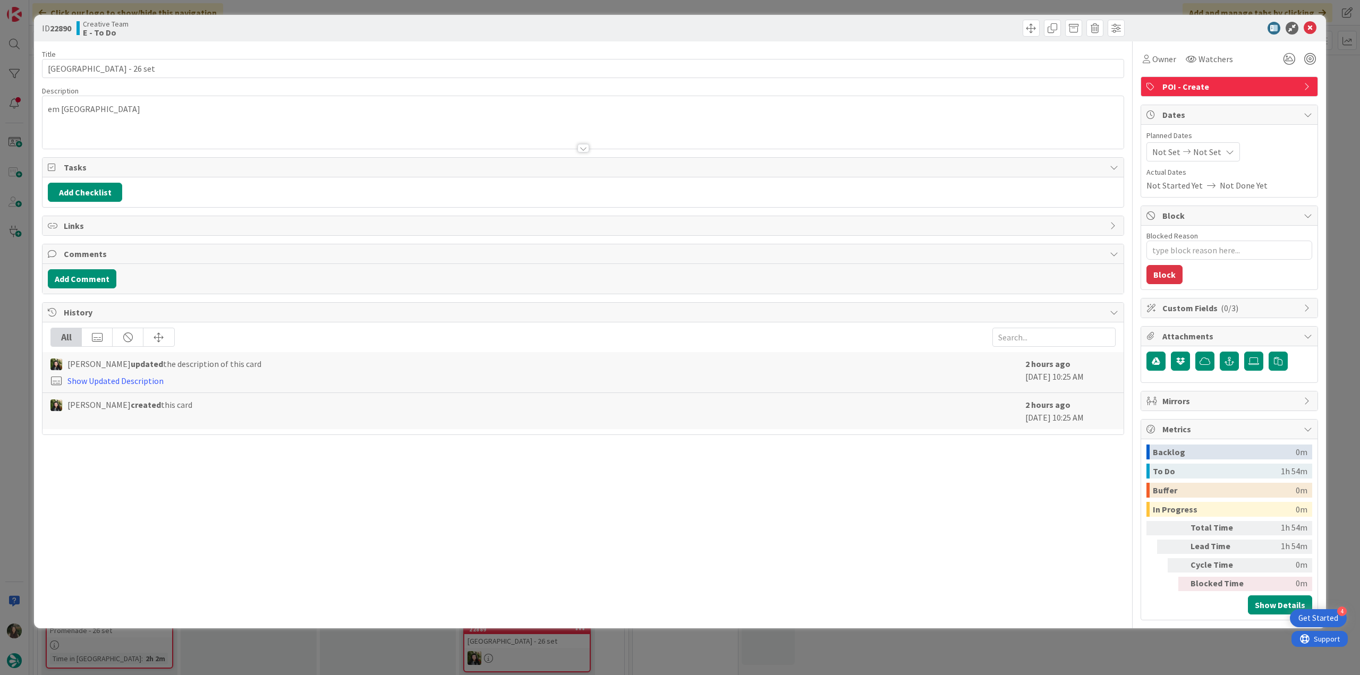
click at [27, 337] on div "ID 22890 Creative Team E - To Do Title 26 / 128 Ballycastle Beach - 26 set Desc…" at bounding box center [680, 337] width 1360 height 675
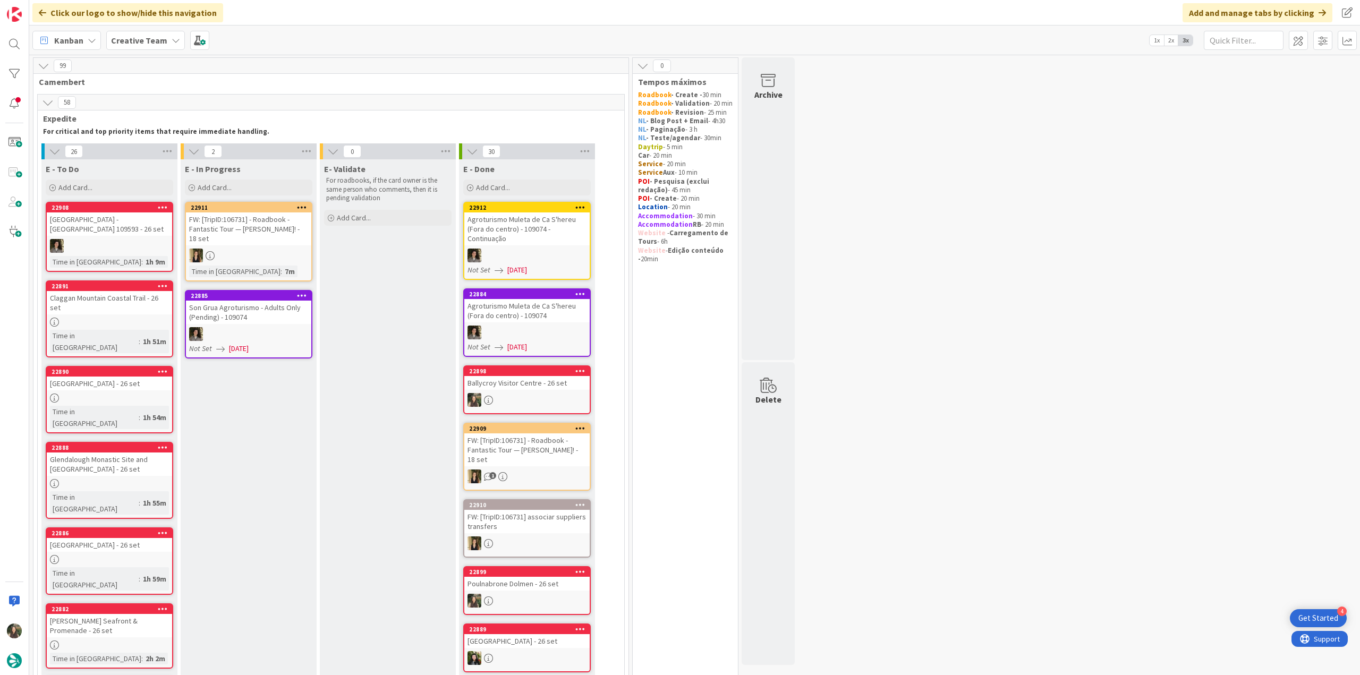
click at [142, 306] on link "22891 Claggan Mountain Coastal Trail - 26 set Time in Column : 1h 51m" at bounding box center [110, 319] width 128 height 77
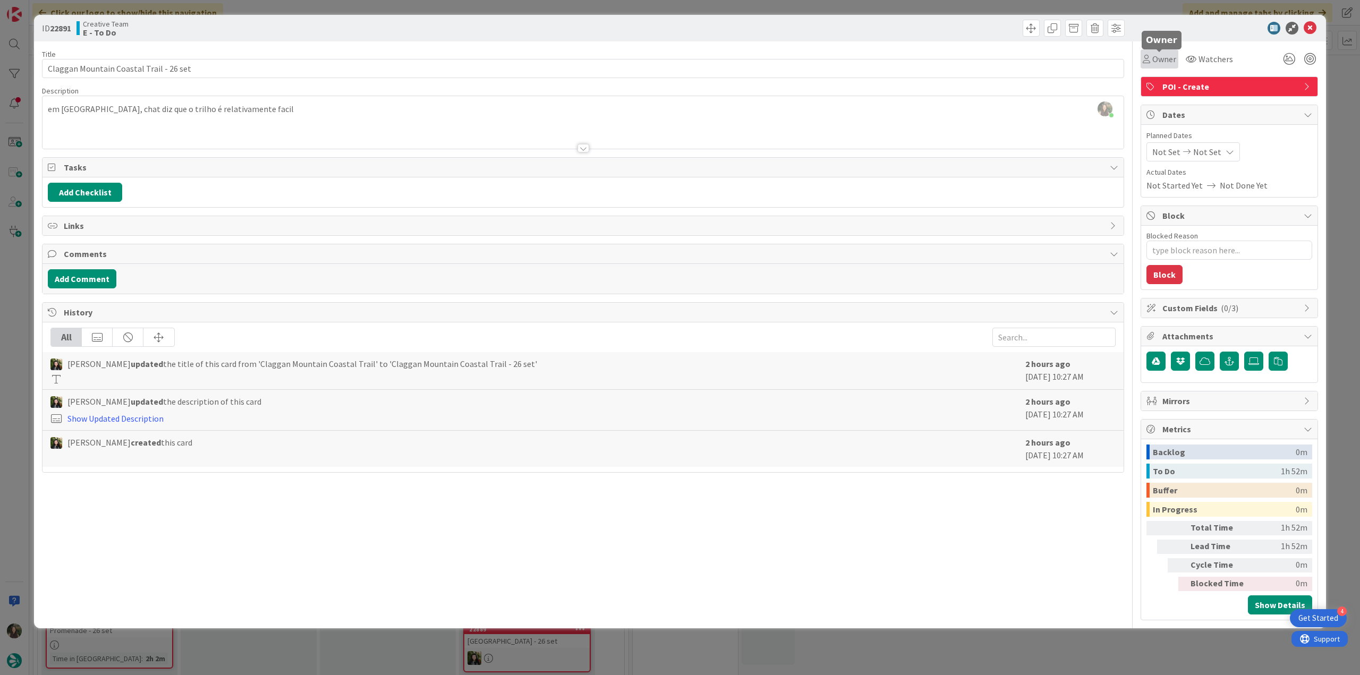
click at [1166, 62] on span "Owner" at bounding box center [1165, 59] width 24 height 13
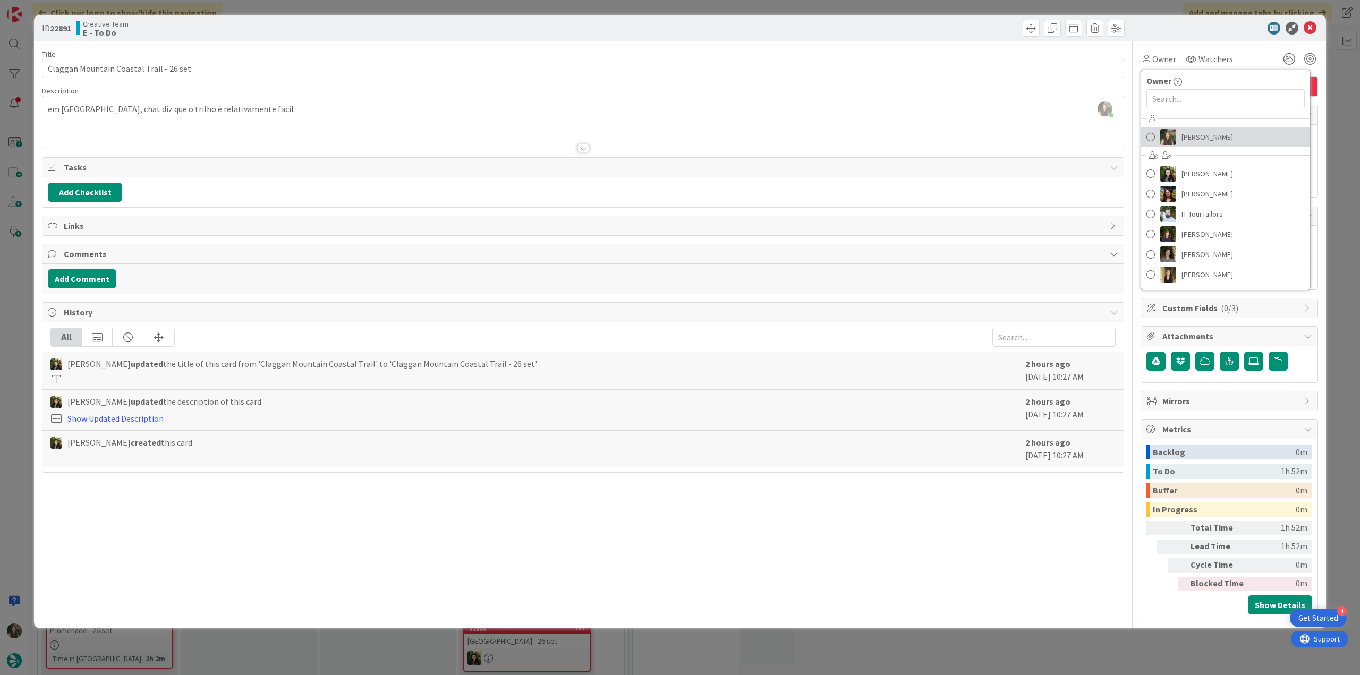
click at [1200, 140] on span "[PERSON_NAME]" at bounding box center [1208, 137] width 52 height 16
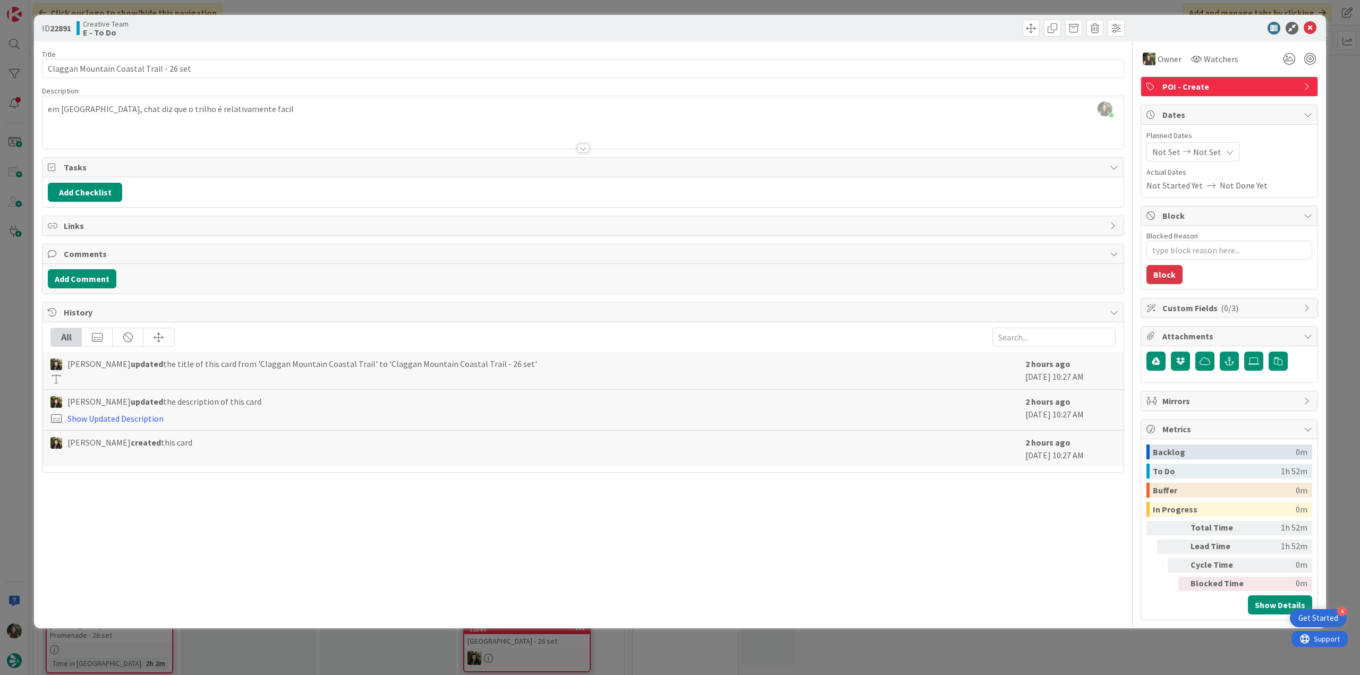
click at [1341, 103] on div "ID 22891 Creative Team E - To Do Title 39 / 128 Claggan Mountain Coastal Trail …" at bounding box center [680, 337] width 1360 height 675
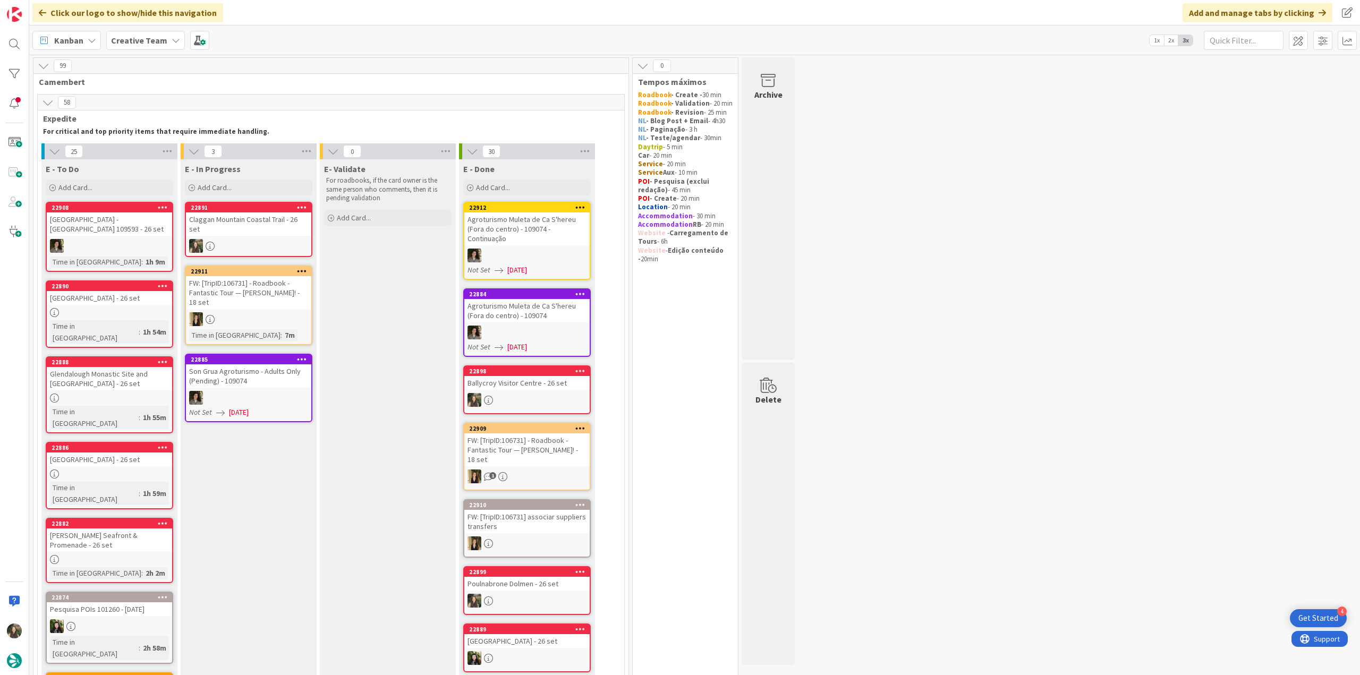
click at [249, 226] on div "Claggan Mountain Coastal Trail - 26 set" at bounding box center [248, 224] width 125 height 23
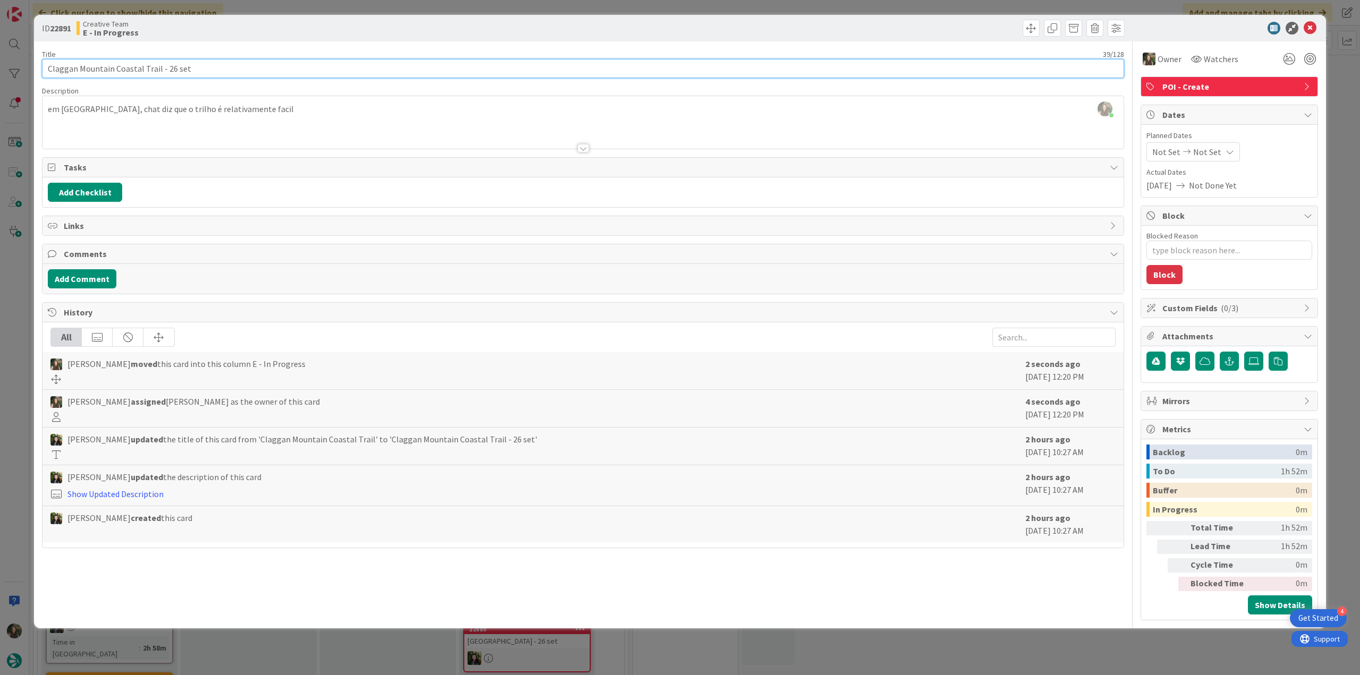
drag, startPoint x: 159, startPoint y: 70, endPoint x: 42, endPoint y: 70, distance: 116.9
click at [42, 70] on input "Claggan Mountain Coastal Trail - 26 set" at bounding box center [583, 68] width 1083 height 19
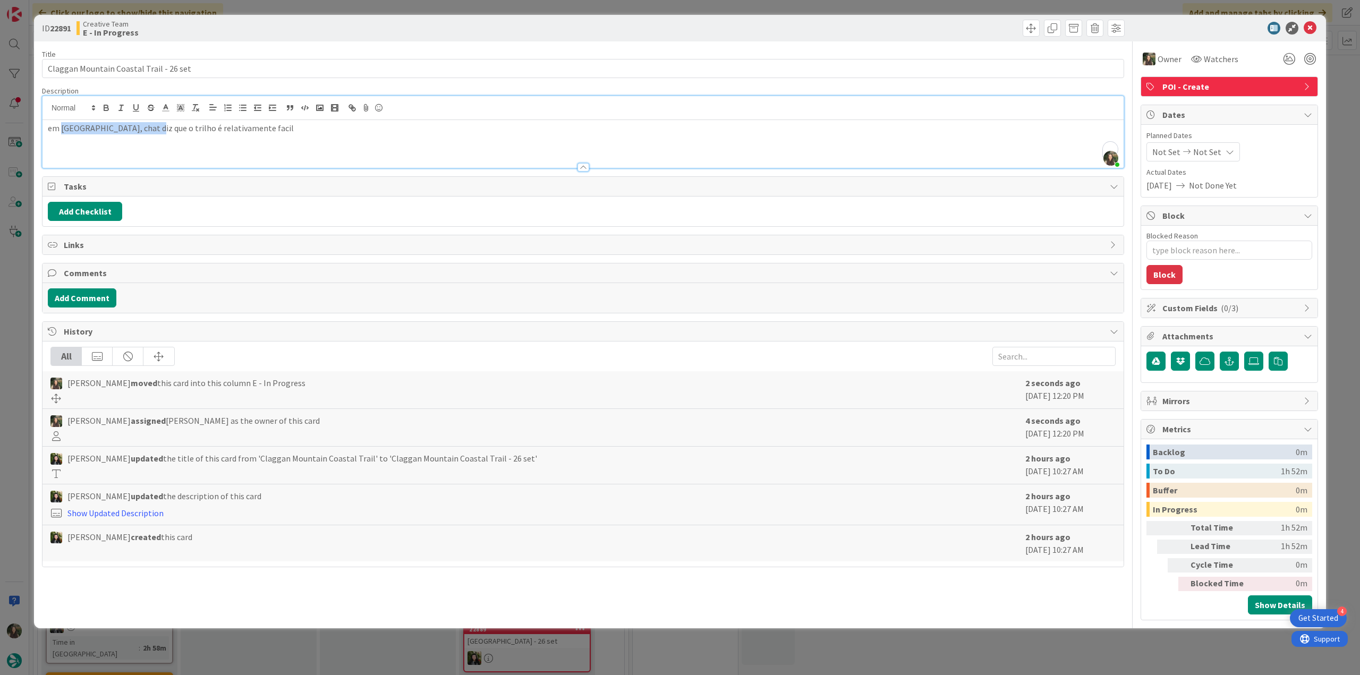
drag, startPoint x: 62, startPoint y: 109, endPoint x: 152, endPoint y: 125, distance: 91.3
click at [152, 125] on p "em Wild Nephin National Park, chat diz que o trilho é relativamente facil" at bounding box center [583, 128] width 1071 height 12
click at [26, 269] on div "ID 22891 Creative Team E - In Progress Title 39 / 128 Claggan Mountain Coastal …" at bounding box center [680, 337] width 1360 height 675
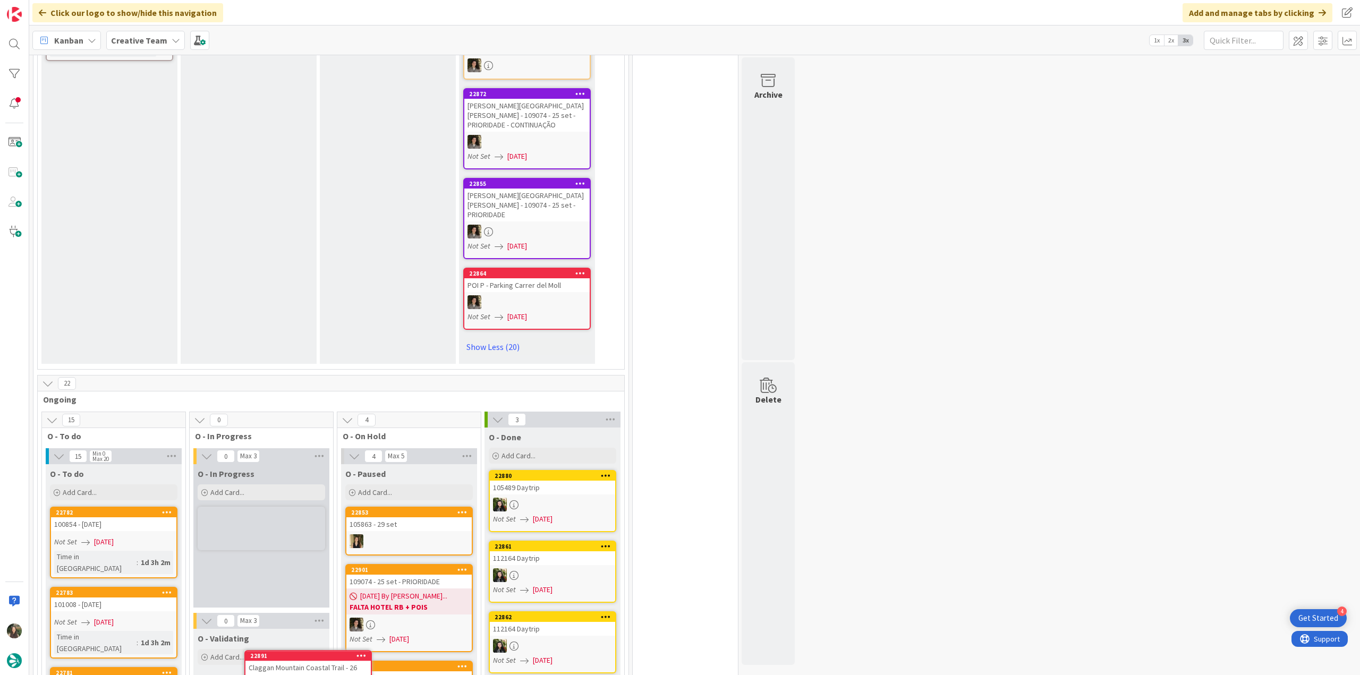
scroll to position [2044, 0]
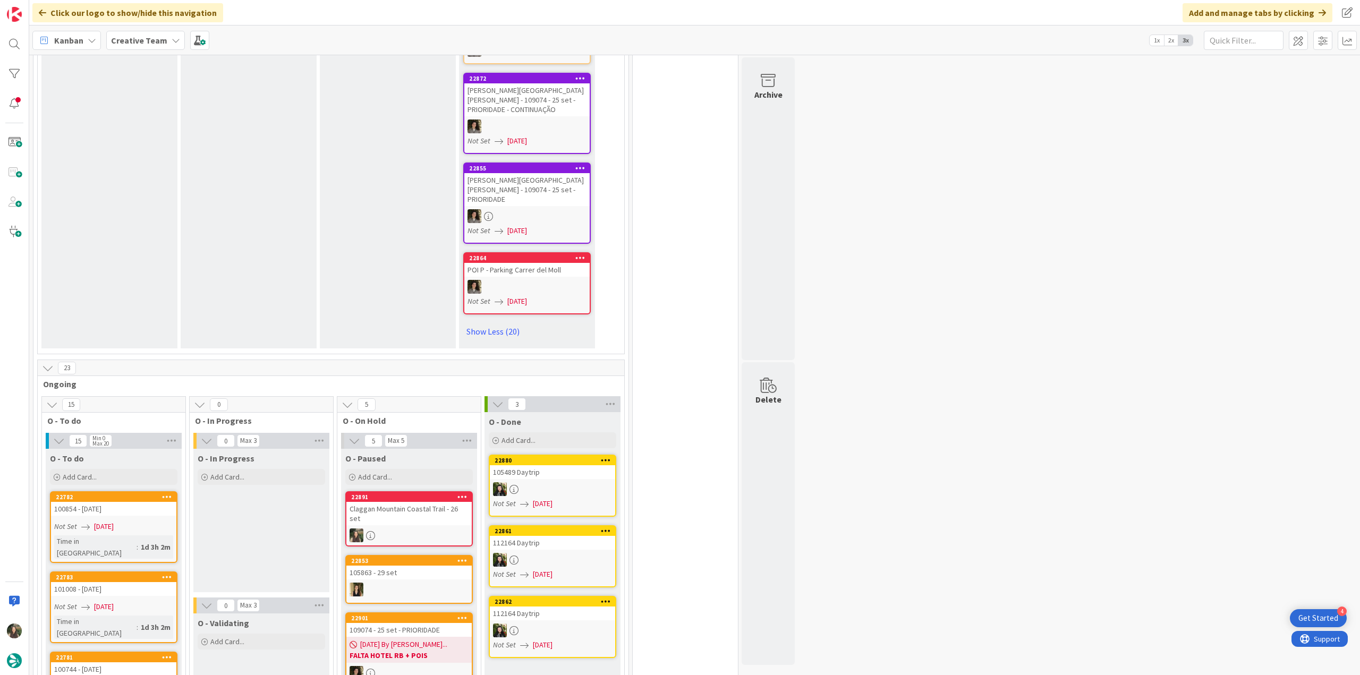
click at [426, 502] on div "Claggan Mountain Coastal Trail - 26 set" at bounding box center [409, 513] width 125 height 23
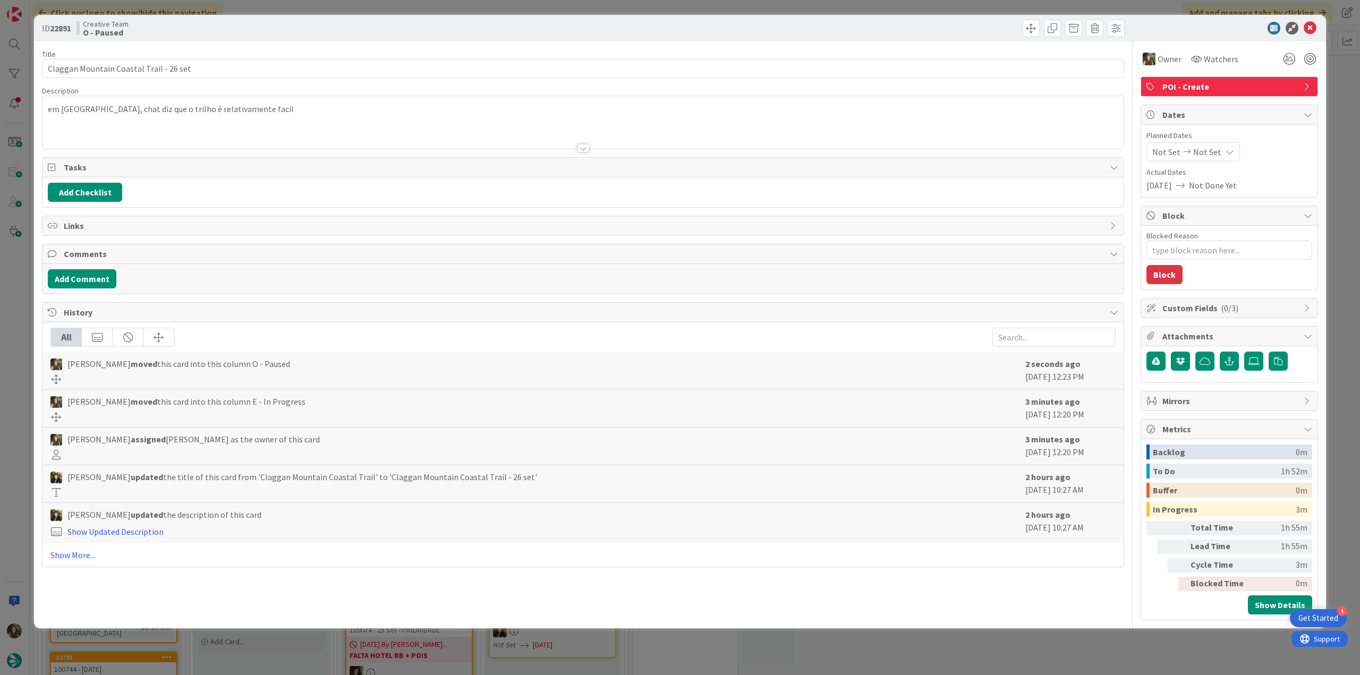
click at [1030, 648] on div "ID 22891 Creative Team O - Paused Title 39 / 128 Claggan Mountain Coastal Trail…" at bounding box center [680, 337] width 1360 height 675
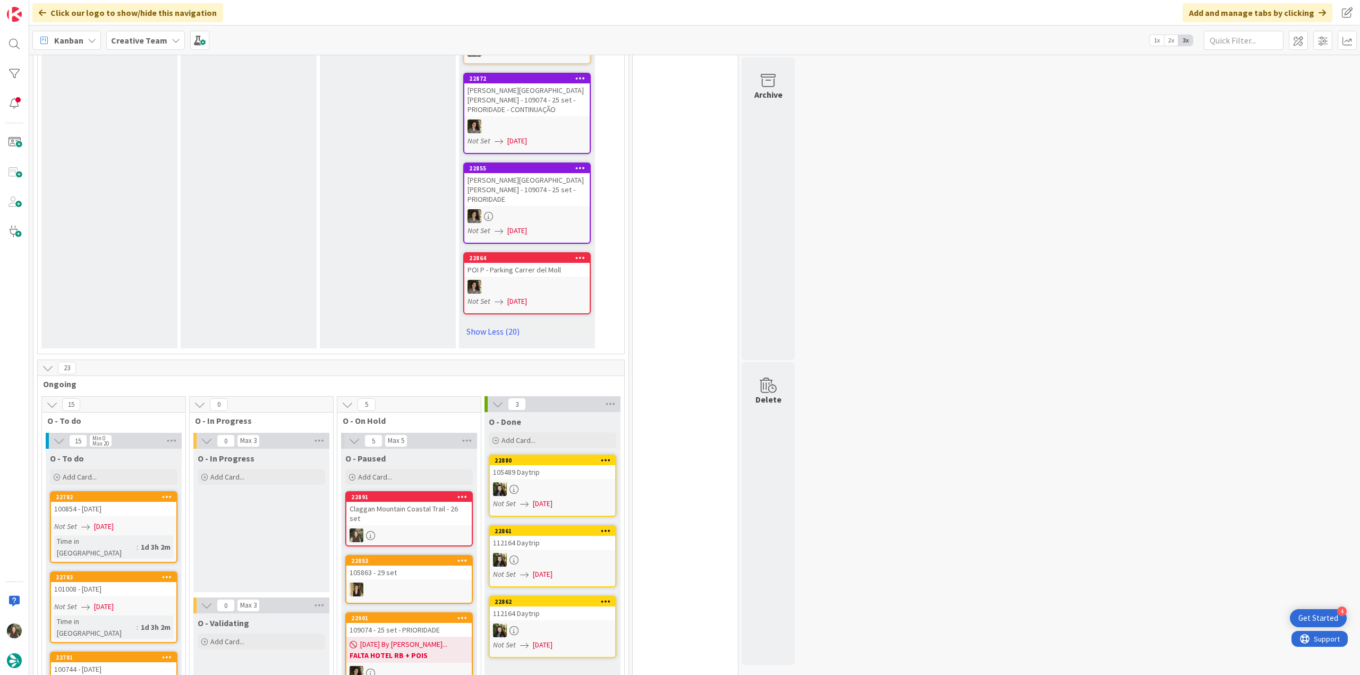
click at [410, 529] on div at bounding box center [409, 536] width 125 height 14
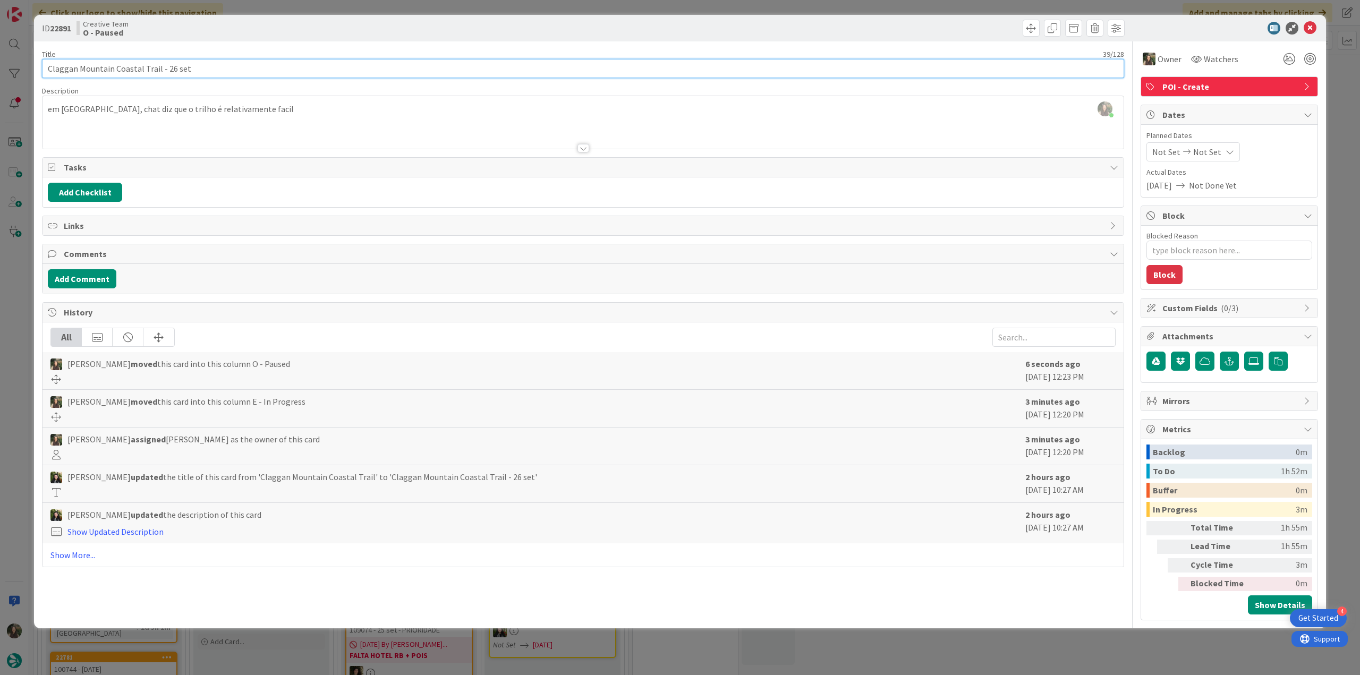
drag, startPoint x: 47, startPoint y: 67, endPoint x: 157, endPoint y: 72, distance: 110.6
click at [157, 72] on input "Claggan Mountain Coastal Trail - 26 set" at bounding box center [583, 68] width 1083 height 19
click at [1067, 643] on div "ID 22891 Creative Team O - Paused Title 39 / 128 Claggan Mountain Coastal Trail…" at bounding box center [680, 337] width 1360 height 675
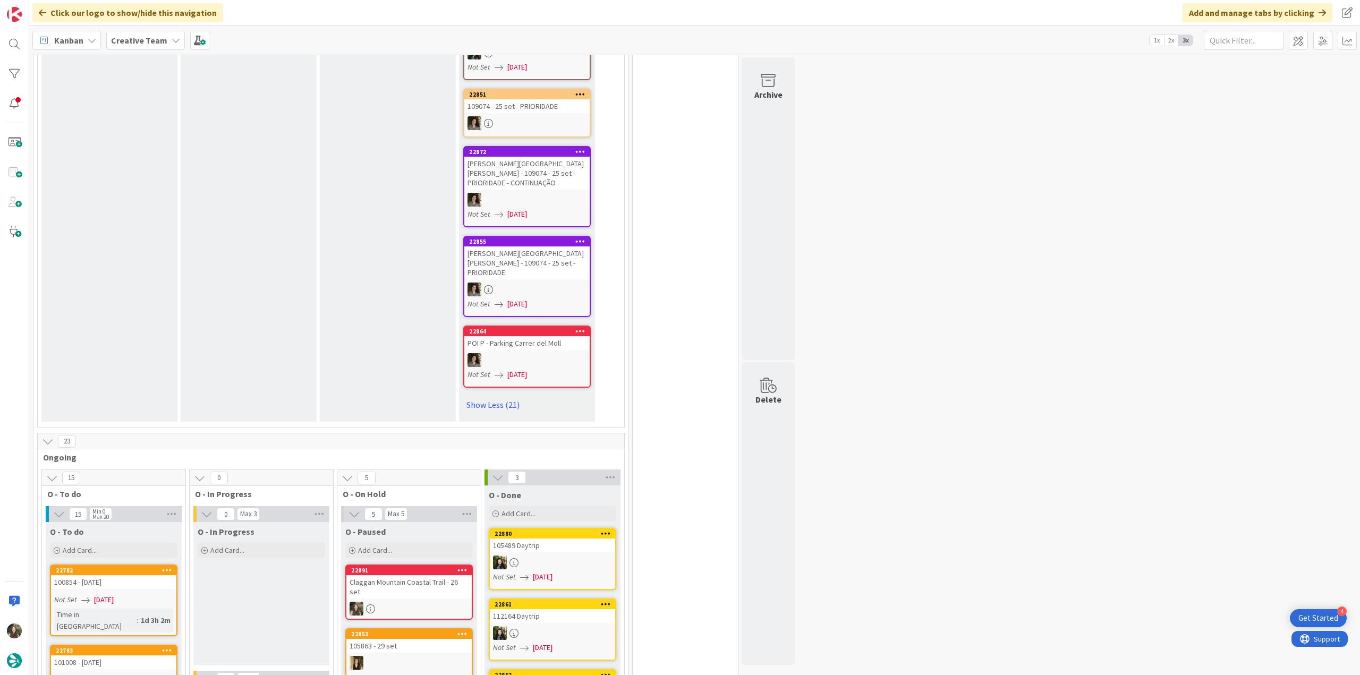
click at [449, 602] on div at bounding box center [409, 609] width 125 height 14
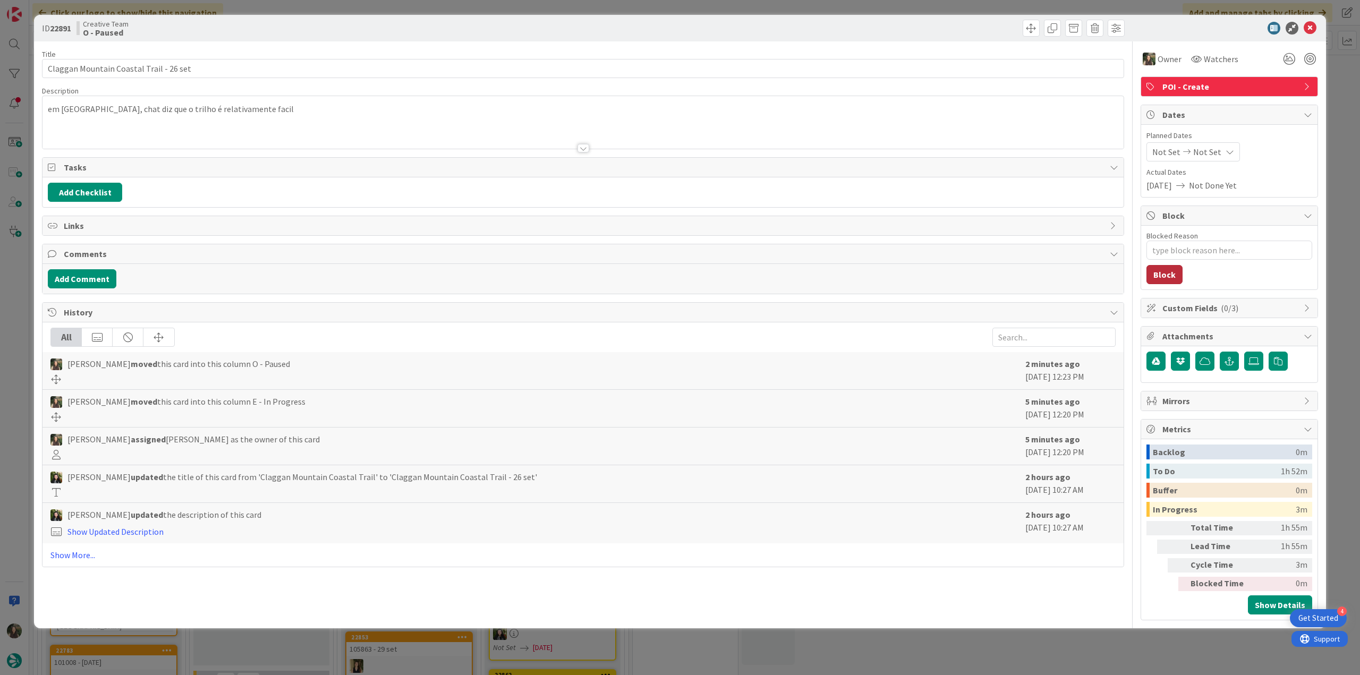
click at [1171, 278] on button "Block" at bounding box center [1165, 274] width 36 height 19
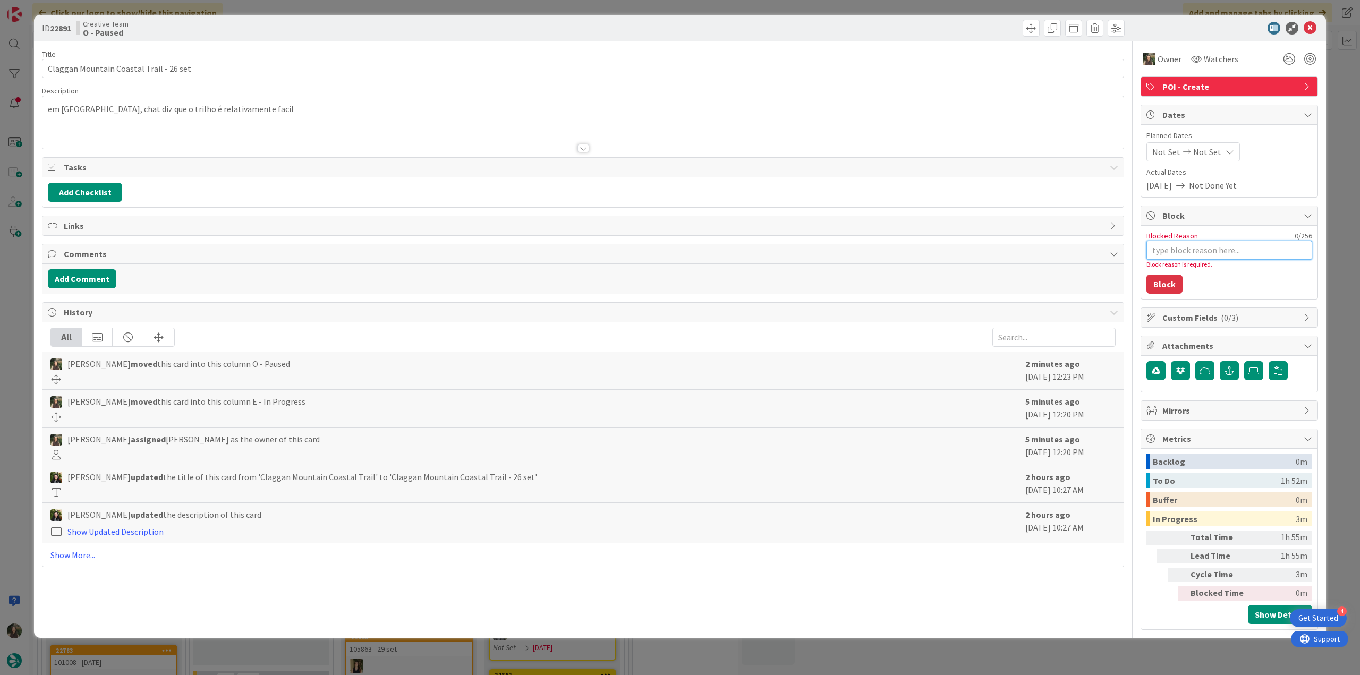
click at [1182, 253] on textarea "Blocked Reason" at bounding box center [1230, 250] width 166 height 19
type textarea "x"
type textarea "t"
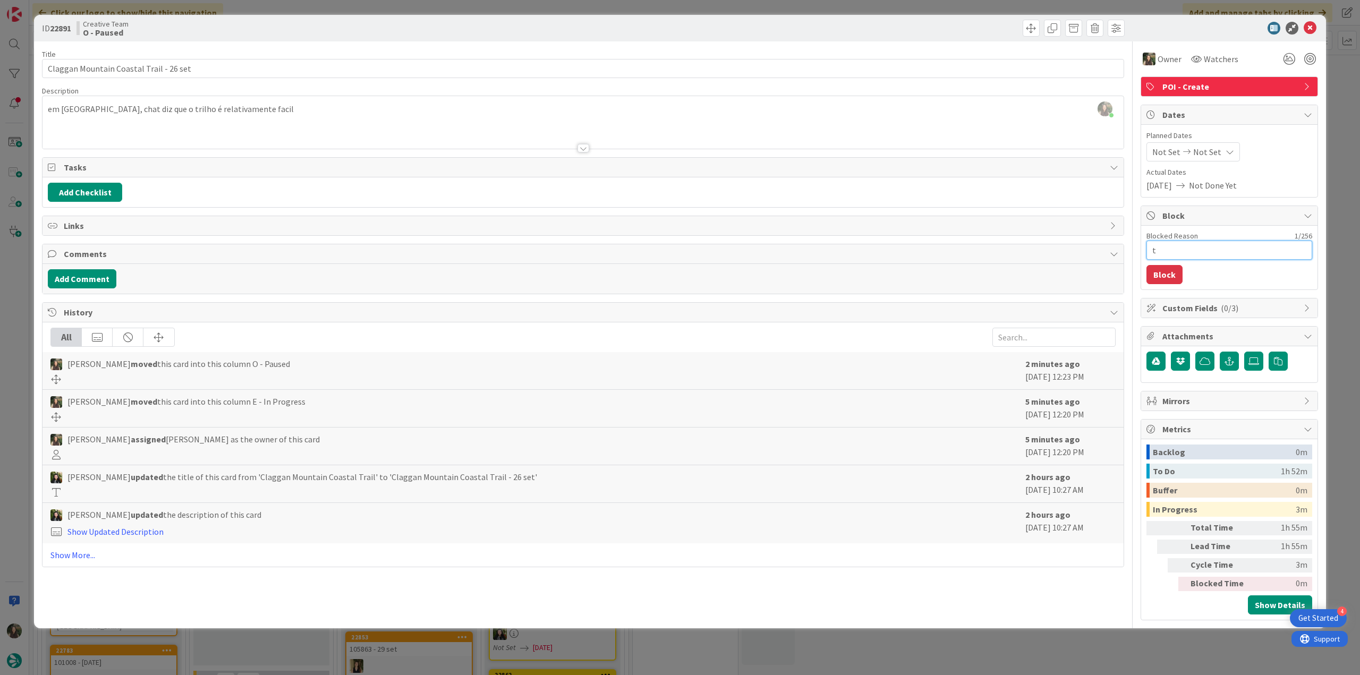
type textarea "x"
type textarea "te"
type textarea "x"
type textarea "tem"
type textarea "x"
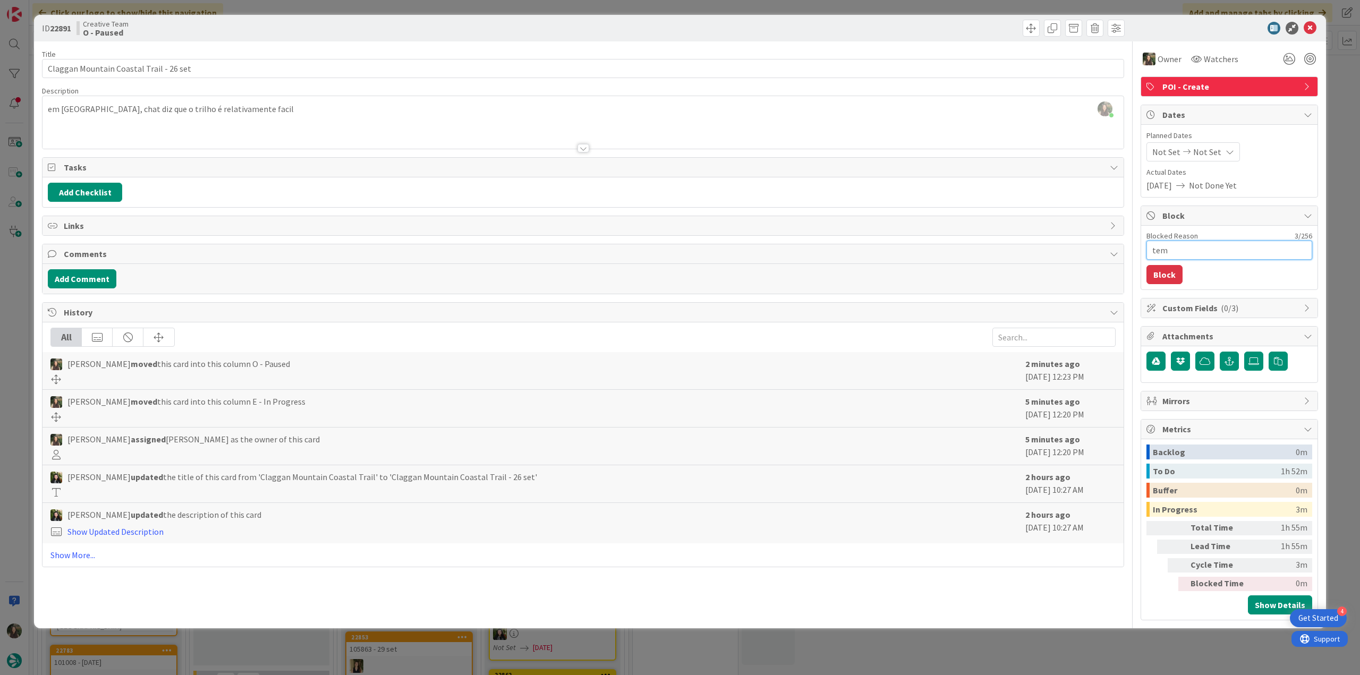
type textarea "temp"
type textarea "x"
type textarea "temp"
type textarea "x"
type textarea "temp c"
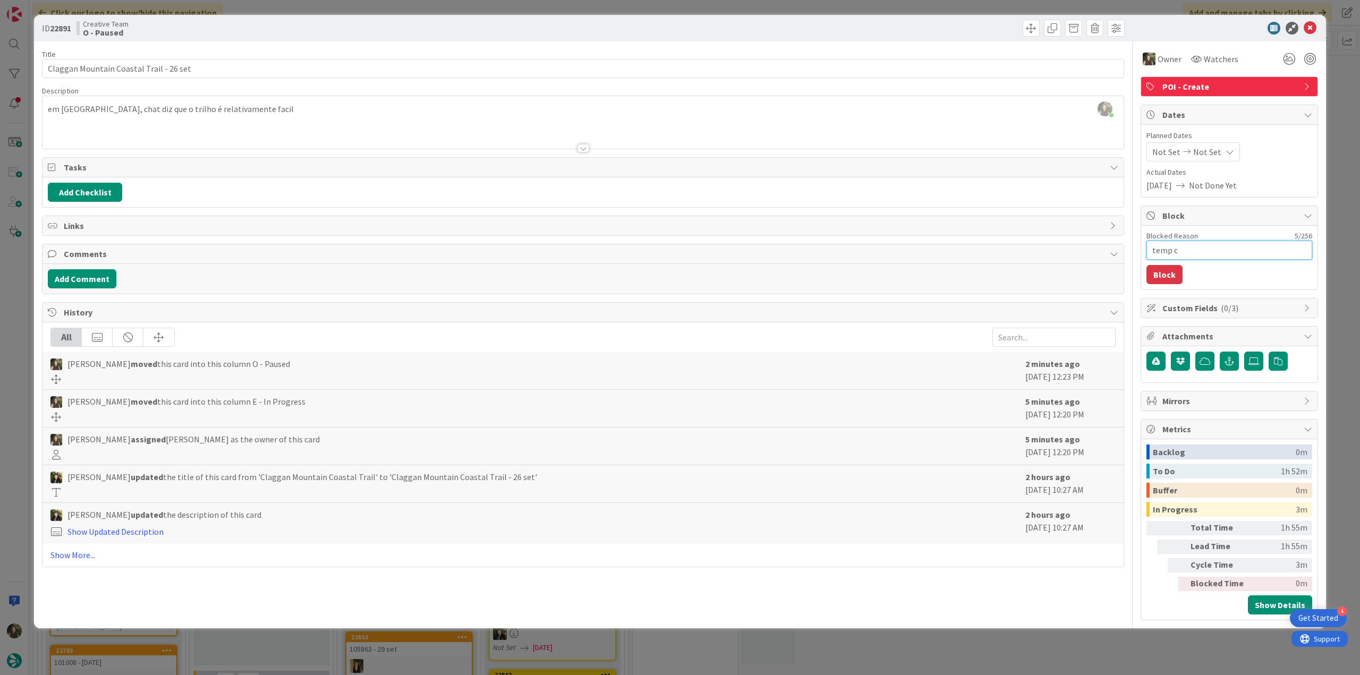
type textarea "x"
type textarea "temp cl"
type textarea "x"
type textarea "temp clo"
type textarea "x"
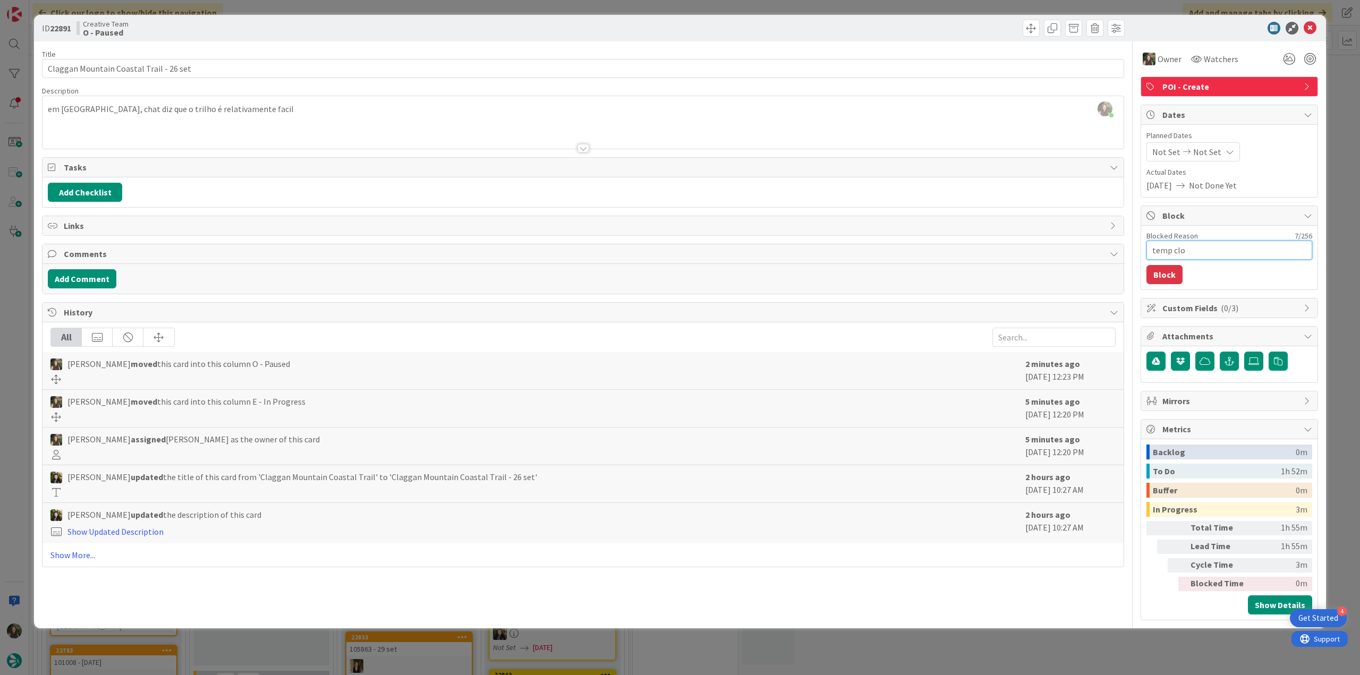
type textarea "temp clos"
type textarea "x"
type textarea "temp close"
type textarea "x"
type textarea "temp closed"
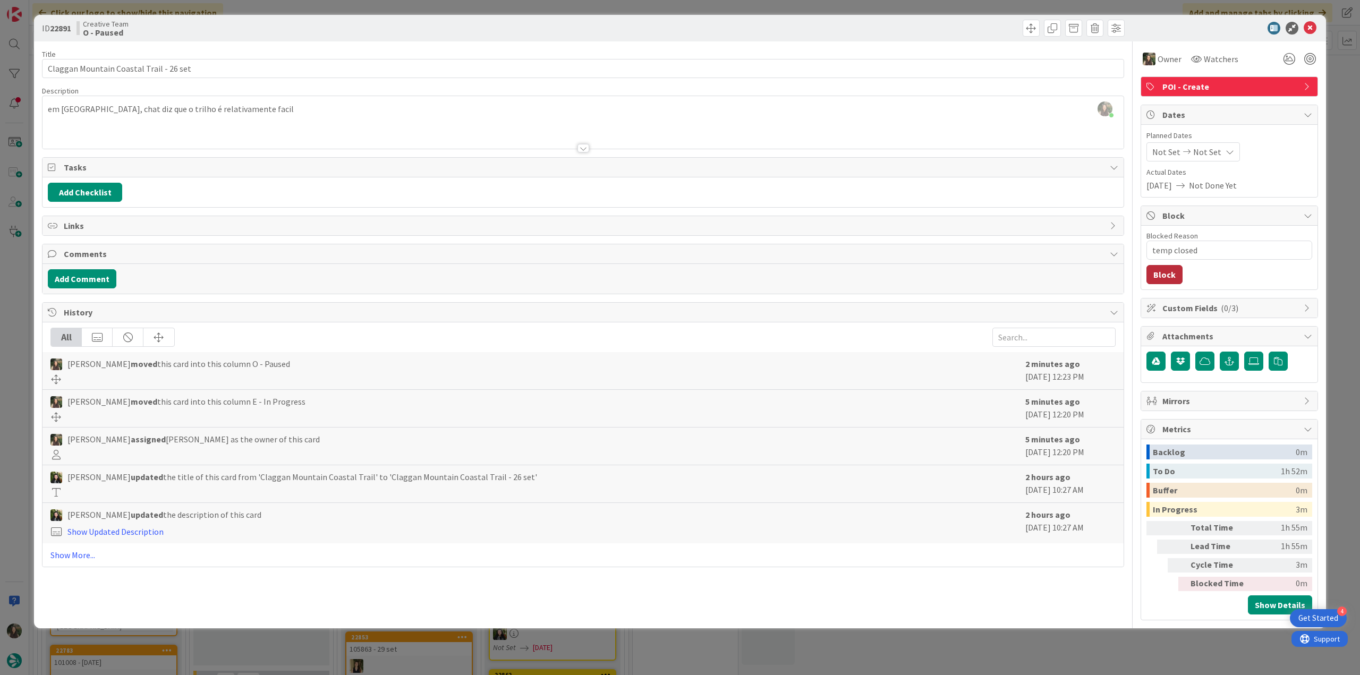
click at [1178, 284] on button "Block" at bounding box center [1165, 274] width 36 height 19
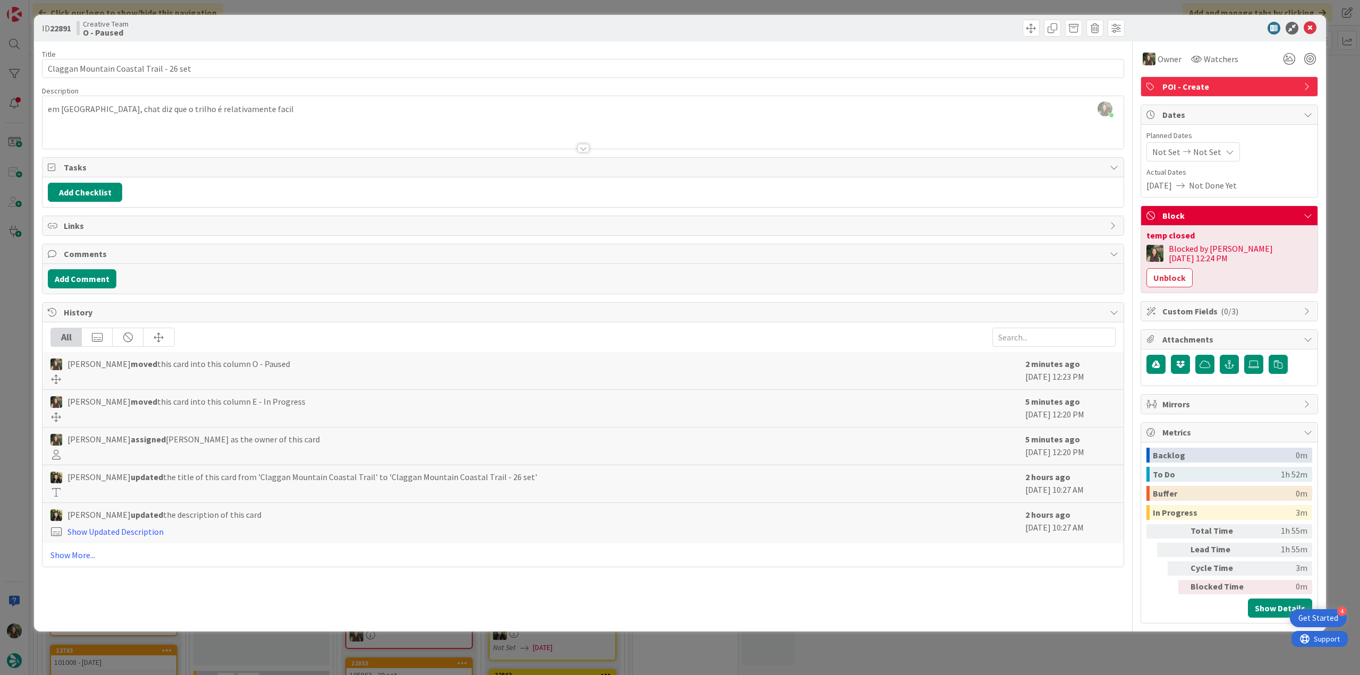
click at [1337, 239] on div "ID 22891 Creative Team O - Paused Title 39 / 128 Claggan Mountain Coastal Trail…" at bounding box center [680, 337] width 1360 height 675
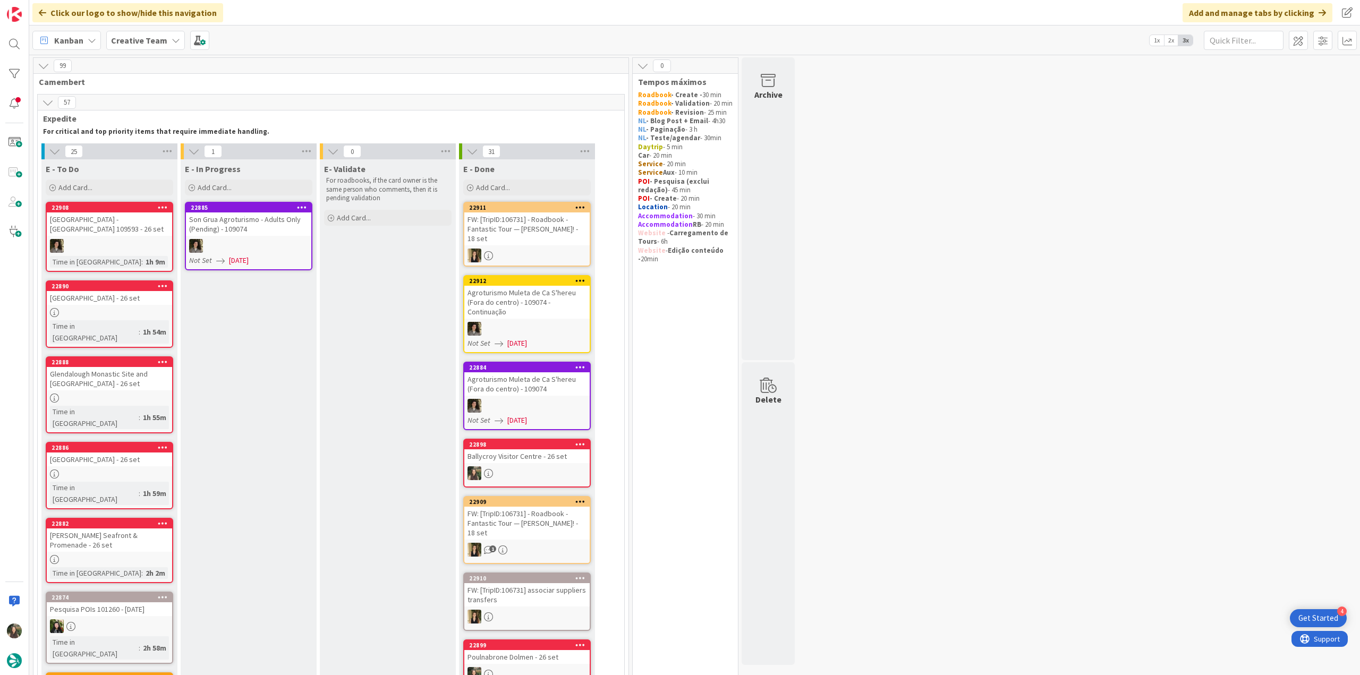
click at [151, 305] on div "[GEOGRAPHIC_DATA] - [DATE]" at bounding box center [109, 298] width 125 height 14
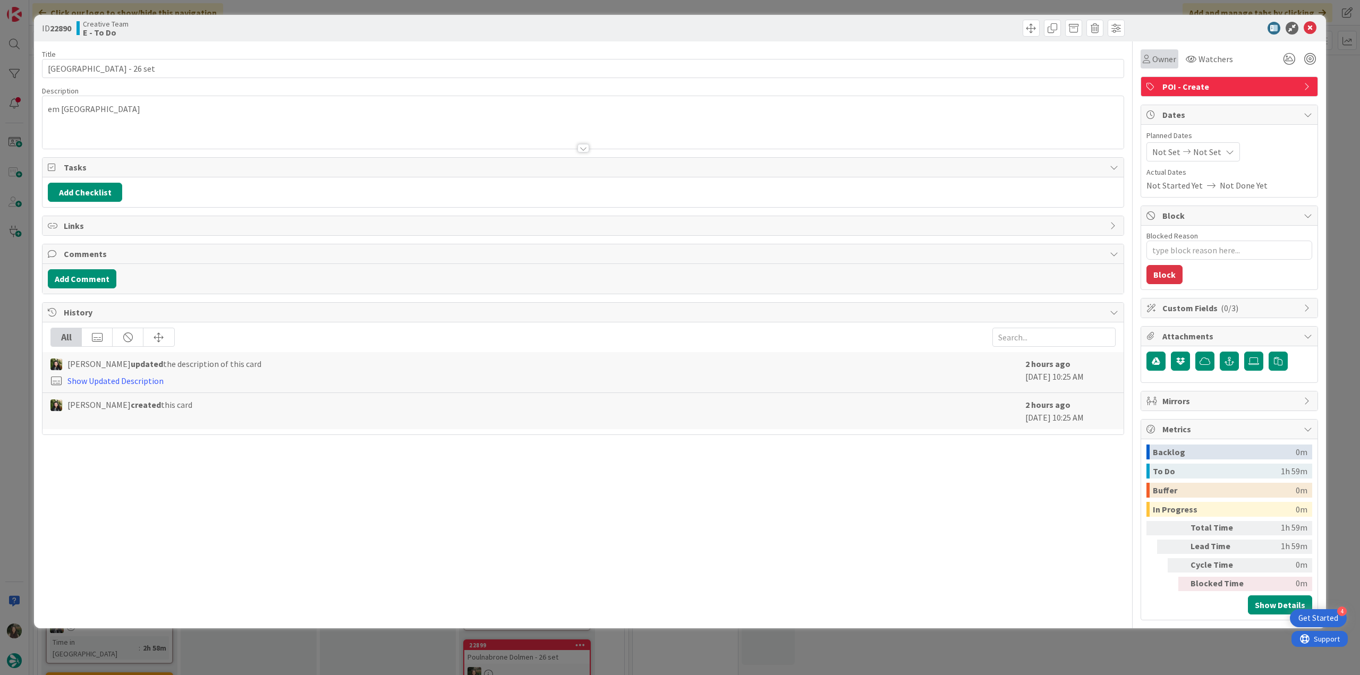
click at [1158, 65] on div "Owner" at bounding box center [1160, 58] width 38 height 19
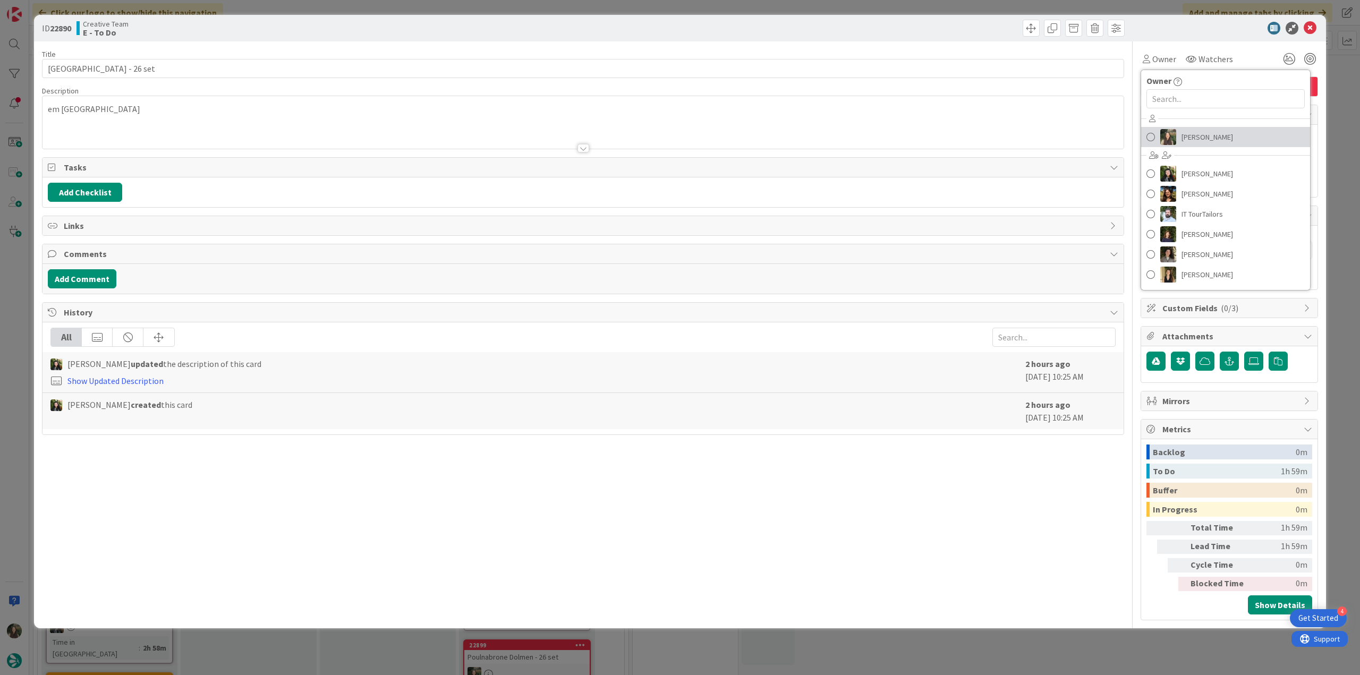
click at [1184, 137] on span "[PERSON_NAME]" at bounding box center [1208, 137] width 52 height 16
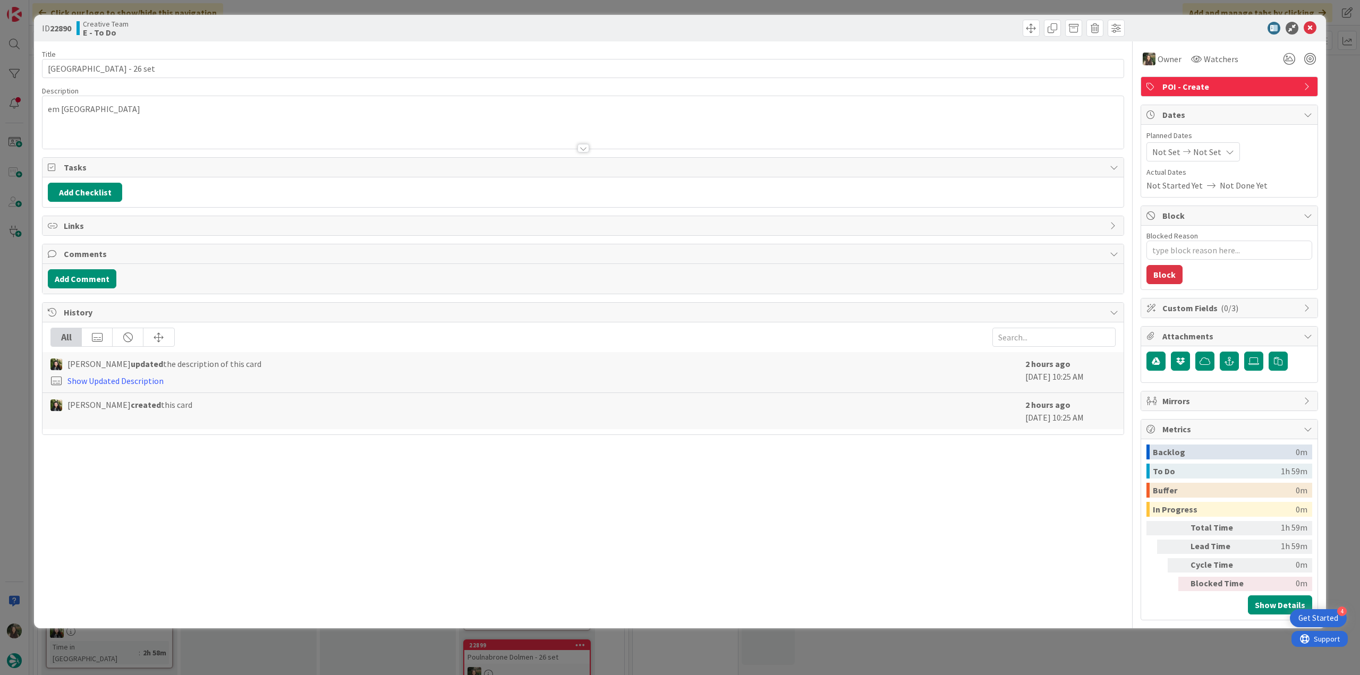
click at [1336, 74] on div "ID 22890 Creative Team E - To Do Title 26 / 128 Ballycastle Beach - 26 set Desc…" at bounding box center [680, 337] width 1360 height 675
click at [4, 318] on div at bounding box center [14, 337] width 29 height 675
click at [12, 325] on div at bounding box center [14, 337] width 29 height 675
click at [13, 337] on div at bounding box center [14, 337] width 29 height 675
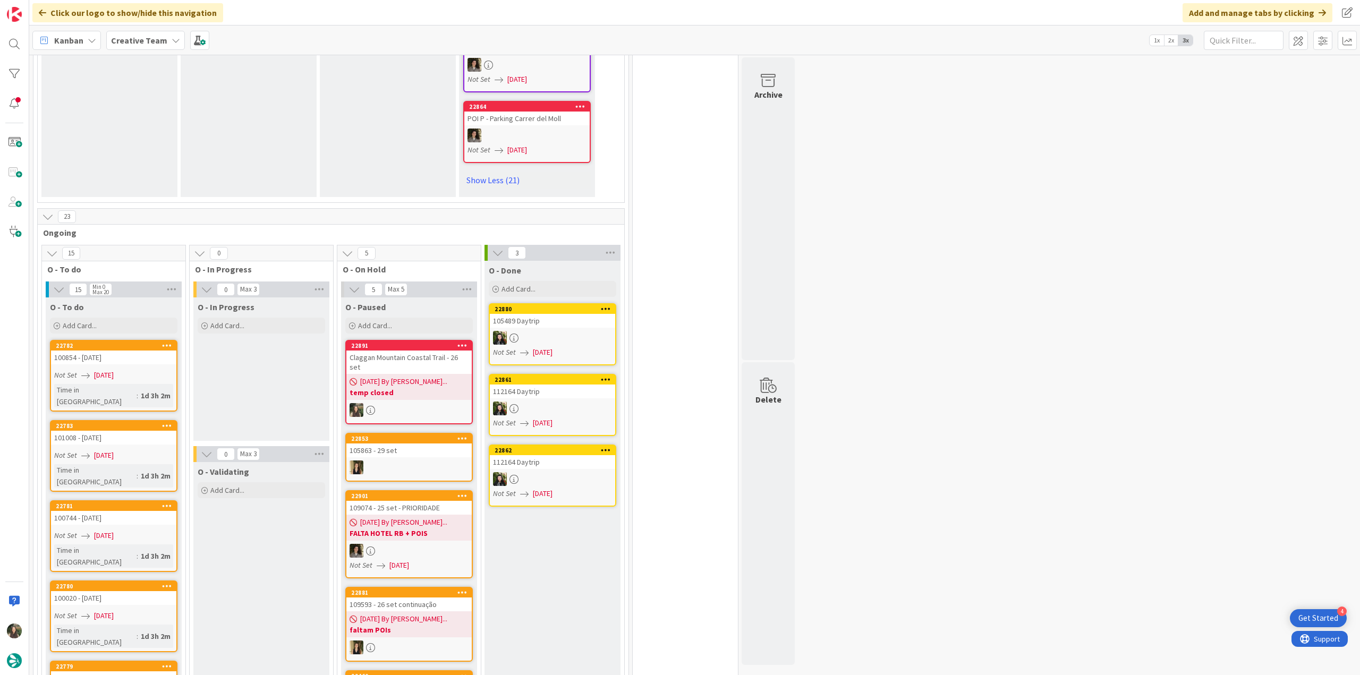
scroll to position [2126, 0]
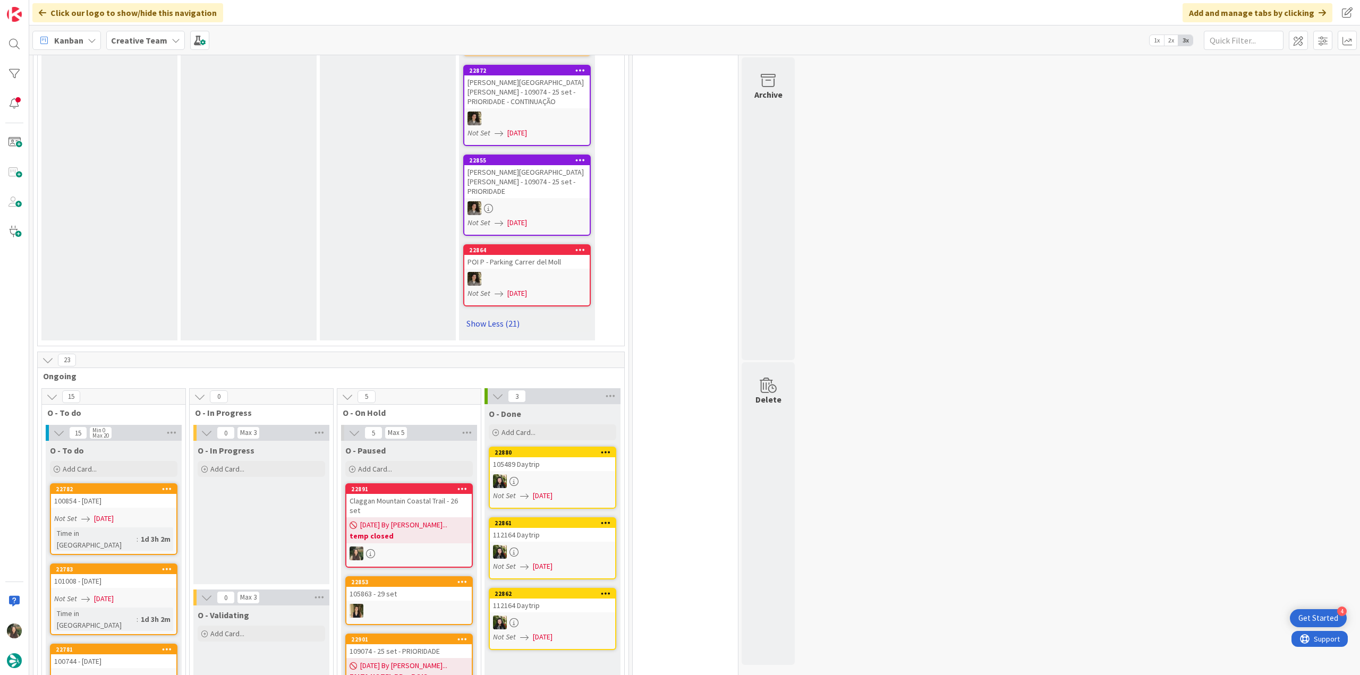
click at [492, 315] on link "Show Less (21)" at bounding box center [527, 323] width 128 height 17
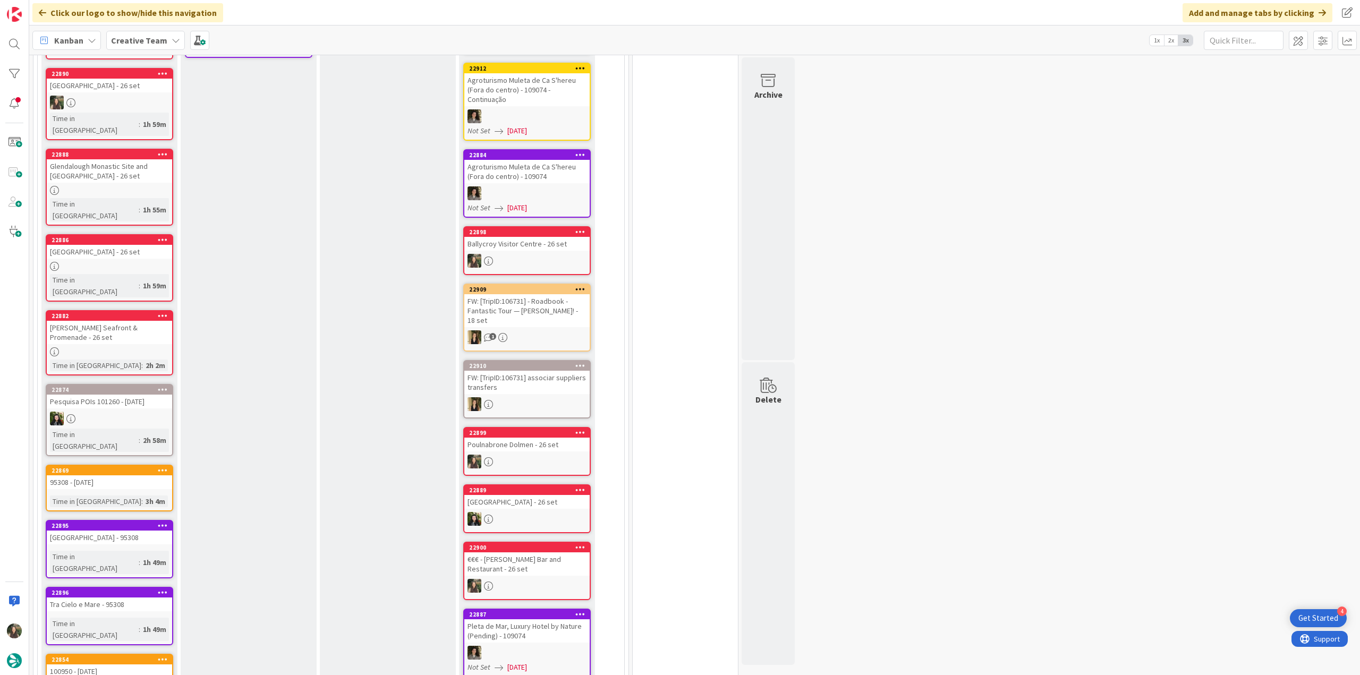
scroll to position [0, 0]
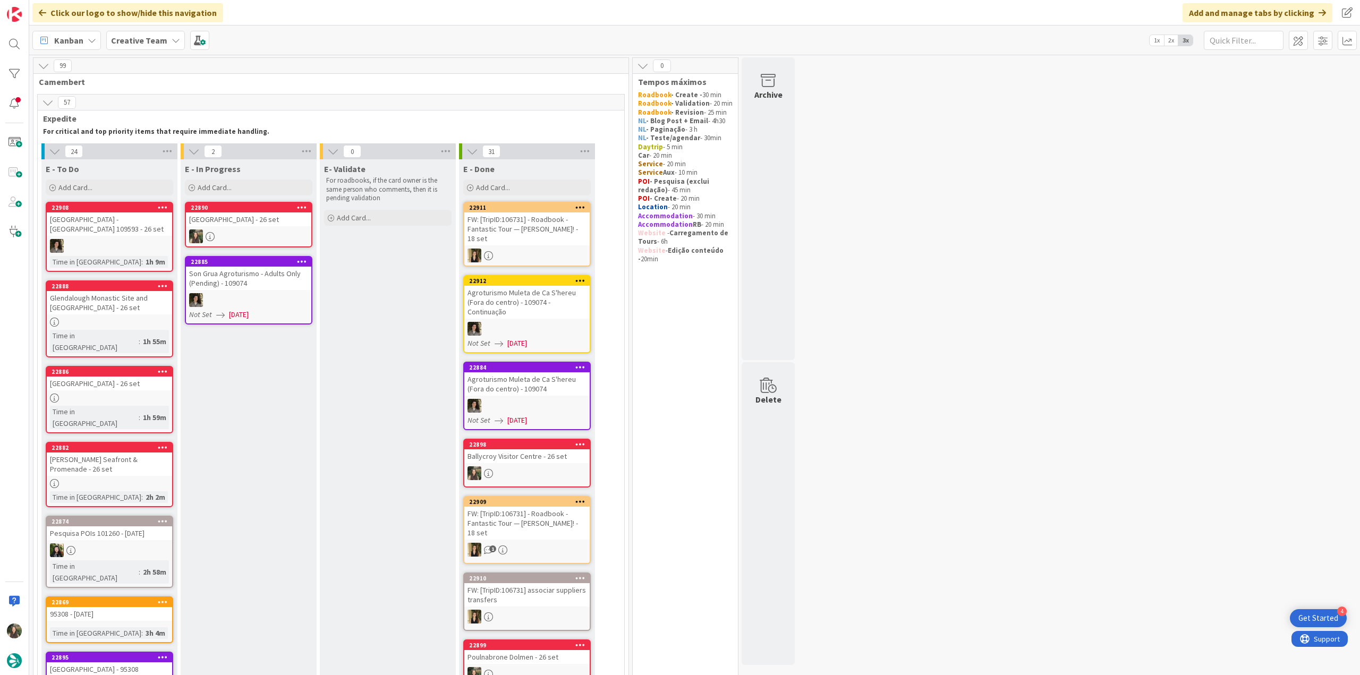
click at [277, 231] on div at bounding box center [248, 237] width 125 height 14
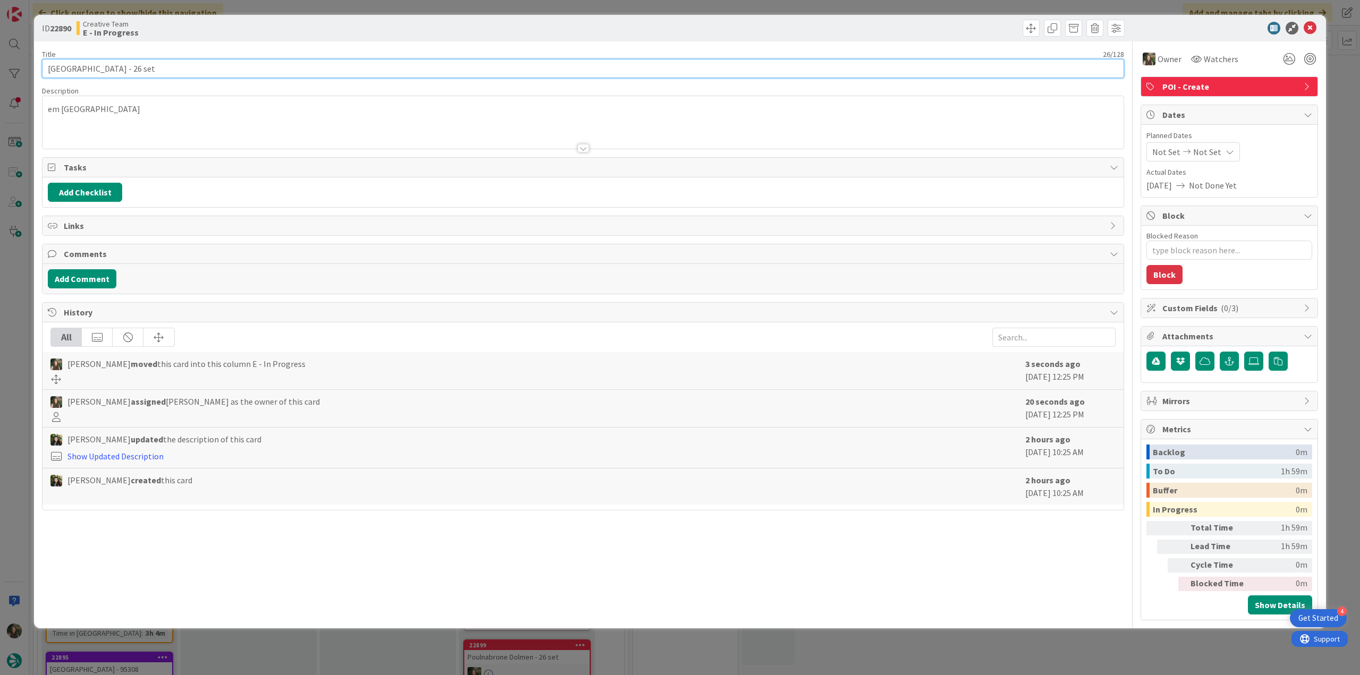
drag, startPoint x: 112, startPoint y: 71, endPoint x: 36, endPoint y: 70, distance: 76.0
click at [36, 70] on div "ID 22890 Creative Team E - In Progress Title 26 / 128 Ballycastle Beach - 26 se…" at bounding box center [680, 322] width 1292 height 614
click at [27, 298] on div "ID 22890 Creative Team E - In Progress Title 26 / 128 Ballycastle Beach - 26 se…" at bounding box center [680, 337] width 1360 height 675
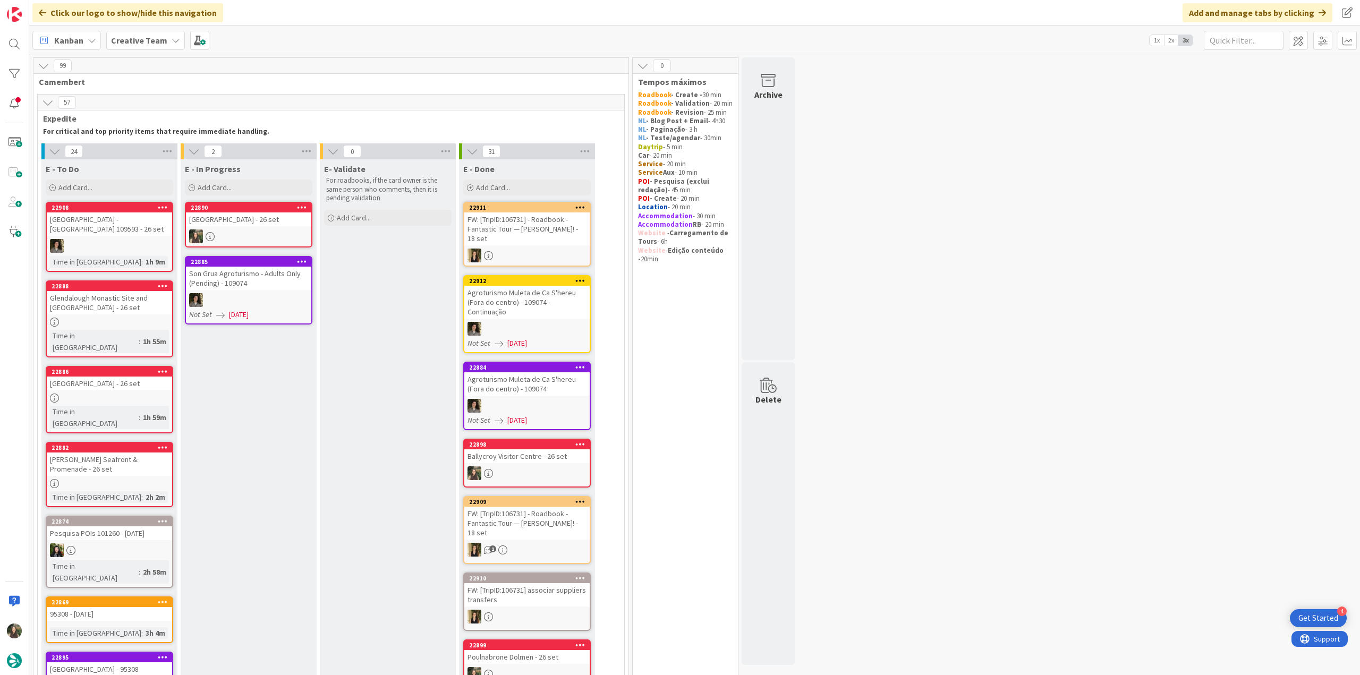
click at [258, 226] on div "[GEOGRAPHIC_DATA] - [DATE]" at bounding box center [248, 220] width 125 height 14
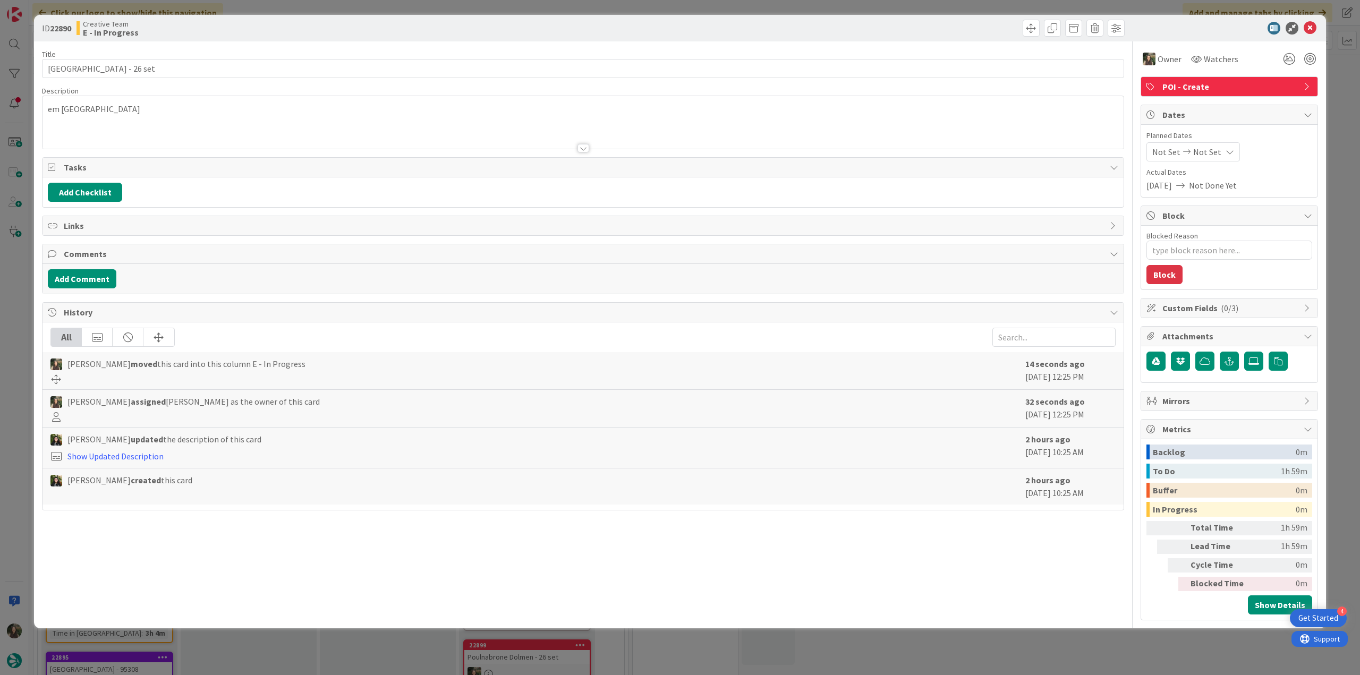
click at [71, 113] on p "em Ballycastle" at bounding box center [583, 109] width 1071 height 12
click at [71, 112] on span at bounding box center [71, 105] width 52 height 13
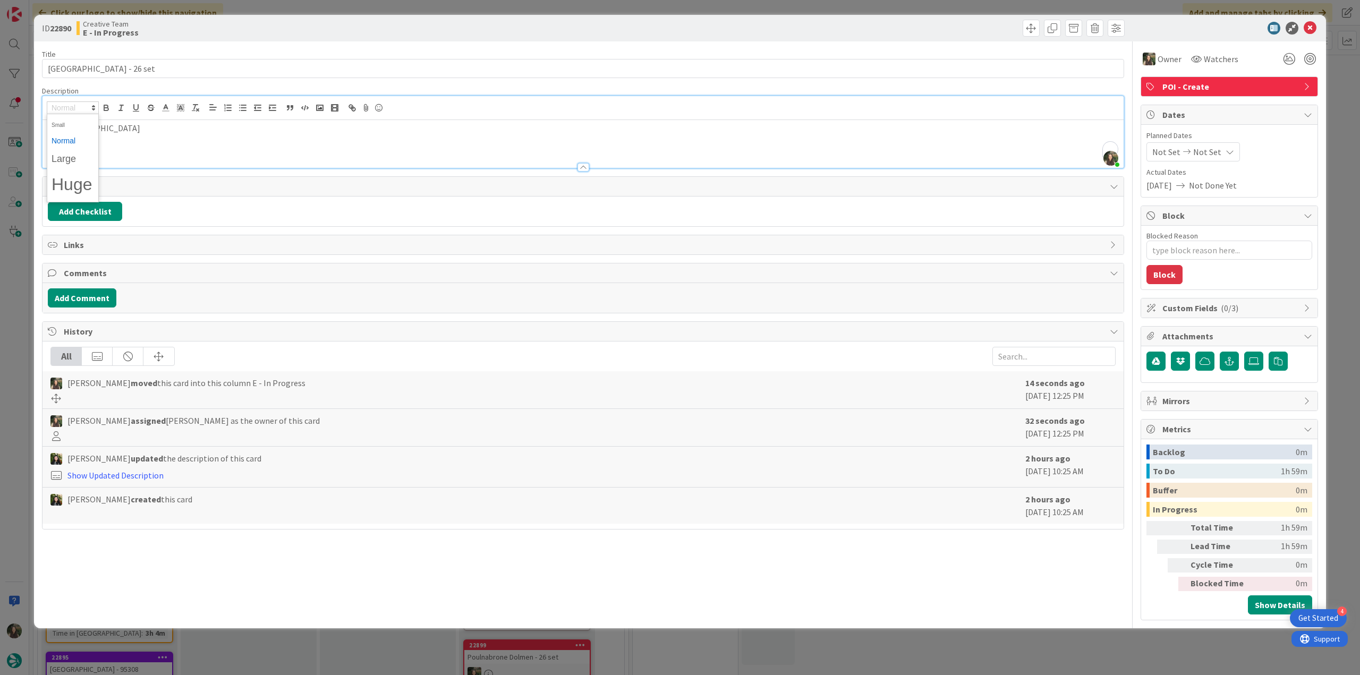
click at [17, 271] on div "ID 22890 Creative Team E - In Progress Title 26 / 128 Ballycastle Beach - 26 se…" at bounding box center [680, 337] width 1360 height 675
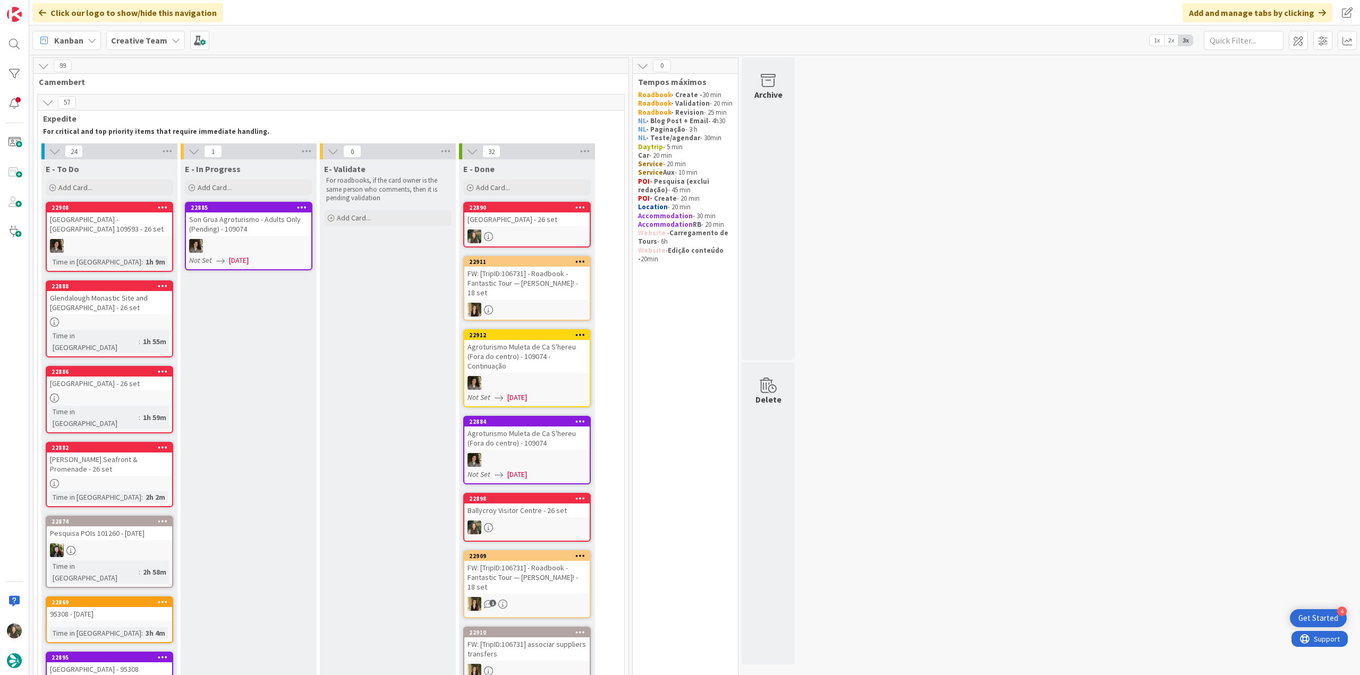
click at [529, 223] on div "[GEOGRAPHIC_DATA] - [DATE]" at bounding box center [526, 220] width 125 height 14
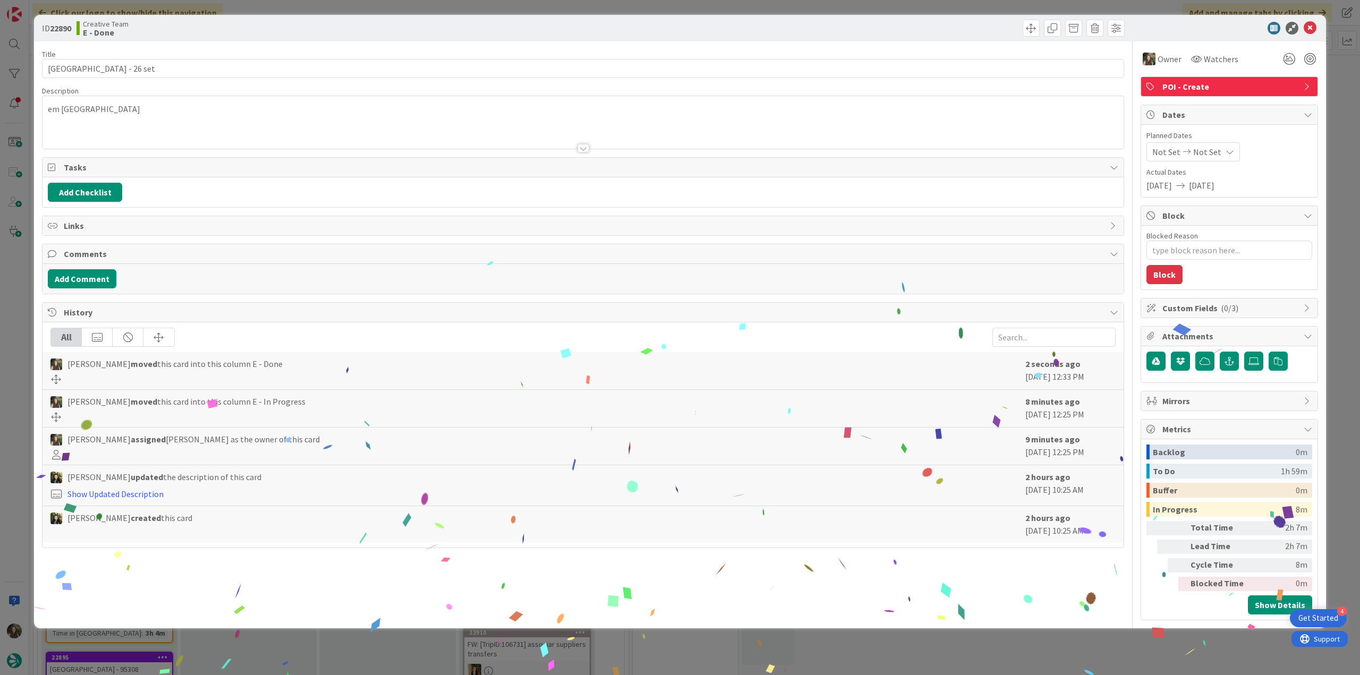
drag, startPoint x: 990, startPoint y: 646, endPoint x: 836, endPoint y: 663, distance: 154.5
click at [990, 646] on div "ID 22890 Creative Team E - Done Title 26 / 128 Ballycastle Beach - 26 set Descr…" at bounding box center [680, 337] width 1360 height 675
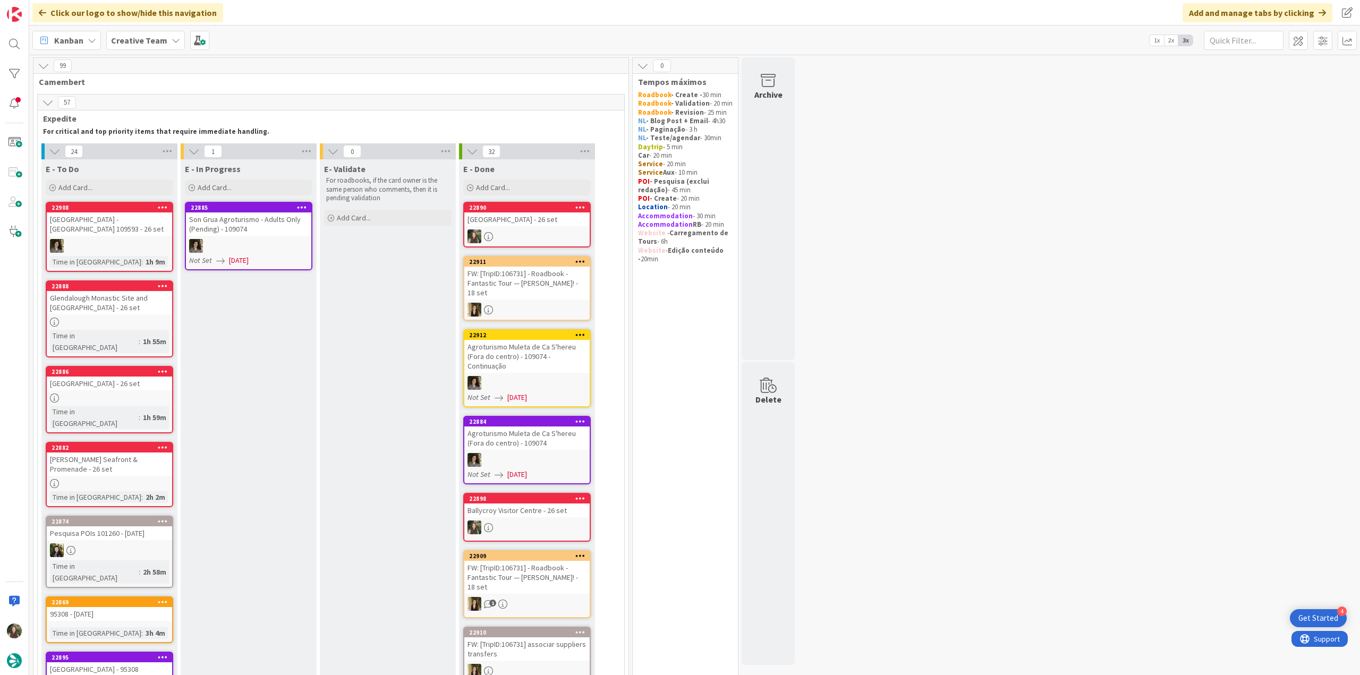
click at [124, 310] on div "Glendalough Monastic Site and [GEOGRAPHIC_DATA] - [DATE]" at bounding box center [109, 302] width 125 height 23
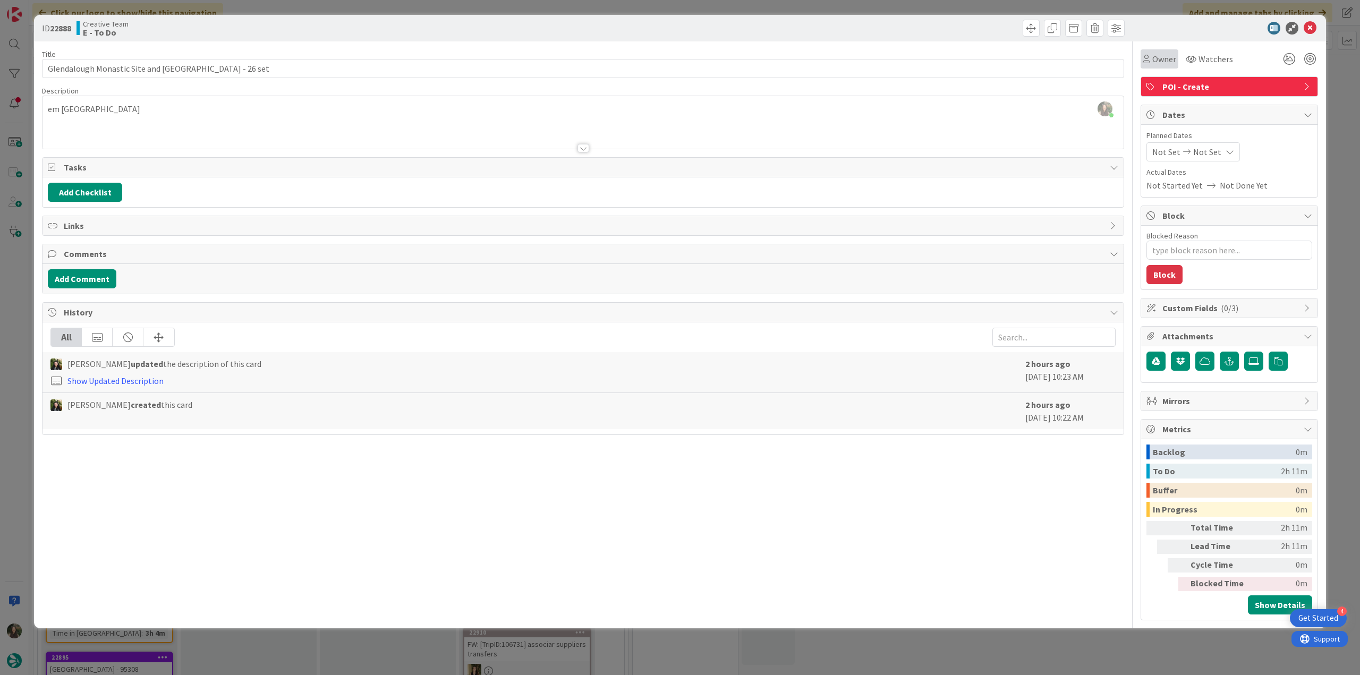
click at [1167, 66] on div "Owner" at bounding box center [1160, 58] width 38 height 19
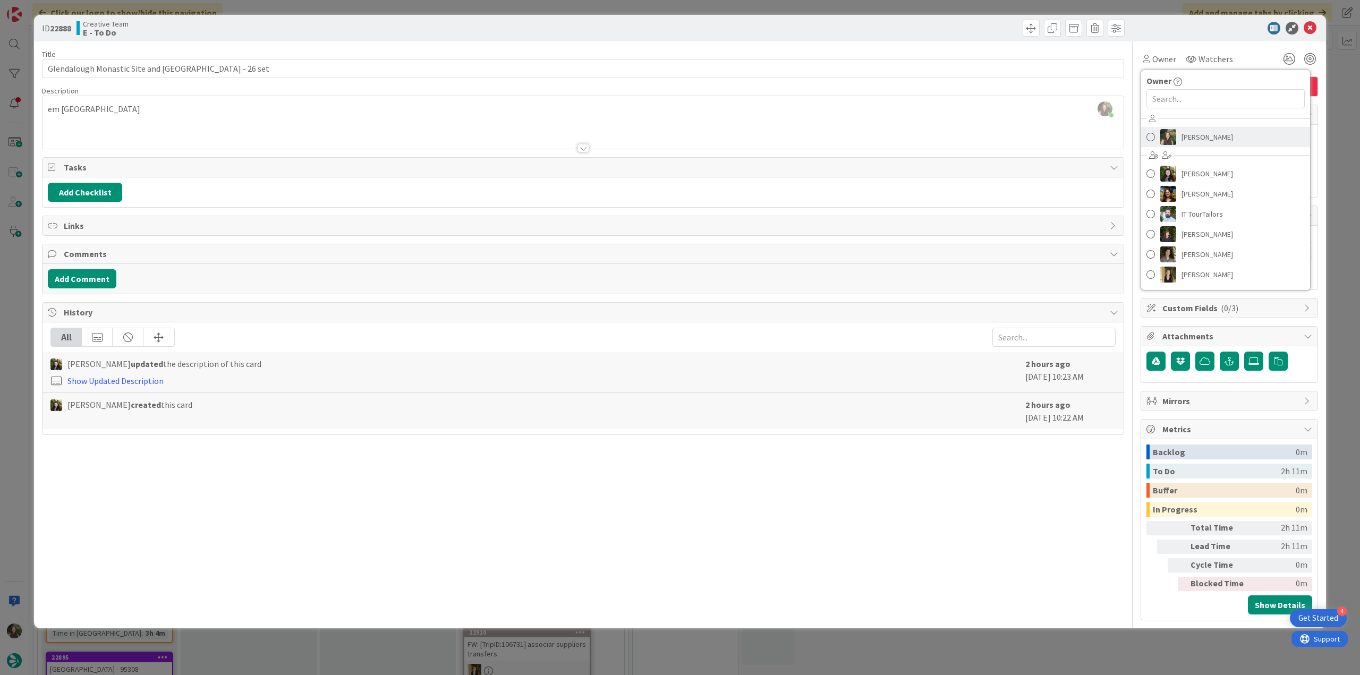
click at [1188, 131] on span "[PERSON_NAME]" at bounding box center [1208, 137] width 52 height 16
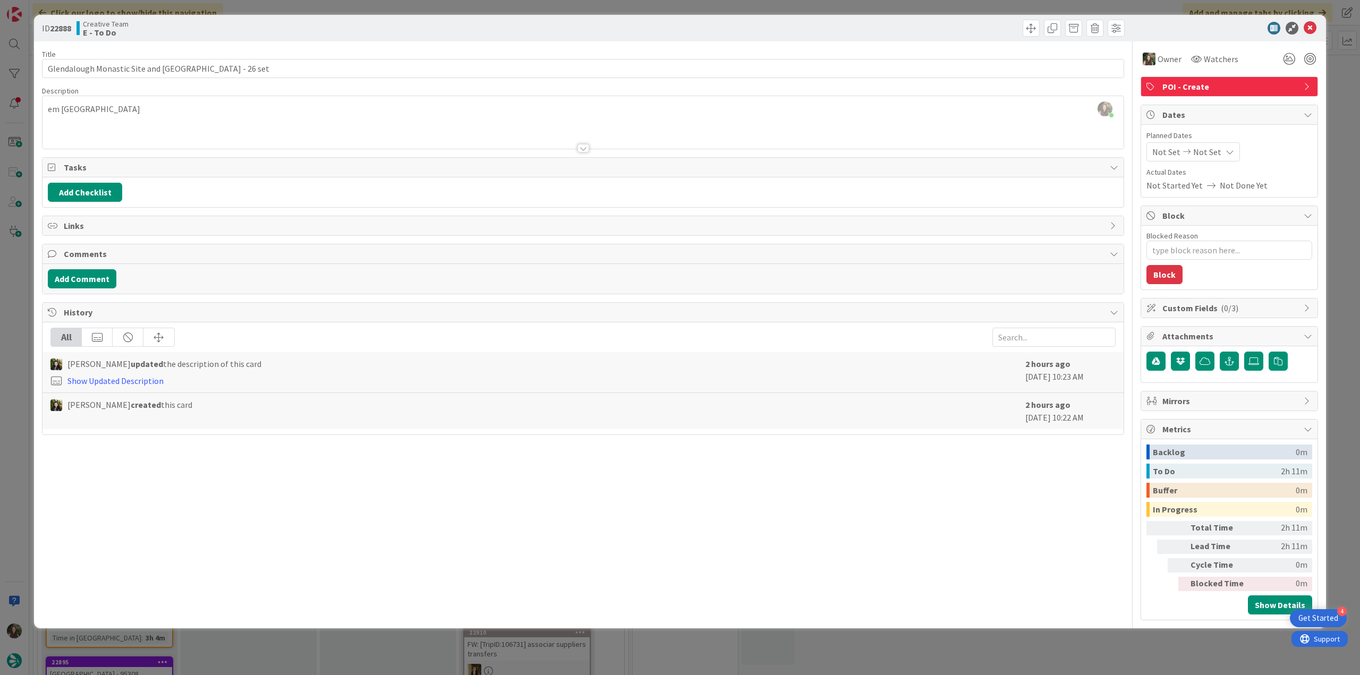
click at [1330, 99] on div "ID 22888 Creative Team E - To Do Title 53 / 128 Glendalough Monastic Site and V…" at bounding box center [680, 337] width 1360 height 675
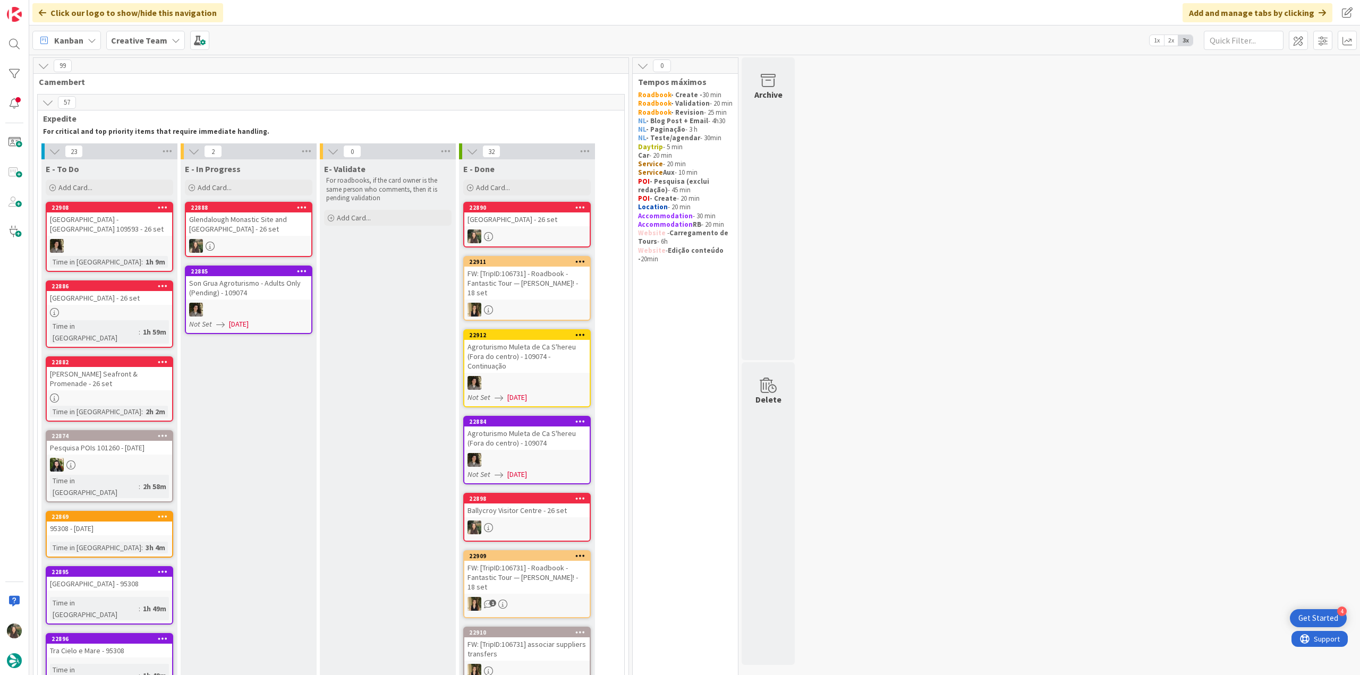
click at [272, 220] on div "Glendalough Monastic Site and [GEOGRAPHIC_DATA] - [DATE]" at bounding box center [248, 224] width 125 height 23
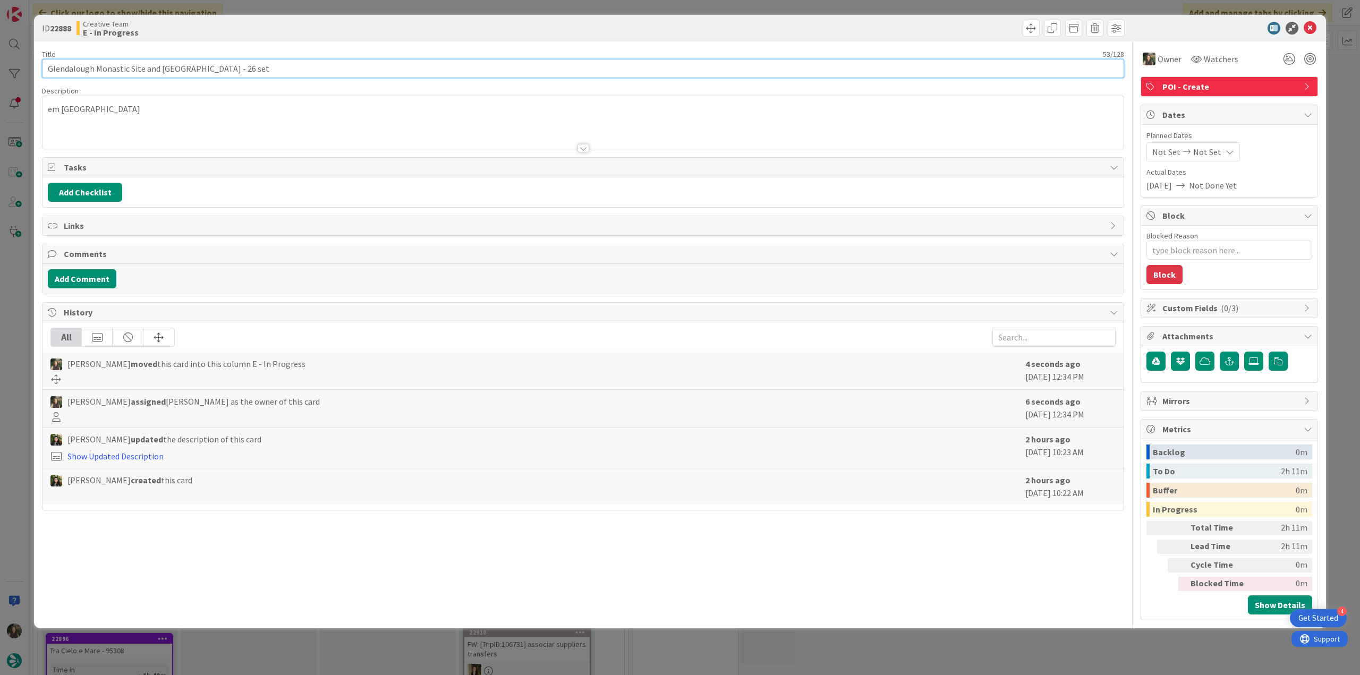
drag, startPoint x: 209, startPoint y: 70, endPoint x: 30, endPoint y: 76, distance: 179.2
click at [30, 76] on div "ID 22888 Creative Team E - In Progress Title 53 / 128 Glendalough Monastic Site…" at bounding box center [680, 337] width 1360 height 675
type textarea "x"
click at [90, 113] on div "Inês Gonçalves just joined em Glendalough" at bounding box center [583, 122] width 1081 height 53
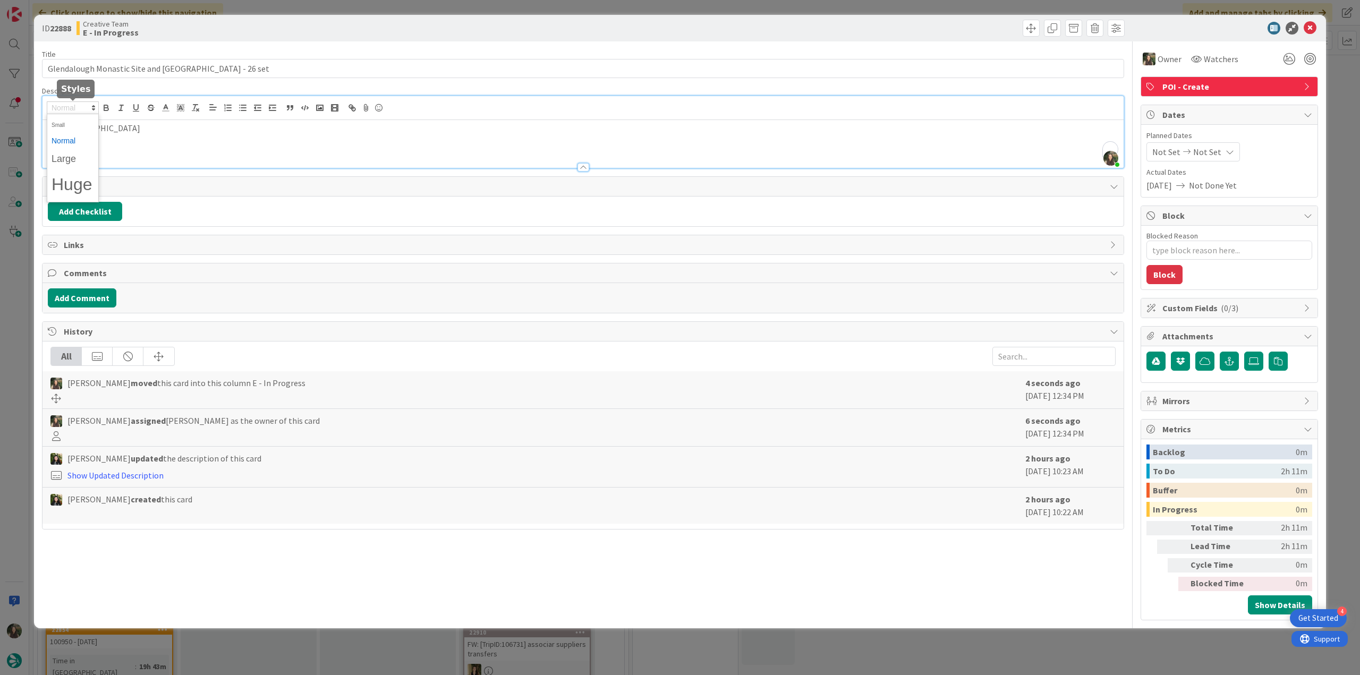
click at [90, 113] on span at bounding box center [73, 108] width 52 height 13
click at [143, 133] on p "em Glendalough" at bounding box center [583, 128] width 1071 height 12
click at [94, 130] on p "em Glendalough" at bounding box center [583, 128] width 1071 height 12
copy p "Glendalough"
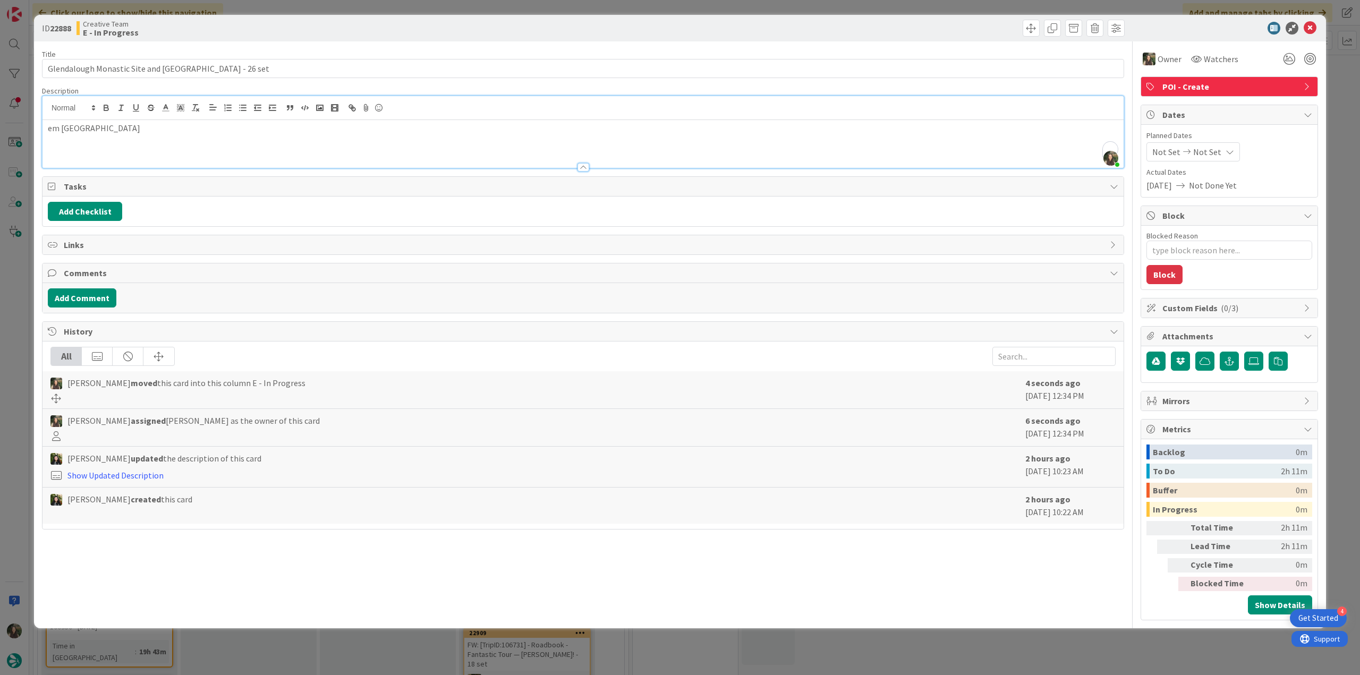
click at [13, 294] on div "ID 22888 Creative Team E - In Progress Title 53 / 128 Glendalough Monastic Site…" at bounding box center [680, 337] width 1360 height 675
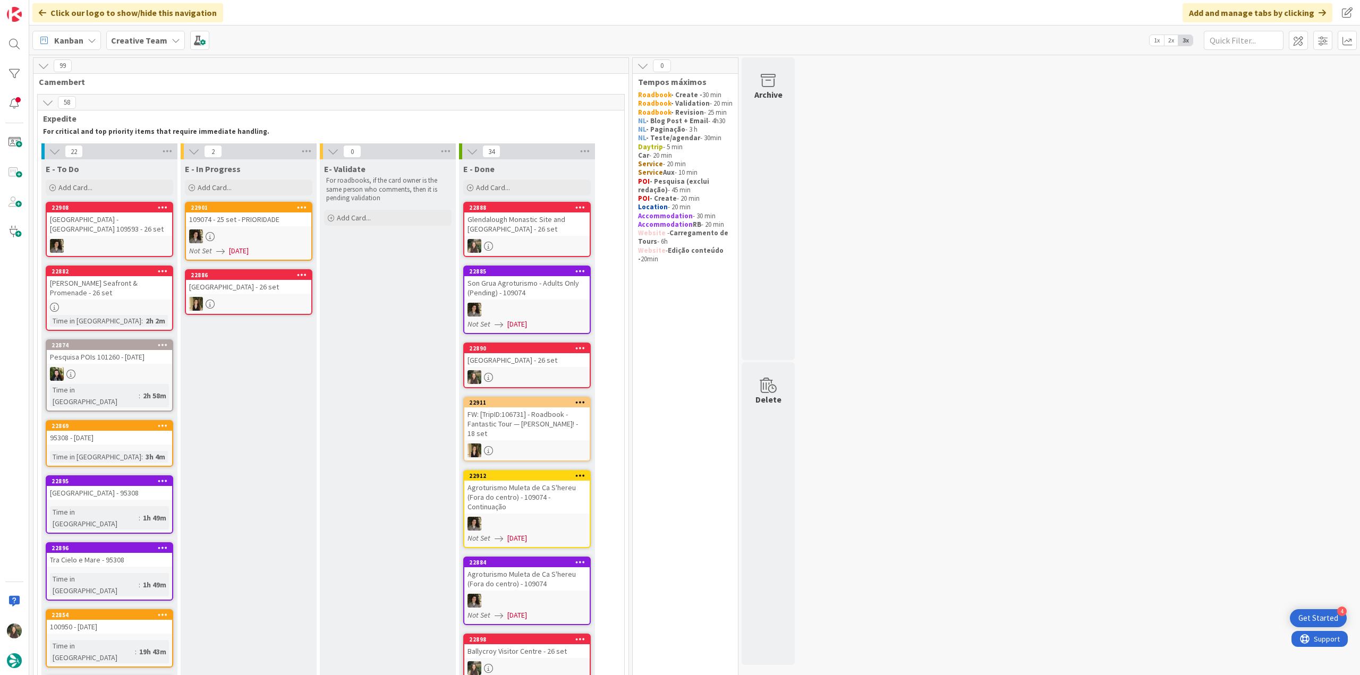
click at [154, 303] on div at bounding box center [109, 307] width 125 height 9
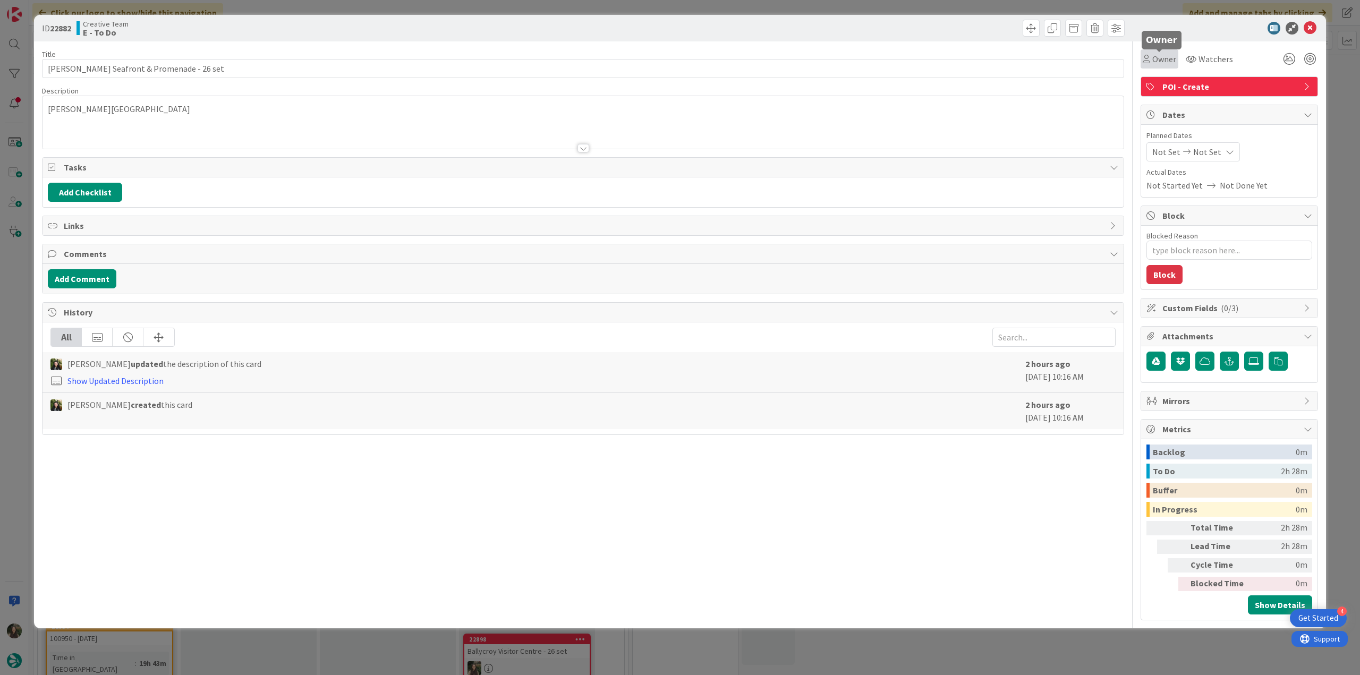
click at [1170, 64] on span "Owner" at bounding box center [1165, 59] width 24 height 13
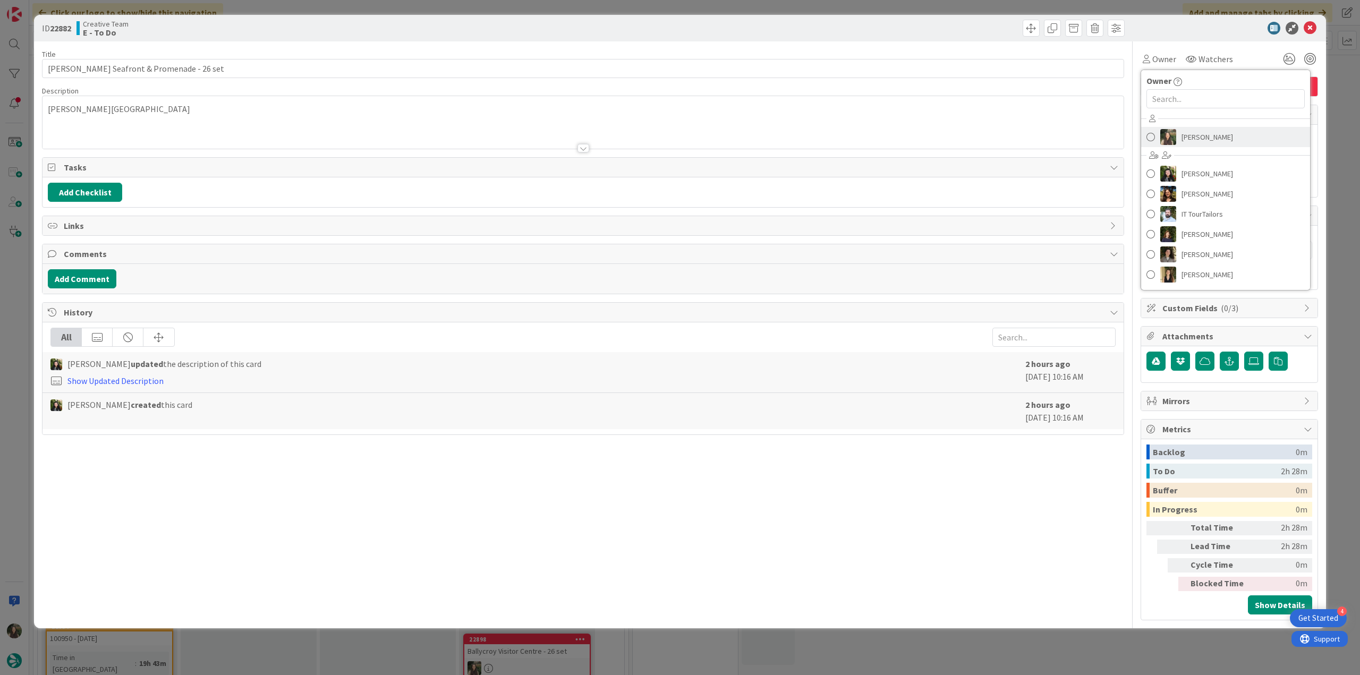
click at [1198, 130] on span "[PERSON_NAME]" at bounding box center [1208, 137] width 52 height 16
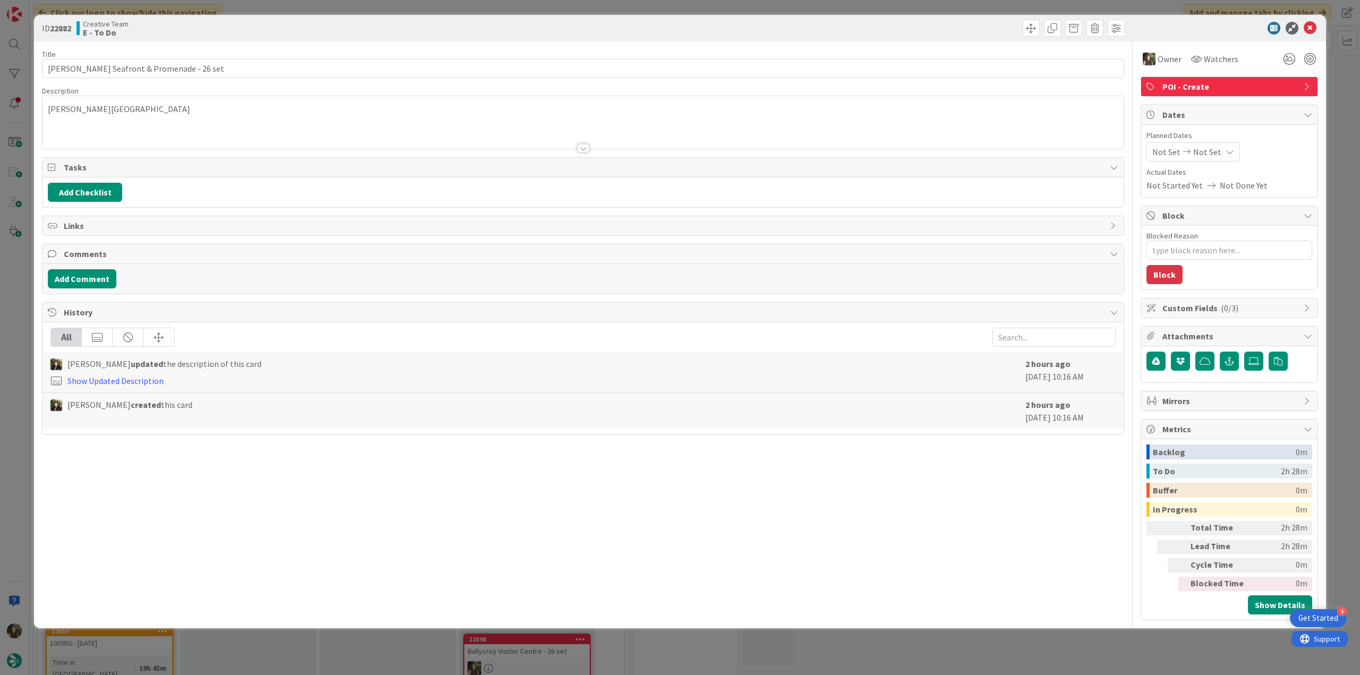
click at [1332, 104] on div "ID 22882 Creative Team E - To Do Title 34 / 128 Bray Seafront & Promenade - 26 …" at bounding box center [680, 337] width 1360 height 675
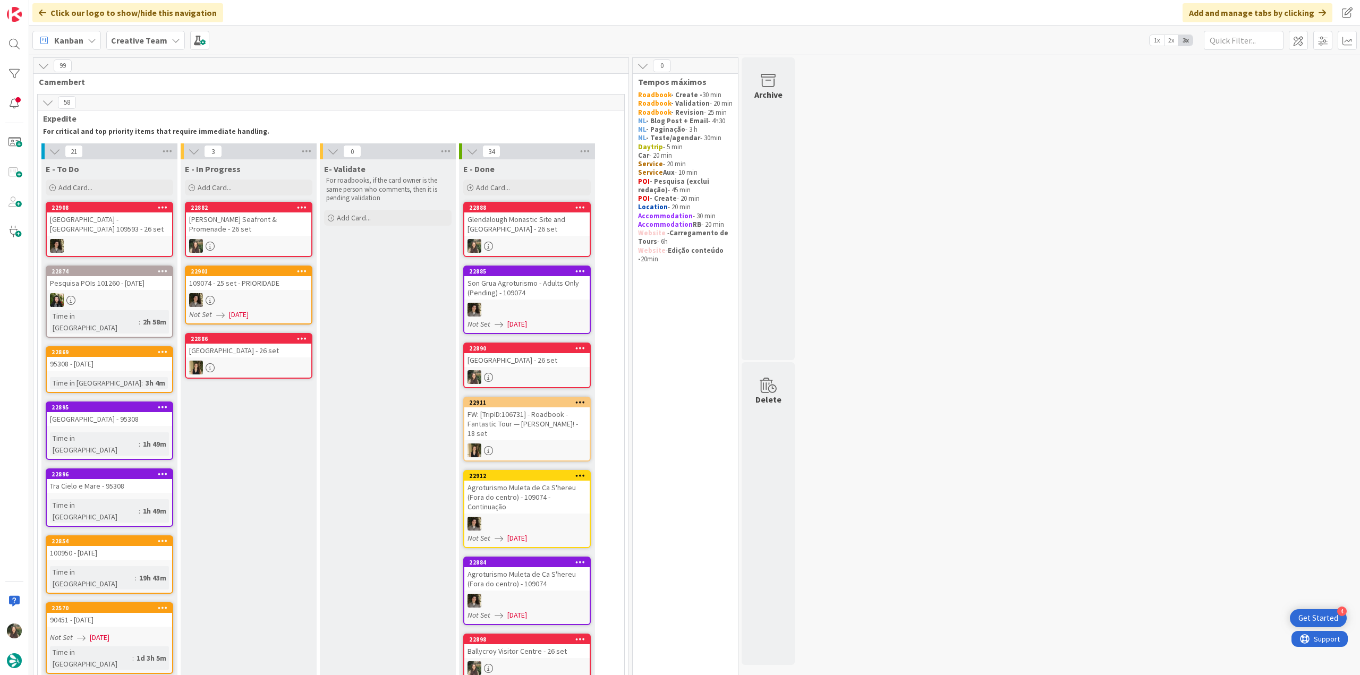
click at [519, 231] on div "Glendalough Monastic Site and [GEOGRAPHIC_DATA] - [DATE]" at bounding box center [526, 224] width 125 height 23
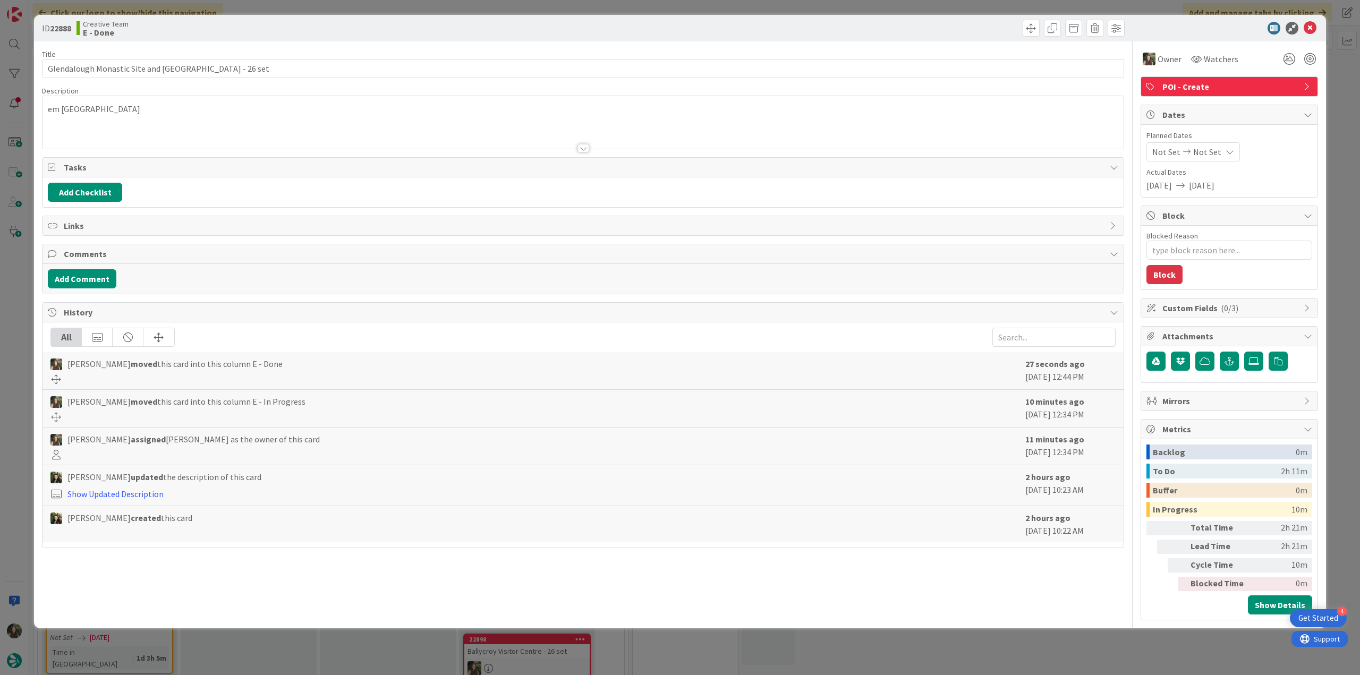
click at [1188, 663] on div "ID 22888 Creative Team E - Done Title 53 / 128 Glendalough Monastic Site and Vi…" at bounding box center [680, 337] width 1360 height 675
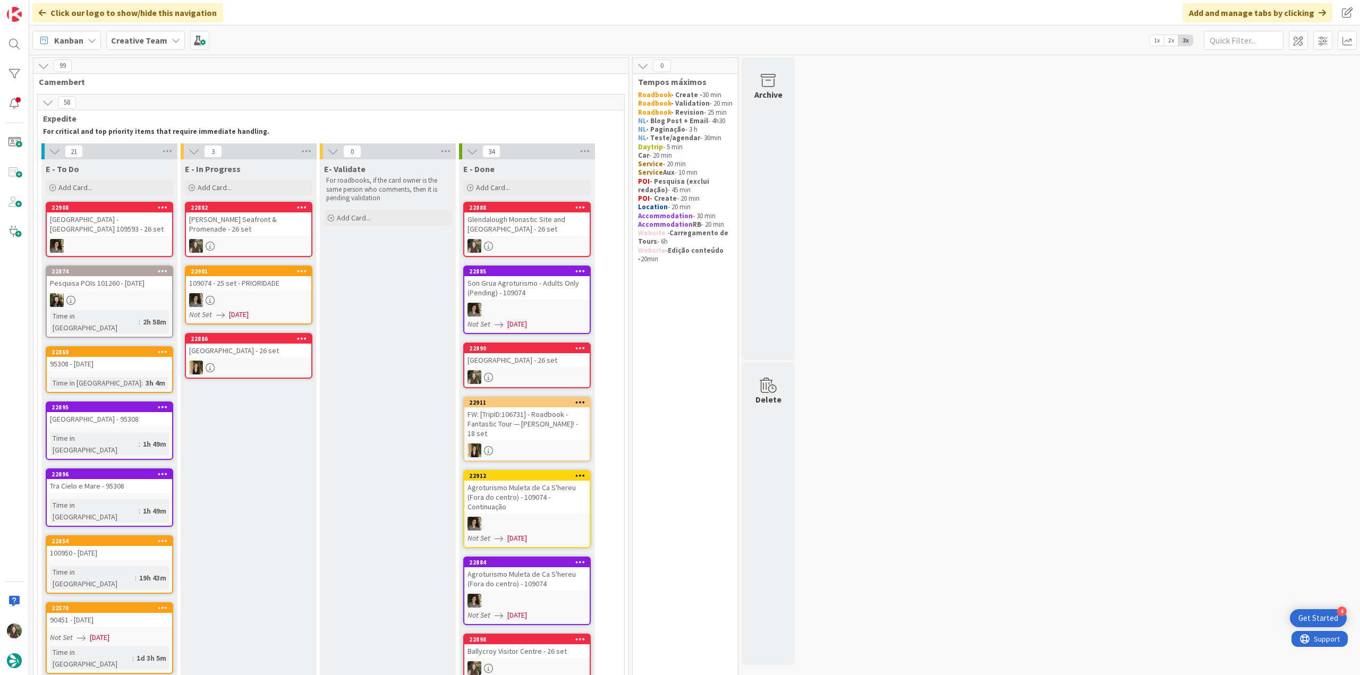
click at [283, 229] on link "22882 Bray Seafront & Promenade - 26 set" at bounding box center [249, 229] width 128 height 55
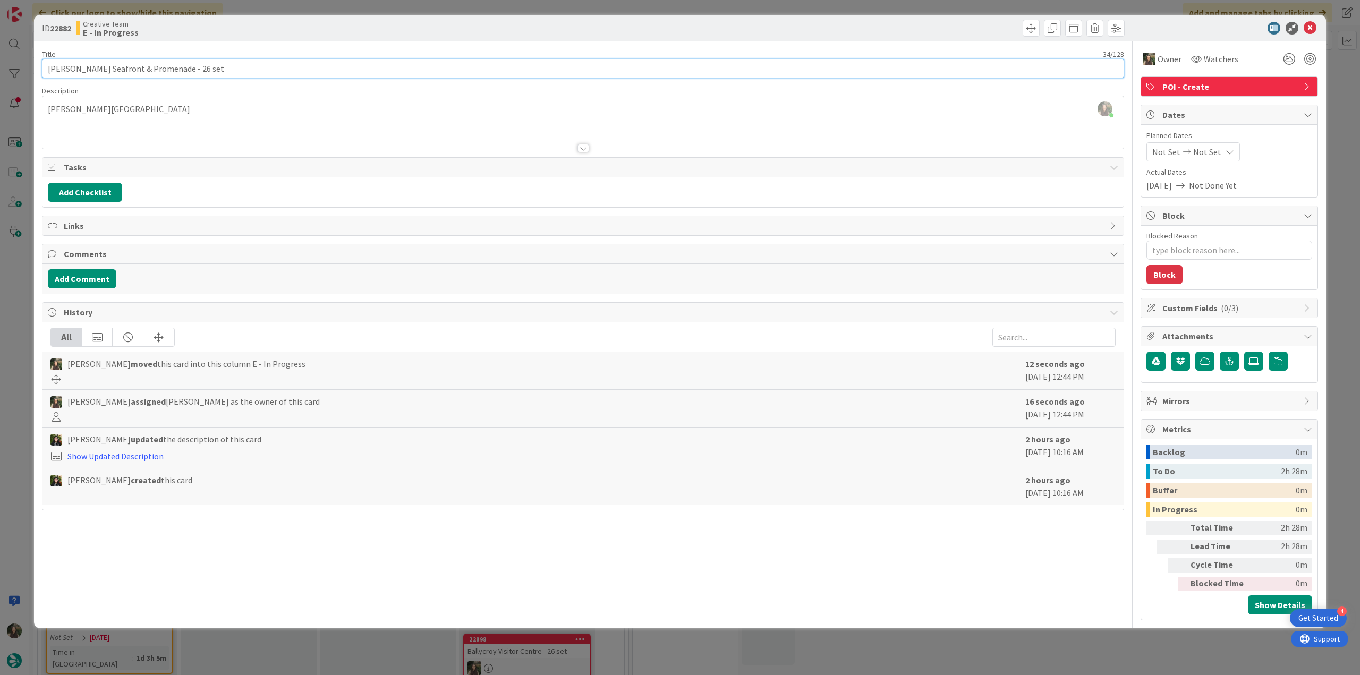
drag, startPoint x: 147, startPoint y: 67, endPoint x: 35, endPoint y: 74, distance: 112.3
click at [35, 74] on div "ID 22882 Creative Team E - In Progress Title 34 / 128 Bray Seafront & Promenade…" at bounding box center [680, 322] width 1292 height 614
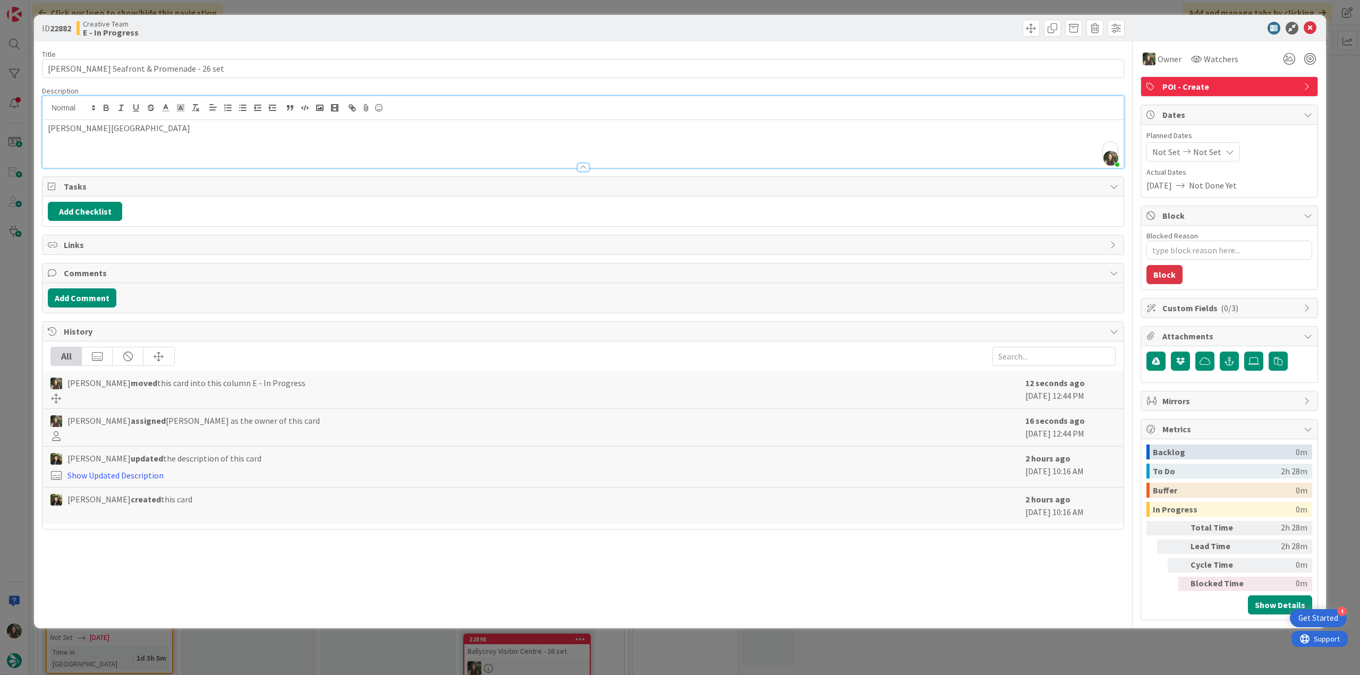
click at [72, 105] on div "Inês Gonçalves just joined em Bray" at bounding box center [583, 132] width 1081 height 72
click at [72, 105] on span at bounding box center [73, 108] width 52 height 13
click at [111, 128] on p "em Bray" at bounding box center [583, 128] width 1071 height 12
click at [73, 131] on p "em Bray" at bounding box center [583, 128] width 1071 height 12
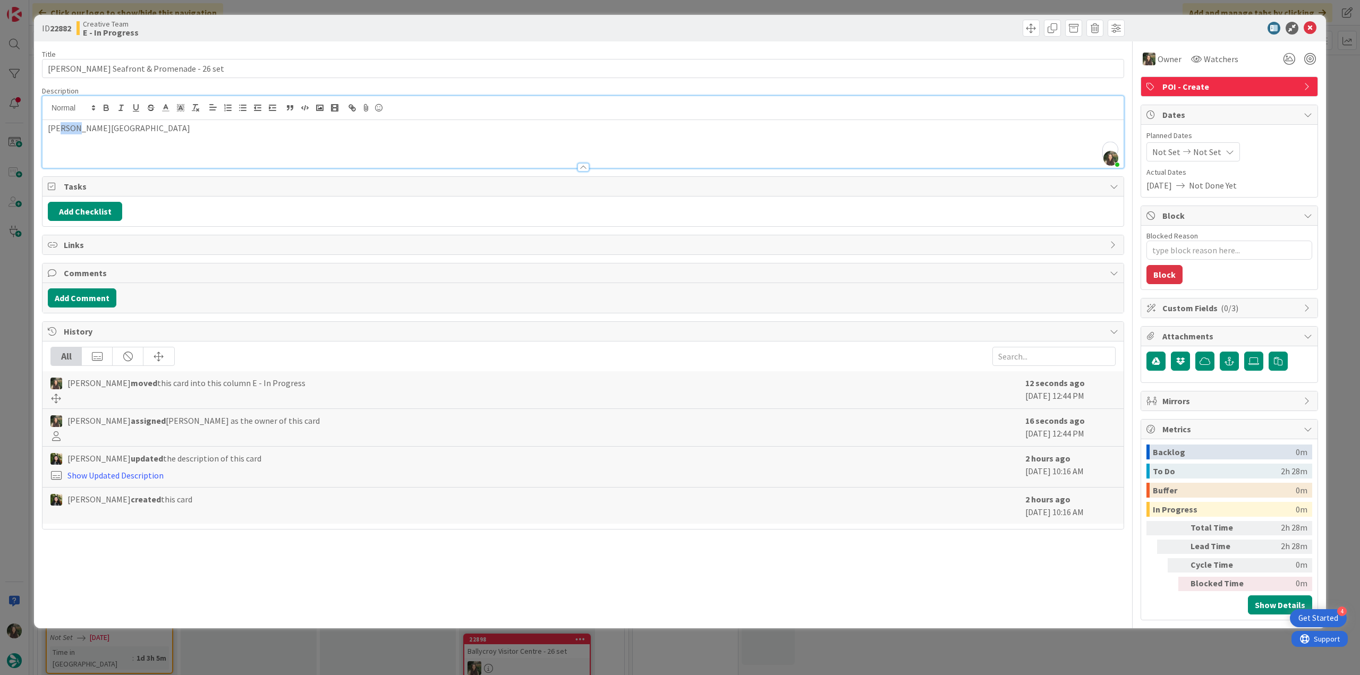
copy p "Bray"
click at [13, 280] on div "ID 22882 Creative Team E - In Progress Title 34 / 128 Bray Seafront & Promenade…" at bounding box center [680, 337] width 1360 height 675
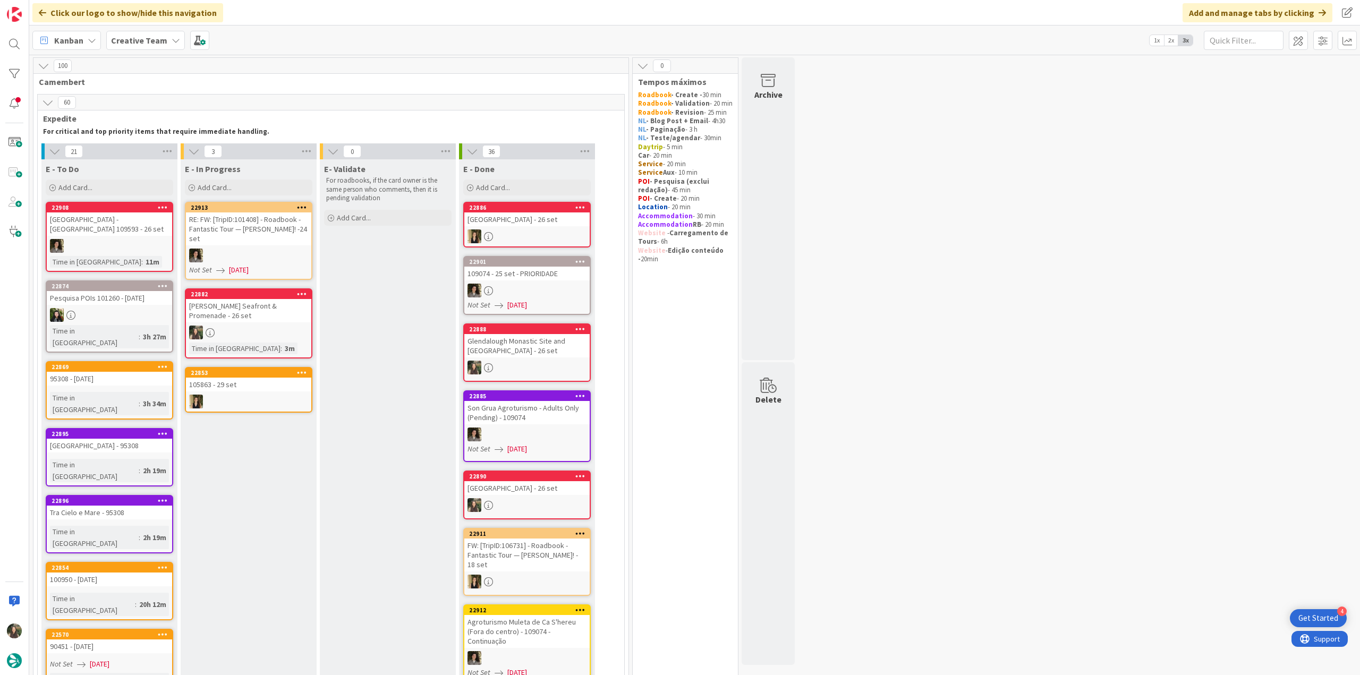
click at [276, 326] on div at bounding box center [248, 333] width 125 height 14
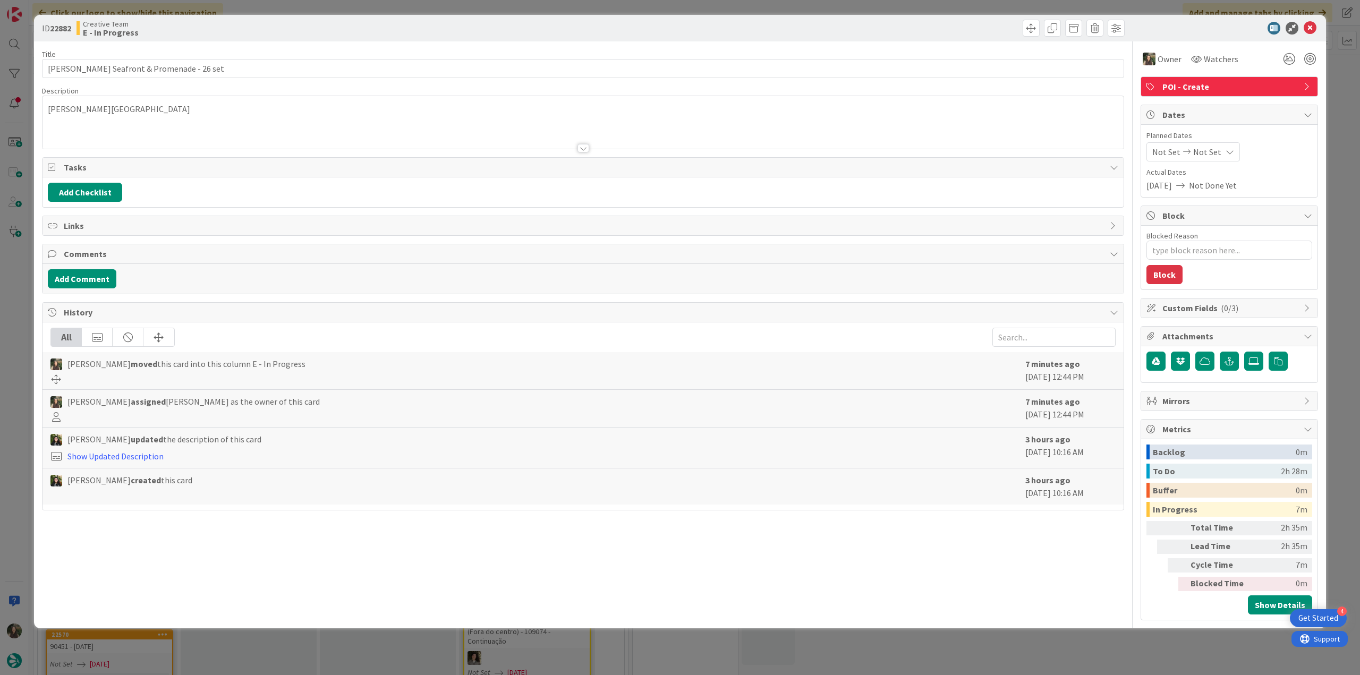
type textarea "x"
click at [26, 275] on div "ID 22882 Creative Team E - In Progress Title 34 / 128 Bray Seafront & Promenade…" at bounding box center [680, 337] width 1360 height 675
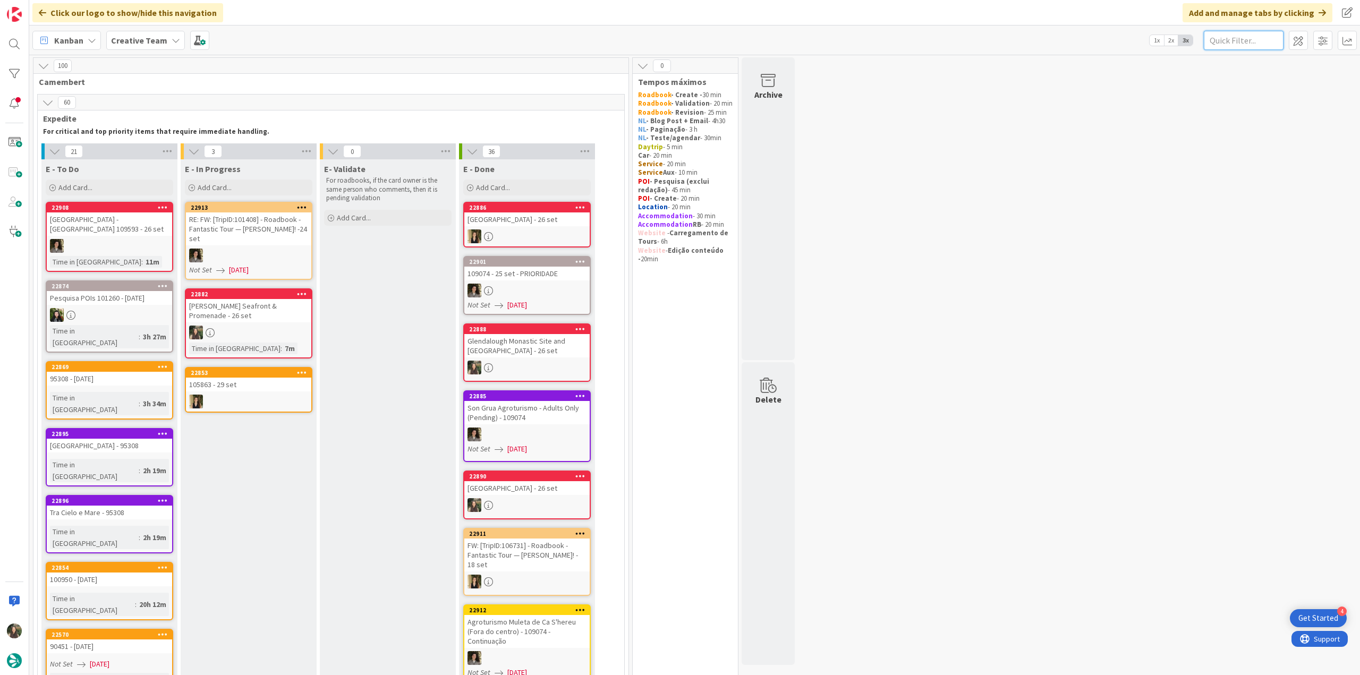
drag, startPoint x: 1229, startPoint y: 40, endPoint x: 1215, endPoint y: 42, distance: 13.9
click at [1229, 40] on input "text" at bounding box center [1244, 40] width 80 height 19
paste input "103551"
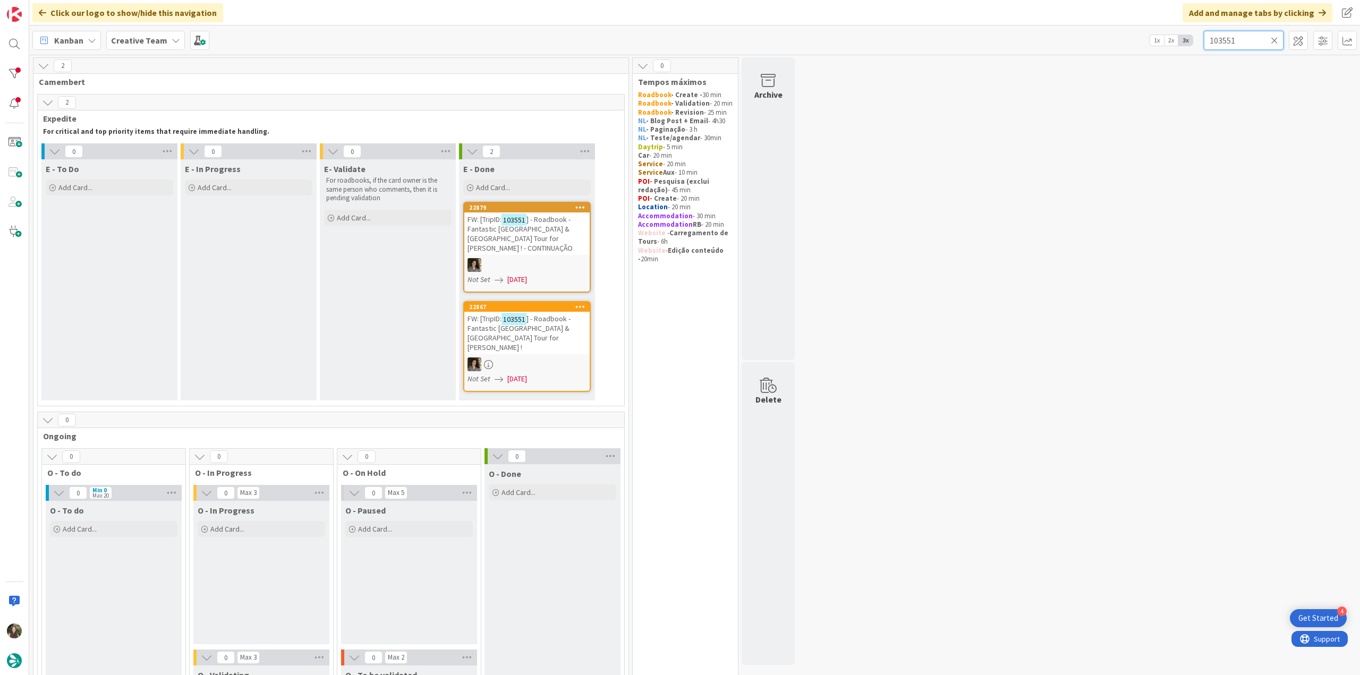
type input "103551"
click at [1275, 40] on icon at bounding box center [1274, 41] width 7 height 10
click at [1239, 43] on input "text" at bounding box center [1244, 40] width 80 height 19
paste input "104963"
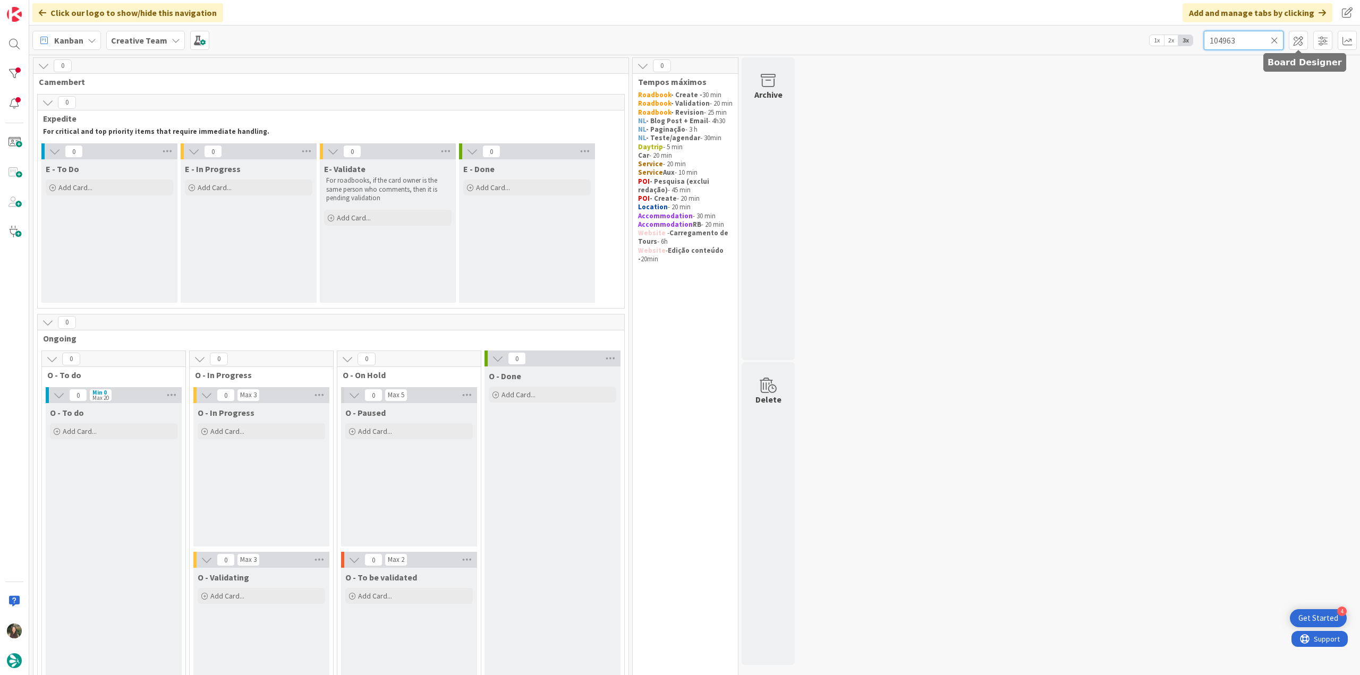
type input "104963"
click at [1278, 41] on icon at bounding box center [1274, 41] width 7 height 10
